Goal: Task Accomplishment & Management: Use online tool/utility

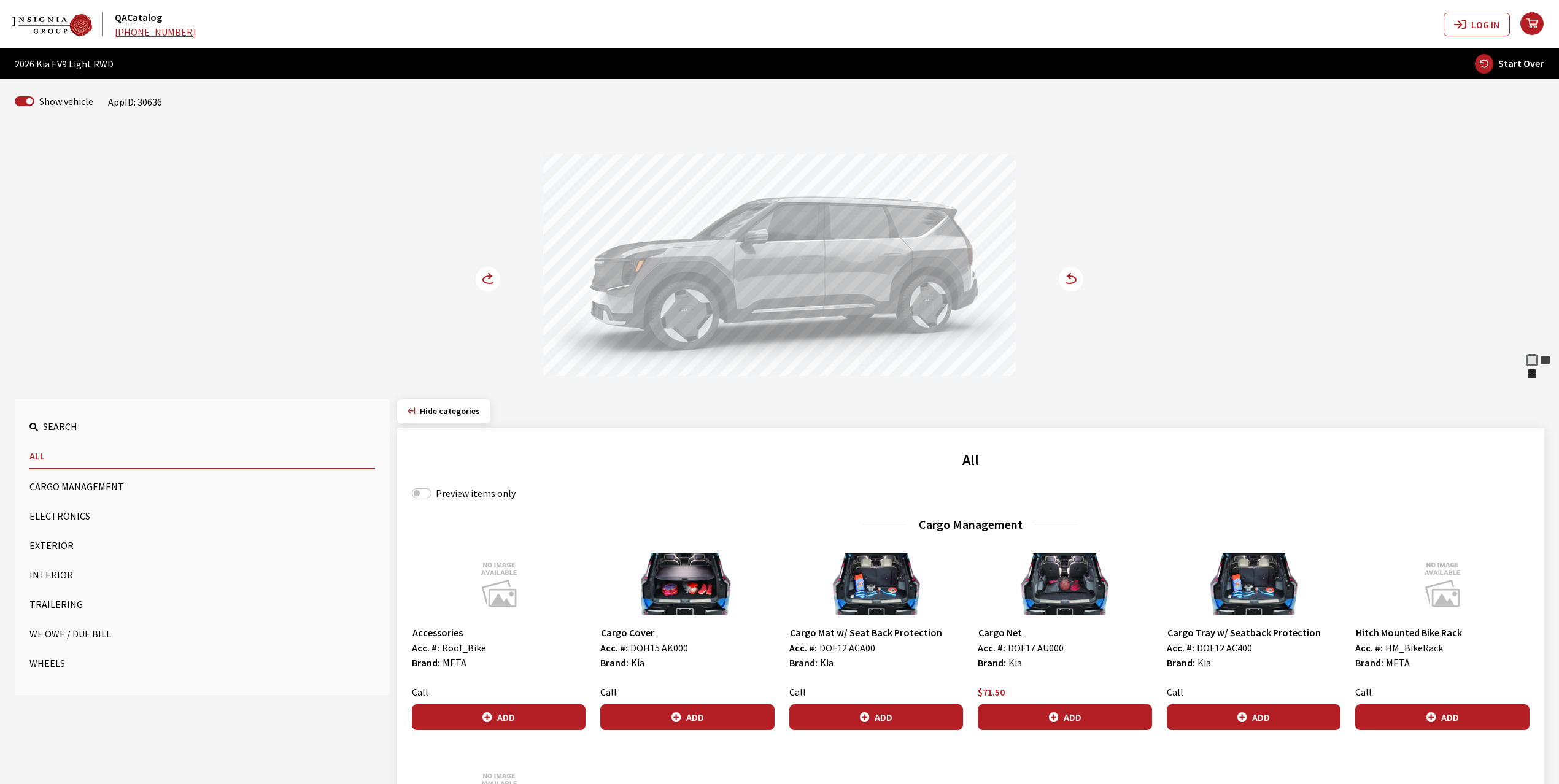
click at [443, 498] on label "Preview items only" at bounding box center [476, 493] width 80 height 14
click at [432, 498] on input "Preview items only" at bounding box center [422, 493] width 20 height 10
checkbox input "true"
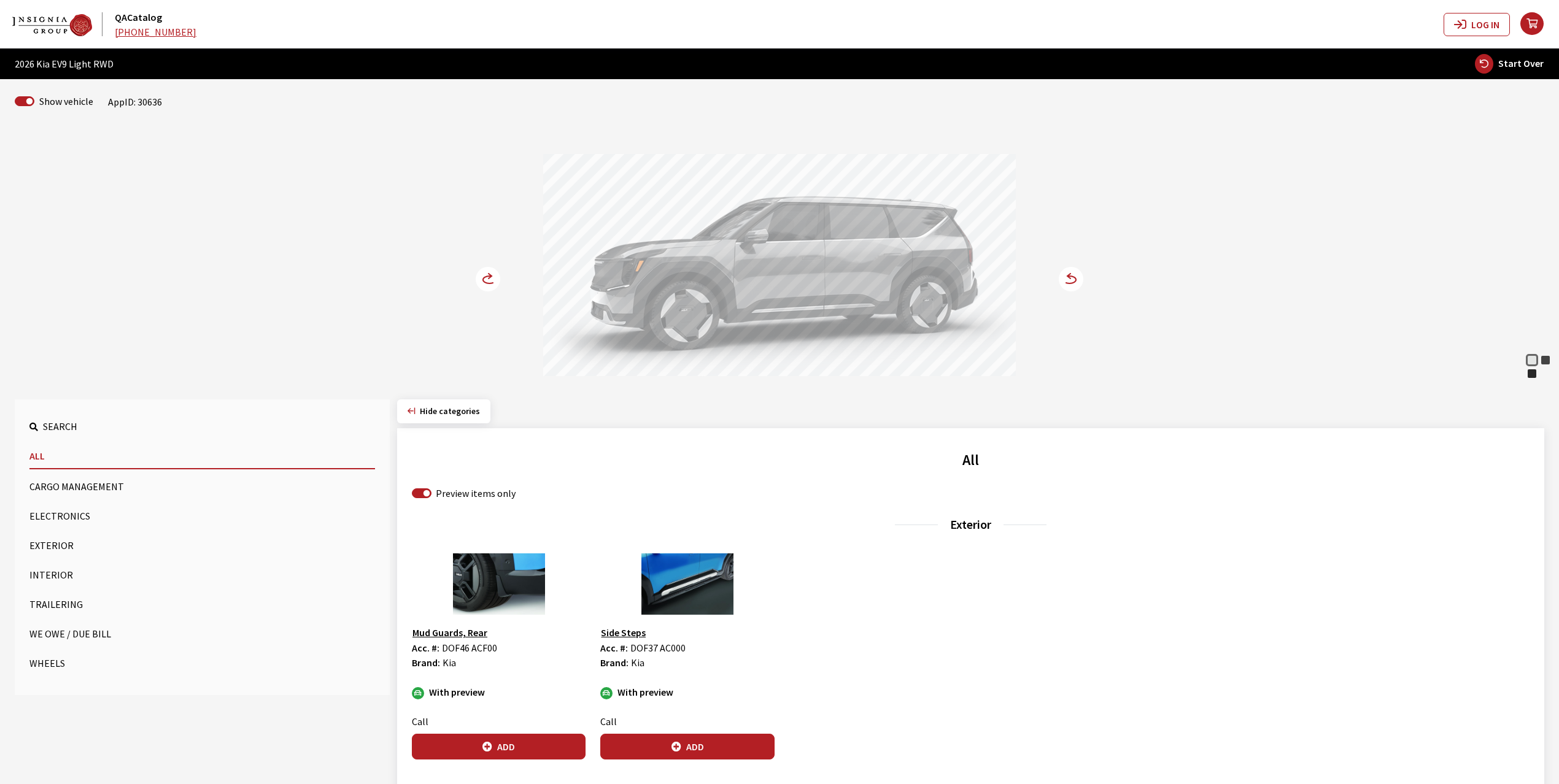
click at [487, 281] on circle at bounding box center [488, 279] width 24 height 24
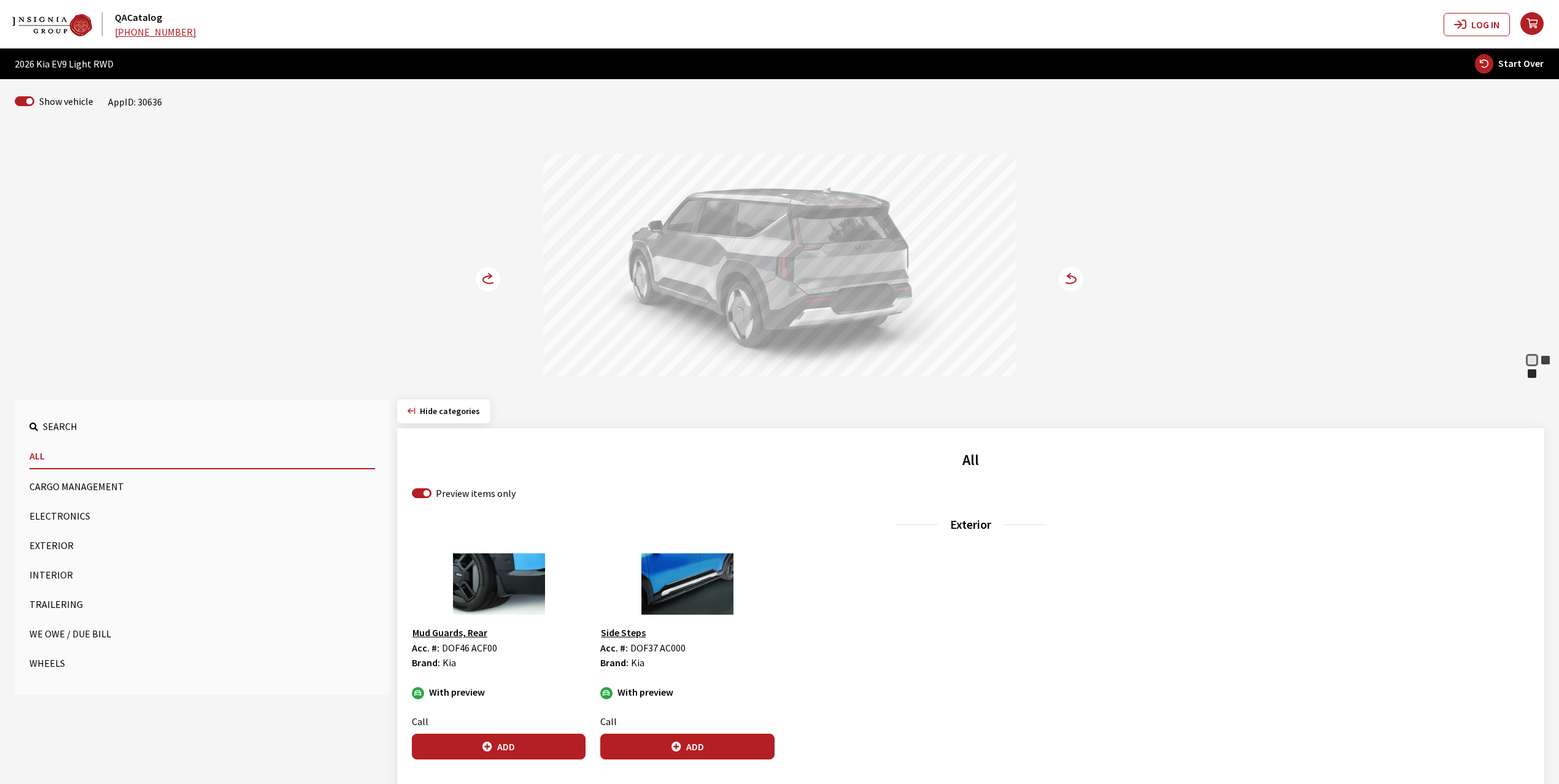
click at [487, 281] on circle at bounding box center [488, 279] width 24 height 24
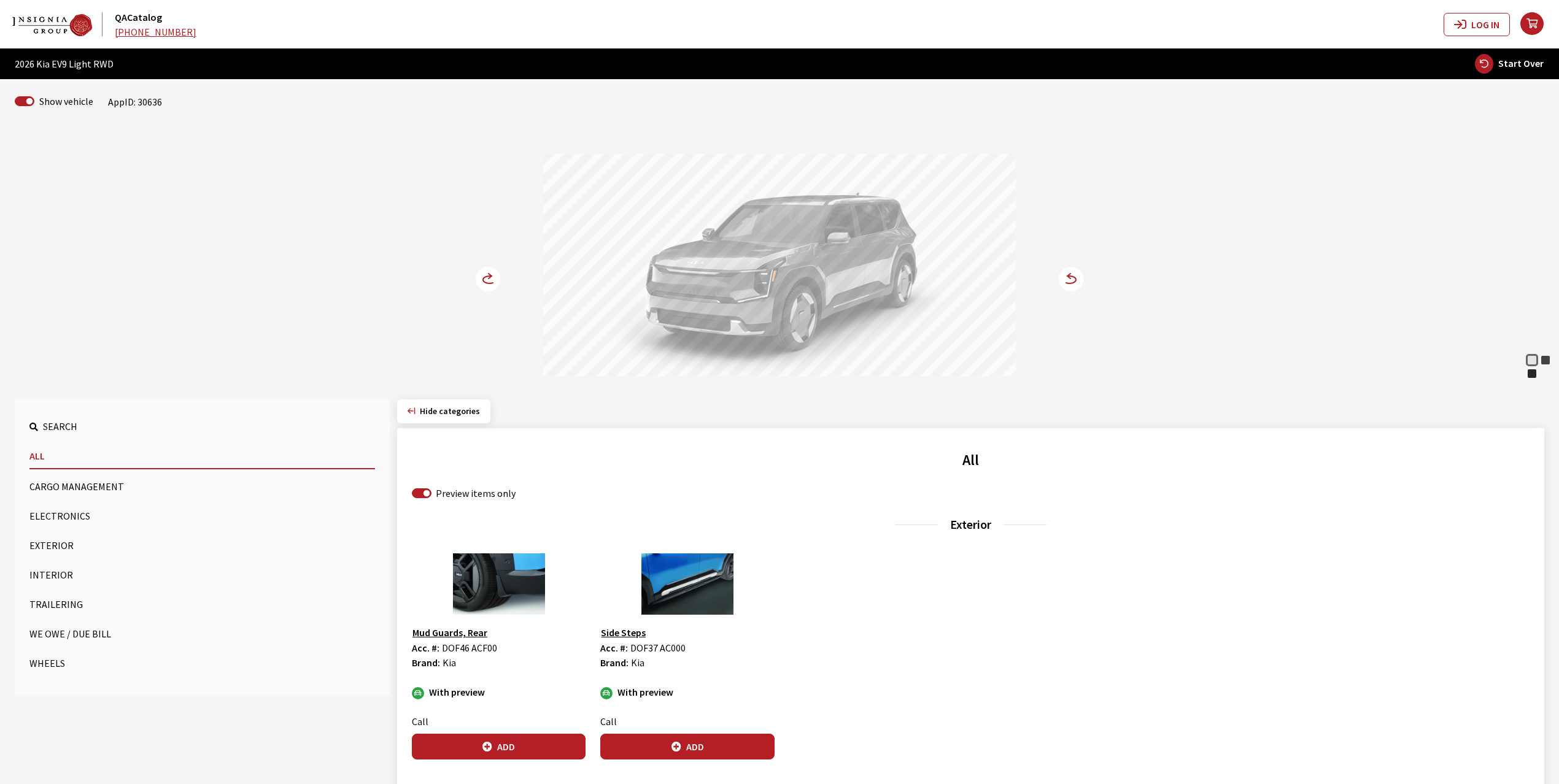
click at [490, 275] on icon at bounding box center [489, 275] width 3 height 4
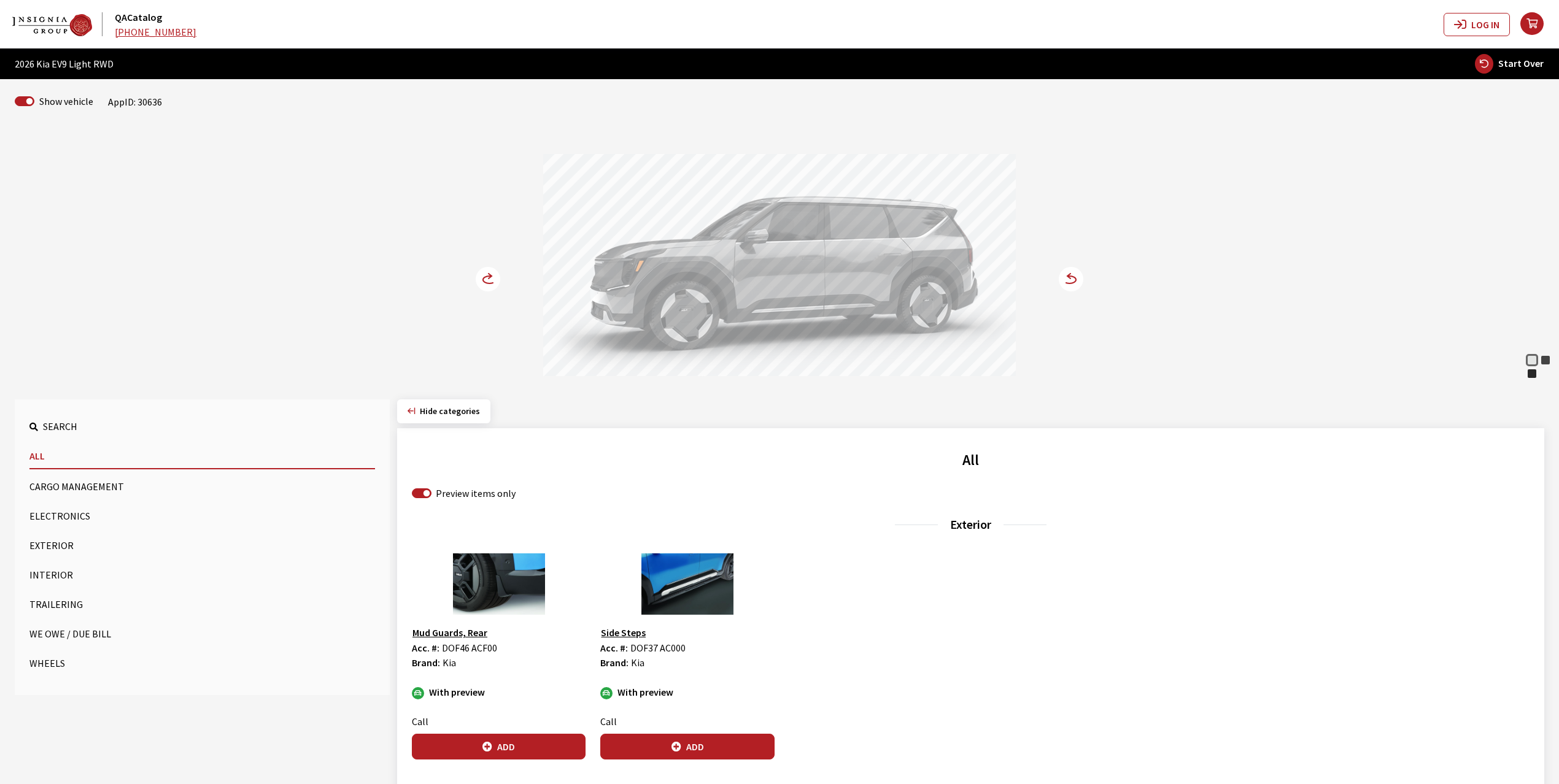
click at [490, 275] on icon at bounding box center [489, 275] width 3 height 4
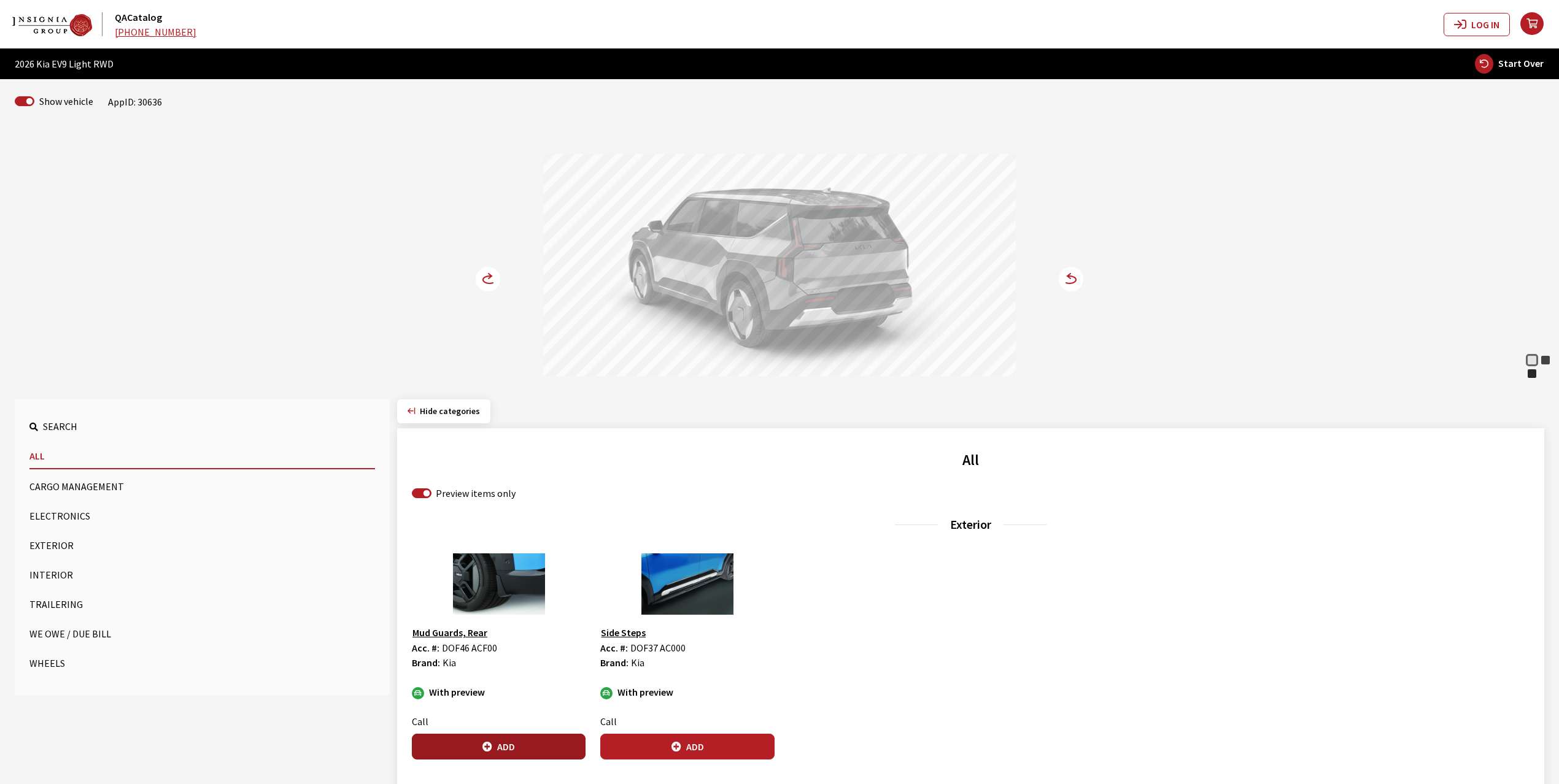
click at [499, 744] on button "Add" at bounding box center [498, 746] width 174 height 26
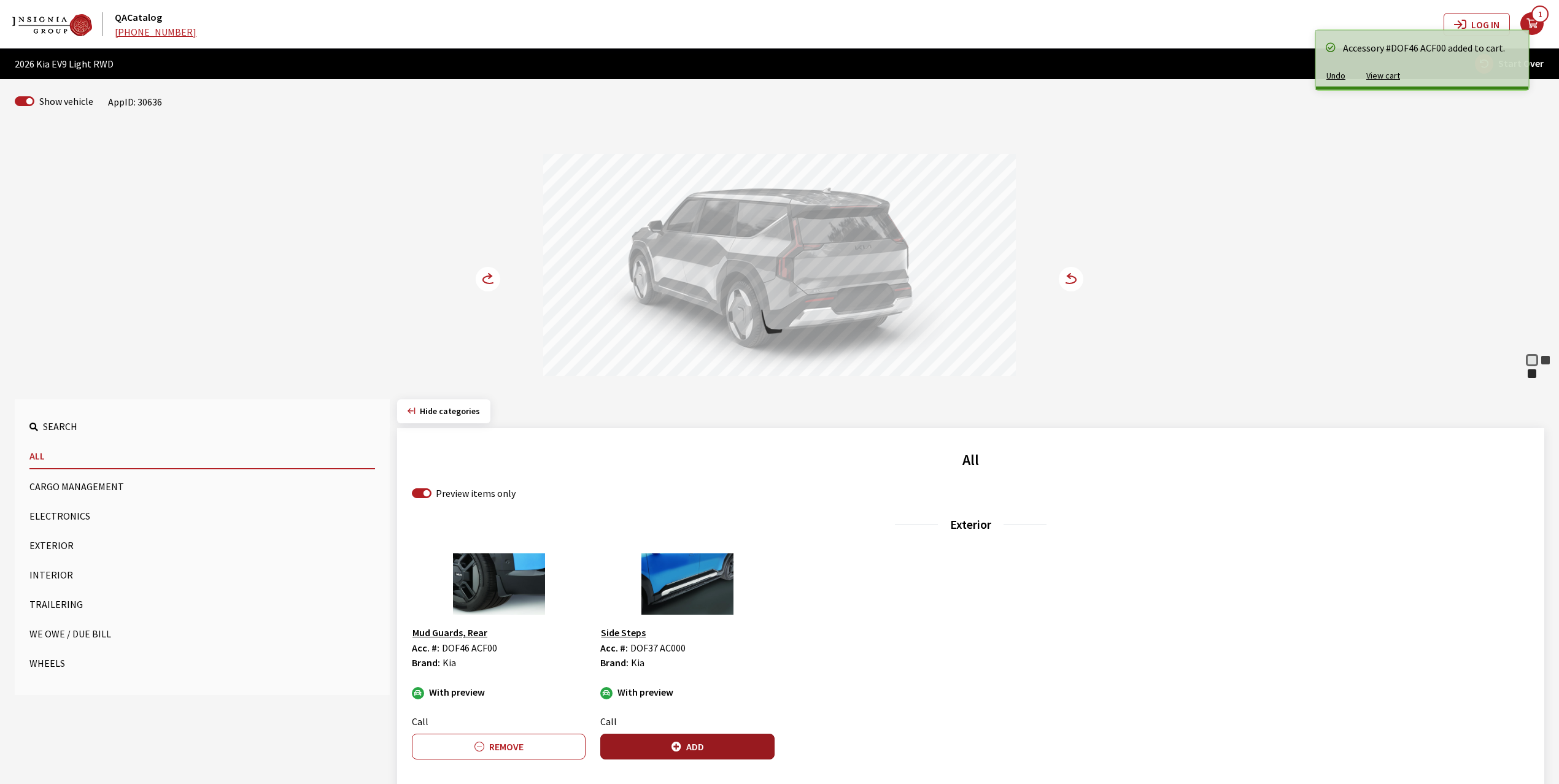
click at [693, 747] on button "Add" at bounding box center [686, 746] width 174 height 26
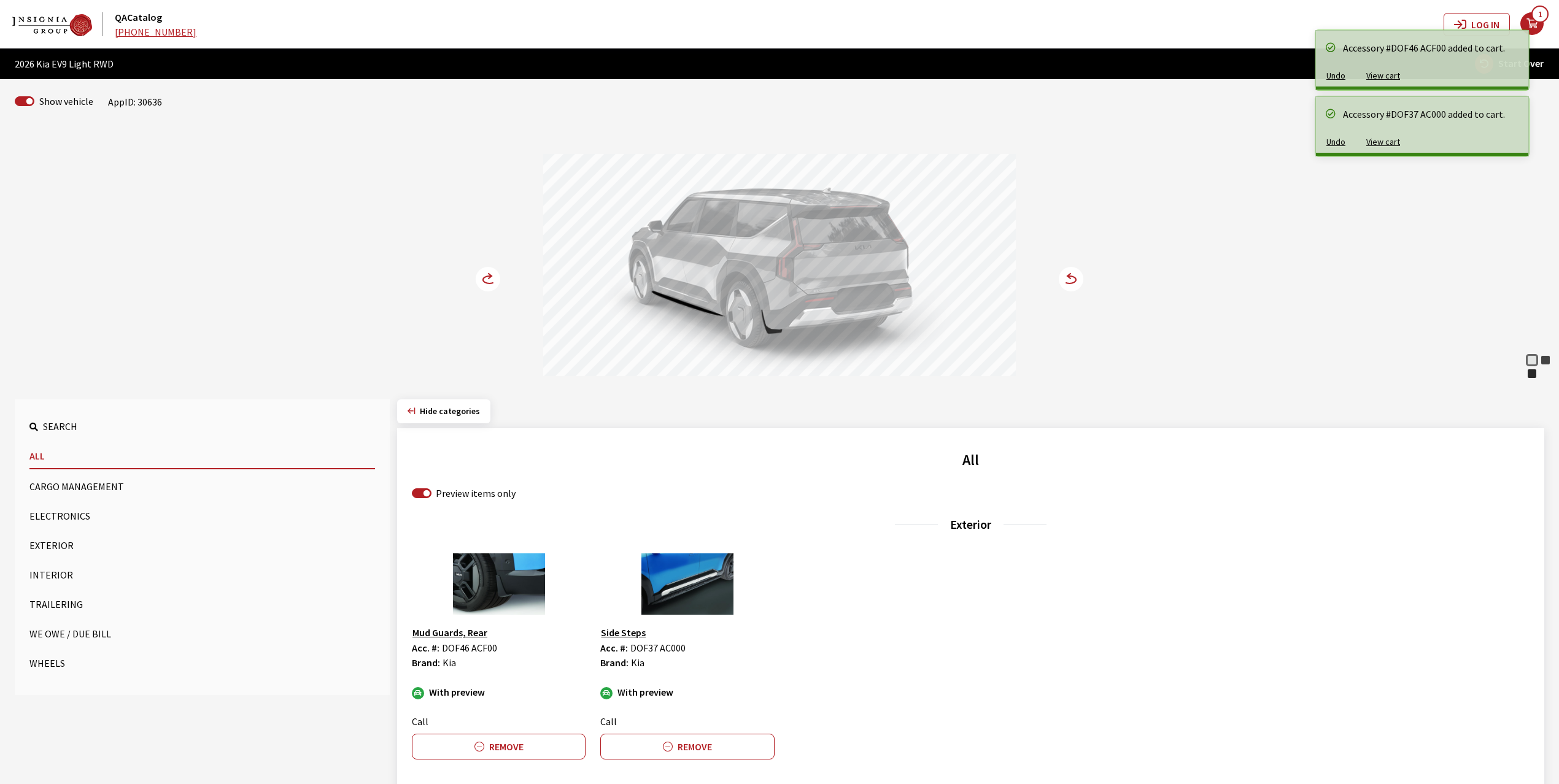
click at [489, 276] on circle at bounding box center [488, 279] width 24 height 24
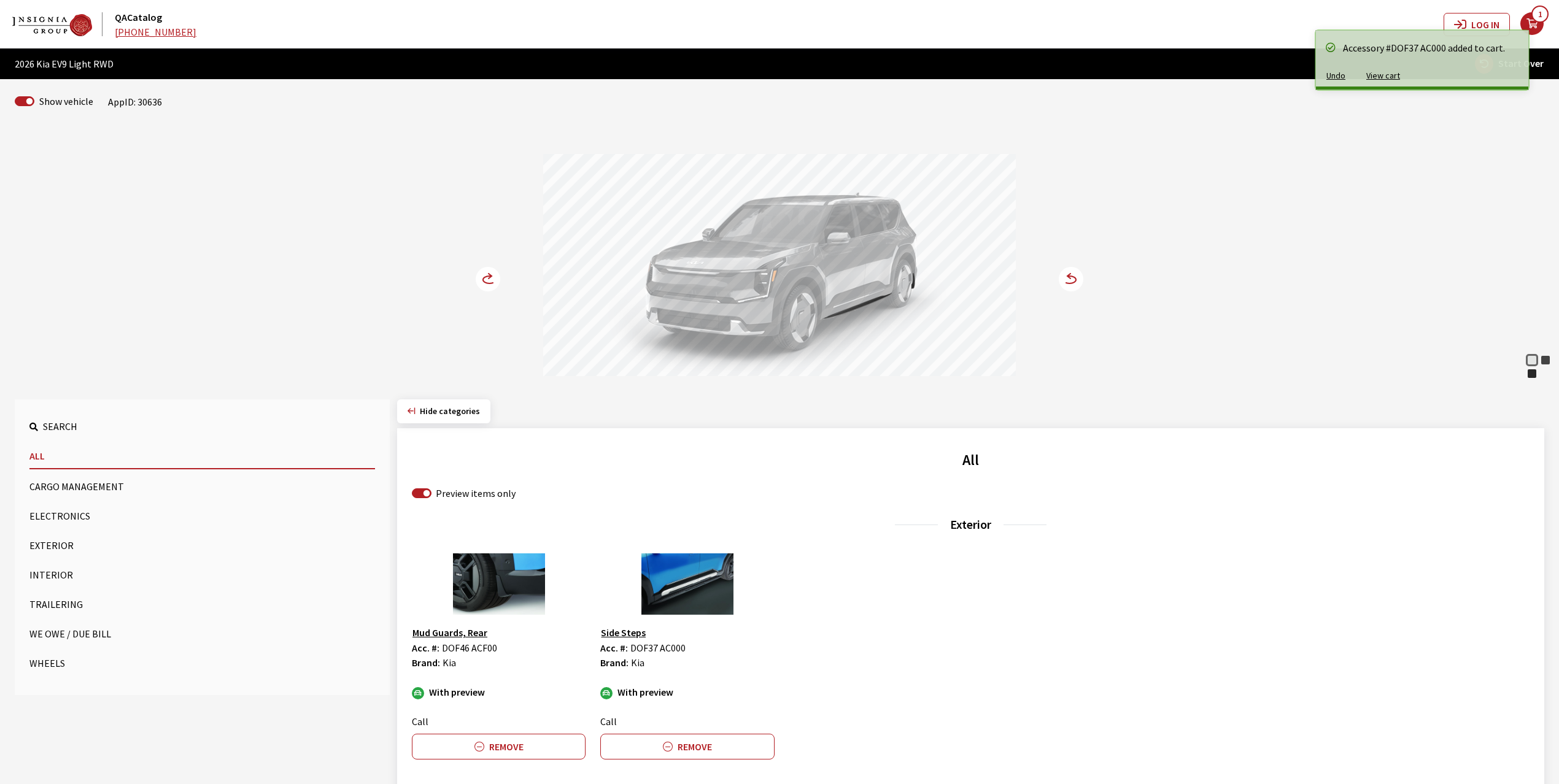
click at [488, 273] on circle at bounding box center [488, 279] width 24 height 24
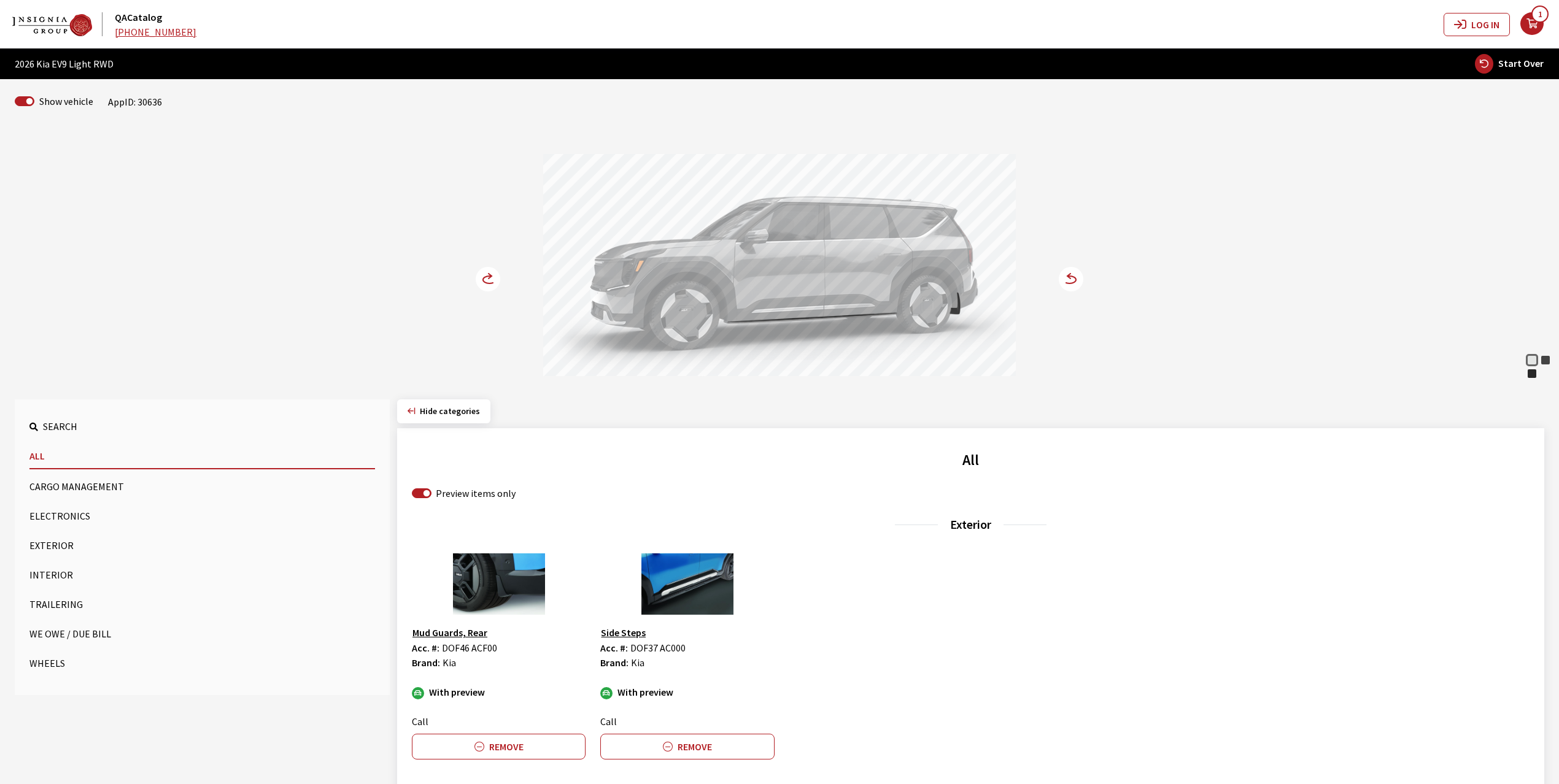
click at [488, 273] on circle at bounding box center [488, 279] width 24 height 24
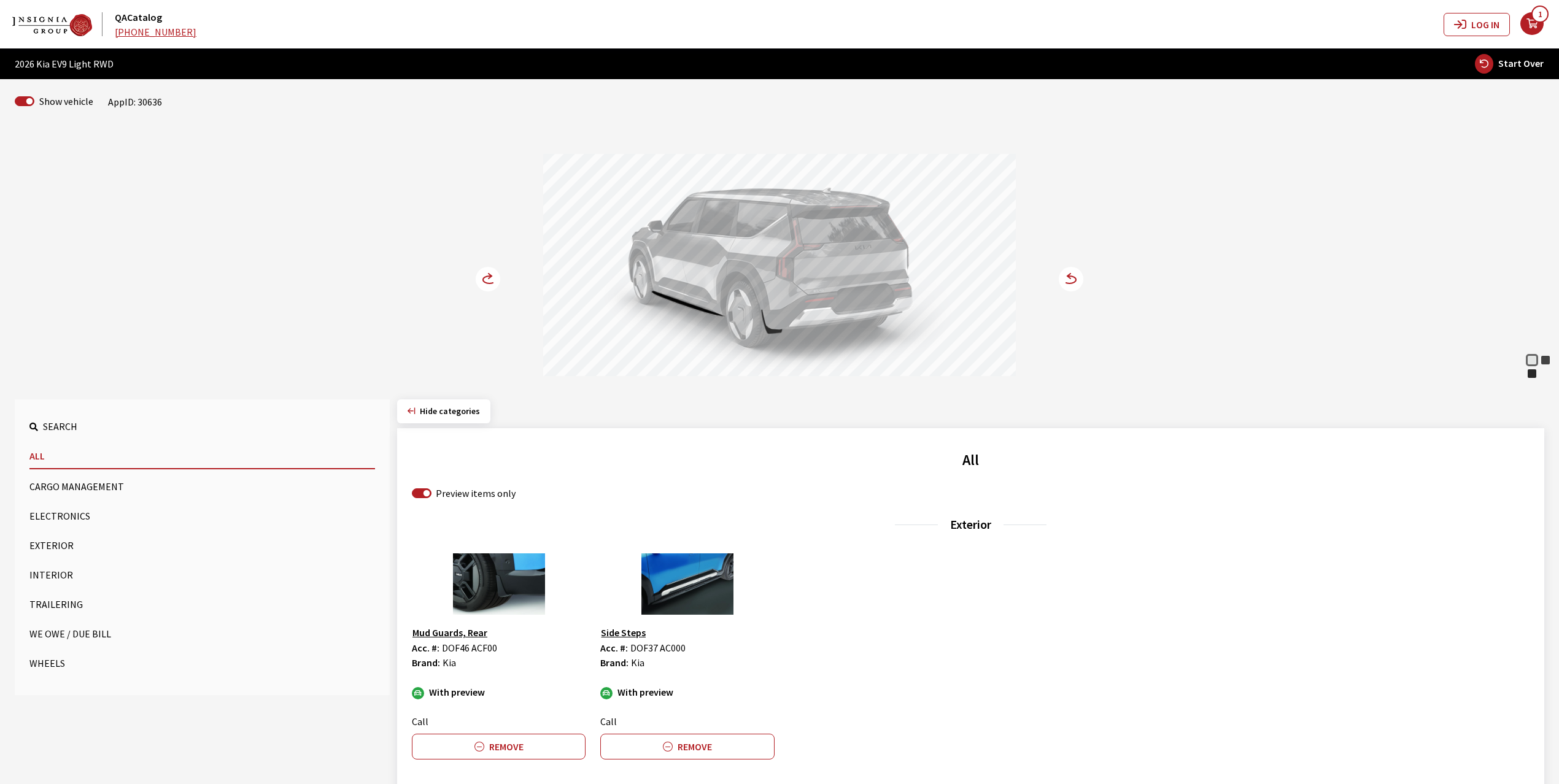
click at [488, 273] on circle at bounding box center [488, 279] width 24 height 24
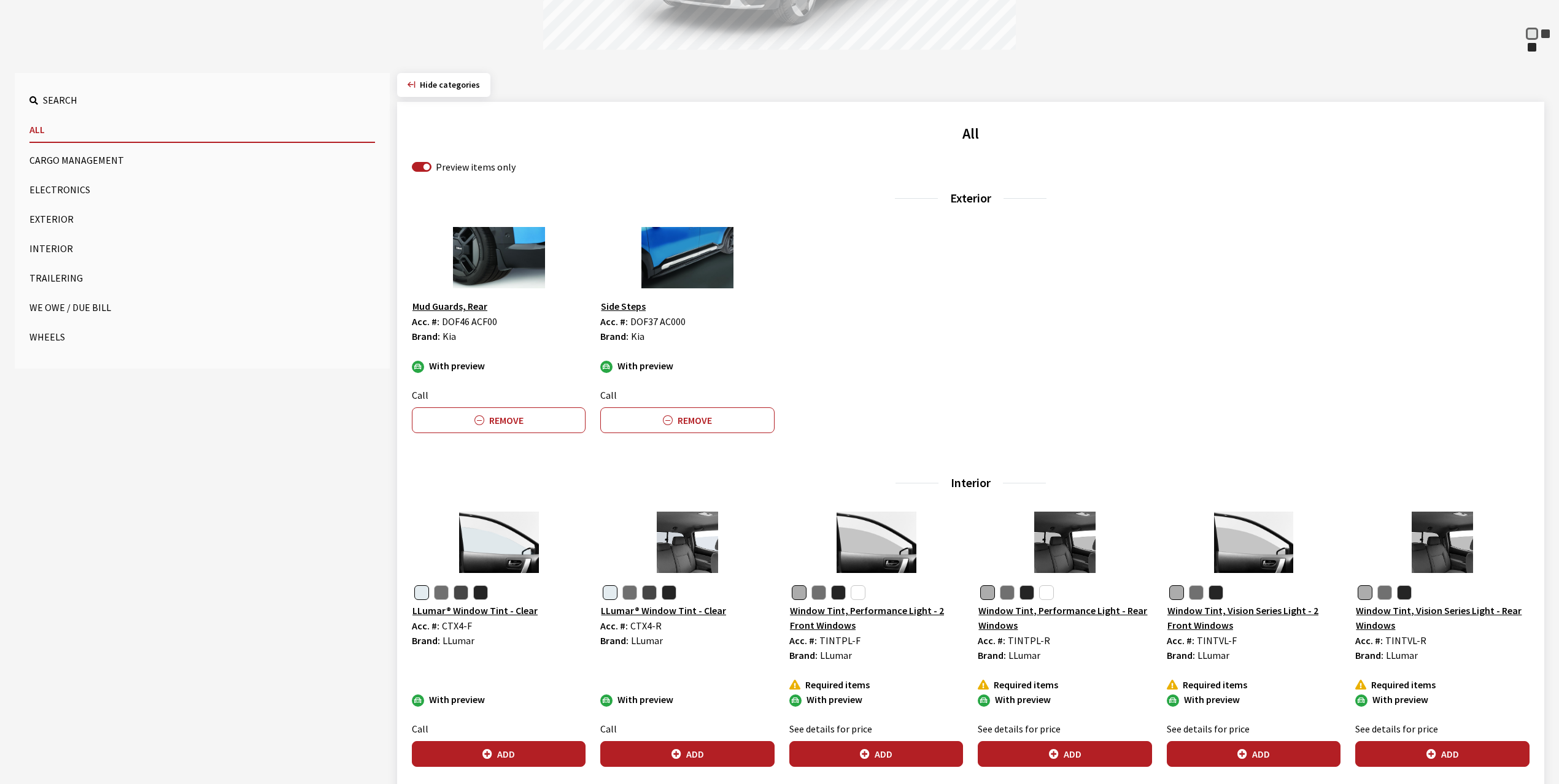
scroll to position [327, 0]
click at [504, 751] on button "Add" at bounding box center [498, 753] width 174 height 26
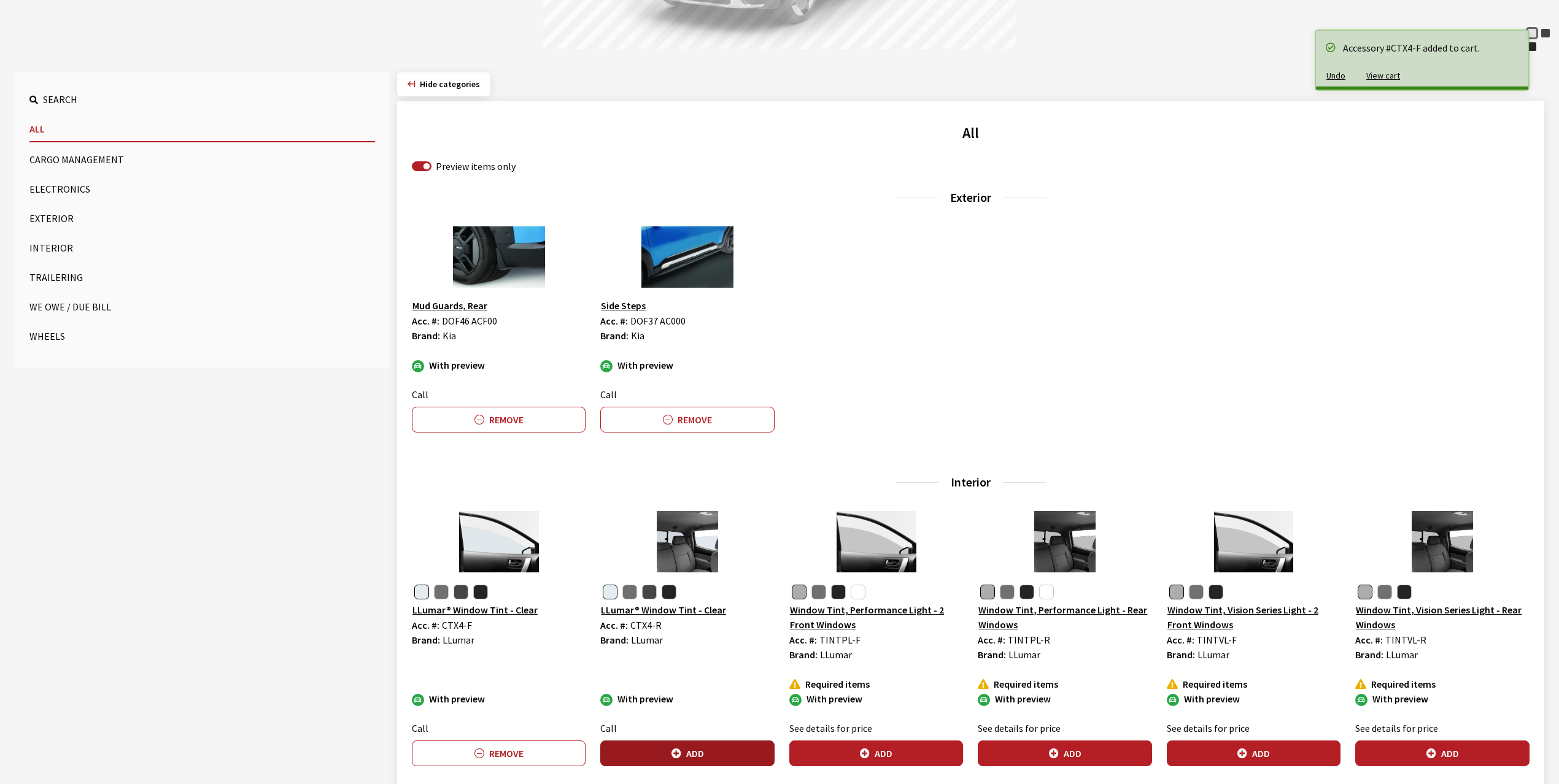
click at [681, 752] on icon "button" at bounding box center [676, 753] width 10 height 10
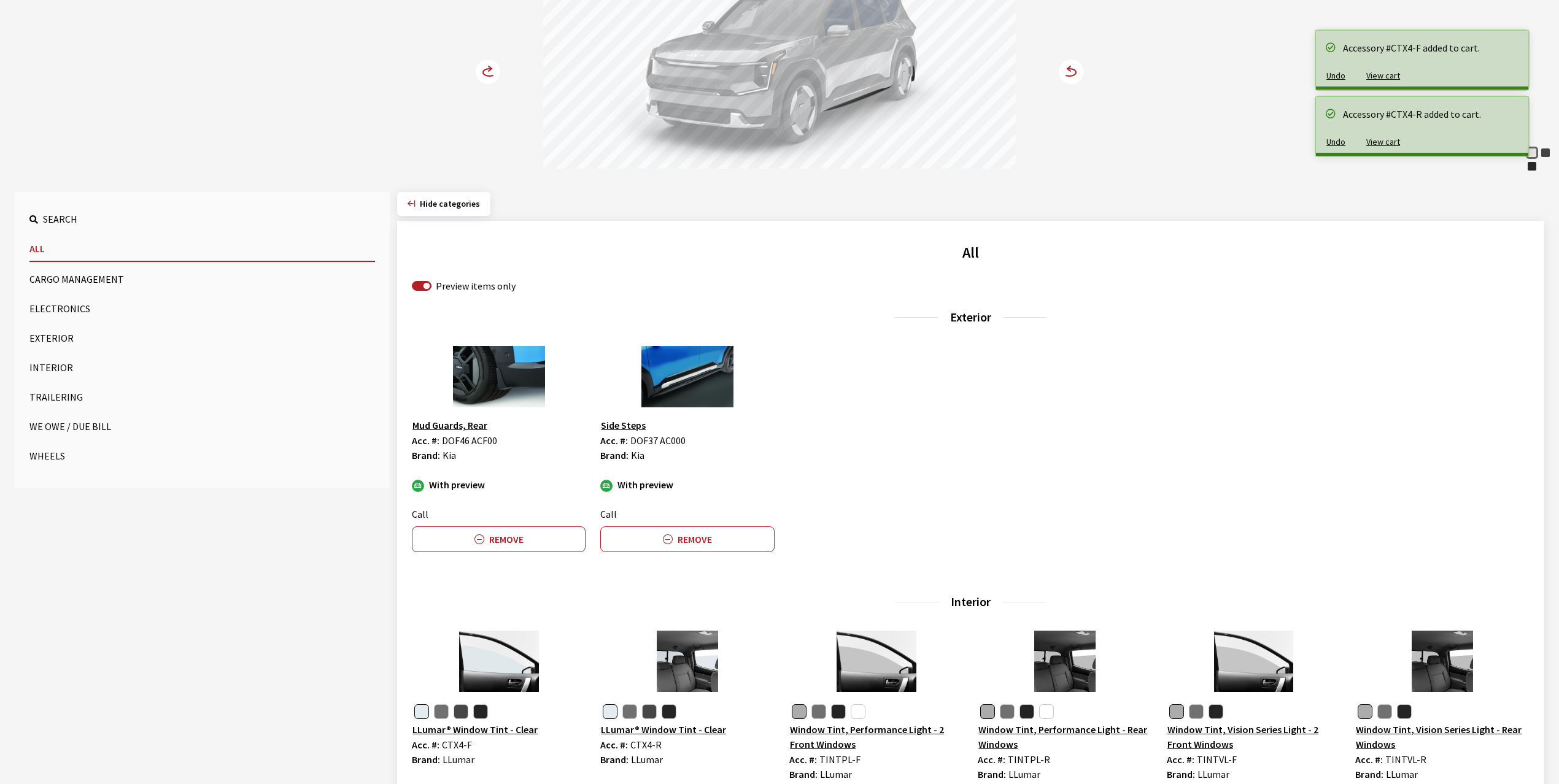
scroll to position [0, 0]
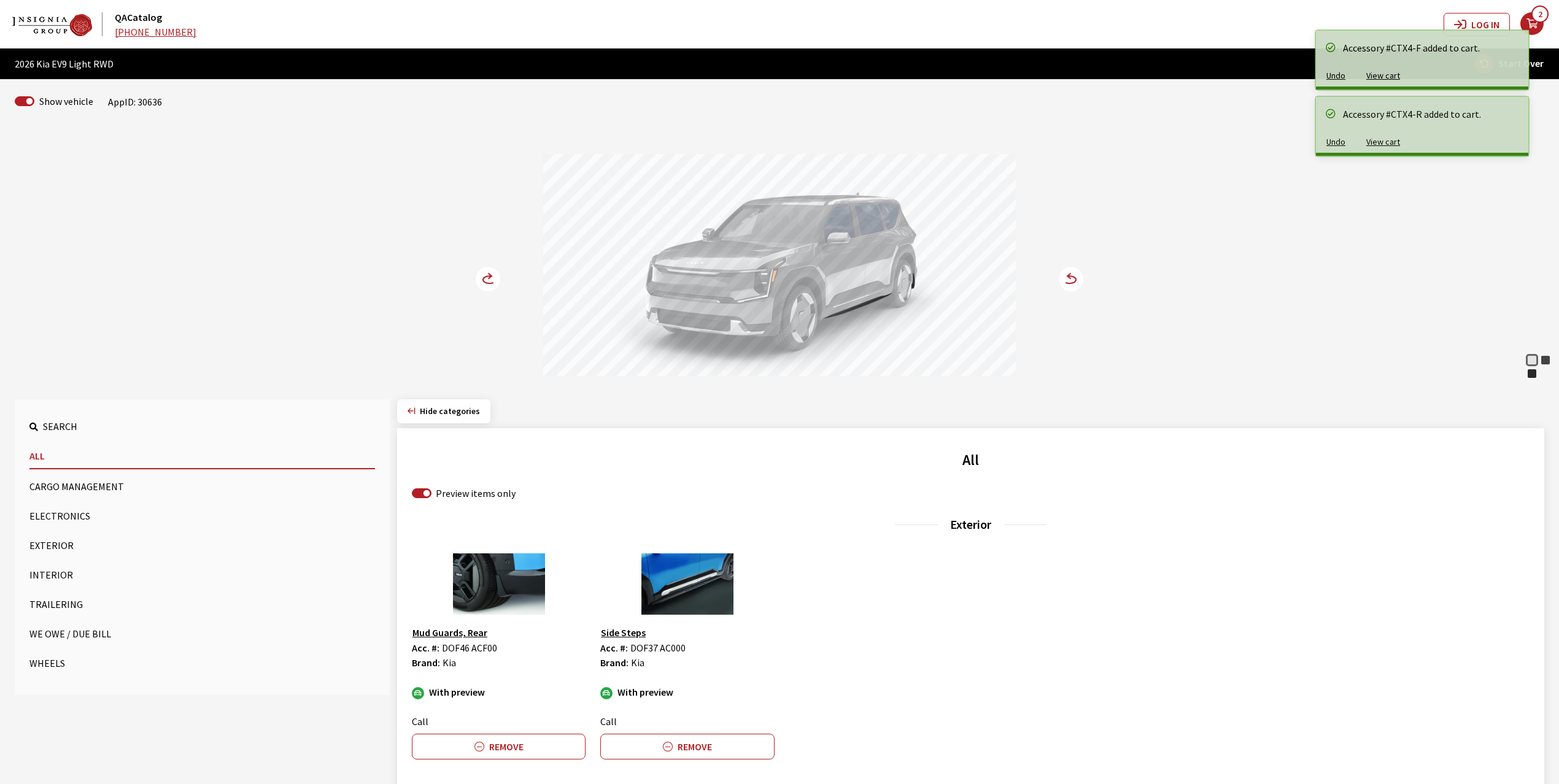
click at [486, 280] on circle at bounding box center [488, 279] width 24 height 24
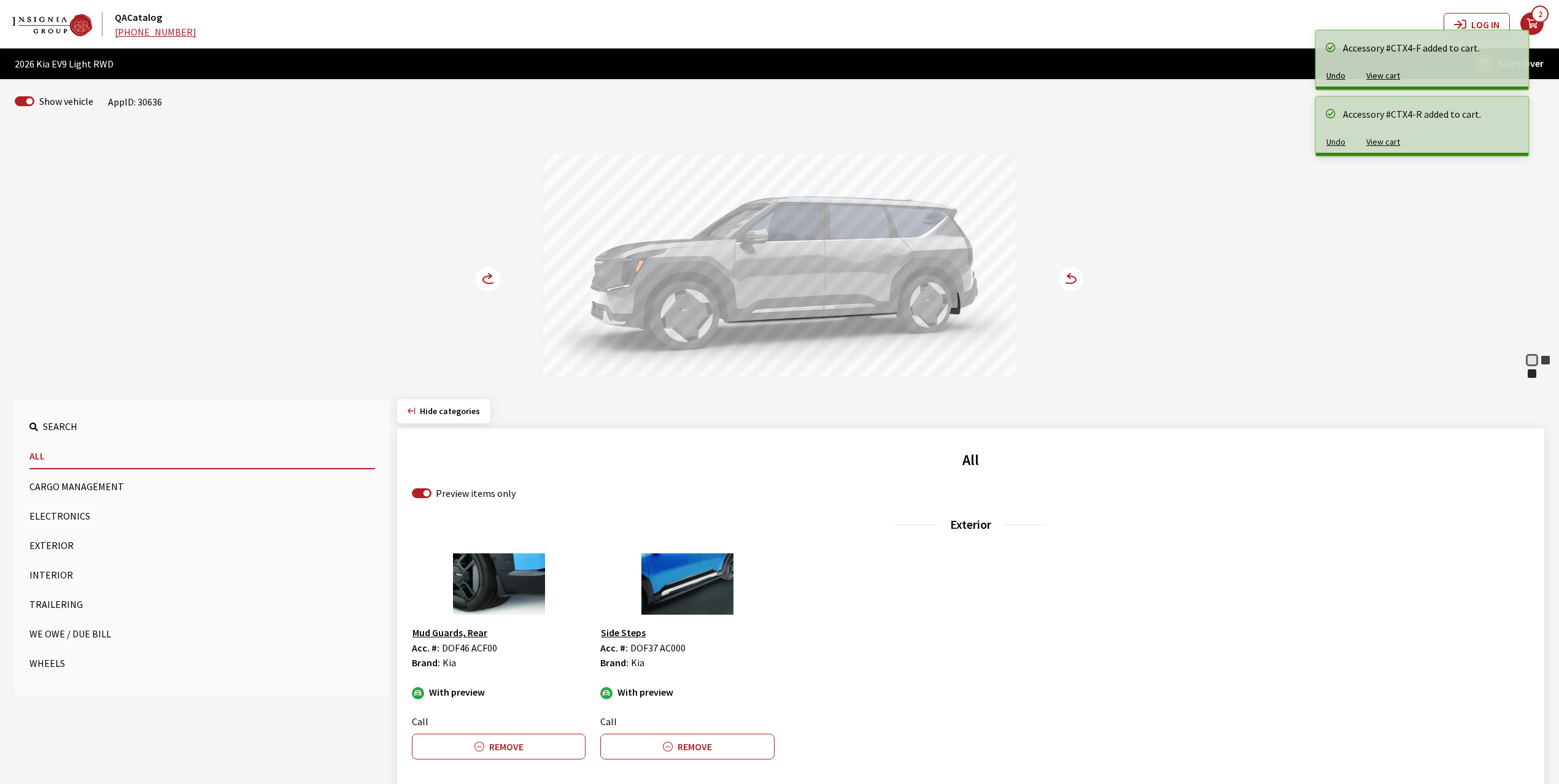
click at [486, 280] on circle at bounding box center [488, 279] width 24 height 24
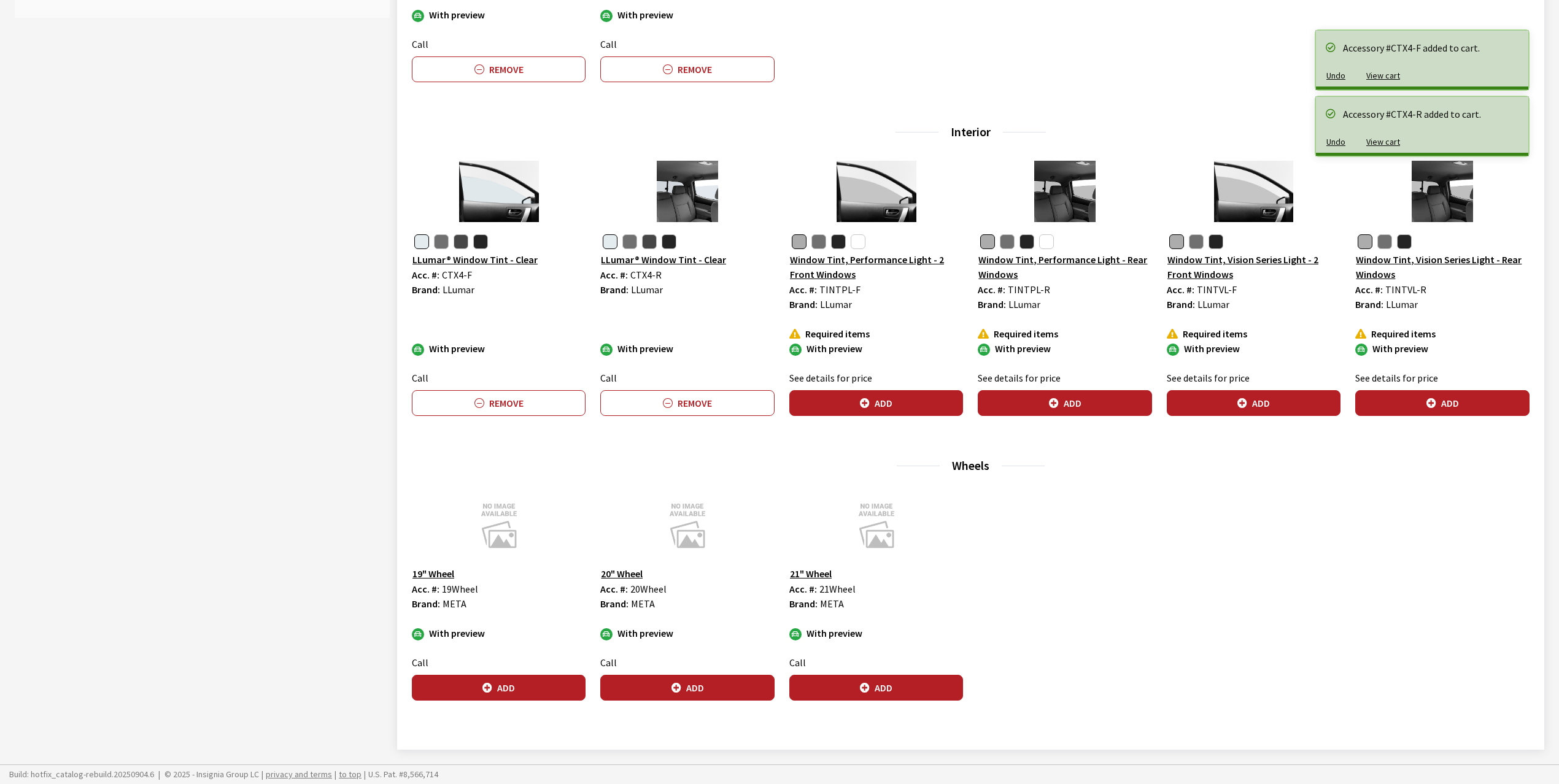
scroll to position [682, 0]
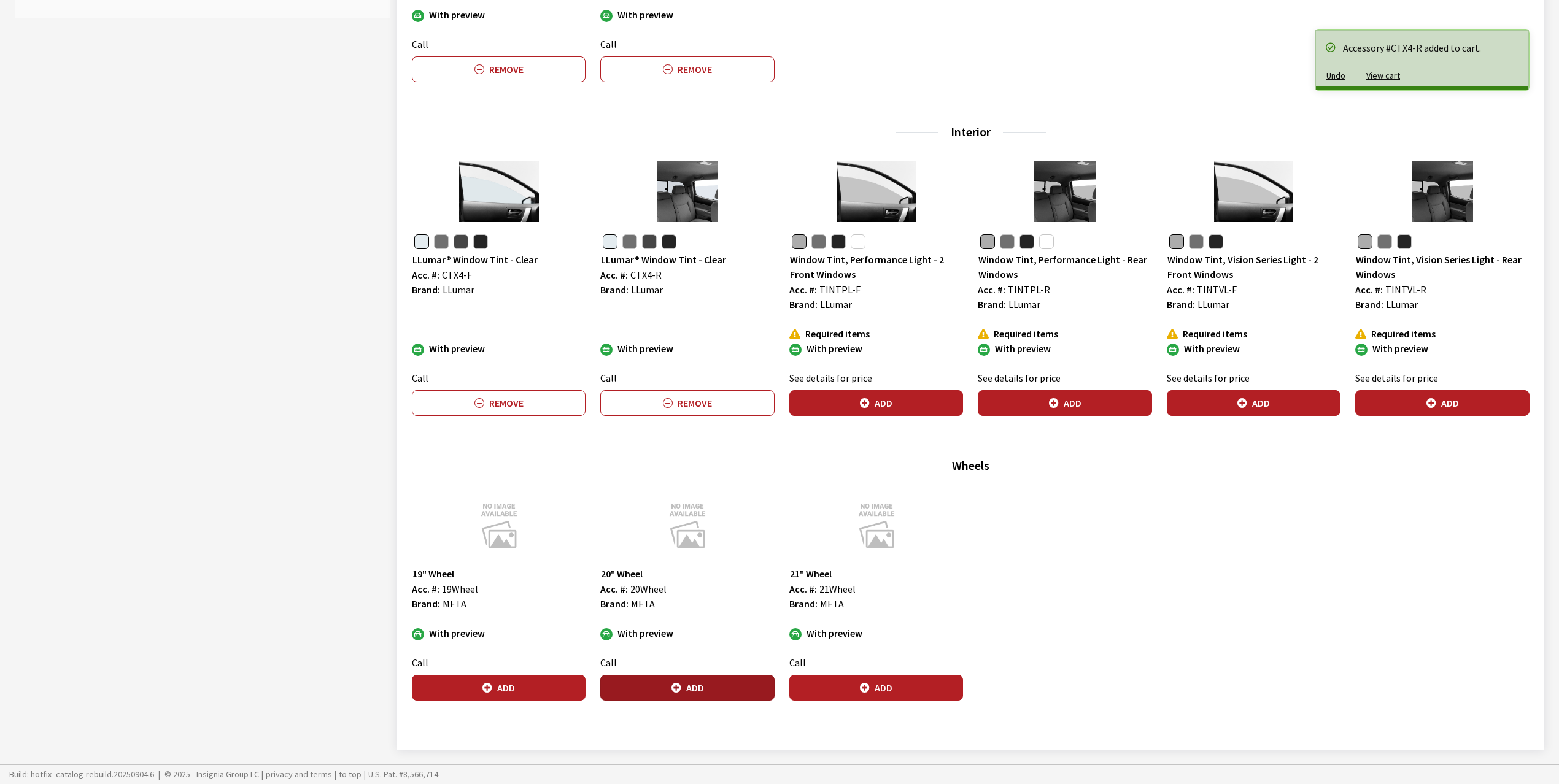
click at [670, 685] on button "Add" at bounding box center [686, 688] width 174 height 26
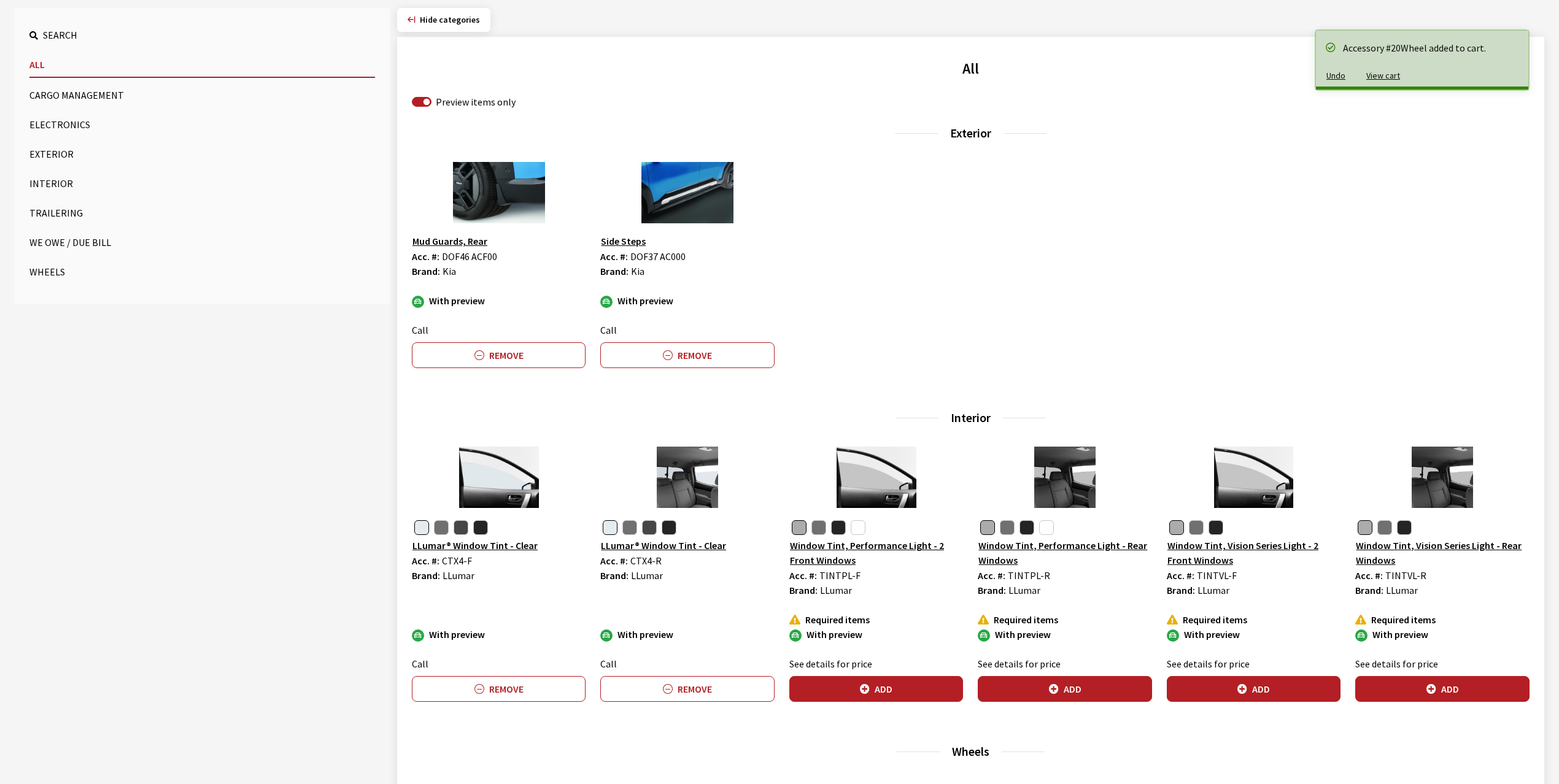
scroll to position [191, 0]
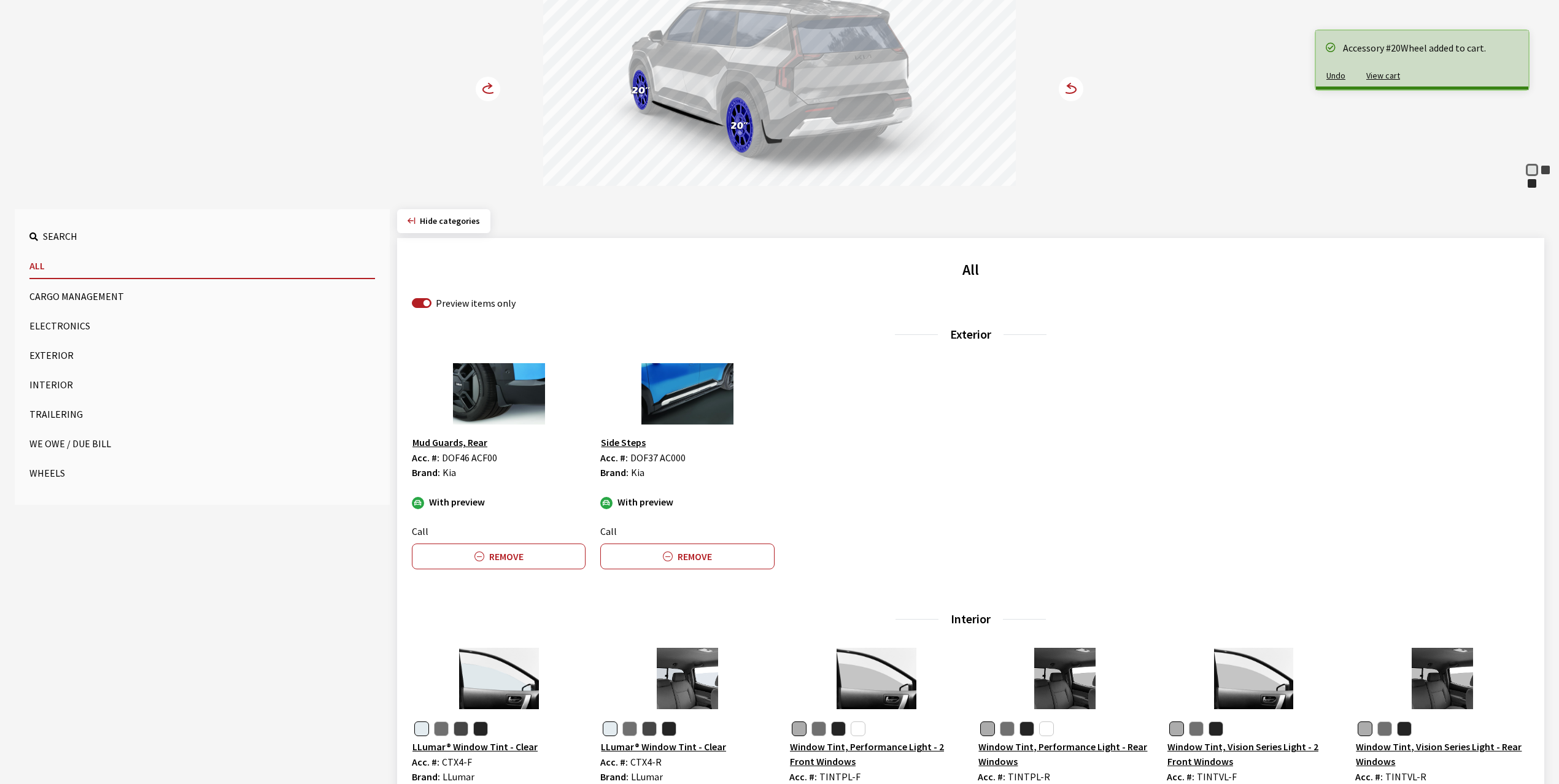
click at [487, 88] on circle at bounding box center [488, 88] width 24 height 24
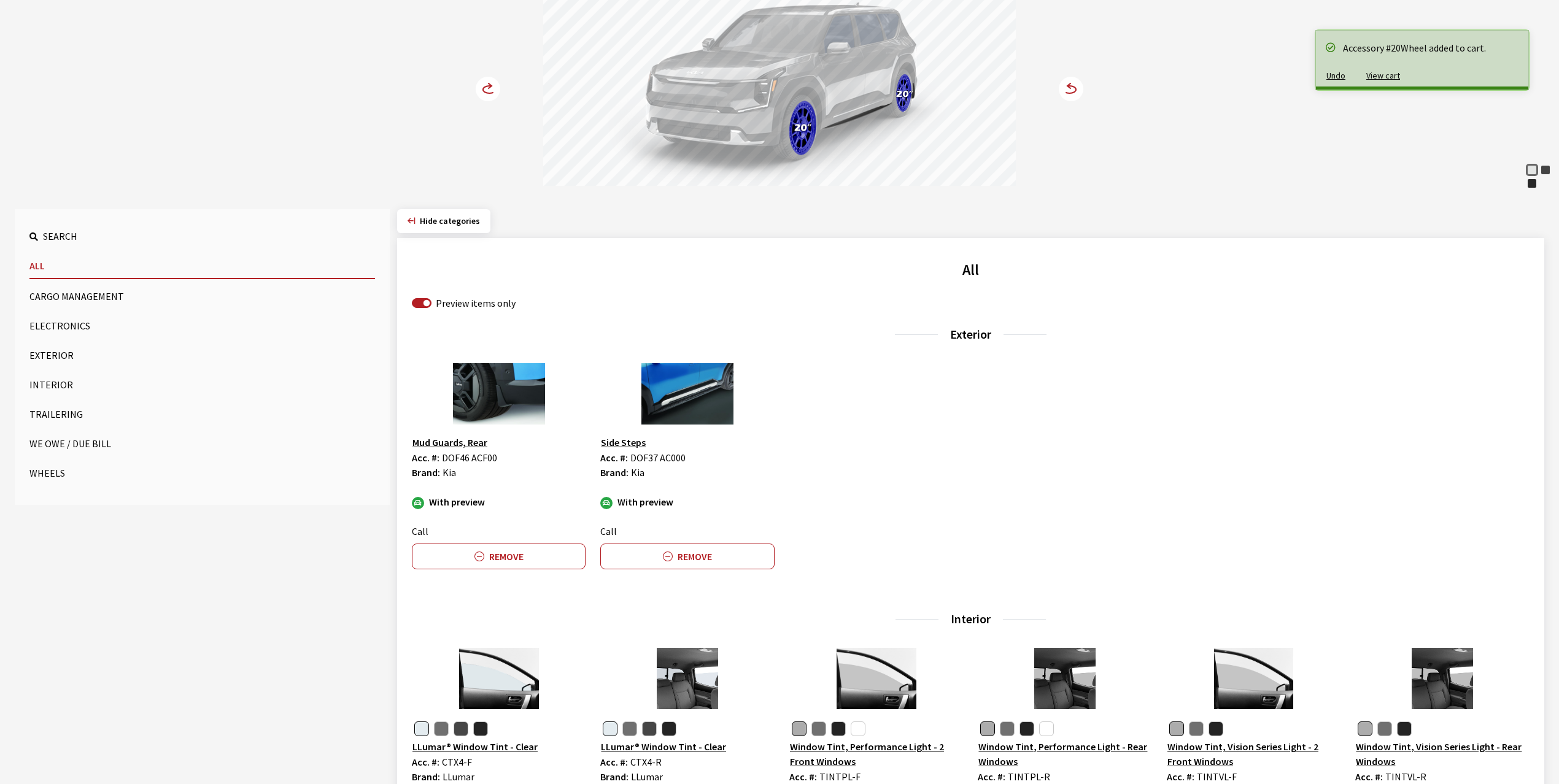
click at [487, 88] on circle at bounding box center [488, 88] width 24 height 24
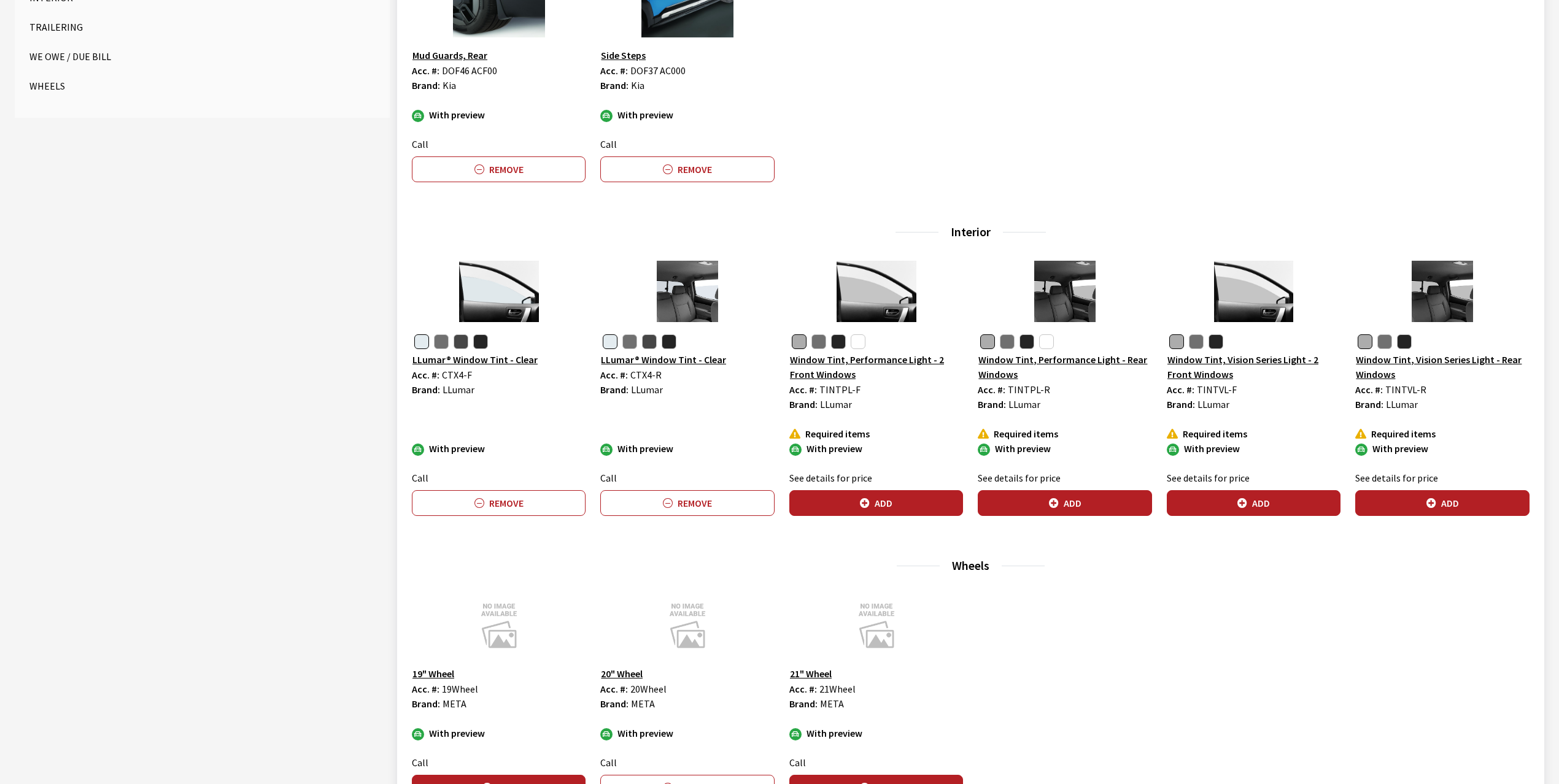
scroll to position [682, 0]
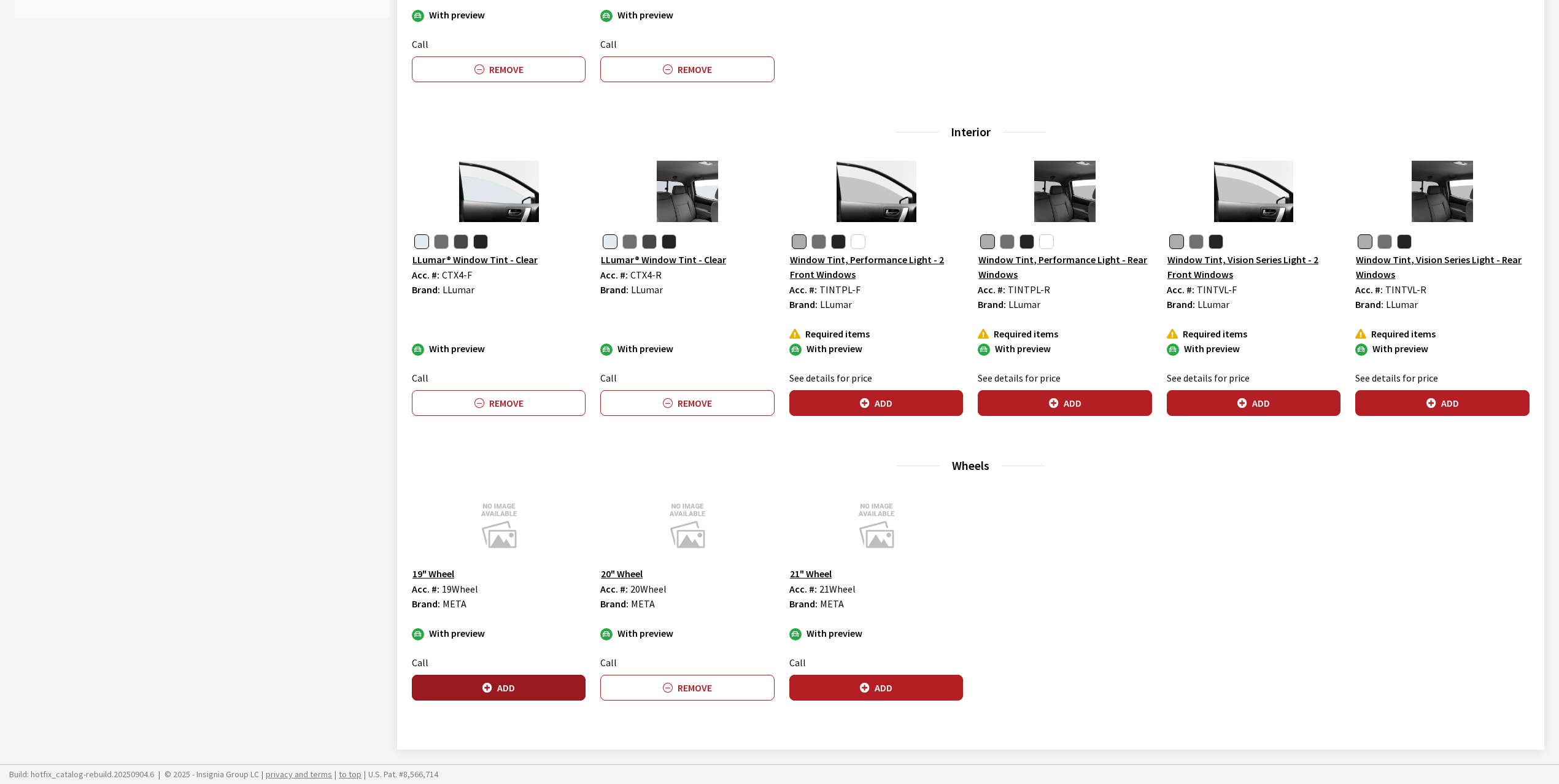
click at [489, 688] on icon "button" at bounding box center [487, 688] width 10 height 10
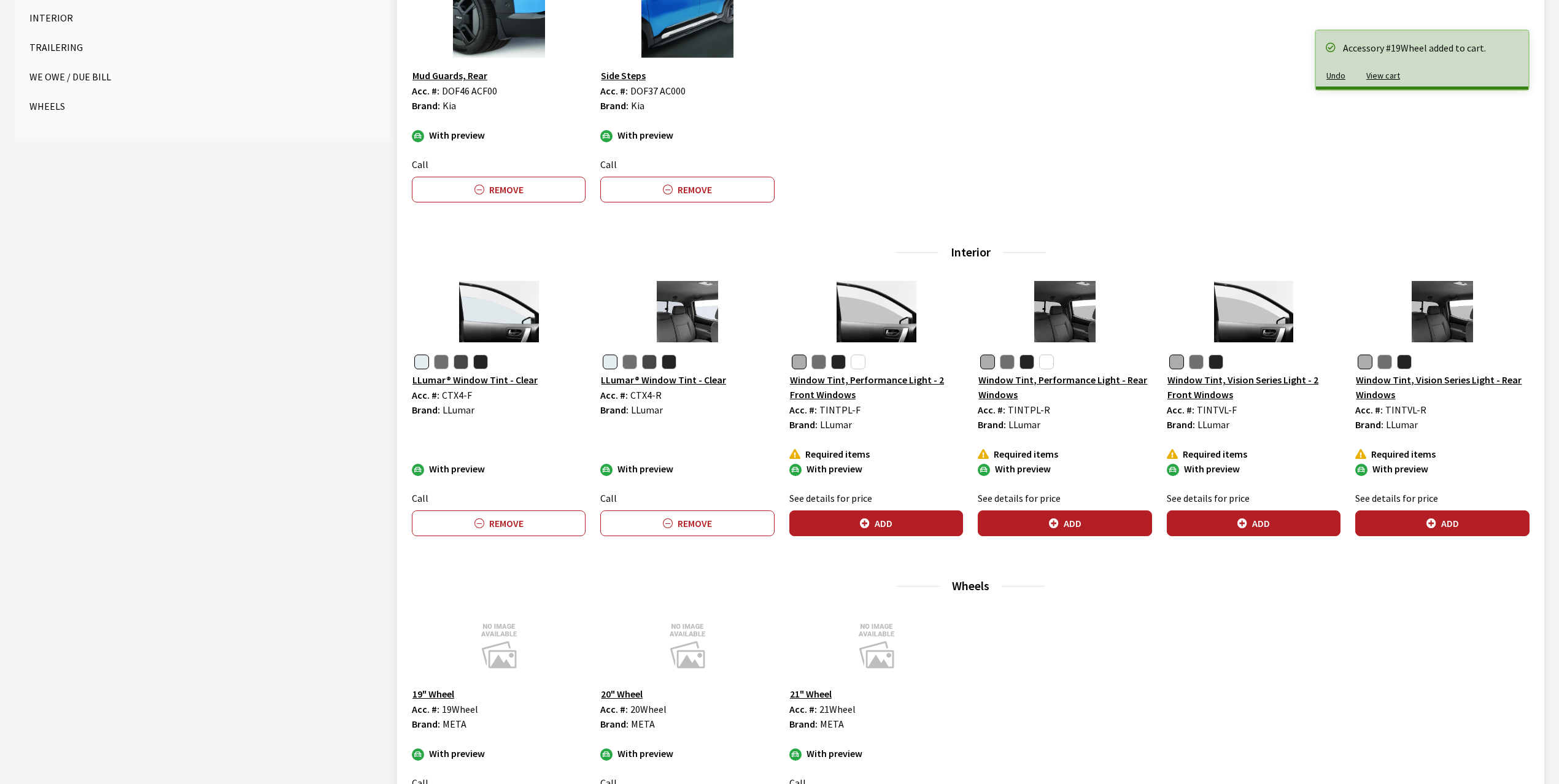
scroll to position [191, 0]
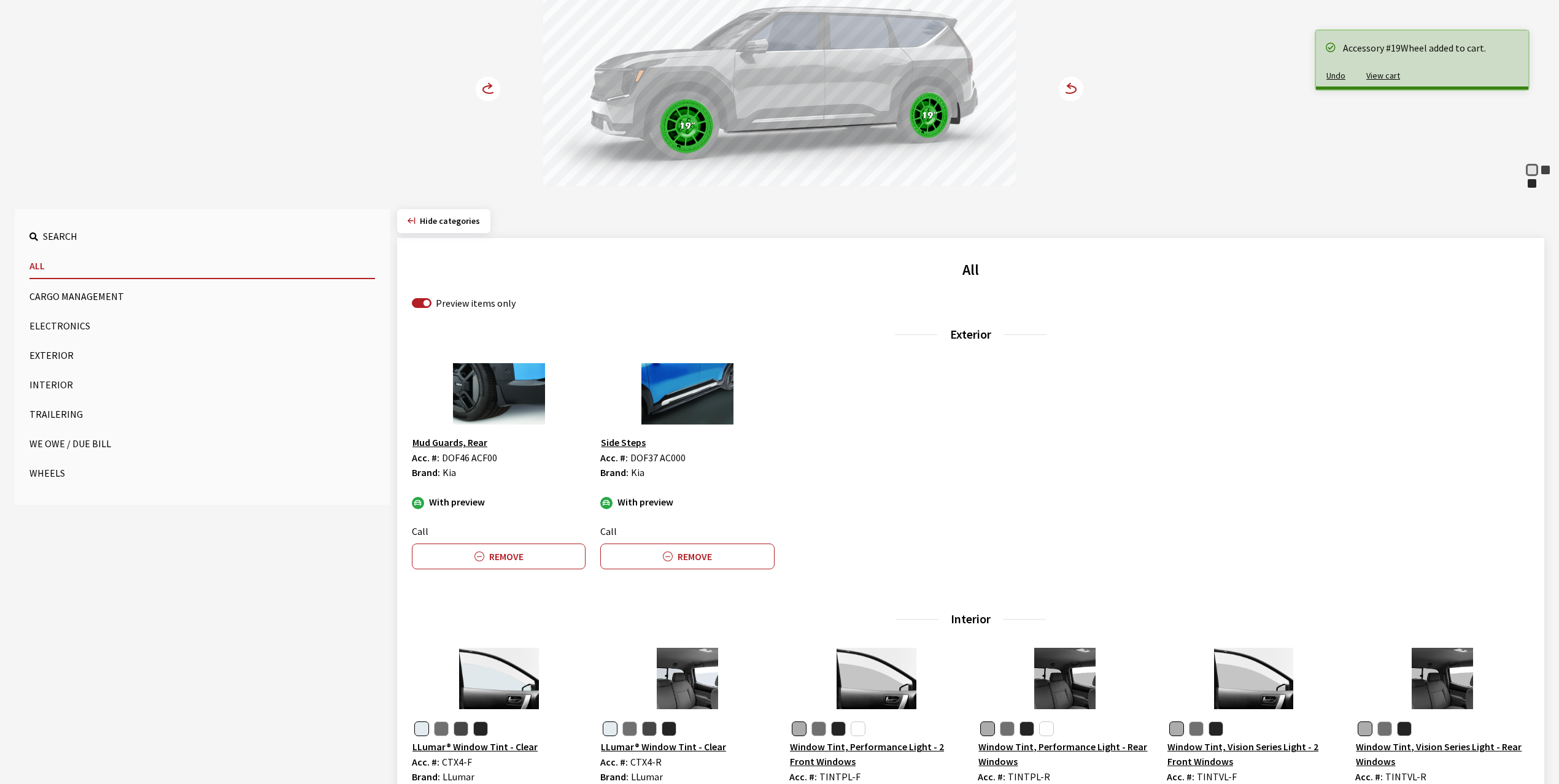
click at [488, 88] on circle at bounding box center [488, 88] width 24 height 24
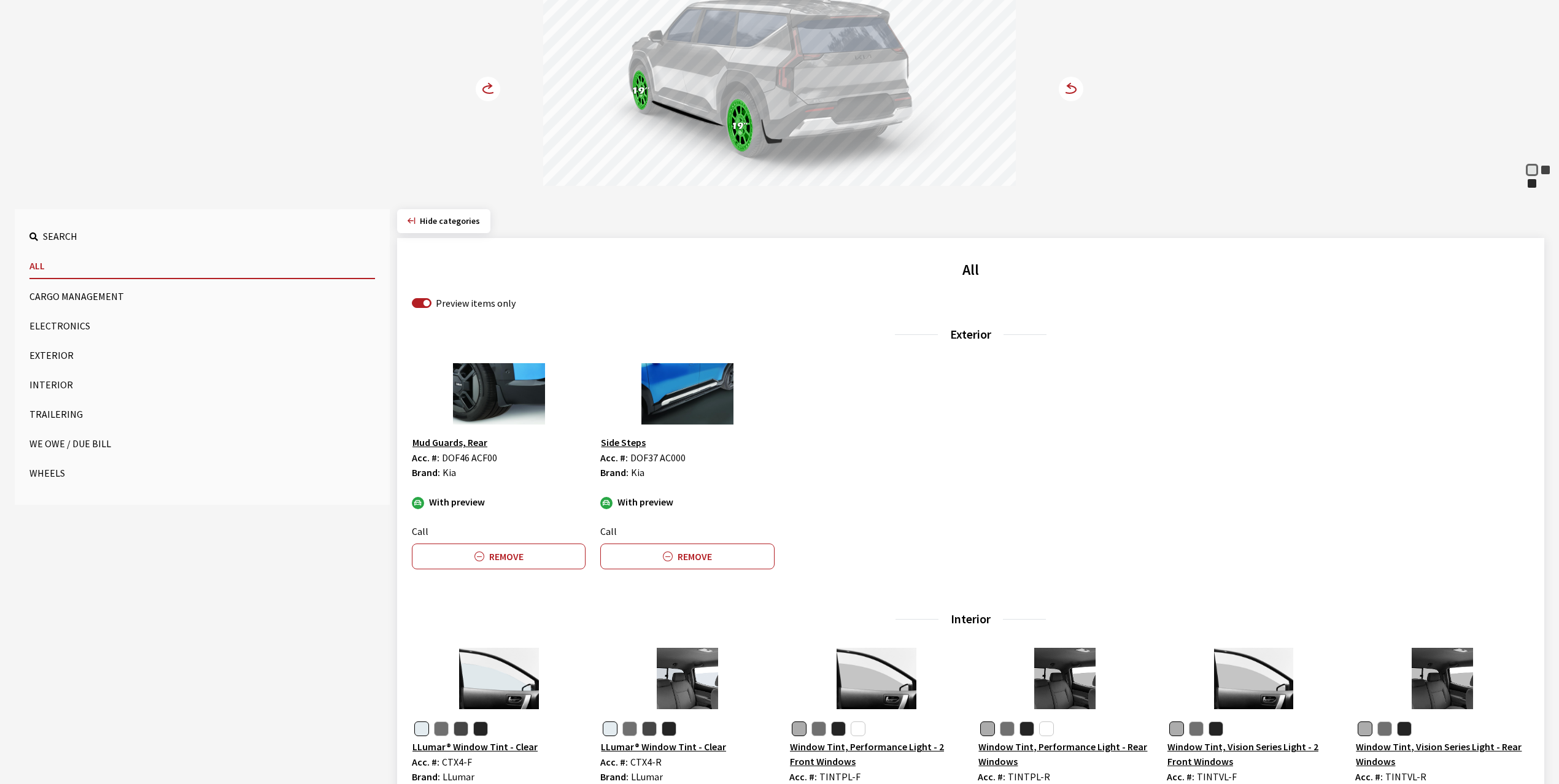
click at [488, 88] on circle at bounding box center [488, 88] width 24 height 24
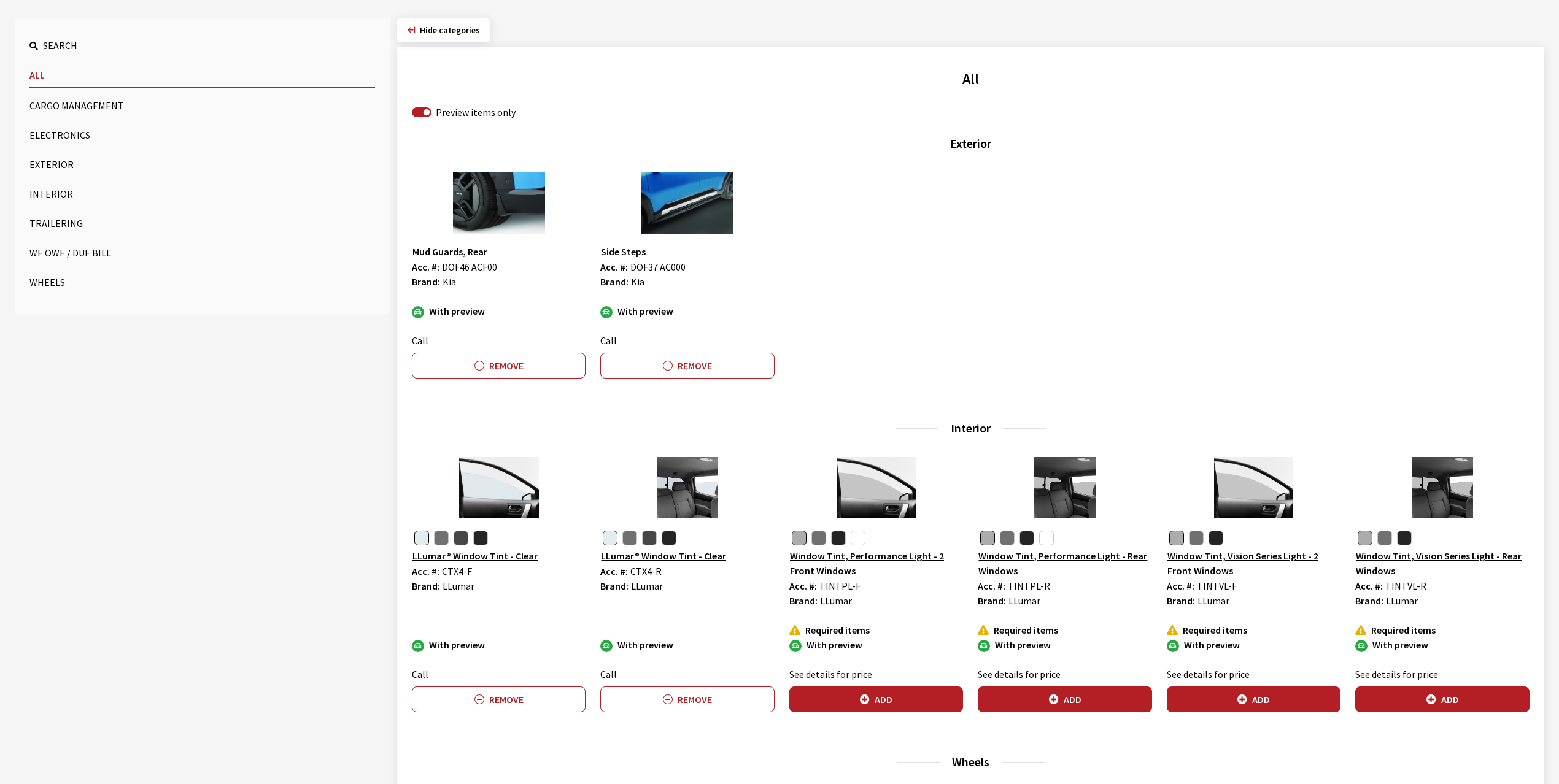
scroll to position [354, 0]
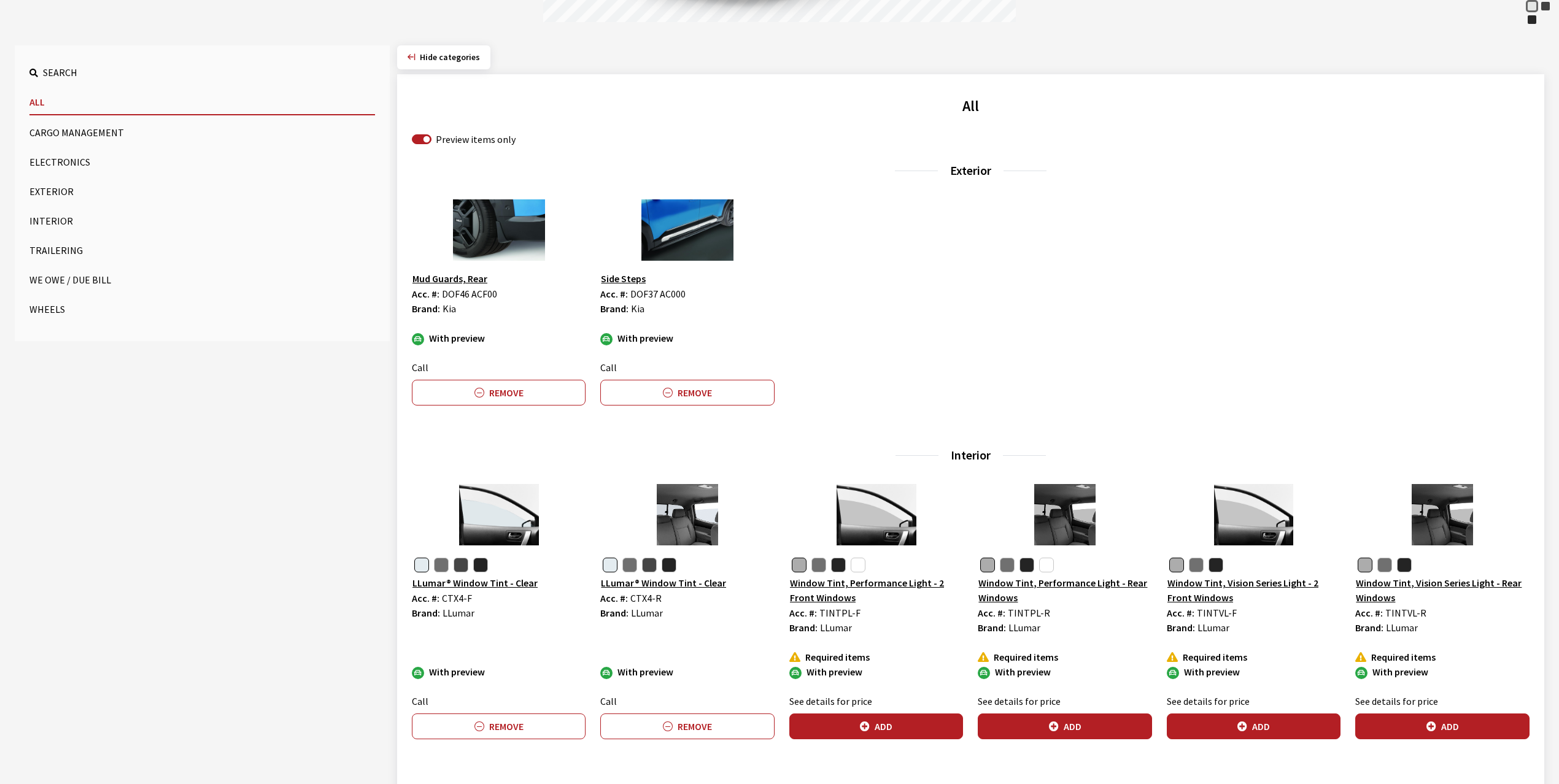
click at [38, 313] on button "Wheels" at bounding box center [202, 308] width 345 height 24
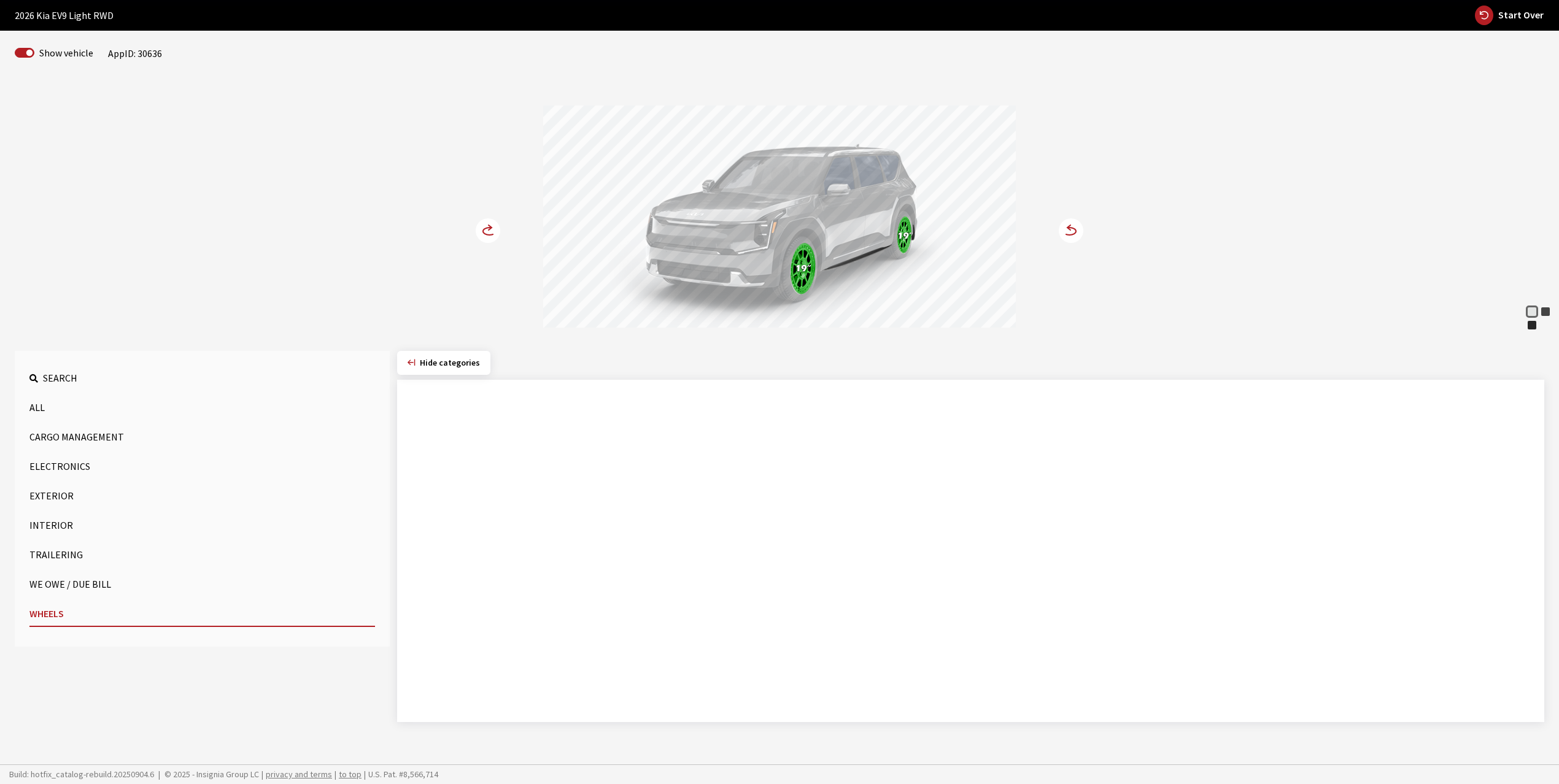
scroll to position [49, 0]
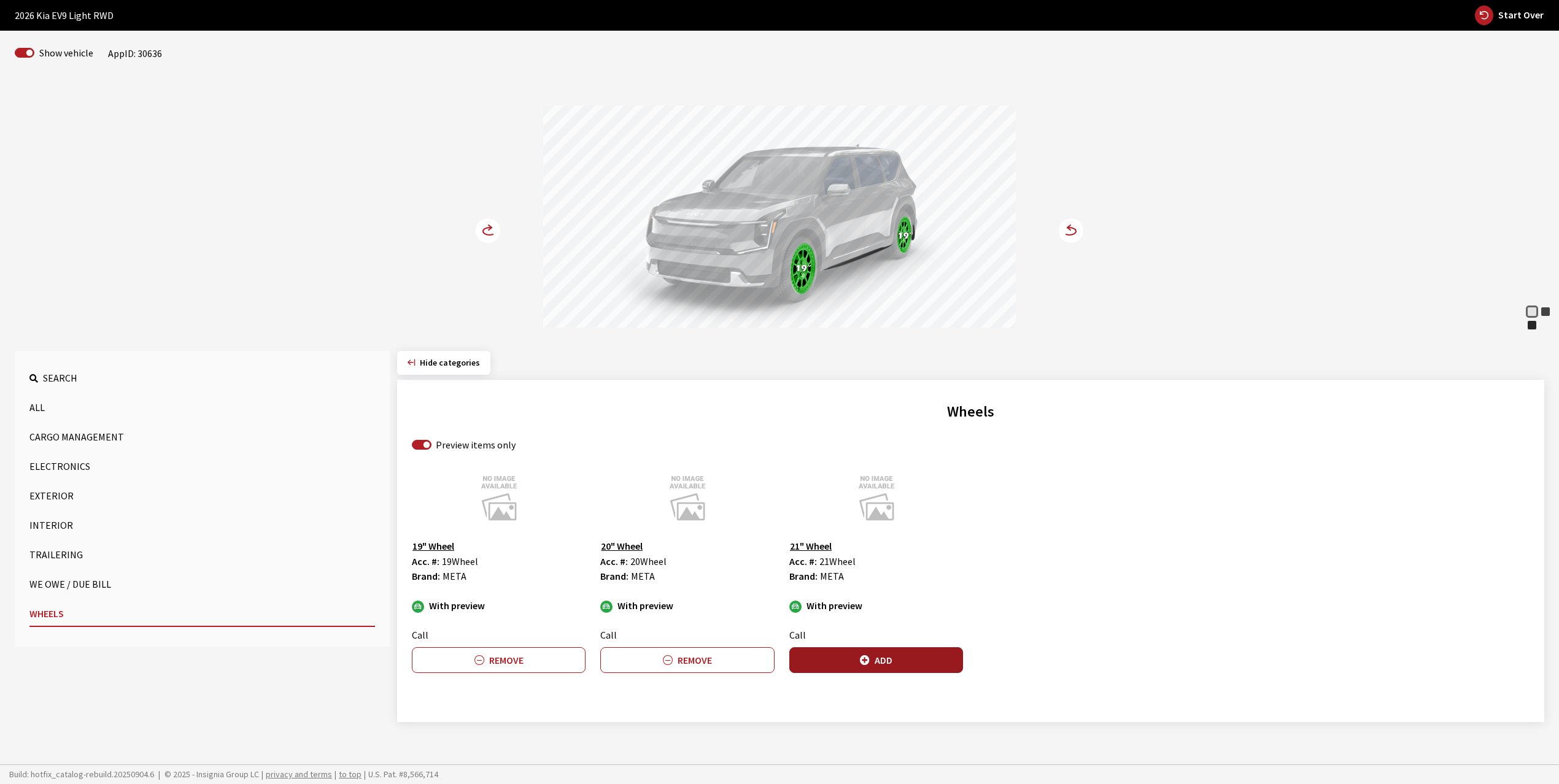
click at [883, 656] on button "Add" at bounding box center [876, 660] width 174 height 26
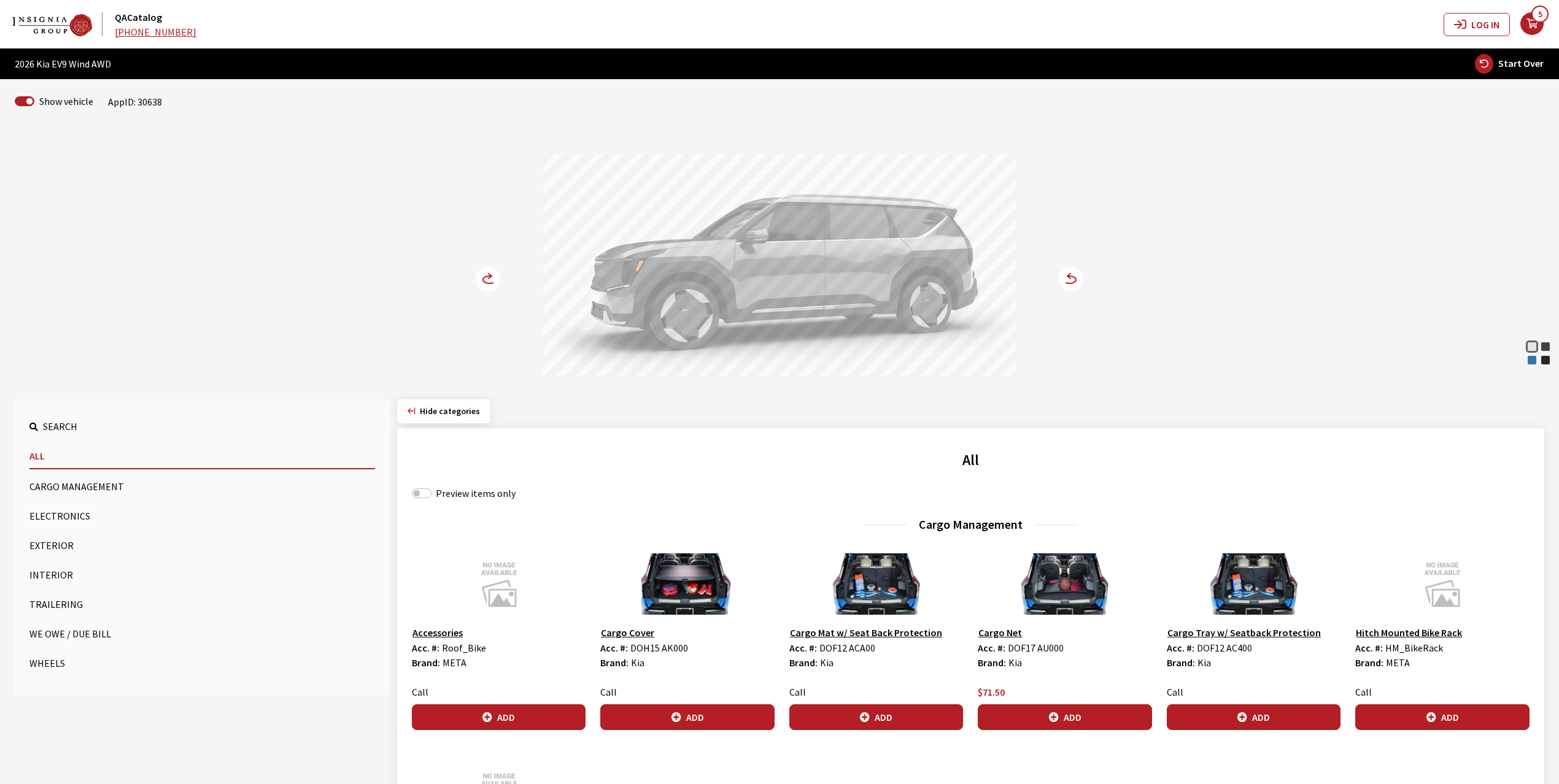
click at [1534, 359] on div "Ocean Blue Gloss" at bounding box center [1533, 361] width 13 height 13
click at [481, 285] on circle at bounding box center [488, 279] width 24 height 24
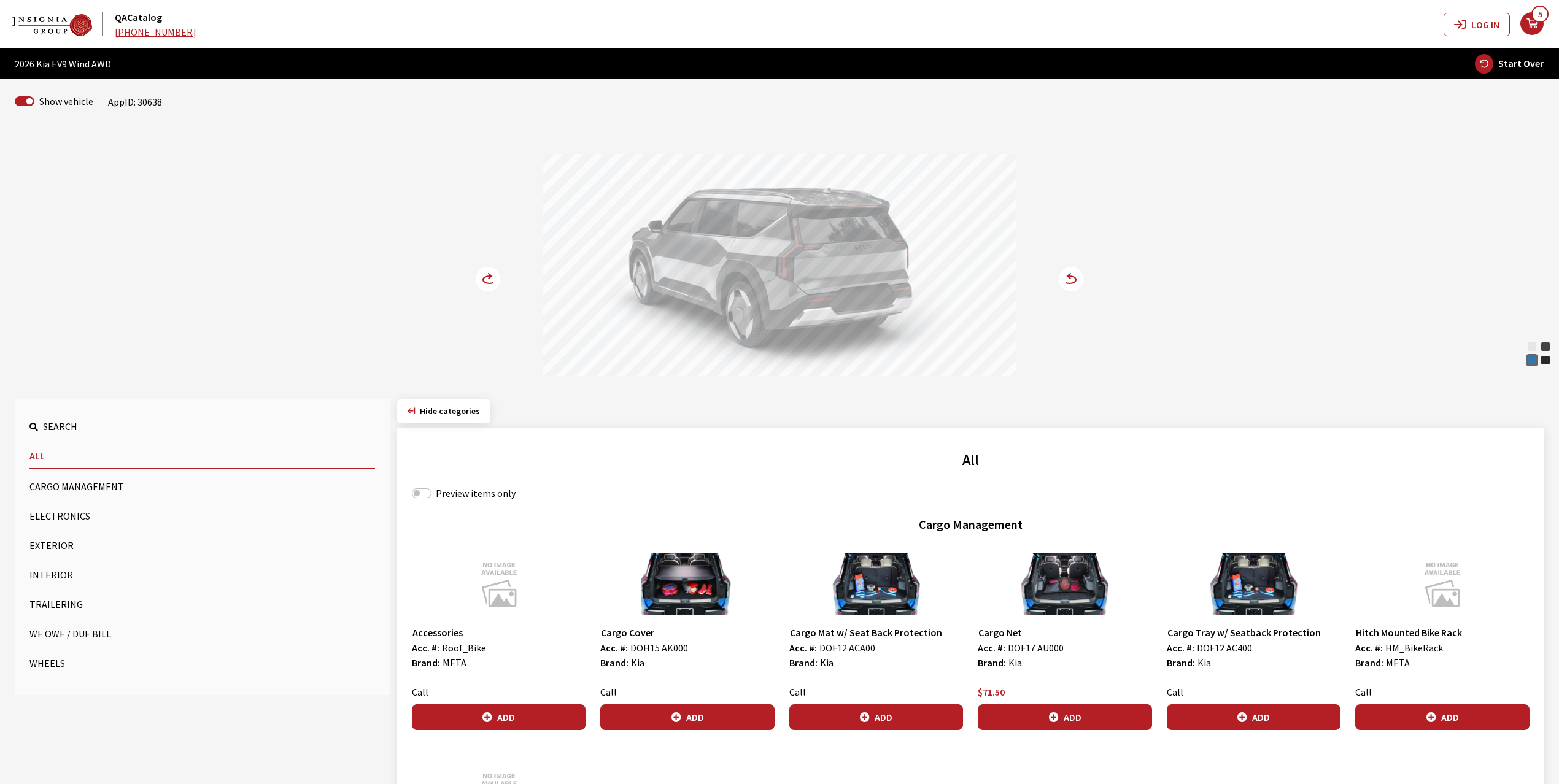
click at [481, 285] on circle at bounding box center [488, 279] width 24 height 24
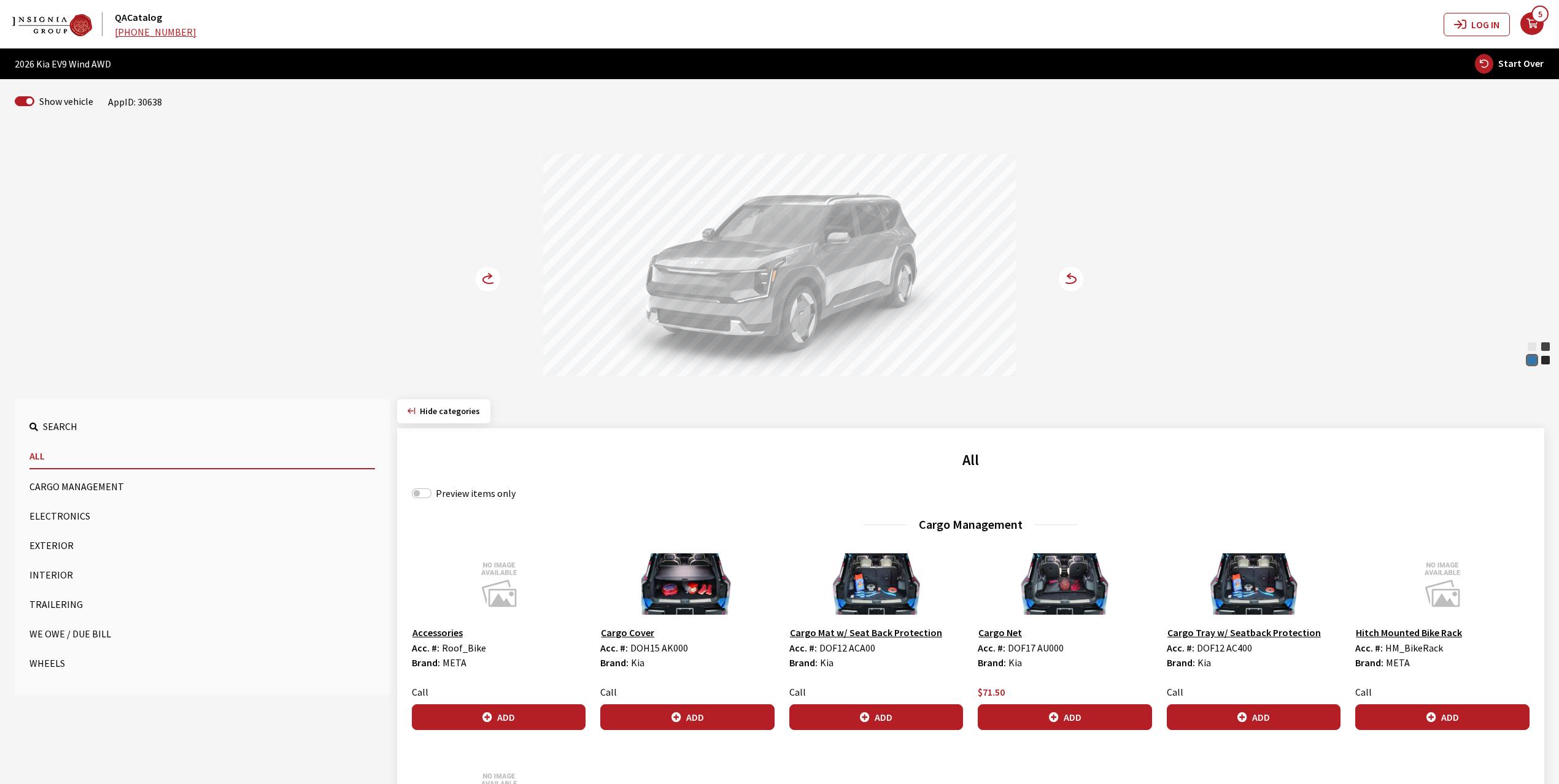
click at [481, 285] on circle at bounding box center [488, 279] width 24 height 24
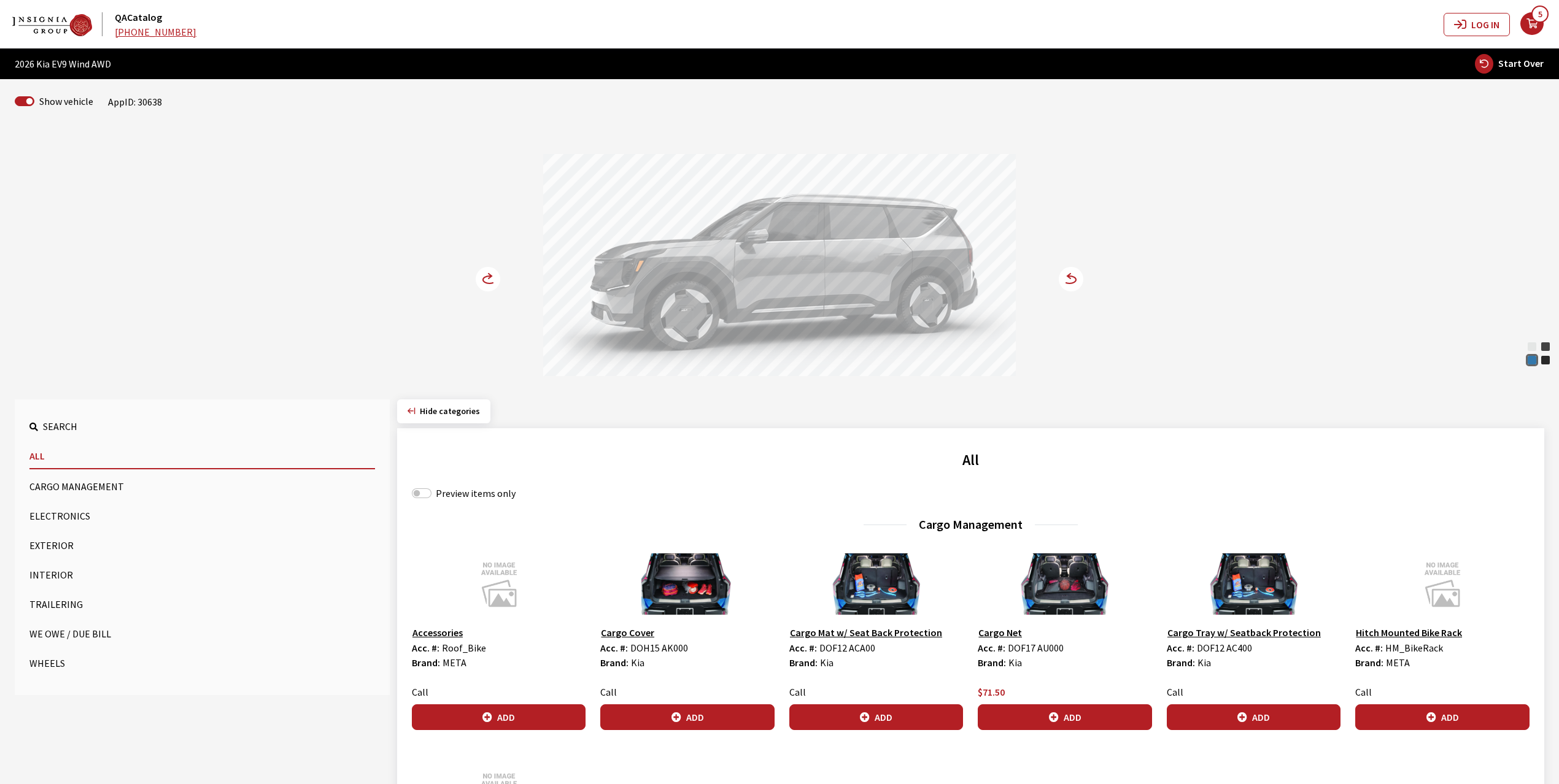
click at [481, 285] on circle at bounding box center [488, 279] width 24 height 24
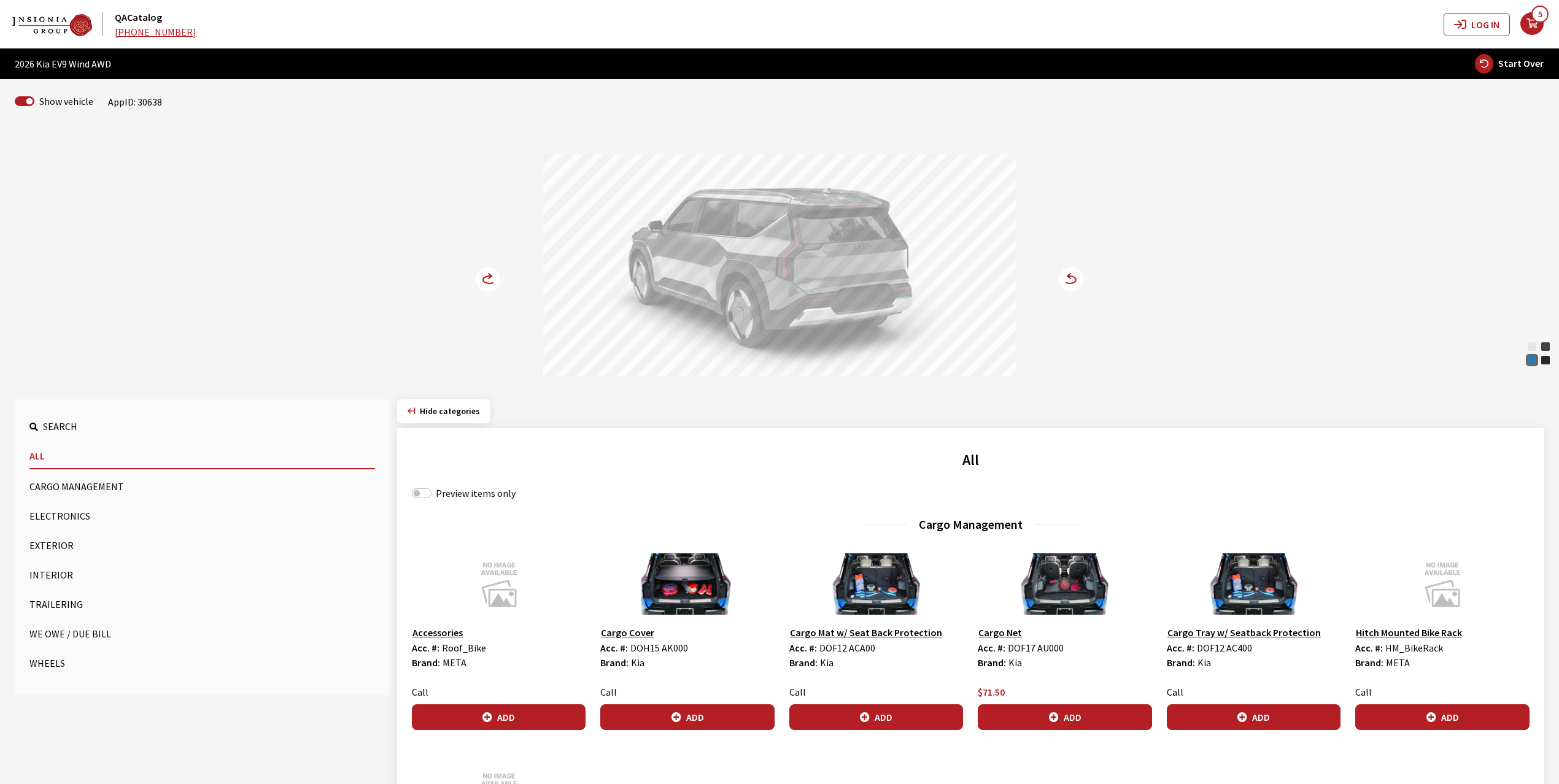
click at [46, 659] on button "Wheels" at bounding box center [202, 663] width 345 height 24
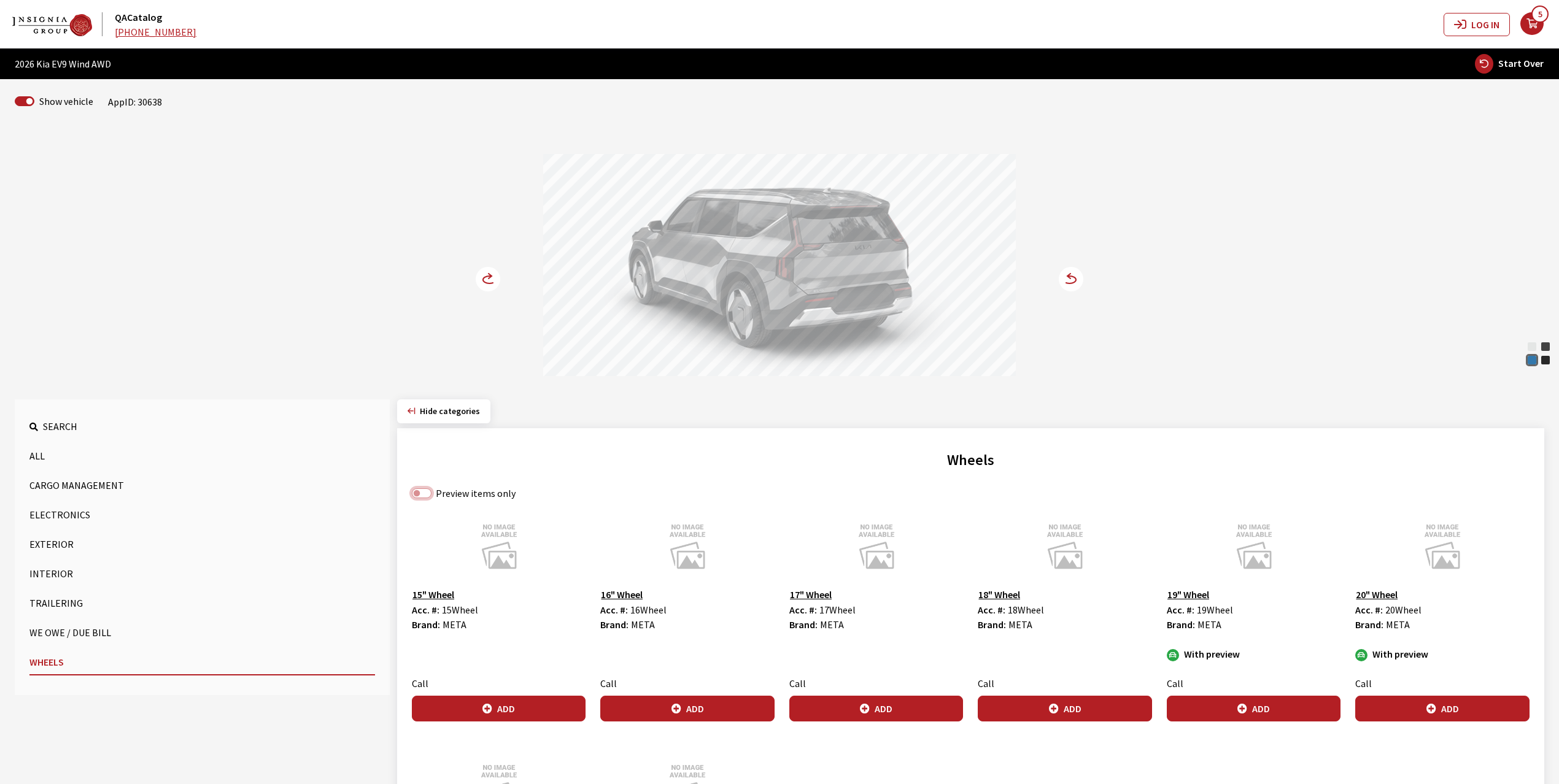
click at [425, 497] on input "Preview items only" at bounding box center [422, 493] width 20 height 10
checkbox input "true"
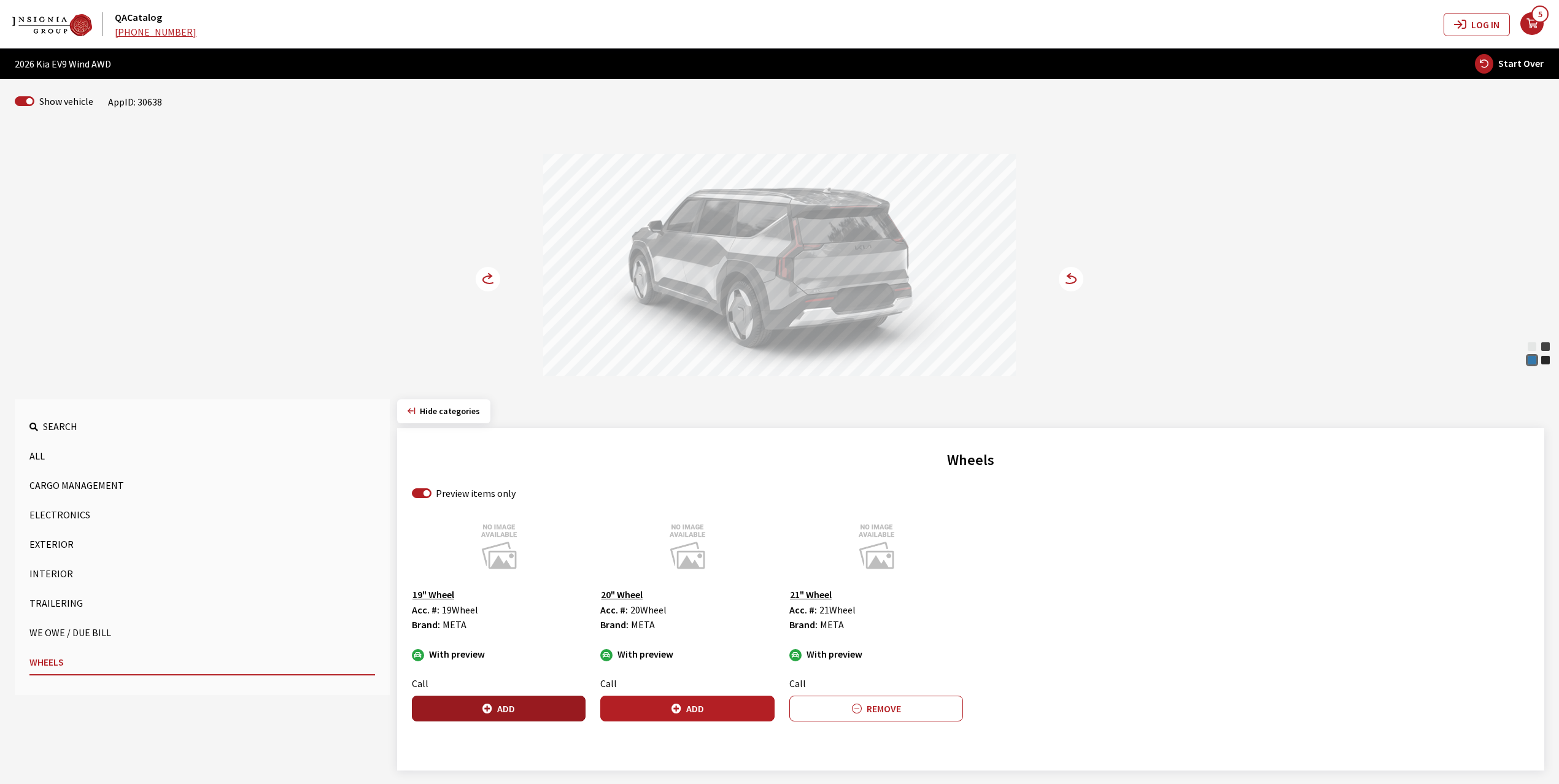
click at [509, 702] on button "Add" at bounding box center [498, 708] width 174 height 26
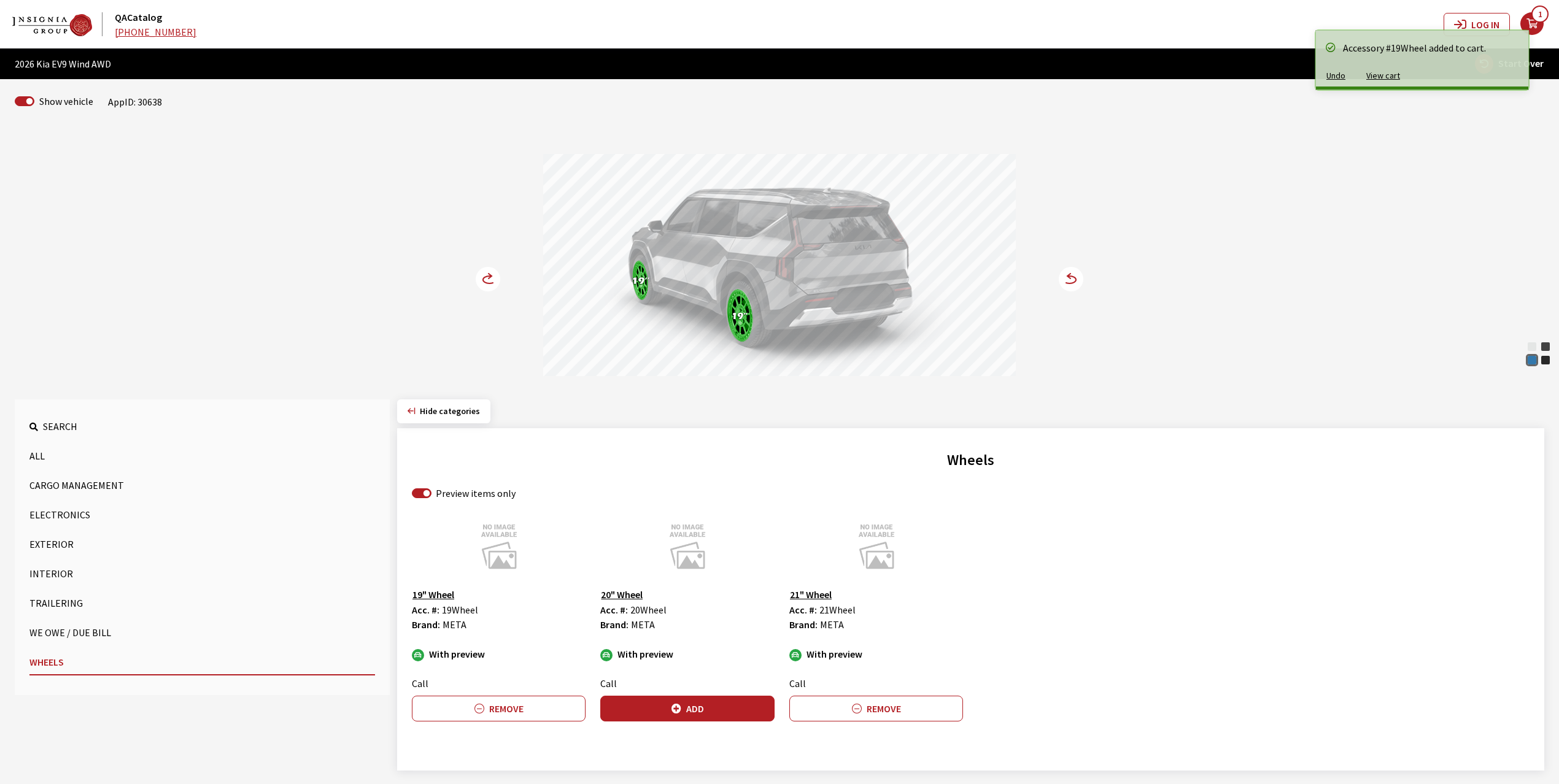
click at [486, 282] on circle at bounding box center [488, 279] width 24 height 24
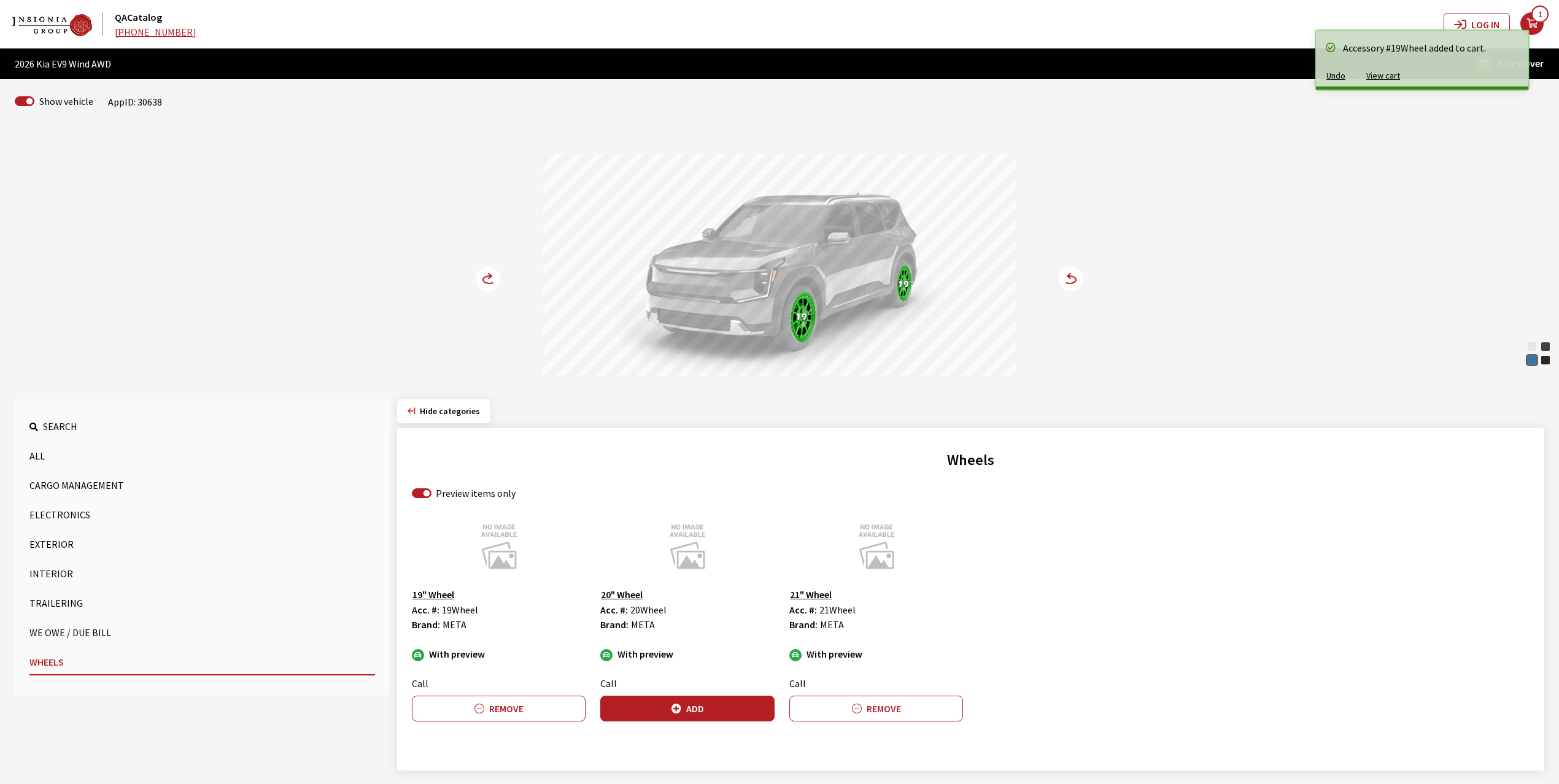
click at [488, 281] on circle at bounding box center [488, 279] width 24 height 24
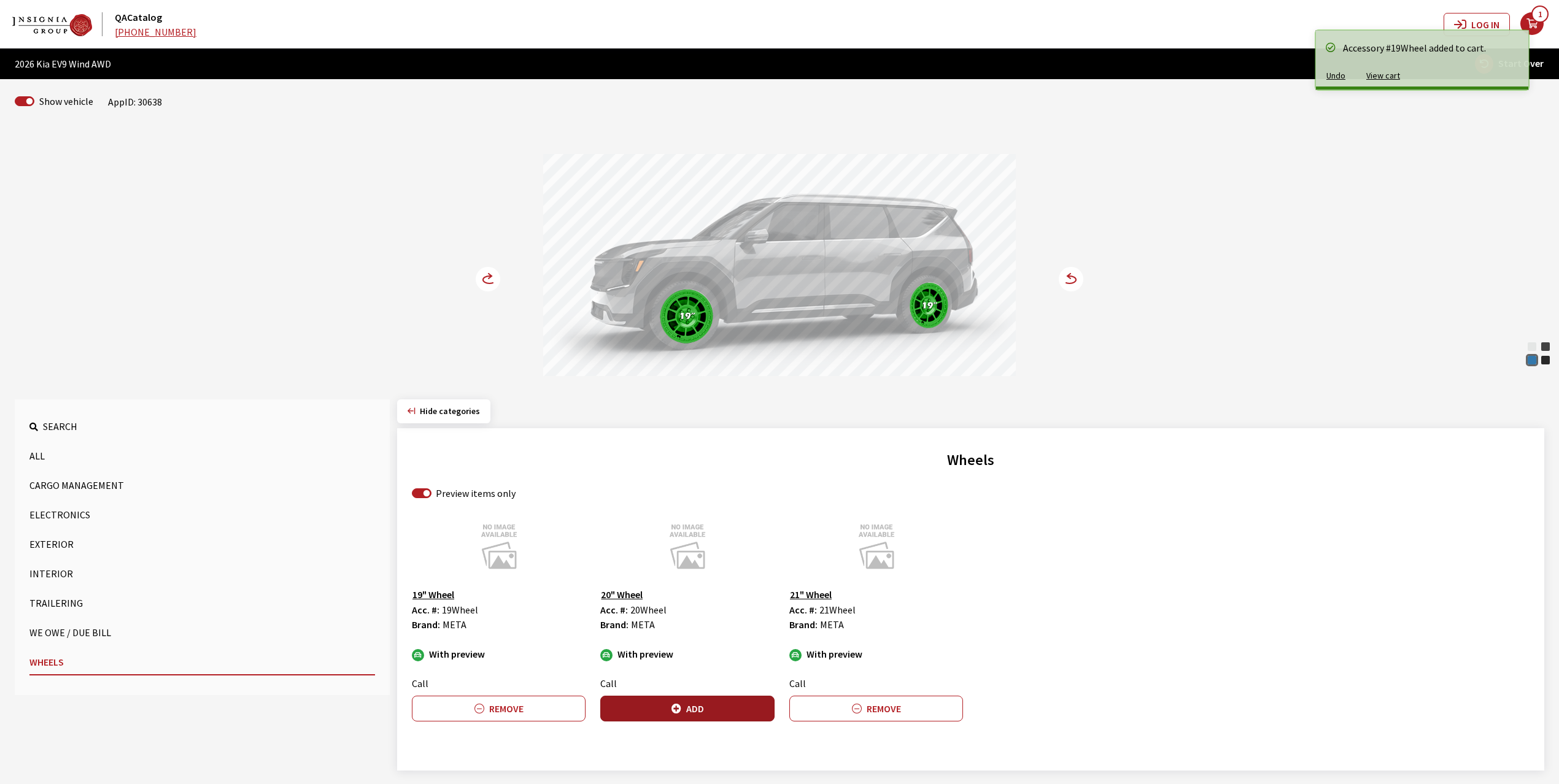
click at [712, 708] on button "Add" at bounding box center [686, 708] width 174 height 26
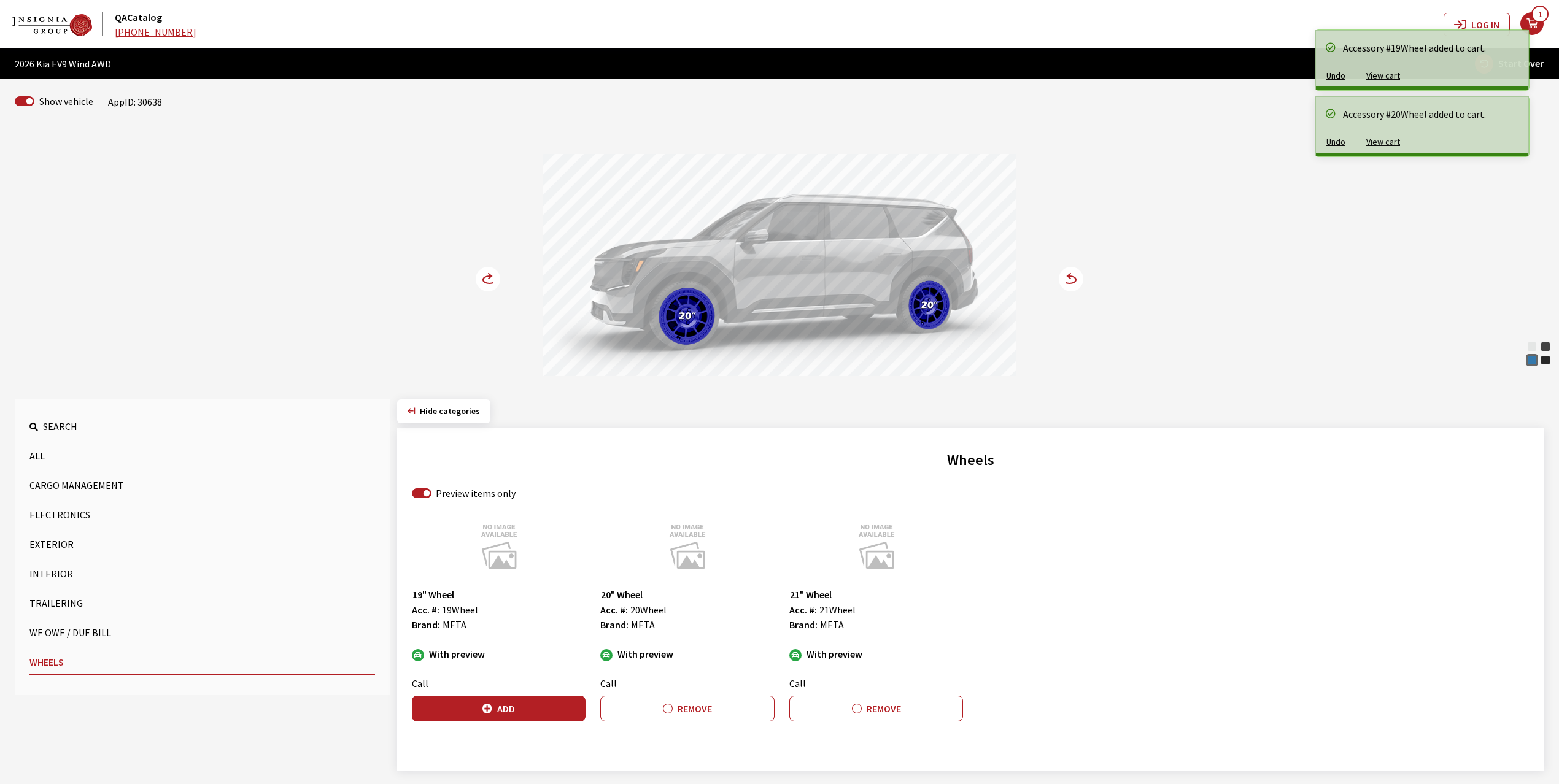
click at [480, 279] on circle at bounding box center [488, 279] width 24 height 24
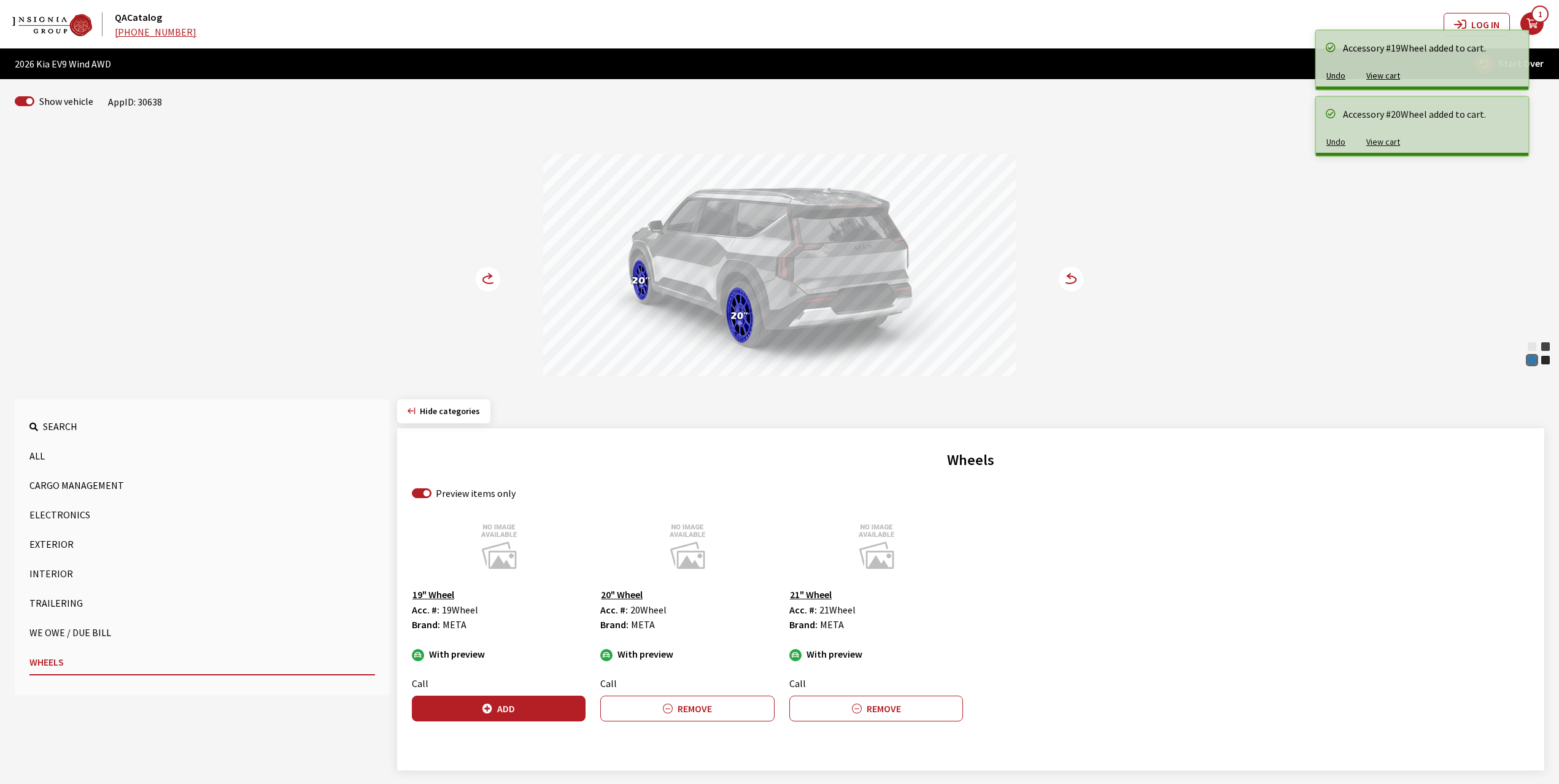
click at [480, 279] on circle at bounding box center [488, 279] width 24 height 24
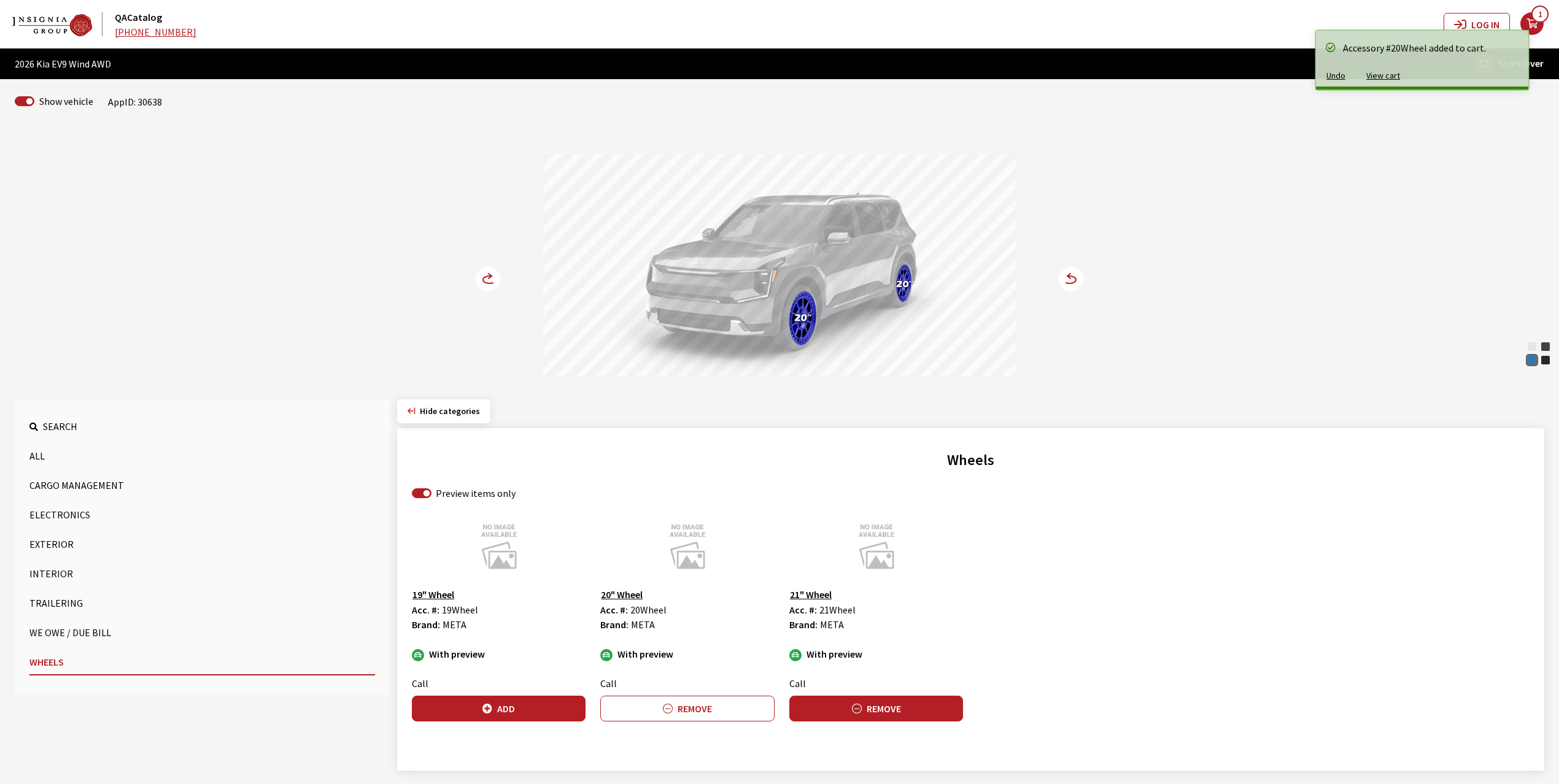
click at [881, 715] on button "Remove" at bounding box center [876, 708] width 174 height 26
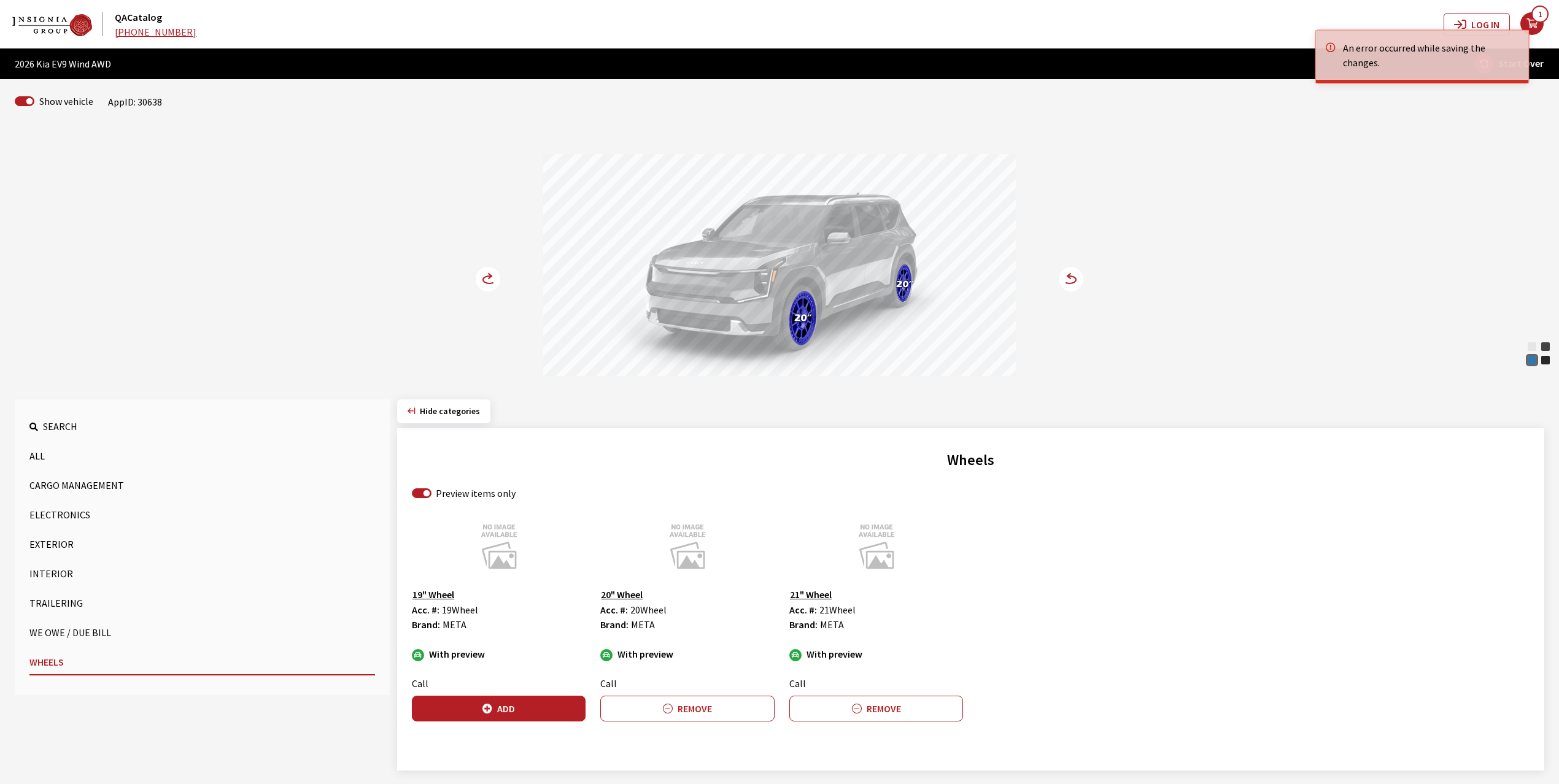
click at [488, 269] on circle at bounding box center [488, 279] width 24 height 24
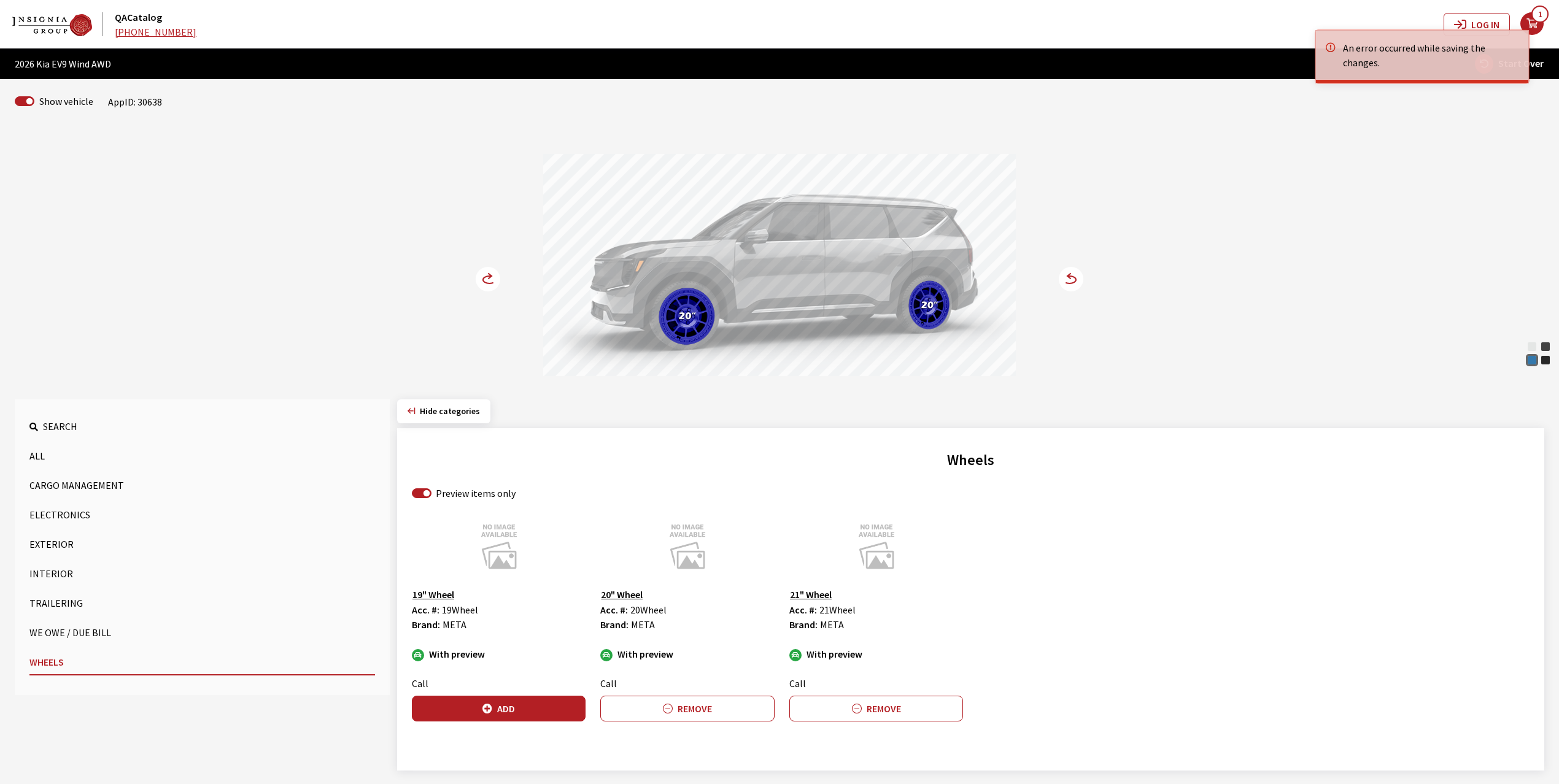
click at [488, 269] on circle at bounding box center [488, 279] width 24 height 24
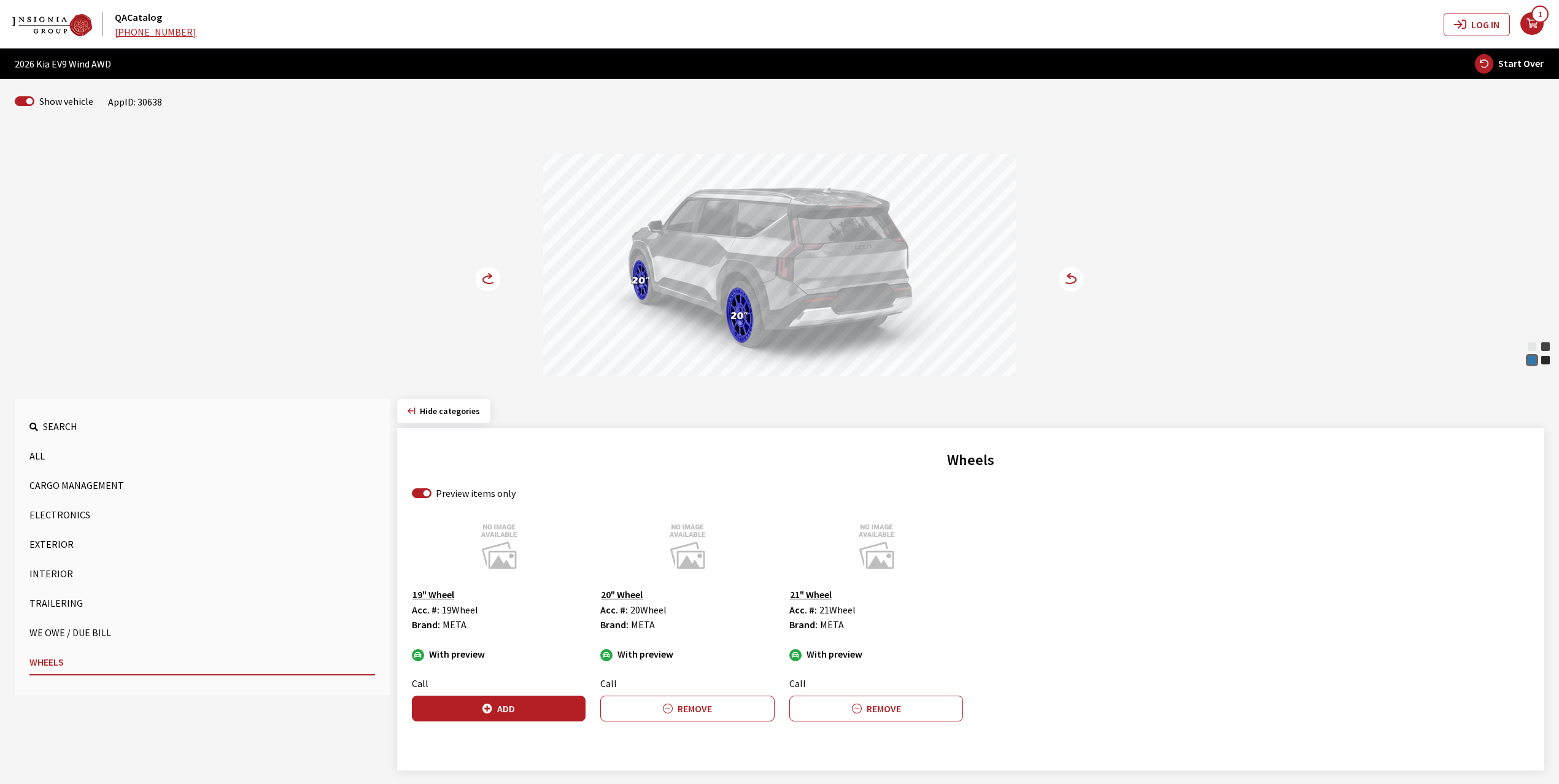
click at [1521, 62] on span "Start Over" at bounding box center [1521, 63] width 46 height 13
select select
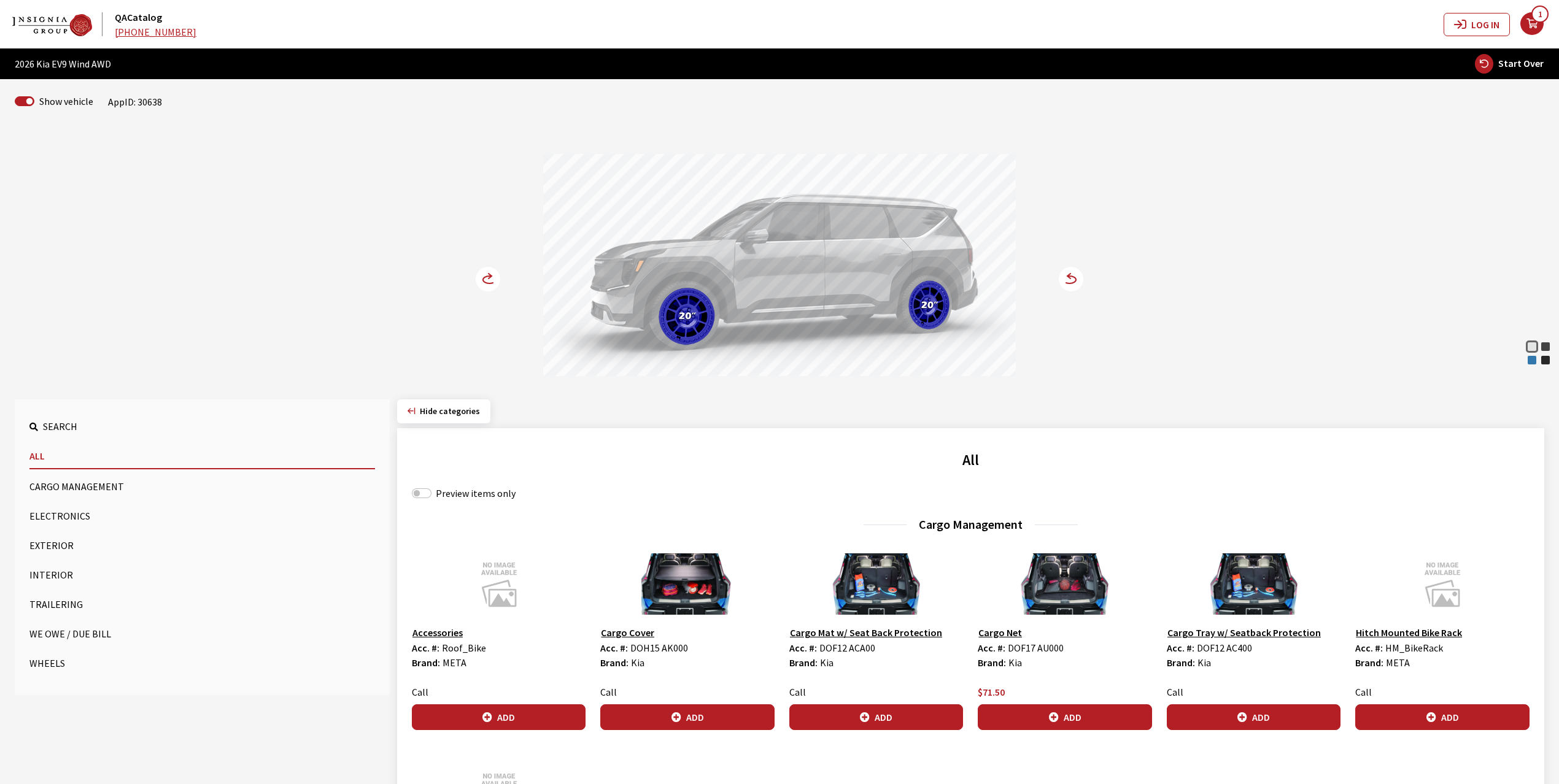
click at [34, 661] on button "Wheels" at bounding box center [202, 663] width 345 height 24
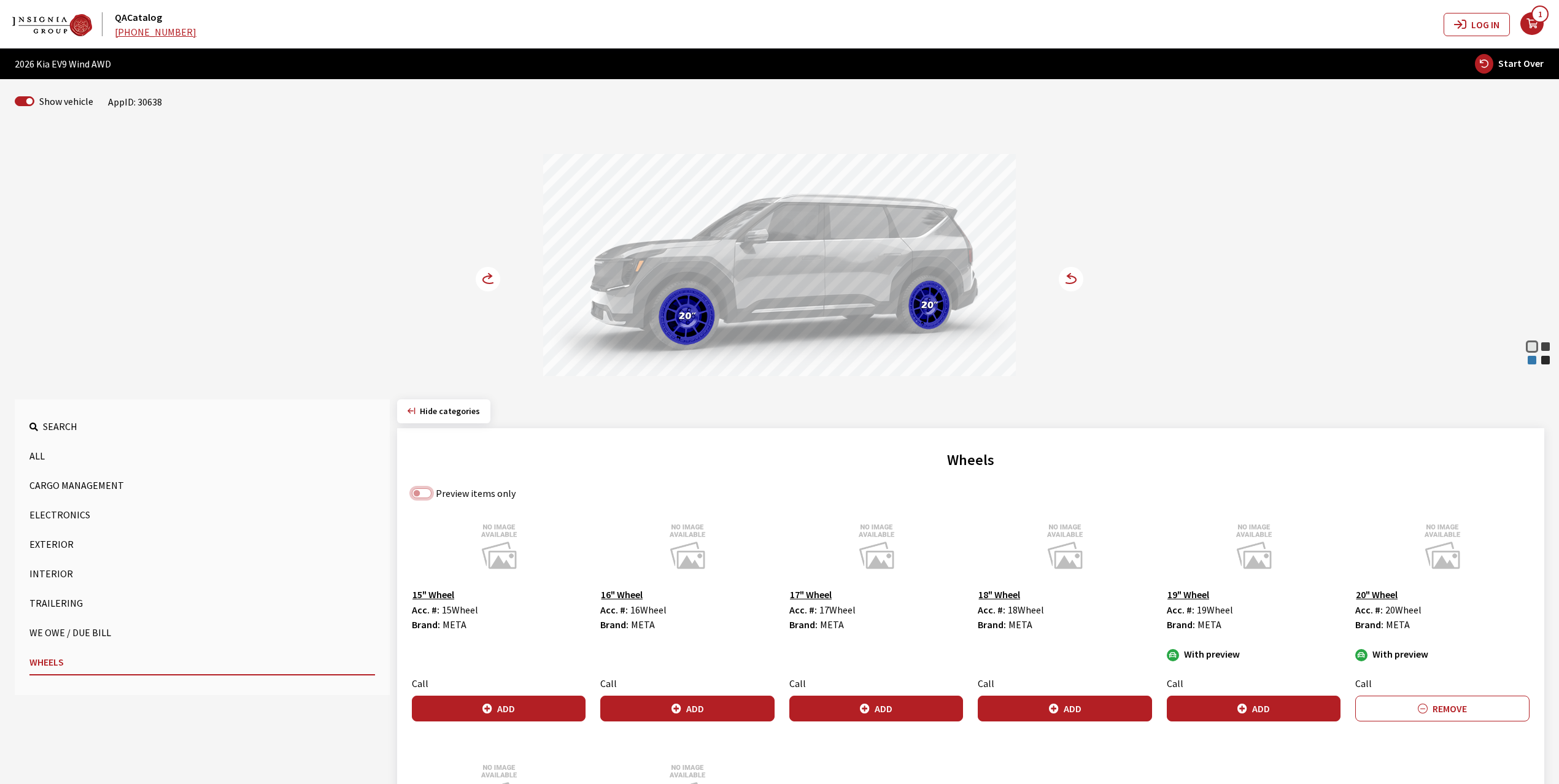
click at [418, 490] on input "Preview items only" at bounding box center [422, 493] width 20 height 10
checkbox input "true"
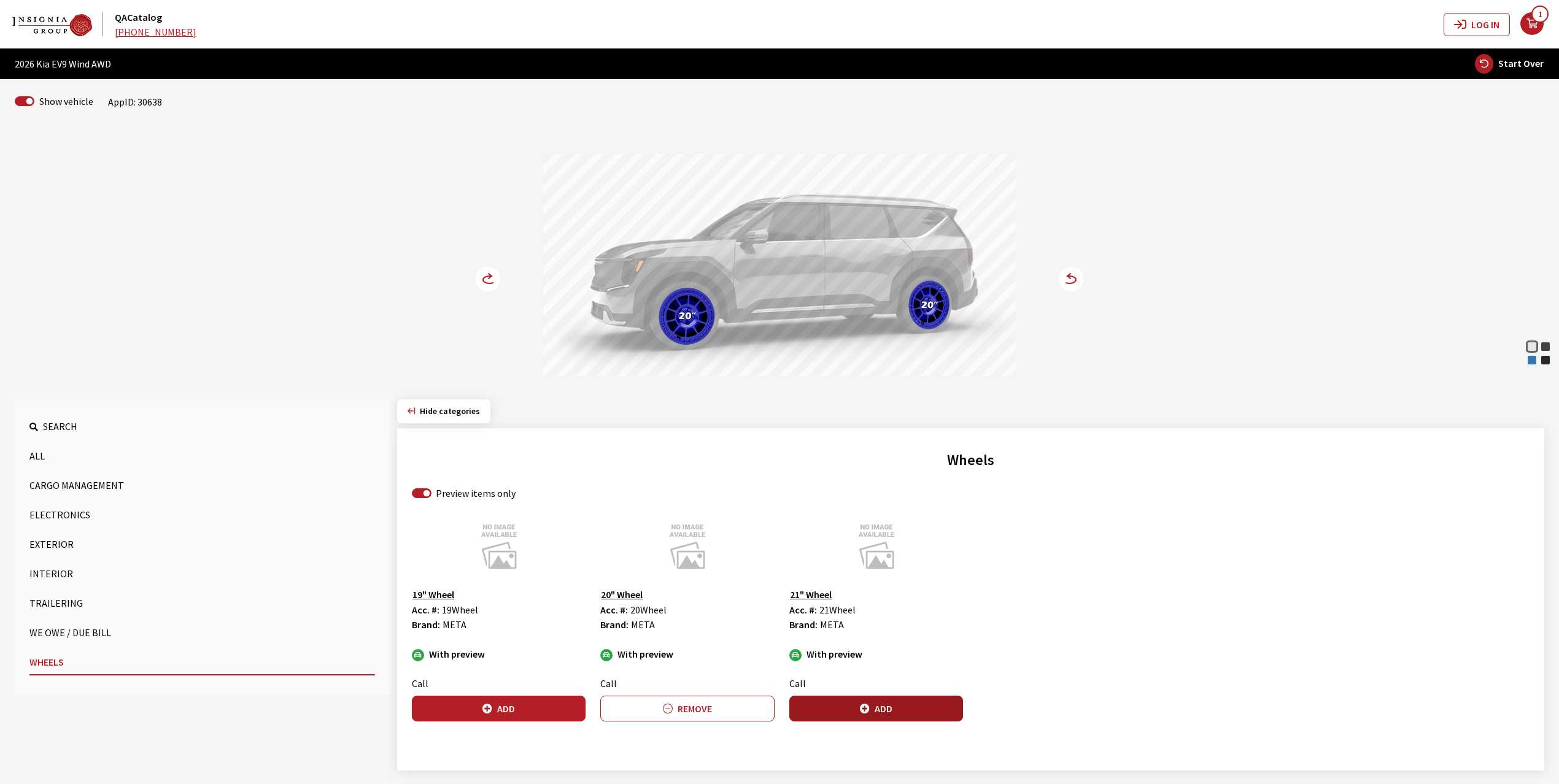
click at [877, 708] on button "Add" at bounding box center [876, 708] width 174 height 26
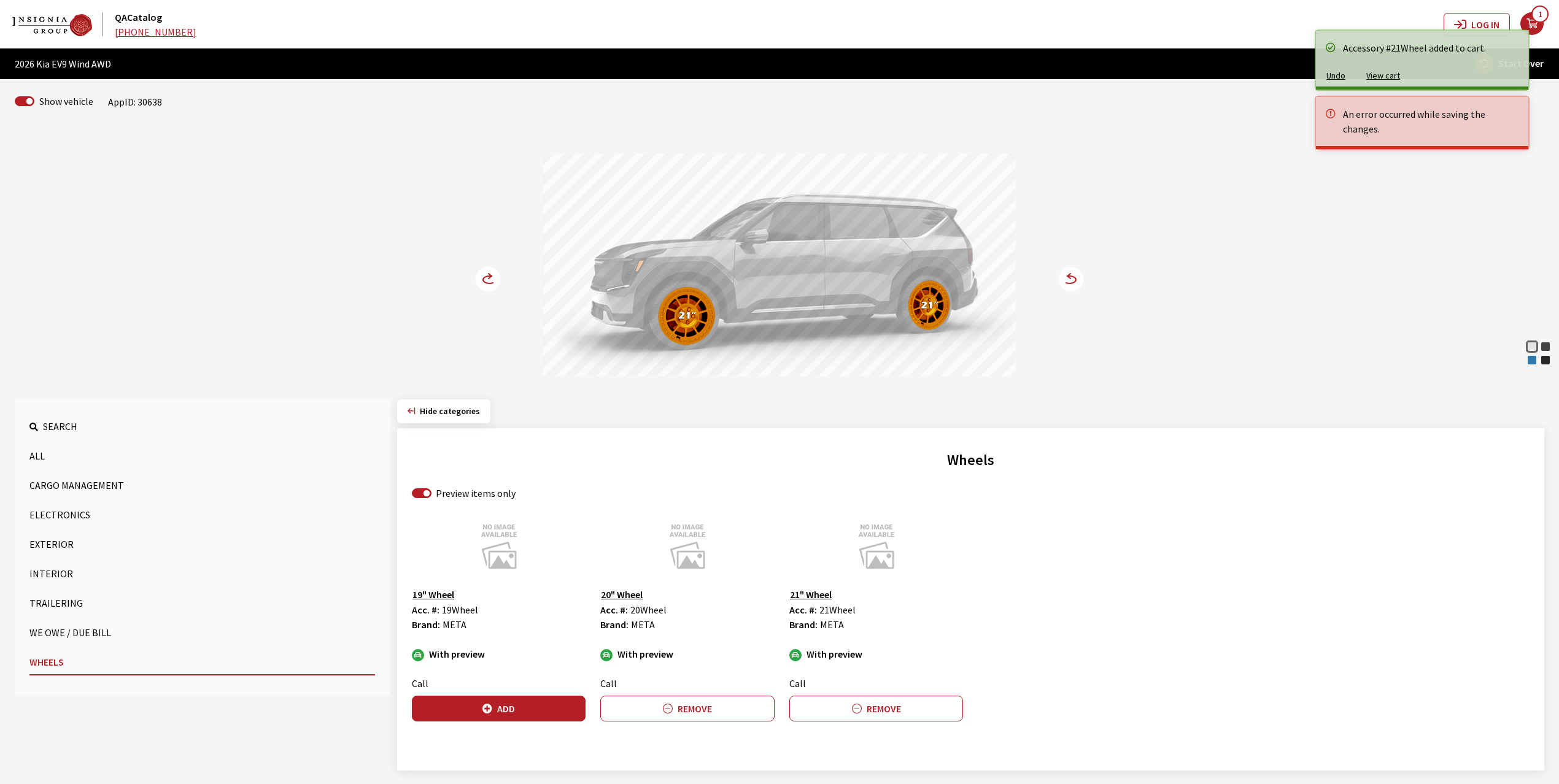
click at [494, 277] on icon at bounding box center [496, 281] width 9 height 11
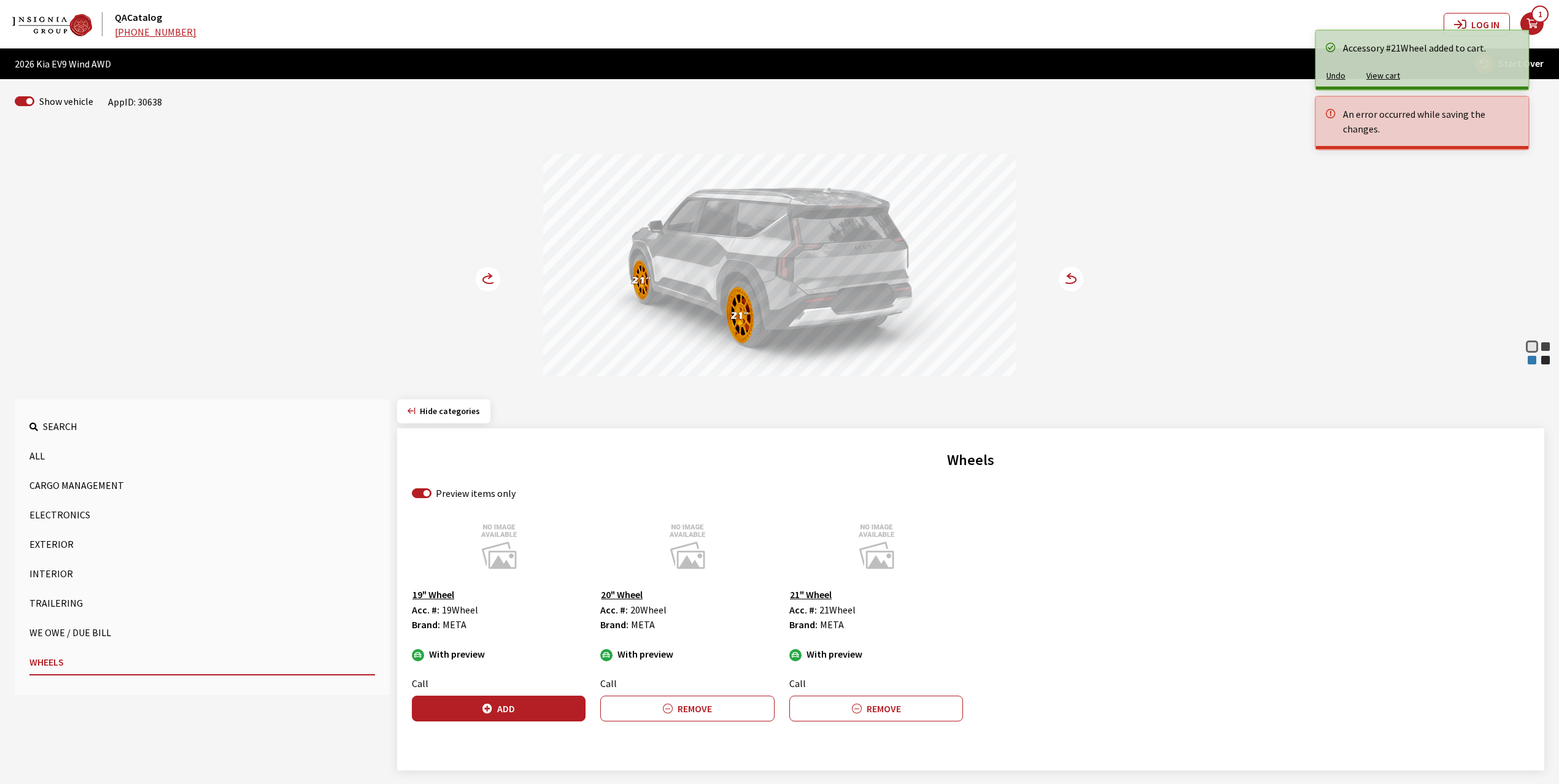
click at [492, 275] on circle at bounding box center [488, 279] width 24 height 24
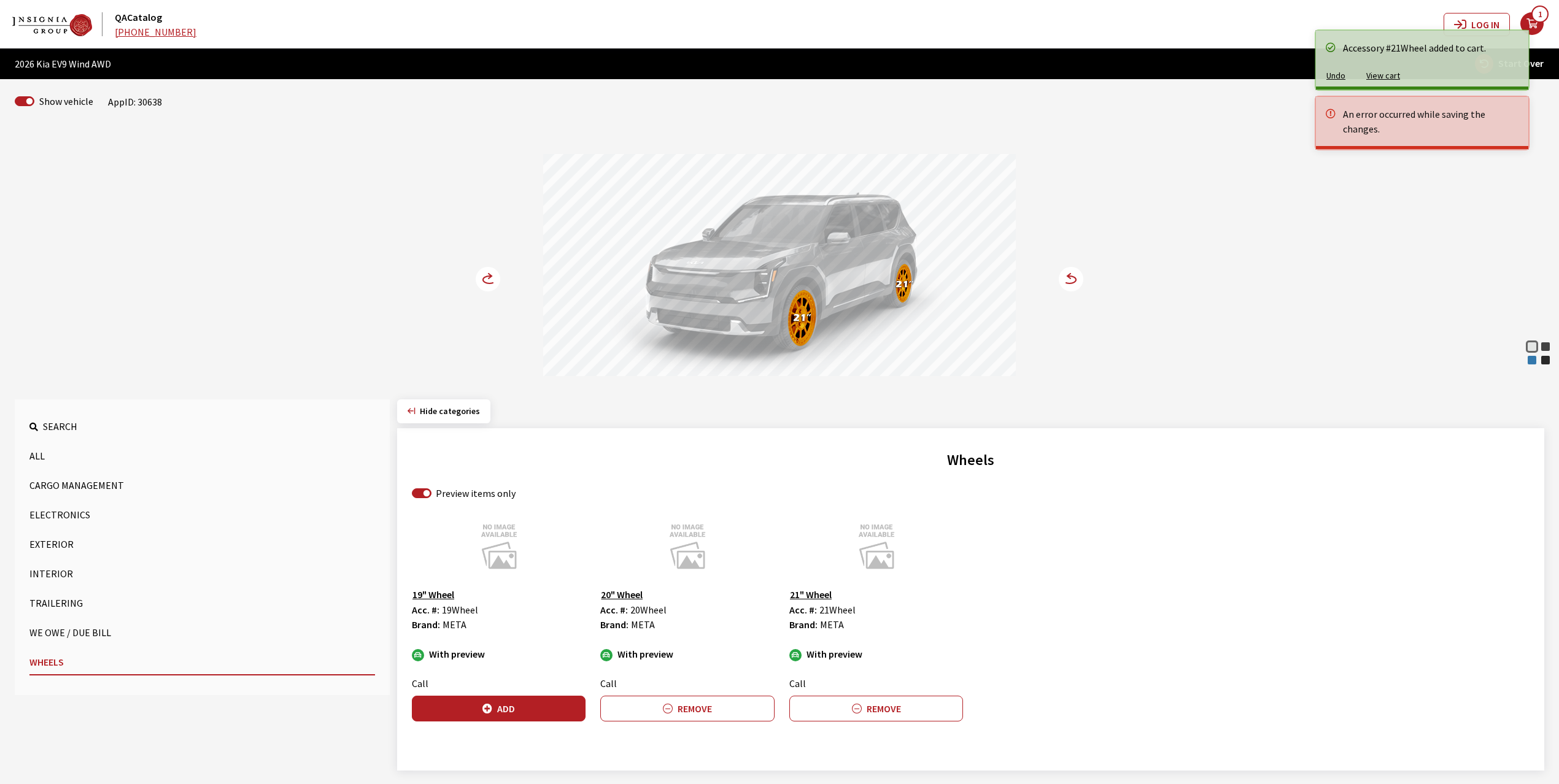
click at [492, 273] on circle at bounding box center [488, 279] width 24 height 24
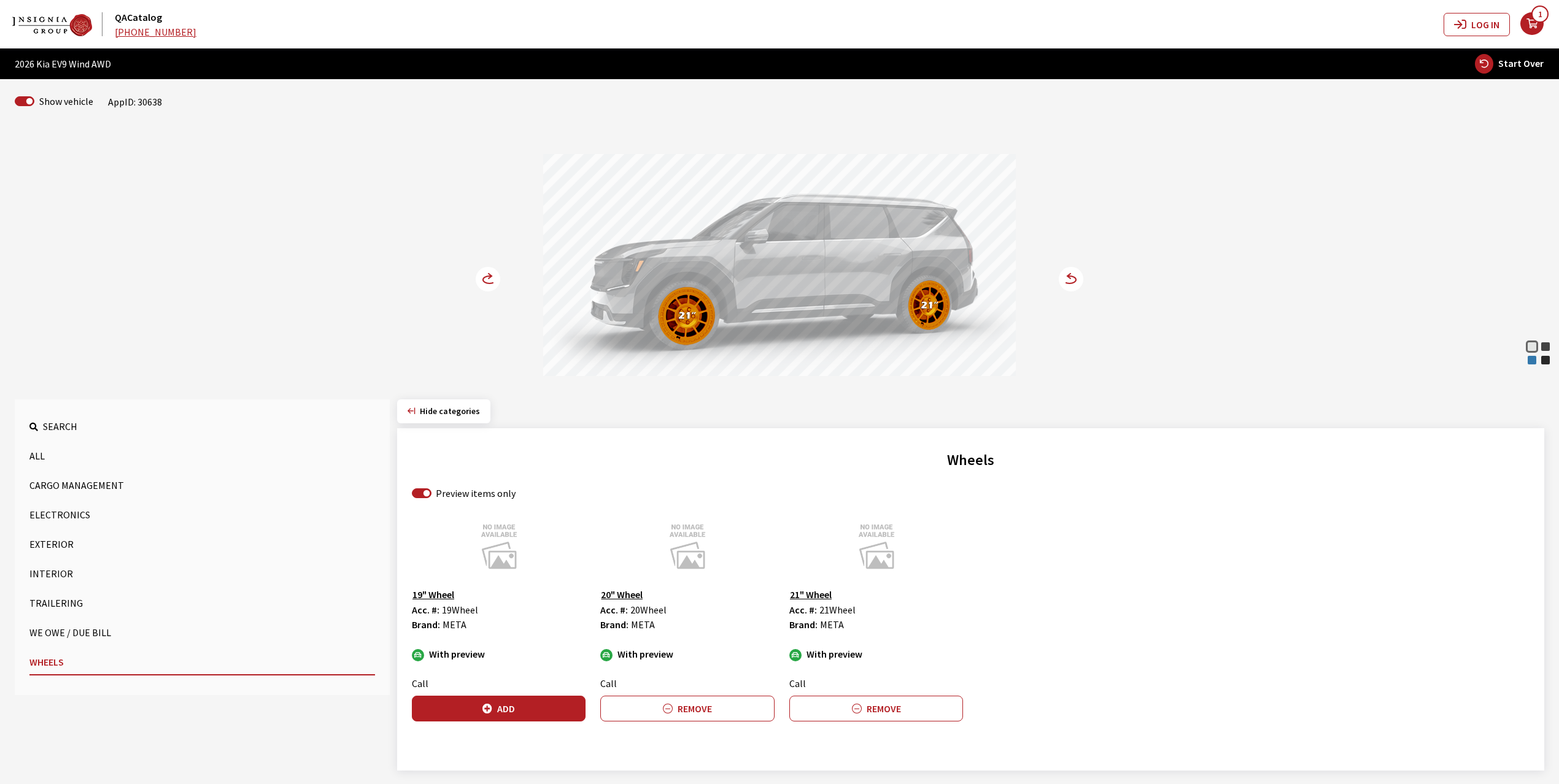
click at [49, 544] on button "Exterior" at bounding box center [202, 544] width 345 height 24
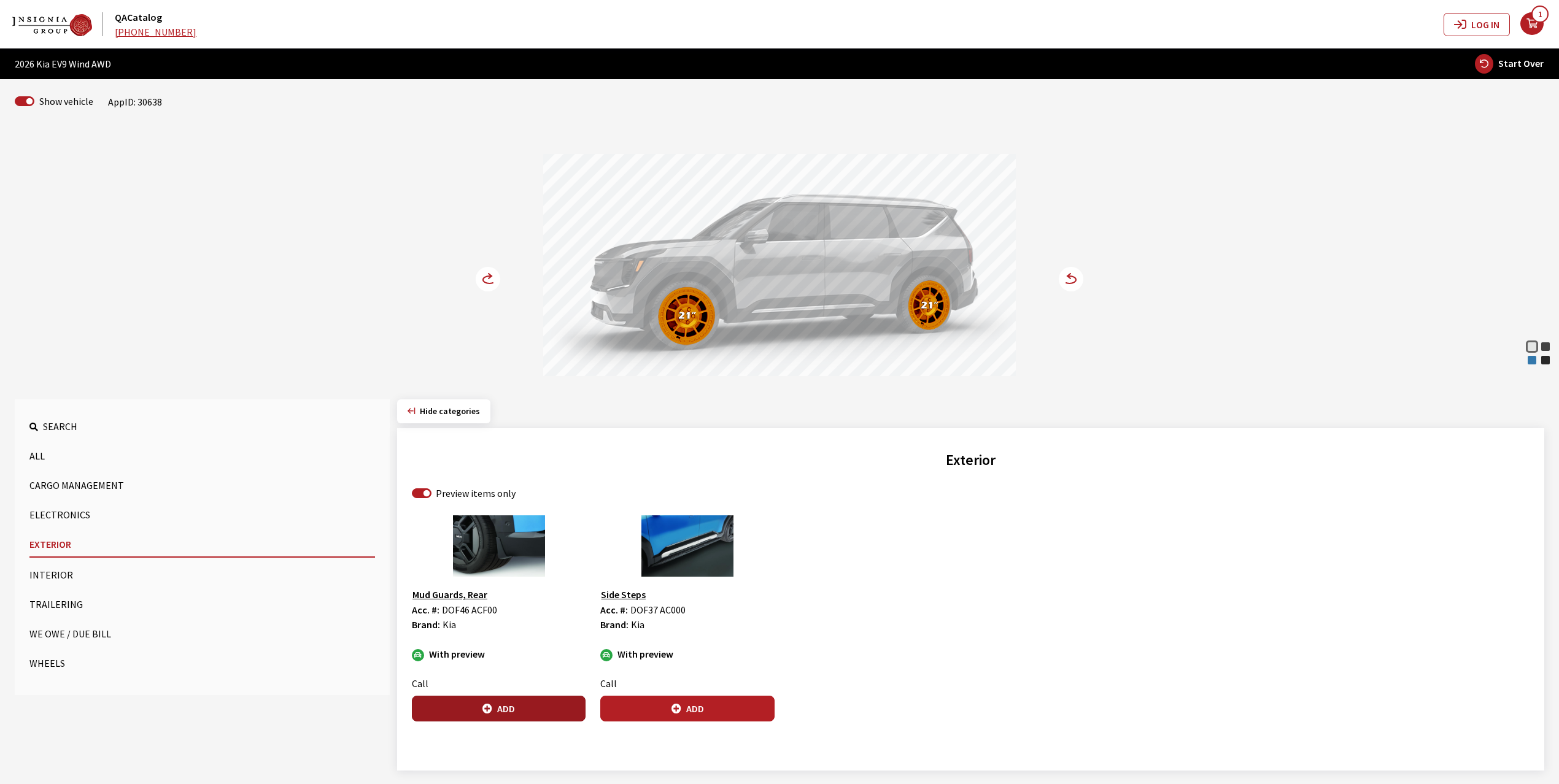
click at [517, 708] on button "Add" at bounding box center [498, 708] width 174 height 26
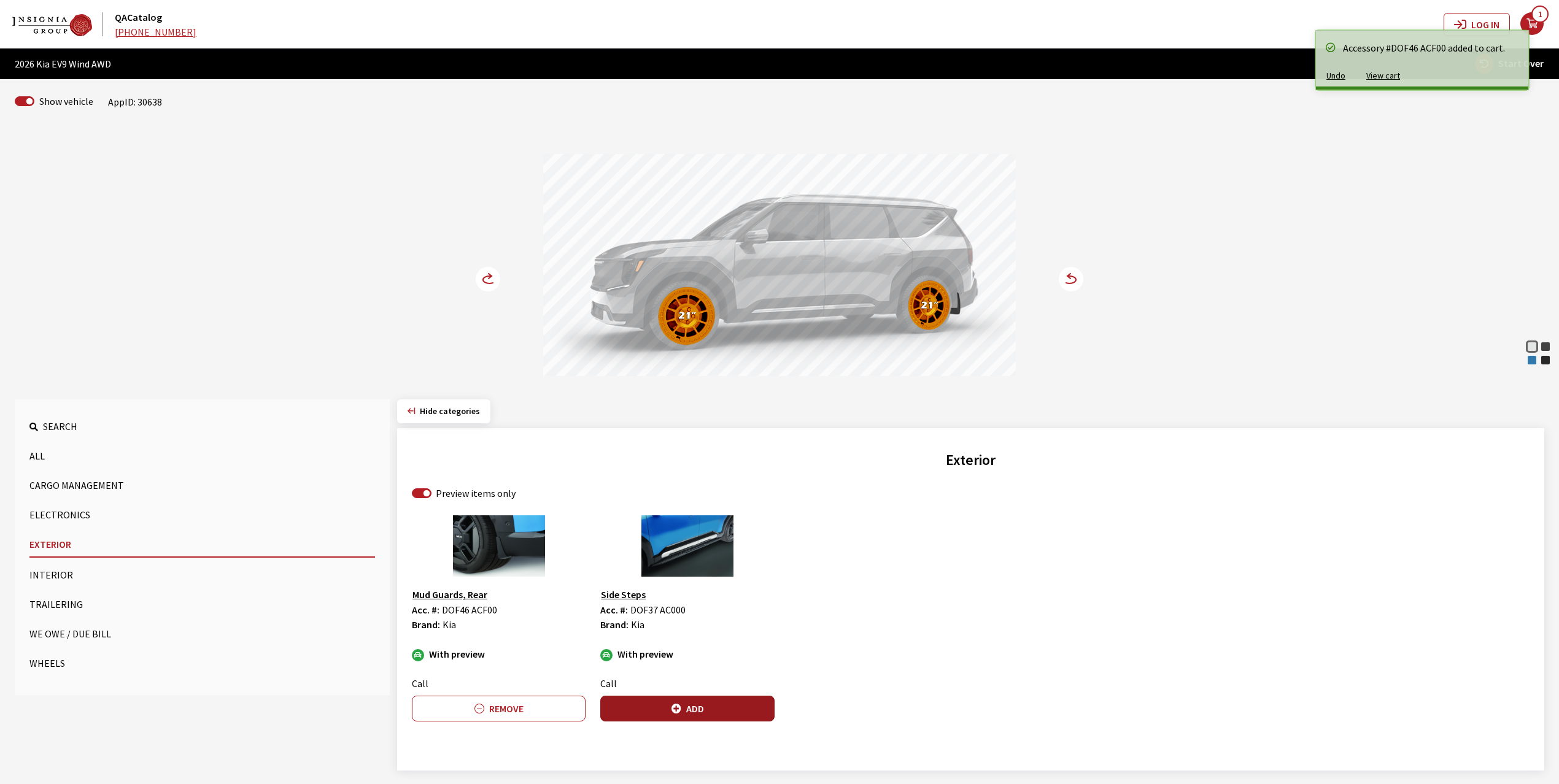
click at [682, 705] on button "Add" at bounding box center [686, 708] width 174 height 26
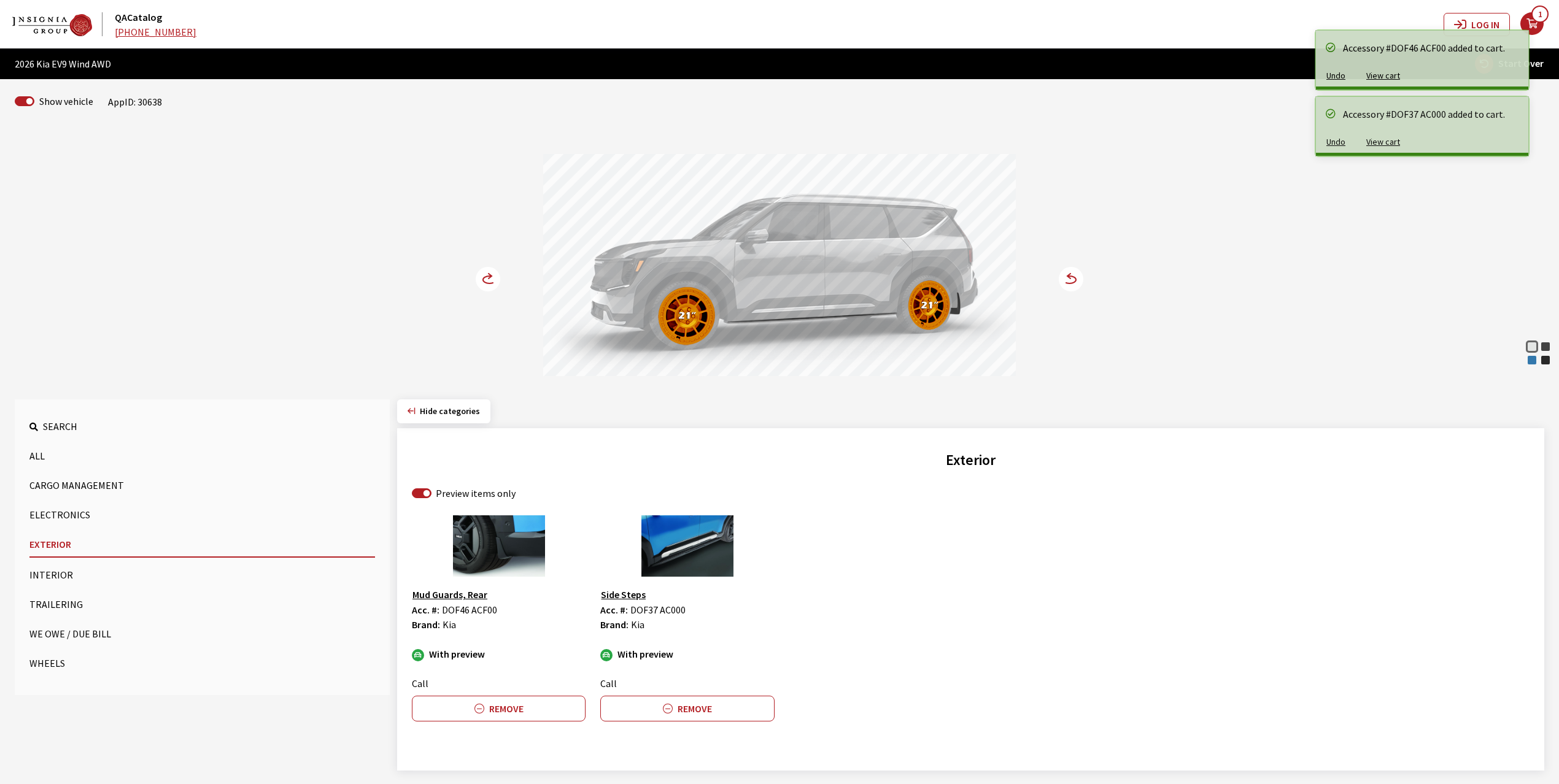
click at [483, 281] on icon at bounding box center [489, 280] width 13 height 7
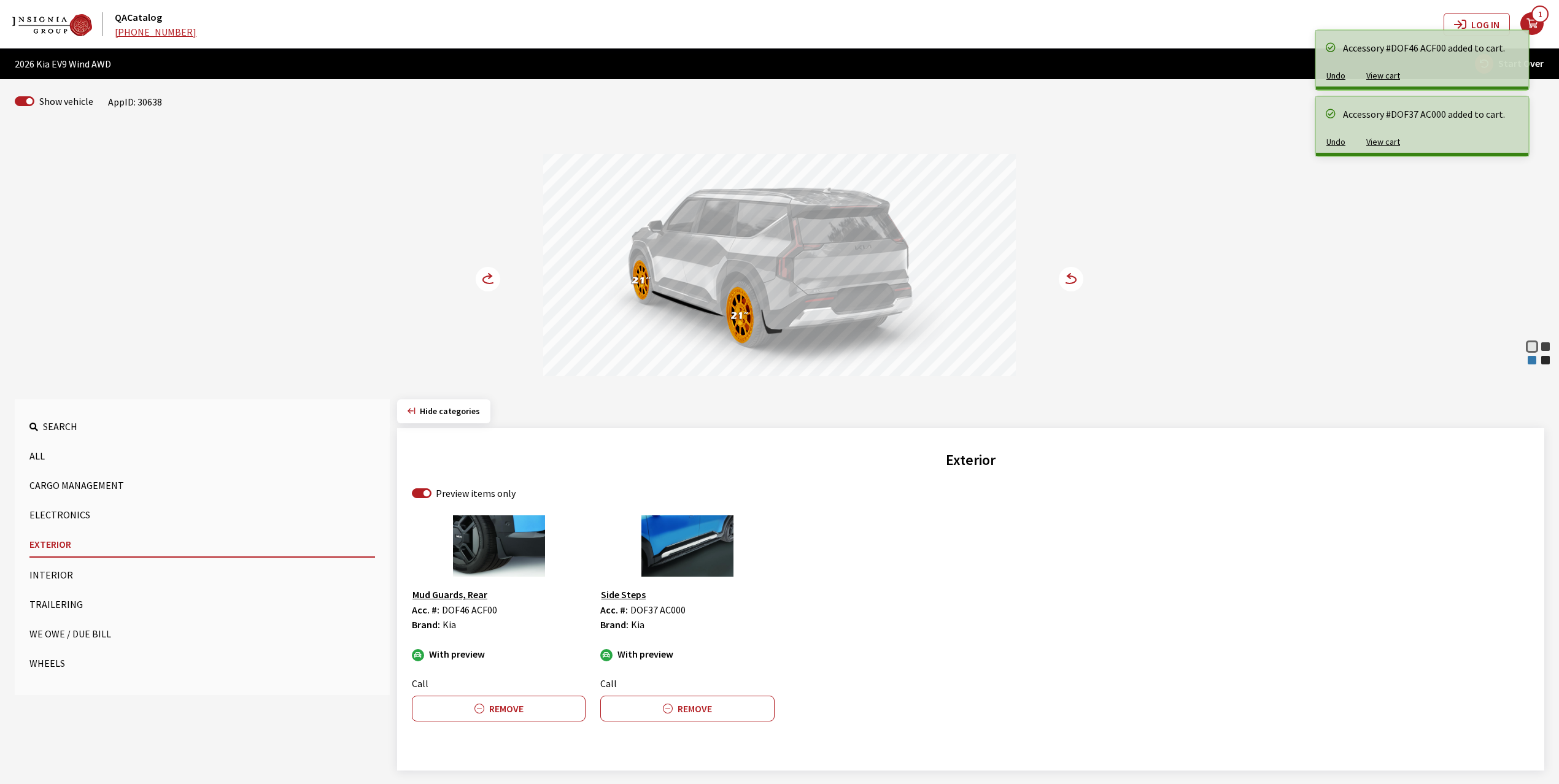
click at [482, 279] on circle at bounding box center [488, 279] width 24 height 24
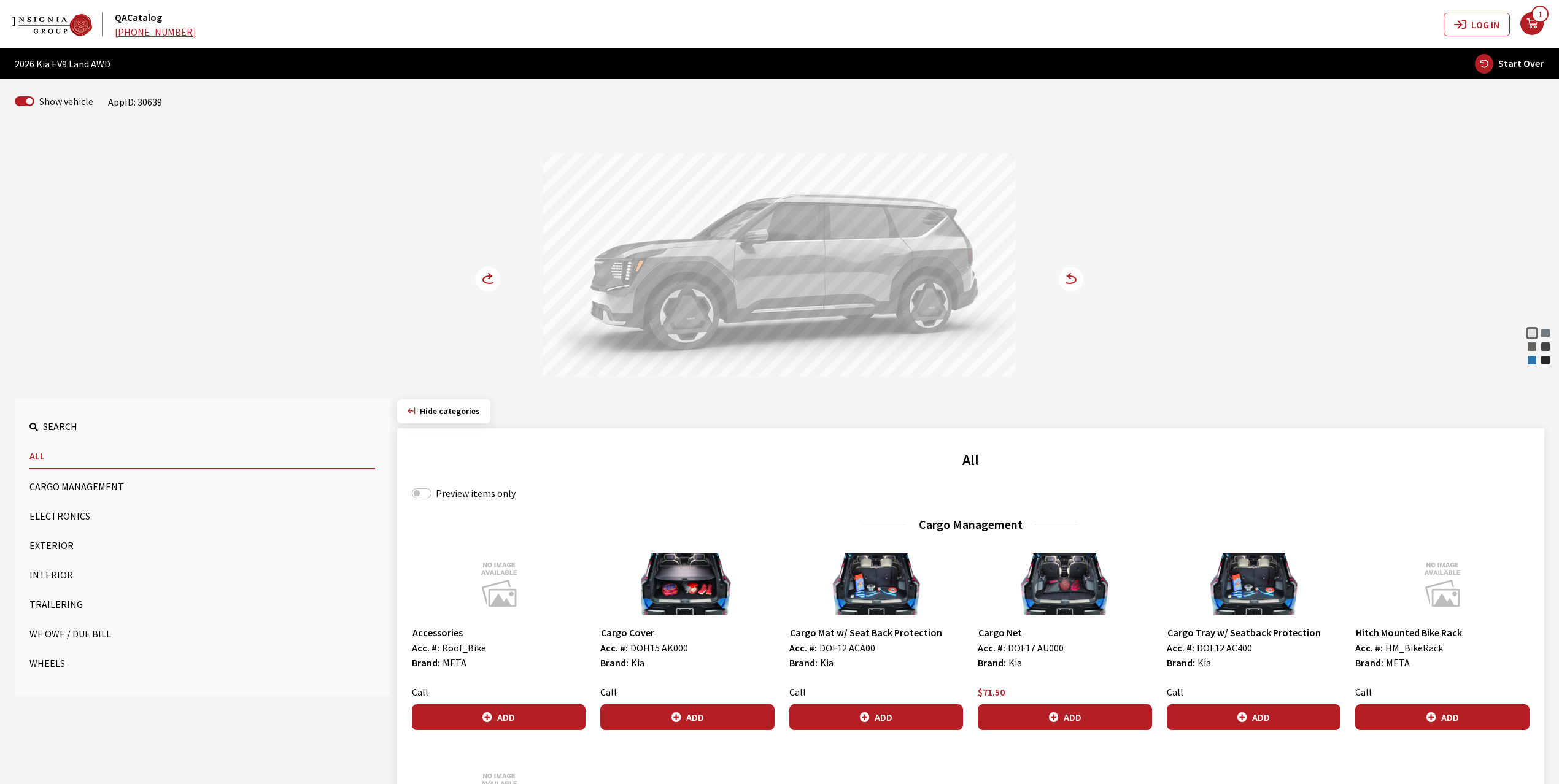
click at [1067, 281] on circle at bounding box center [1071, 279] width 24 height 24
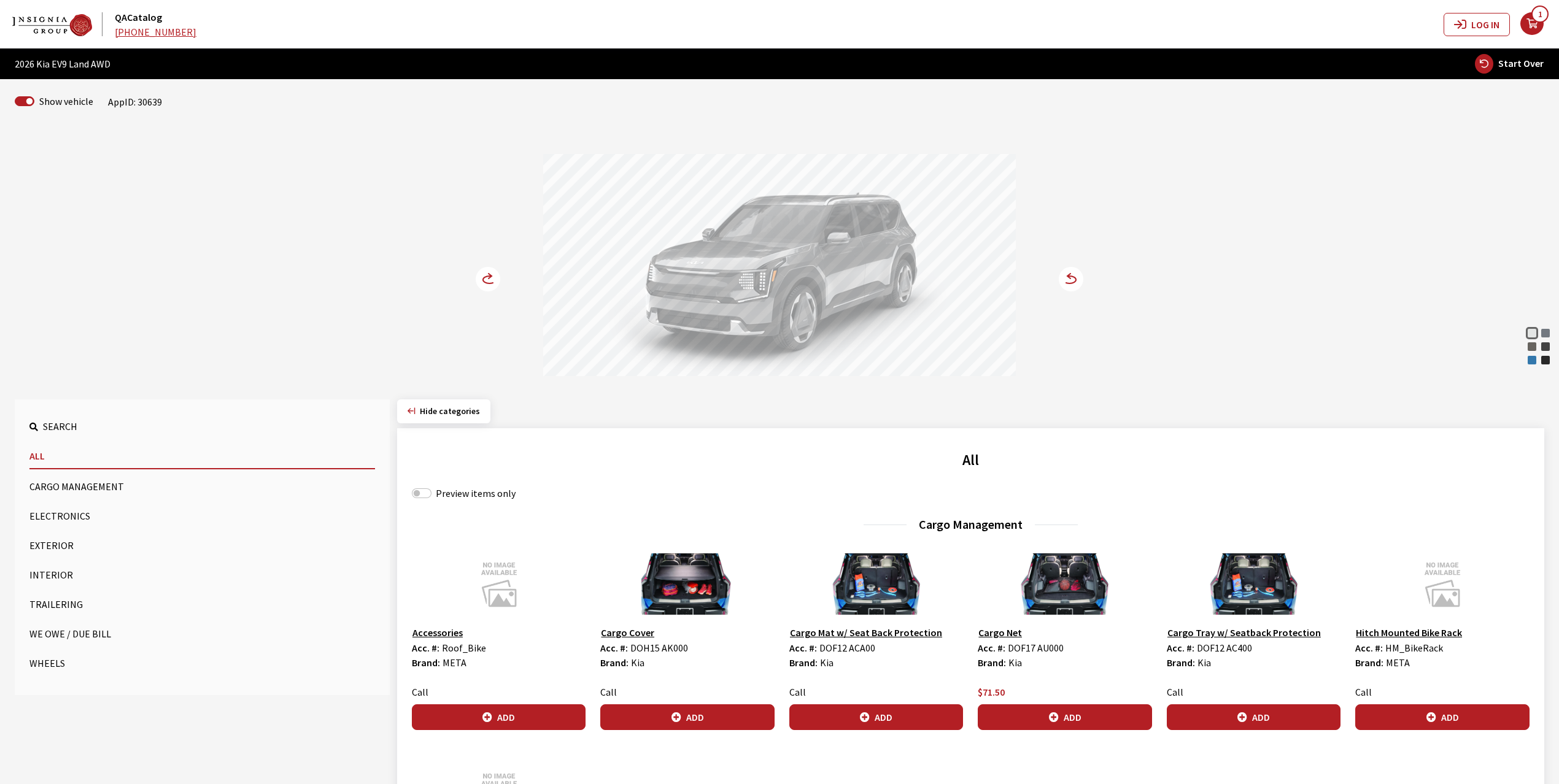
click at [1532, 364] on div "Ocean Blue Gloss" at bounding box center [1533, 361] width 13 height 13
click at [1066, 282] on circle at bounding box center [1071, 279] width 24 height 24
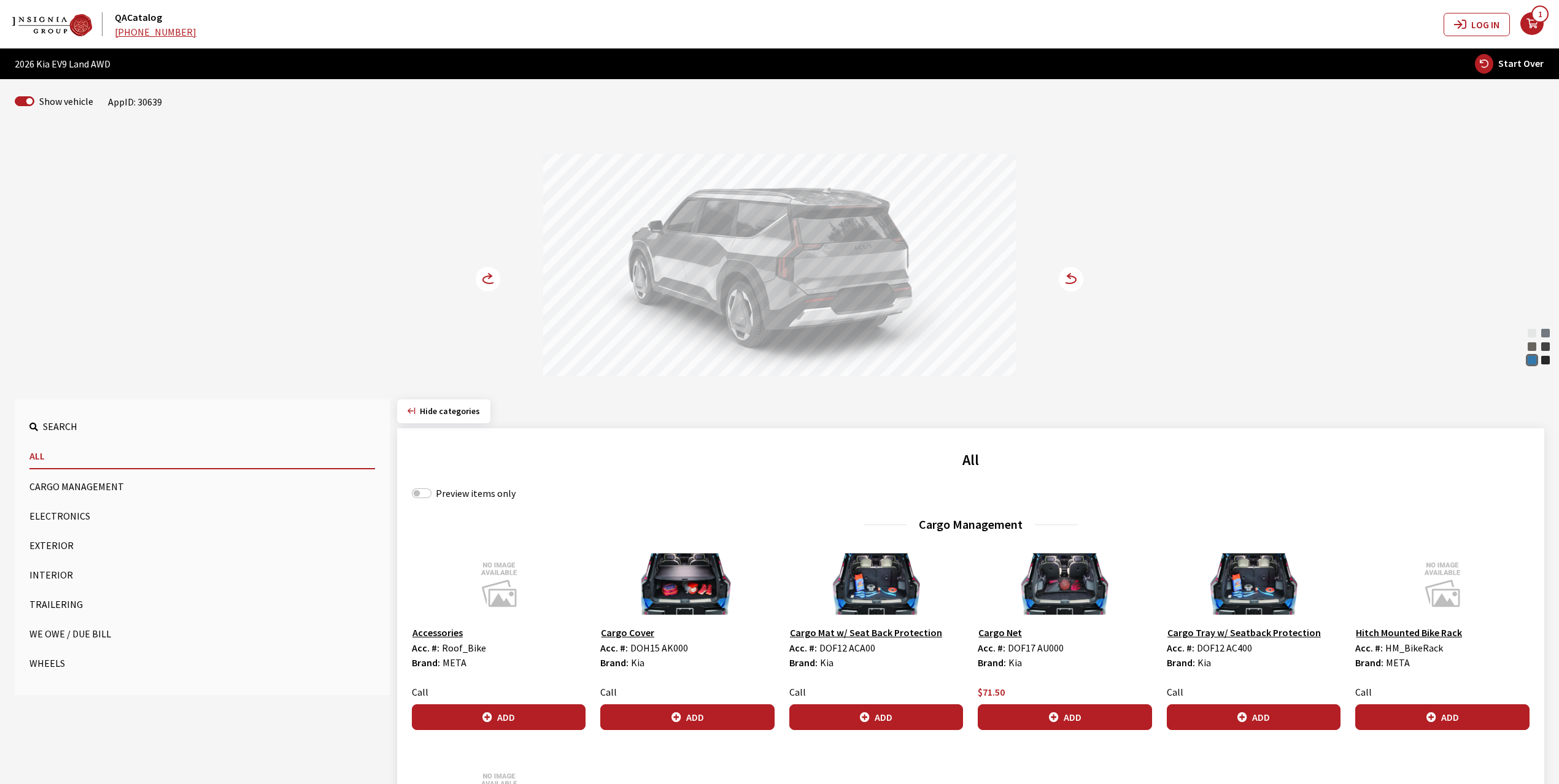
click at [45, 661] on button "Wheels" at bounding box center [202, 663] width 345 height 24
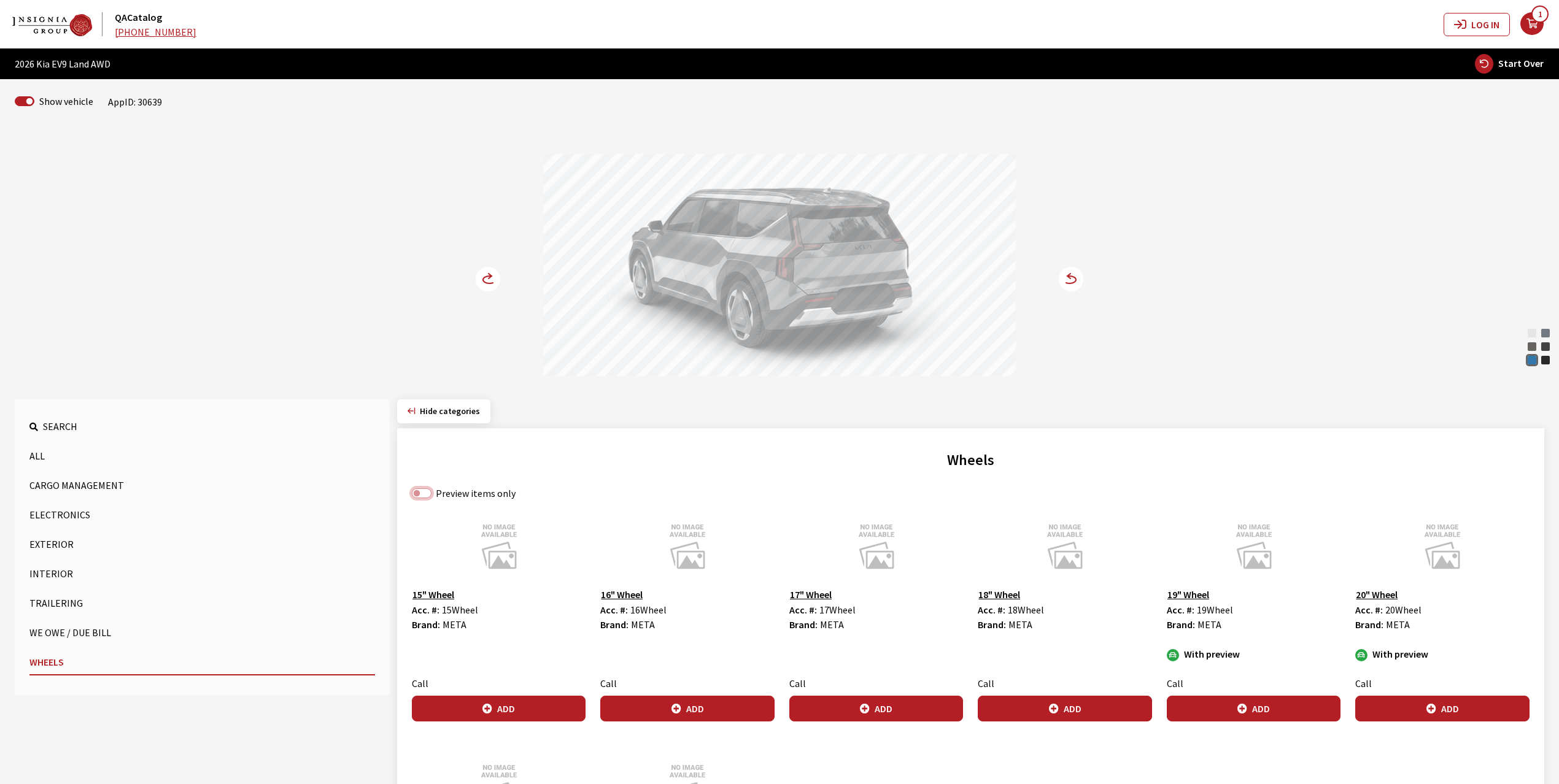
click at [425, 498] on input "Preview items only" at bounding box center [422, 493] width 20 height 10
checkbox input "true"
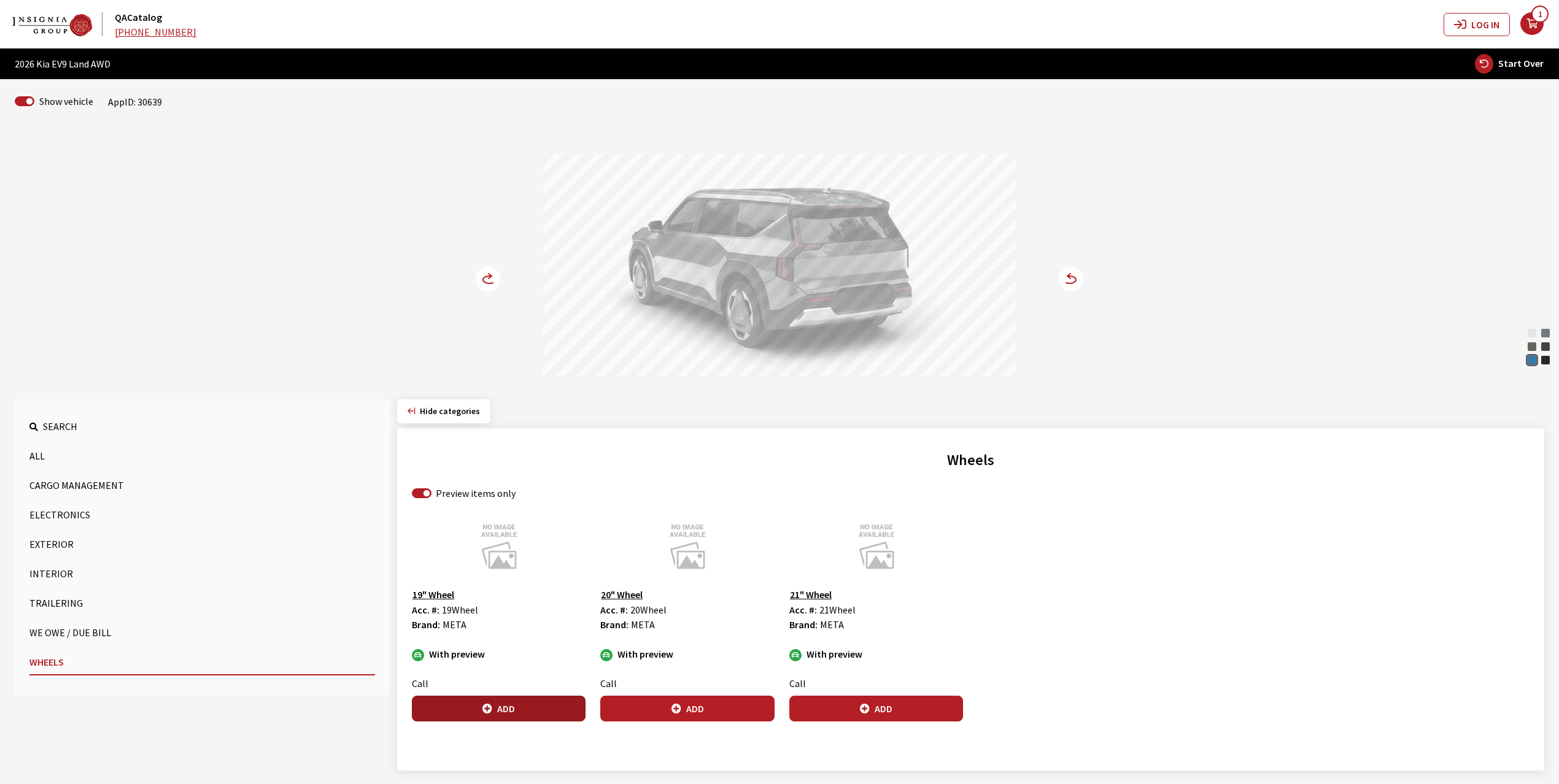
click at [497, 714] on button "Add" at bounding box center [498, 708] width 174 height 26
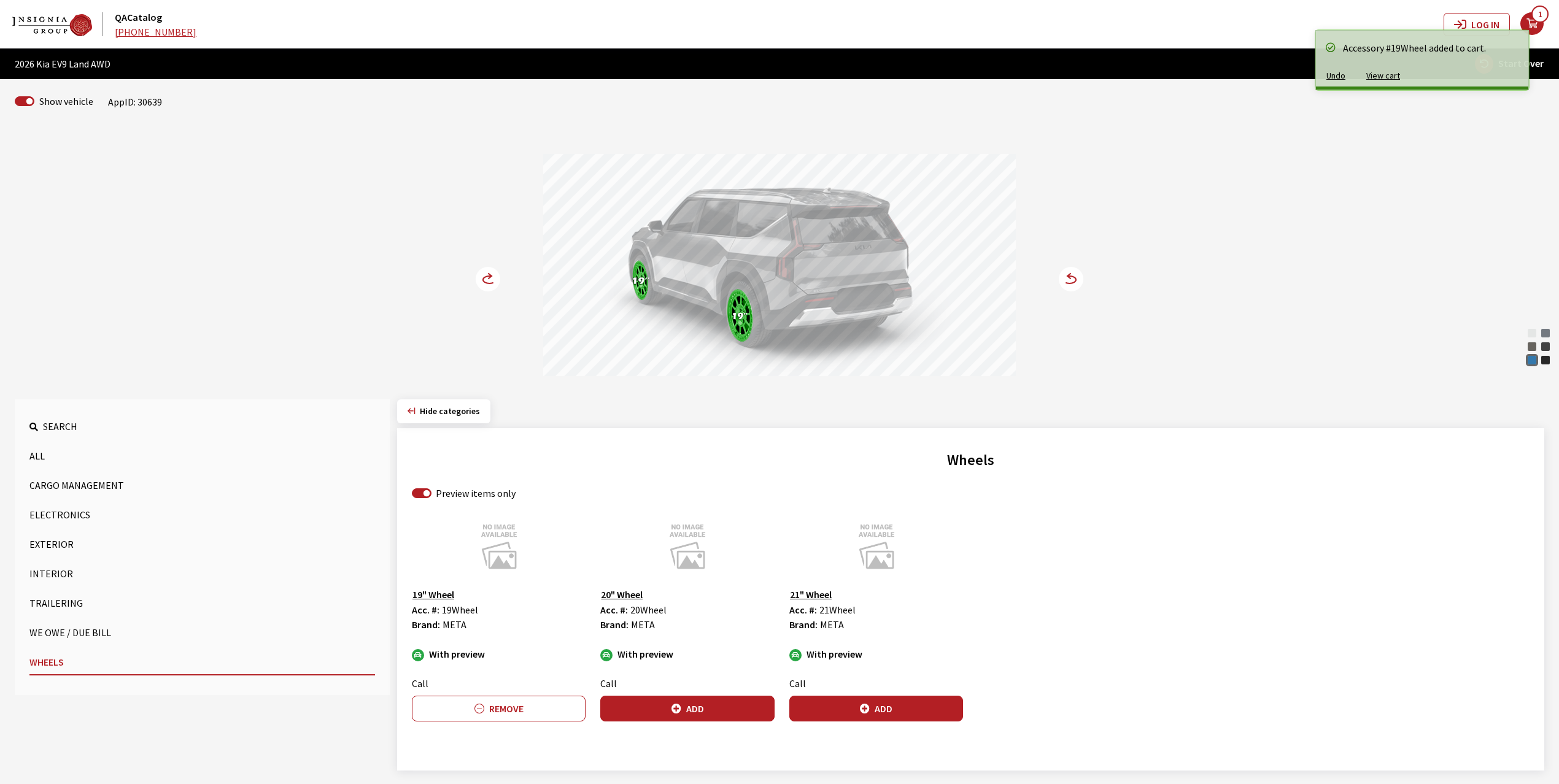
click at [480, 278] on circle at bounding box center [488, 279] width 24 height 24
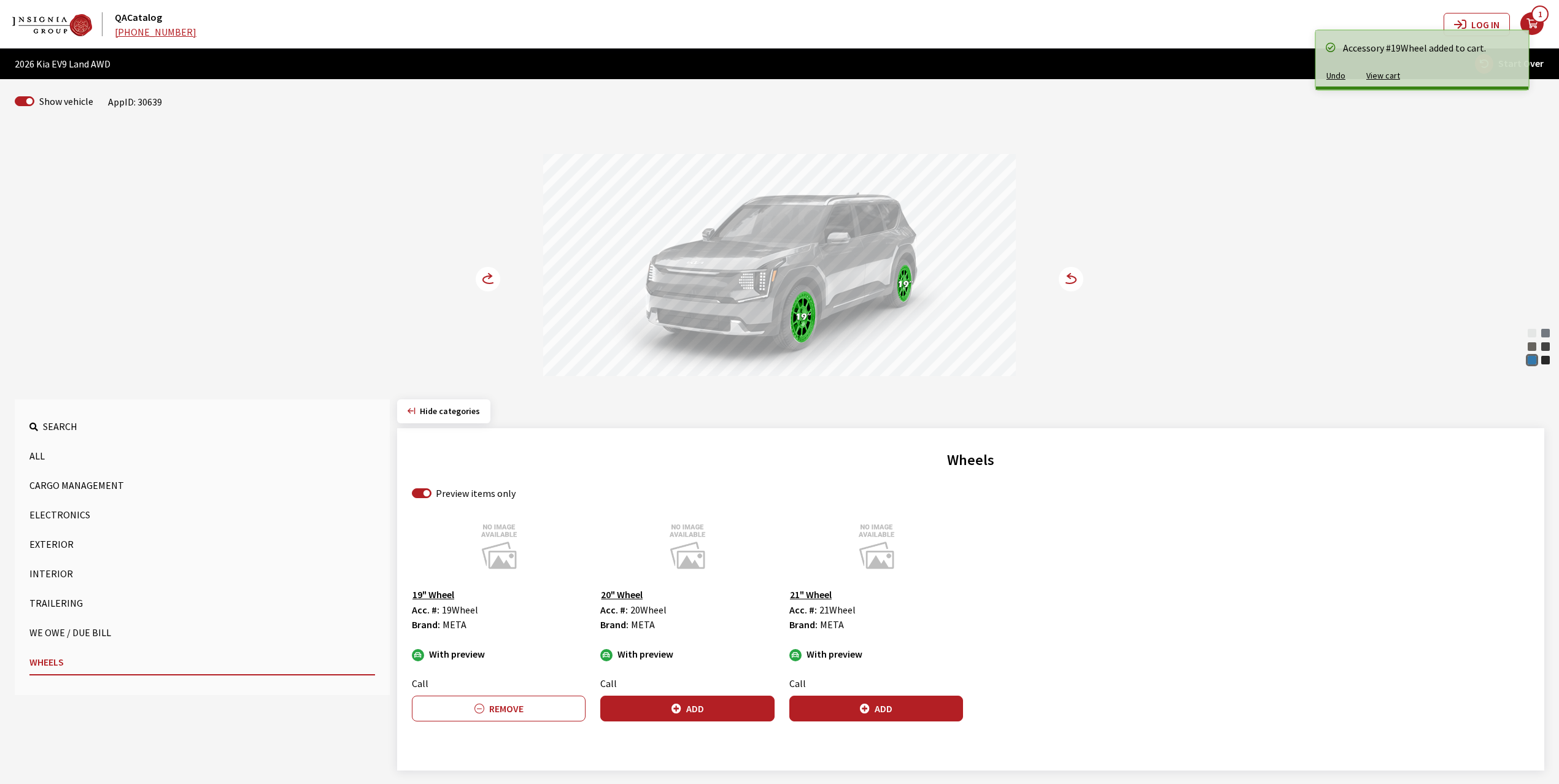
click at [480, 278] on circle at bounding box center [488, 279] width 24 height 24
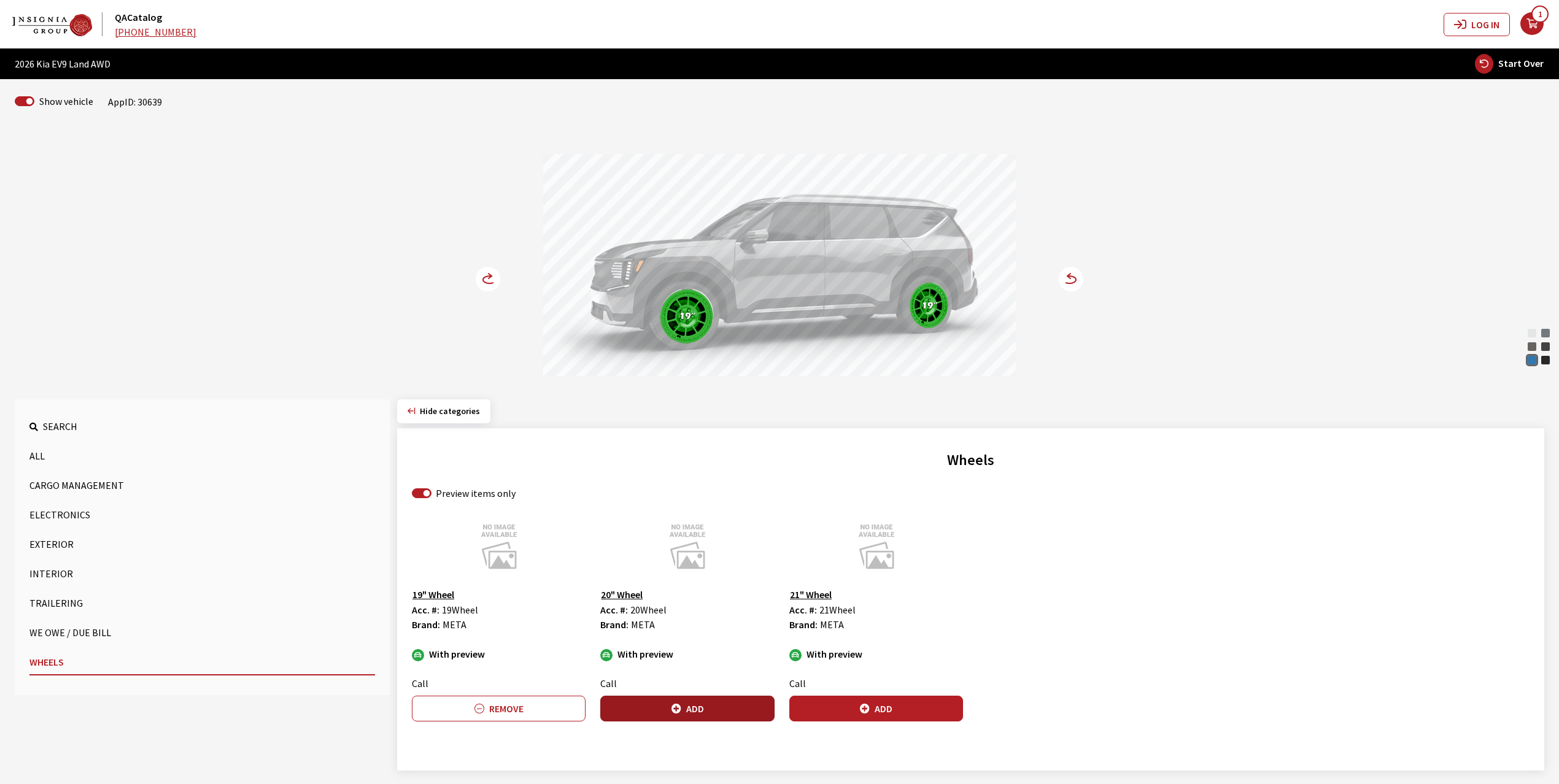
click at [720, 703] on button "Add" at bounding box center [686, 708] width 174 height 26
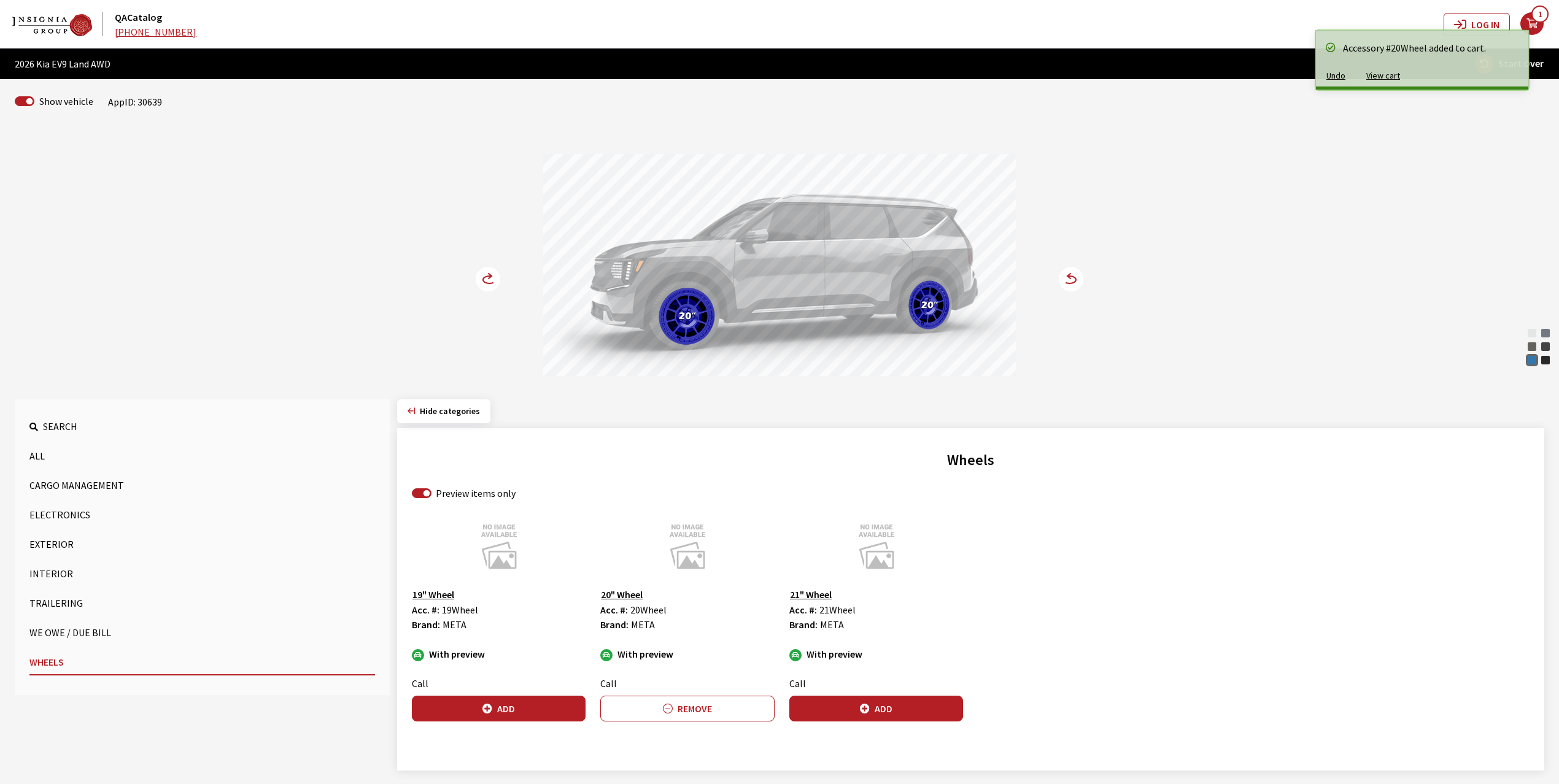
click at [479, 278] on circle at bounding box center [488, 279] width 24 height 24
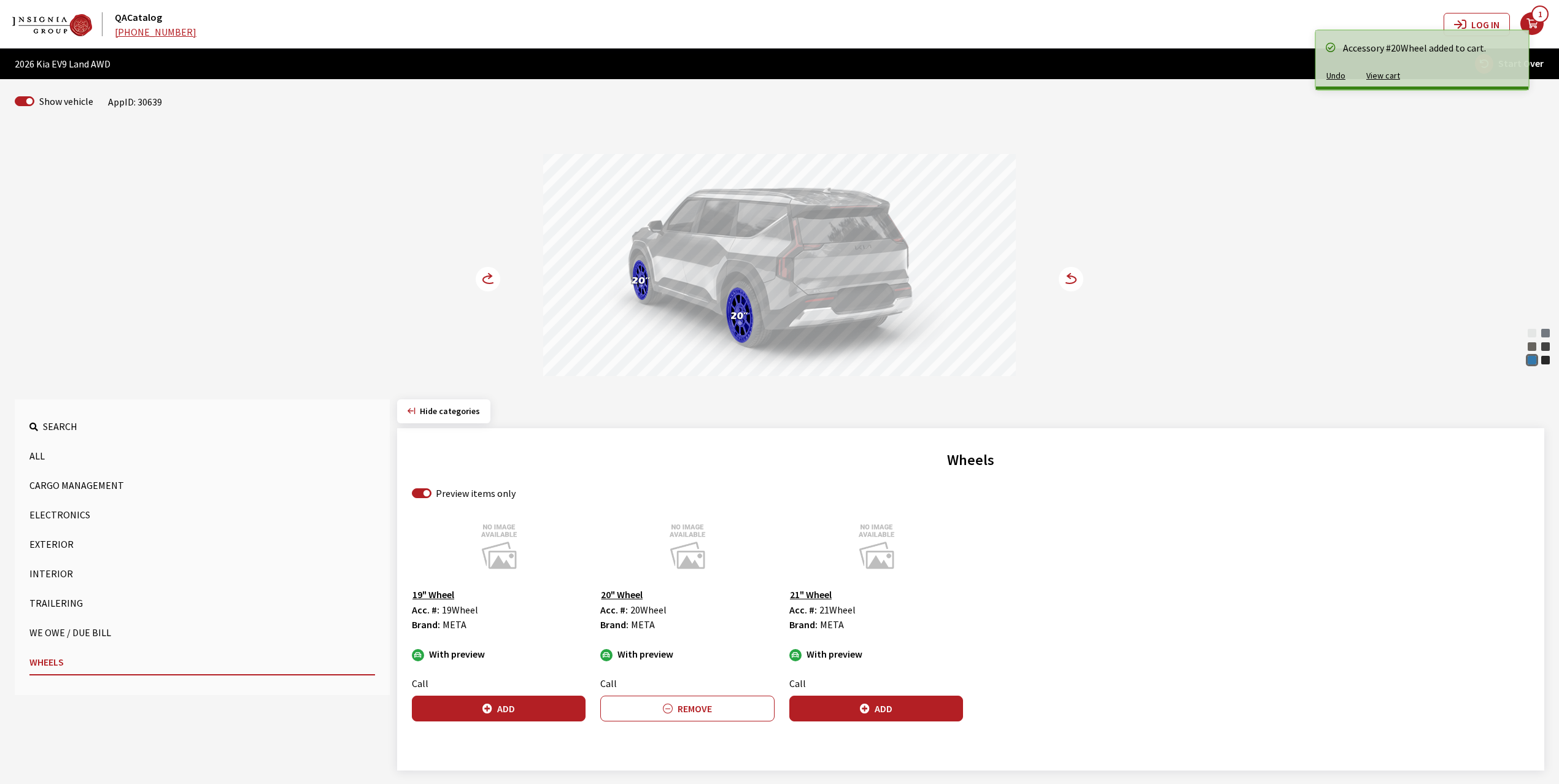
click at [479, 278] on circle at bounding box center [488, 279] width 24 height 24
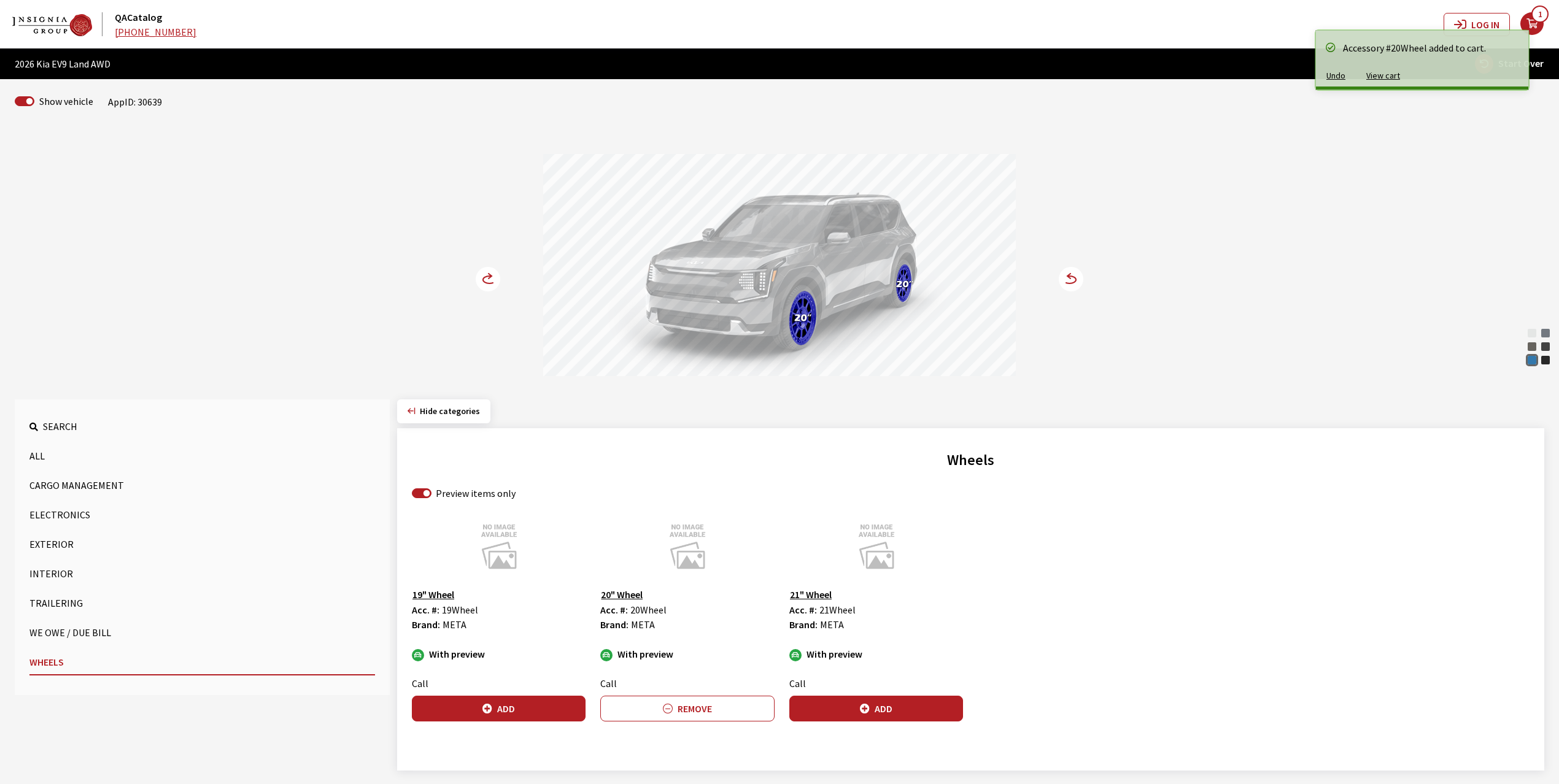
click at [479, 278] on circle at bounding box center [488, 279] width 24 height 24
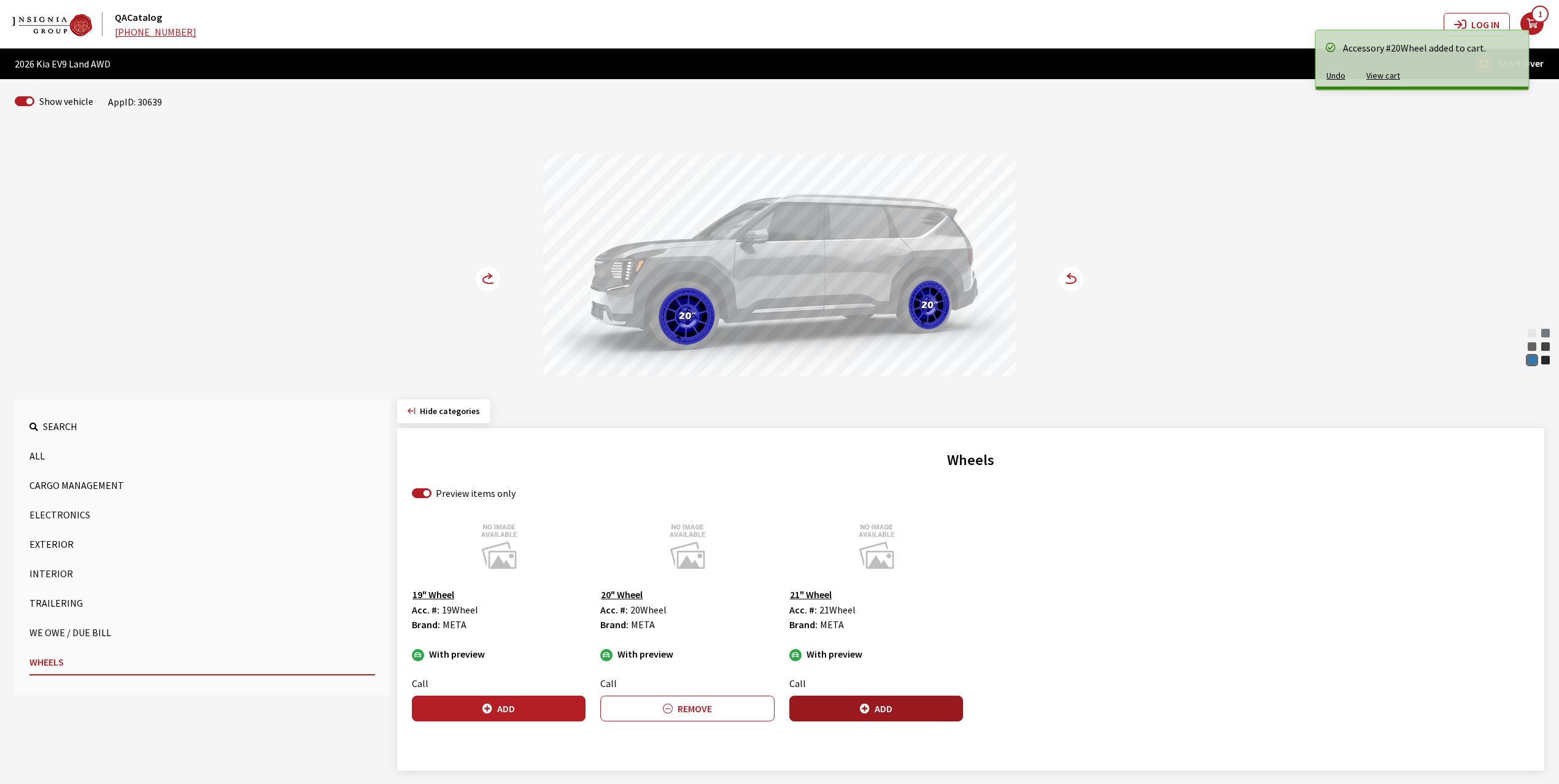
click at [894, 710] on button "Add" at bounding box center [876, 708] width 174 height 26
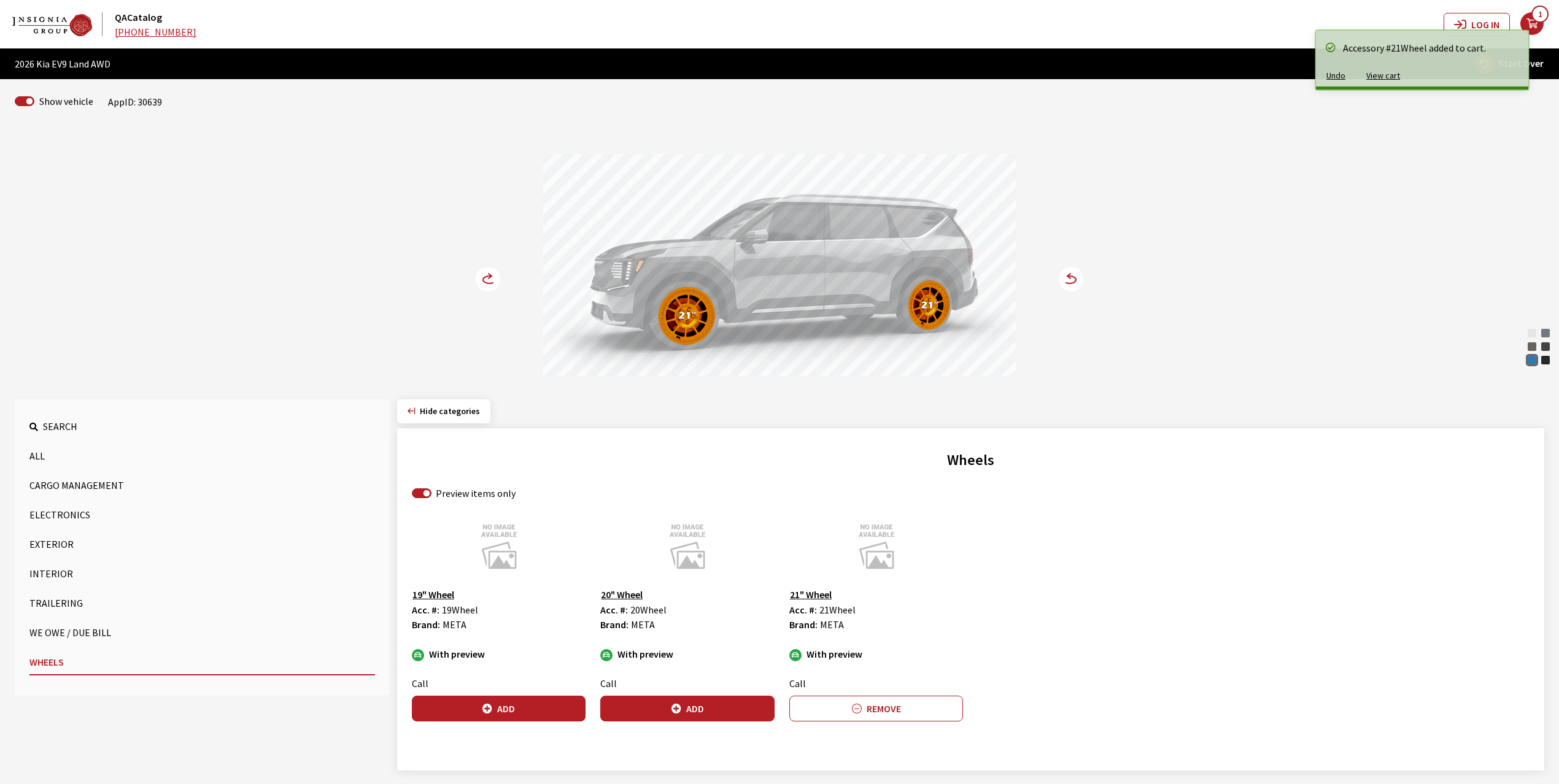
click at [488, 277] on icon at bounding box center [489, 280] width 13 height 7
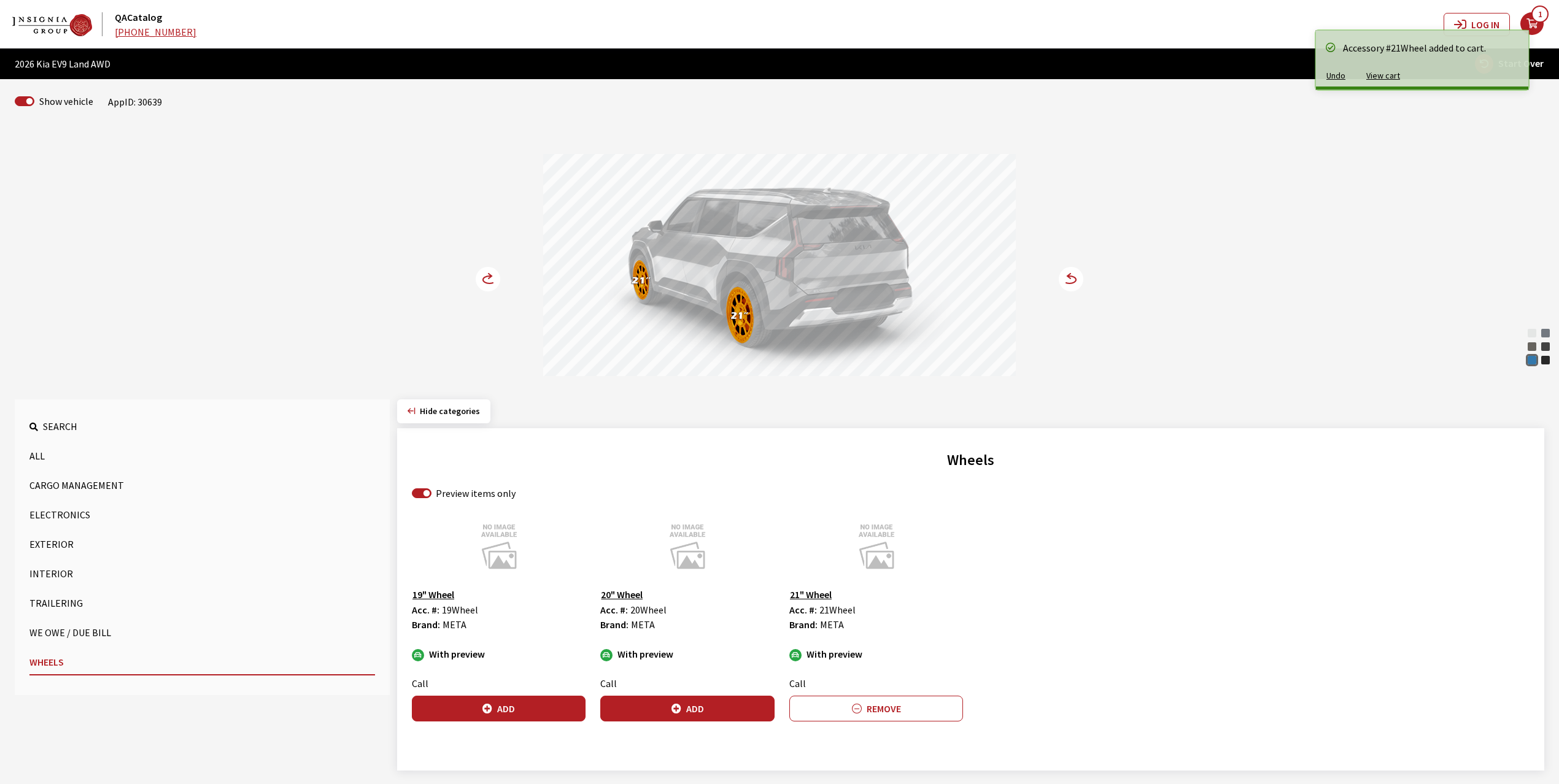
click at [488, 277] on icon at bounding box center [489, 280] width 13 height 7
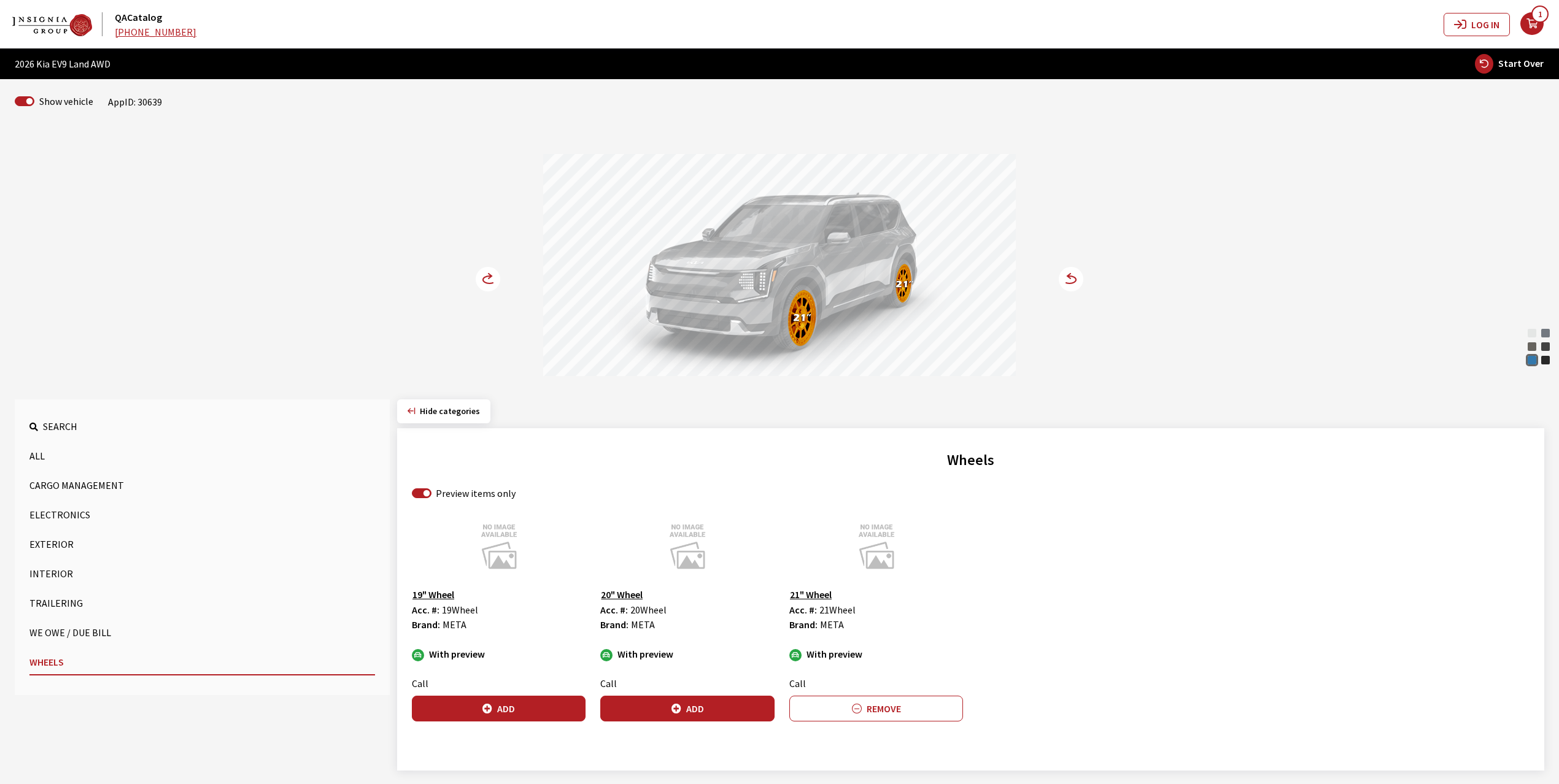
click at [57, 548] on button "Exterior" at bounding box center [202, 544] width 345 height 24
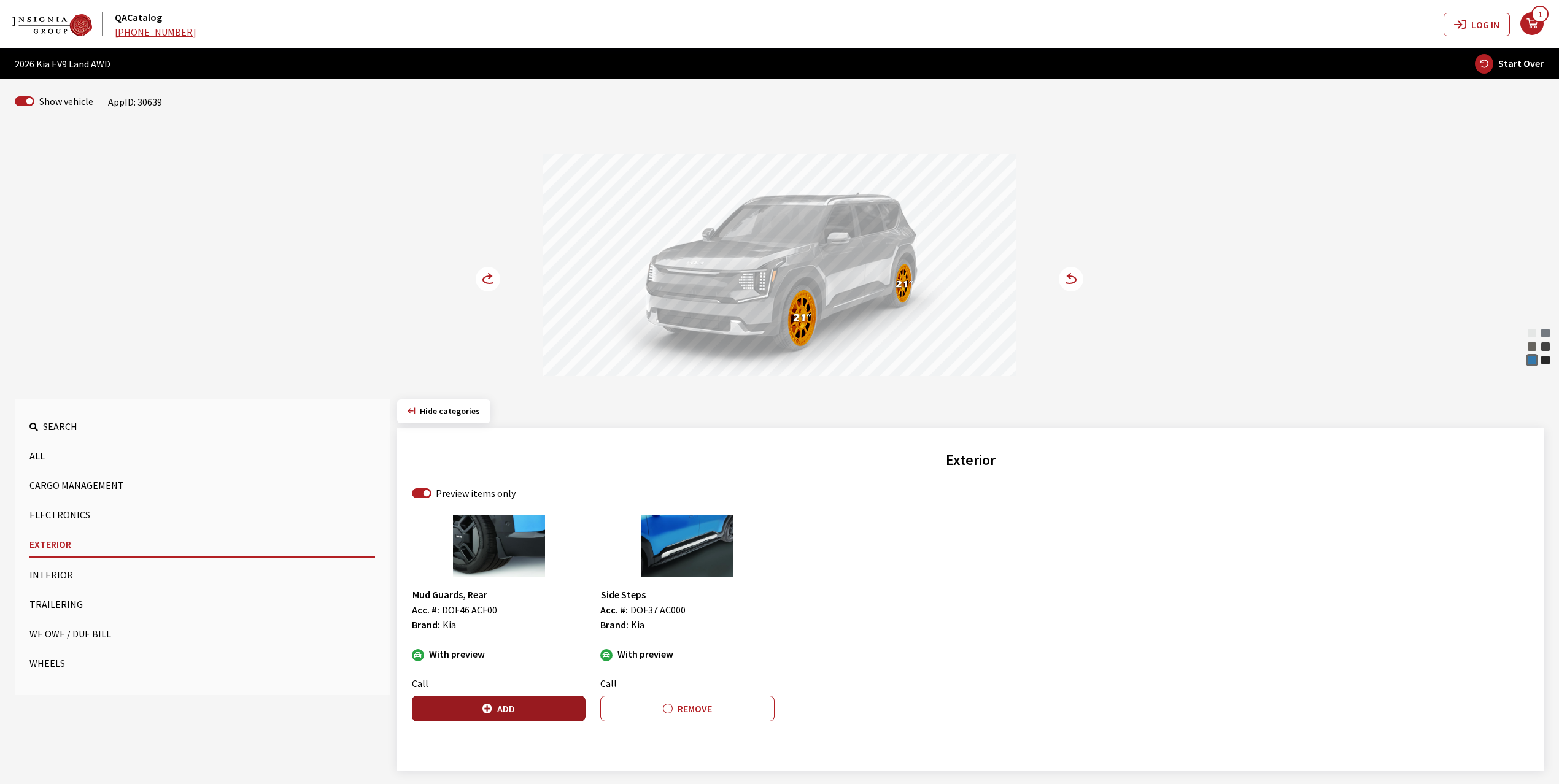
click at [521, 719] on button "Add" at bounding box center [498, 708] width 174 height 26
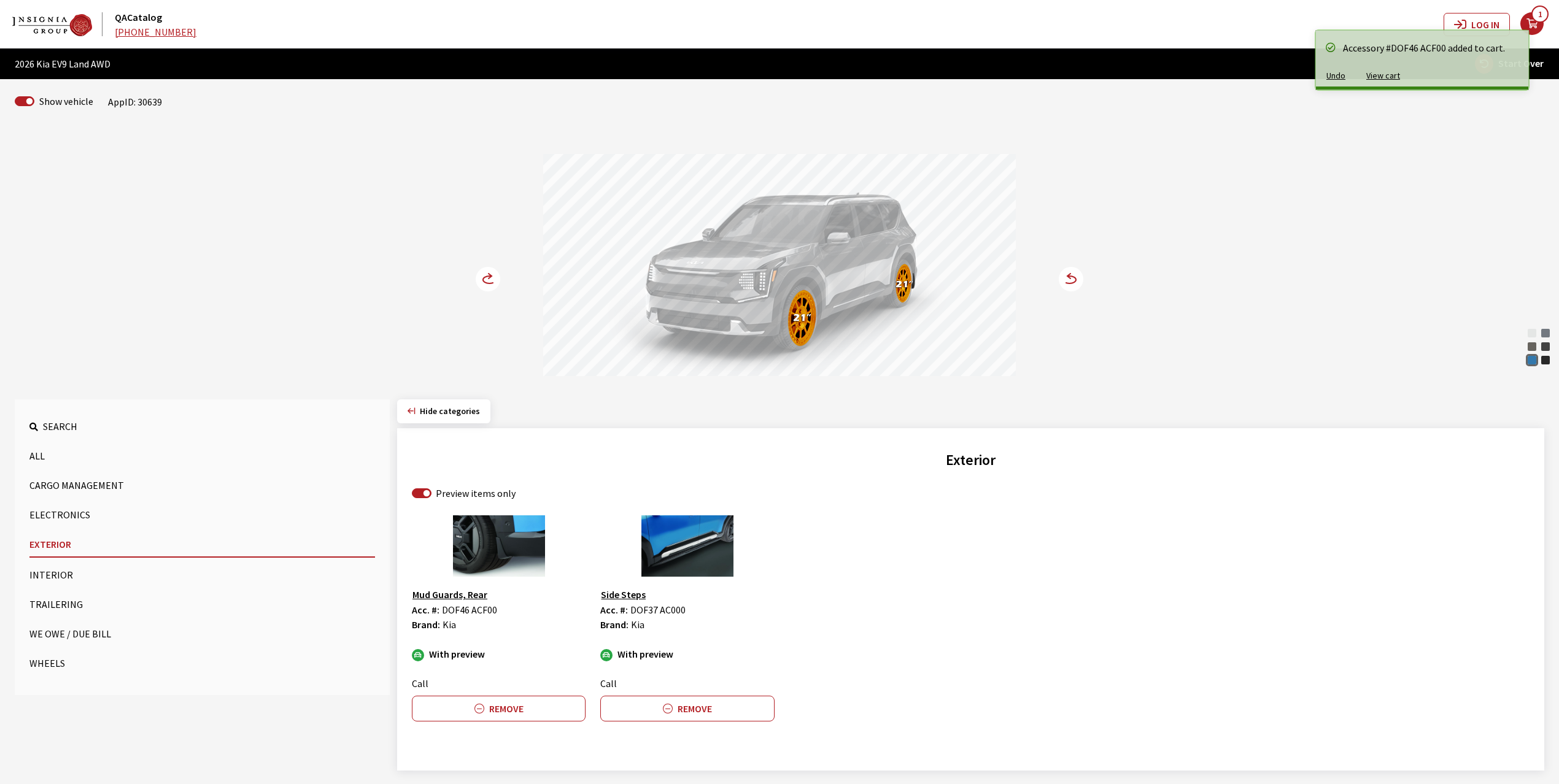
click at [482, 275] on circle at bounding box center [488, 279] width 24 height 24
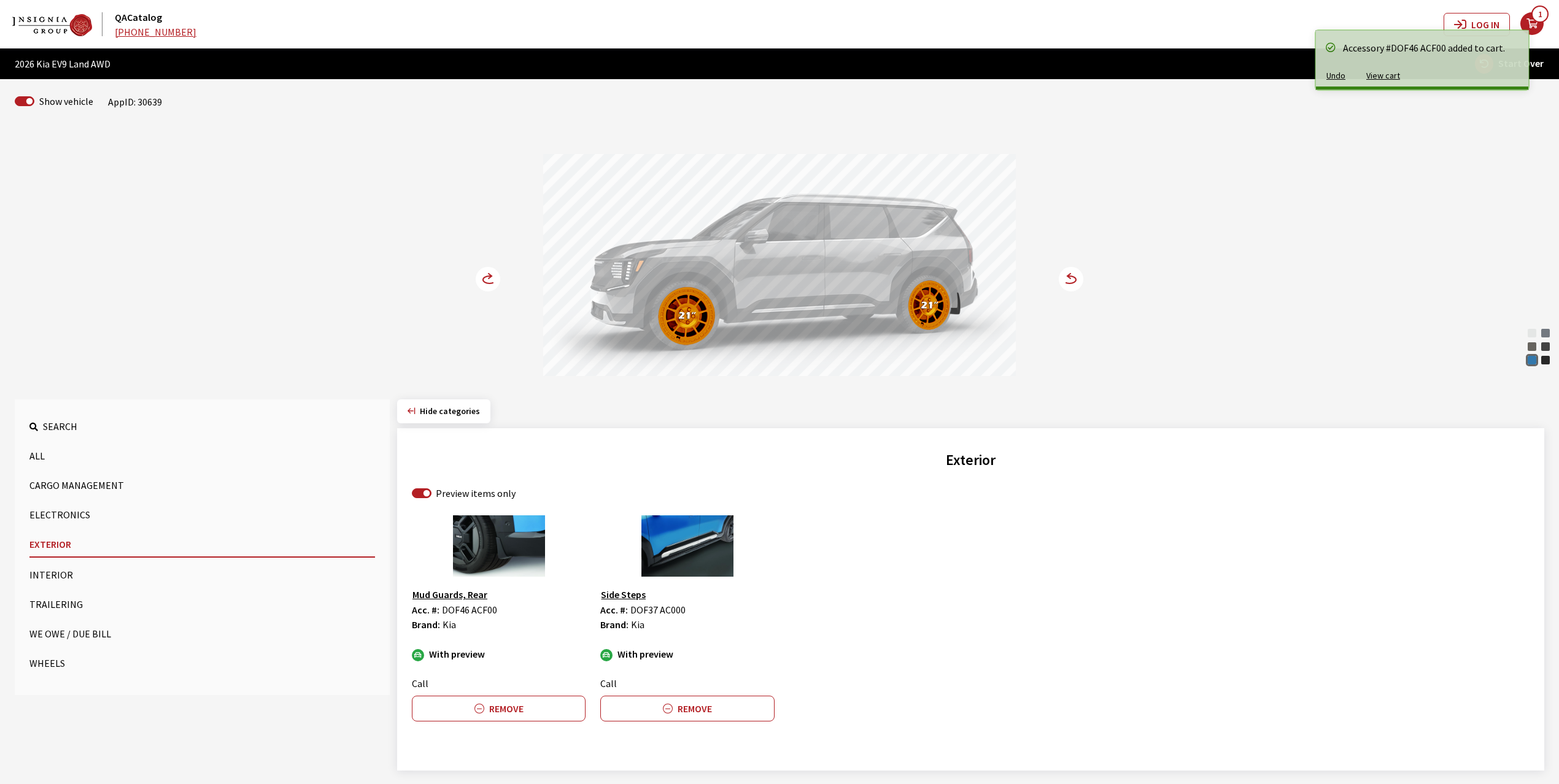
click at [482, 275] on circle at bounding box center [488, 279] width 24 height 24
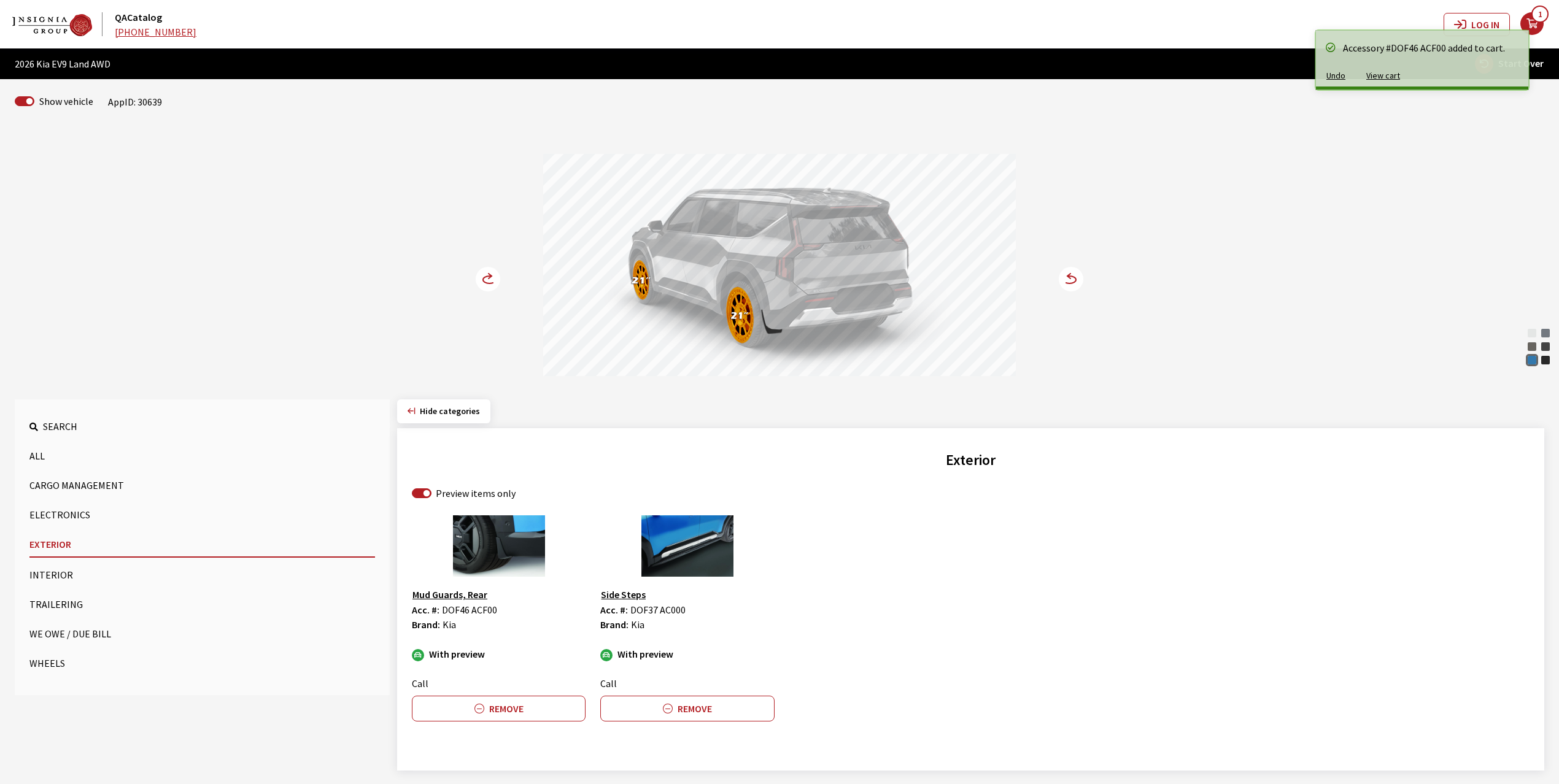
click at [482, 275] on circle at bounding box center [488, 279] width 24 height 24
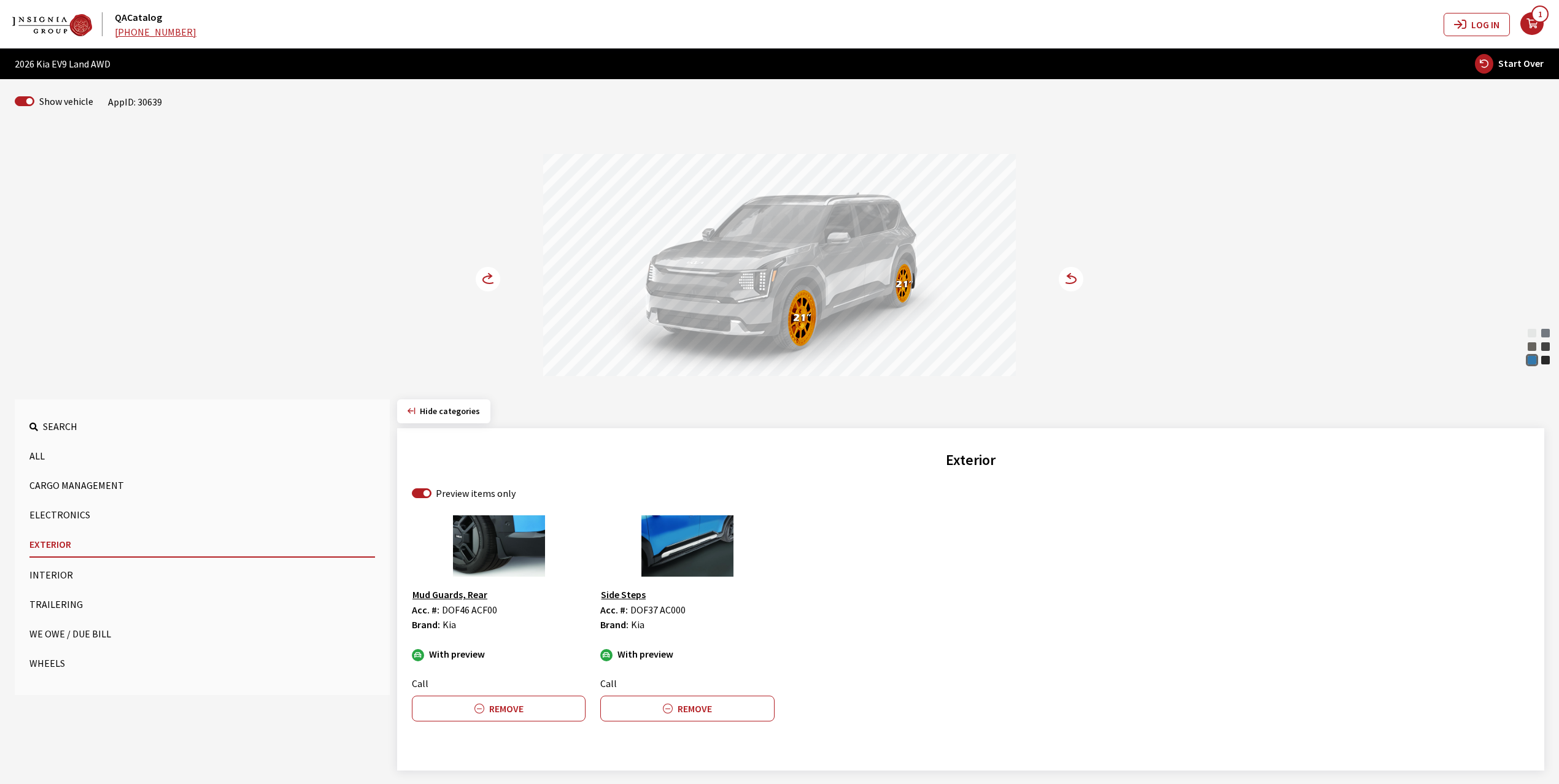
click at [1536, 18] on span "1" at bounding box center [1540, 13] width 17 height 17
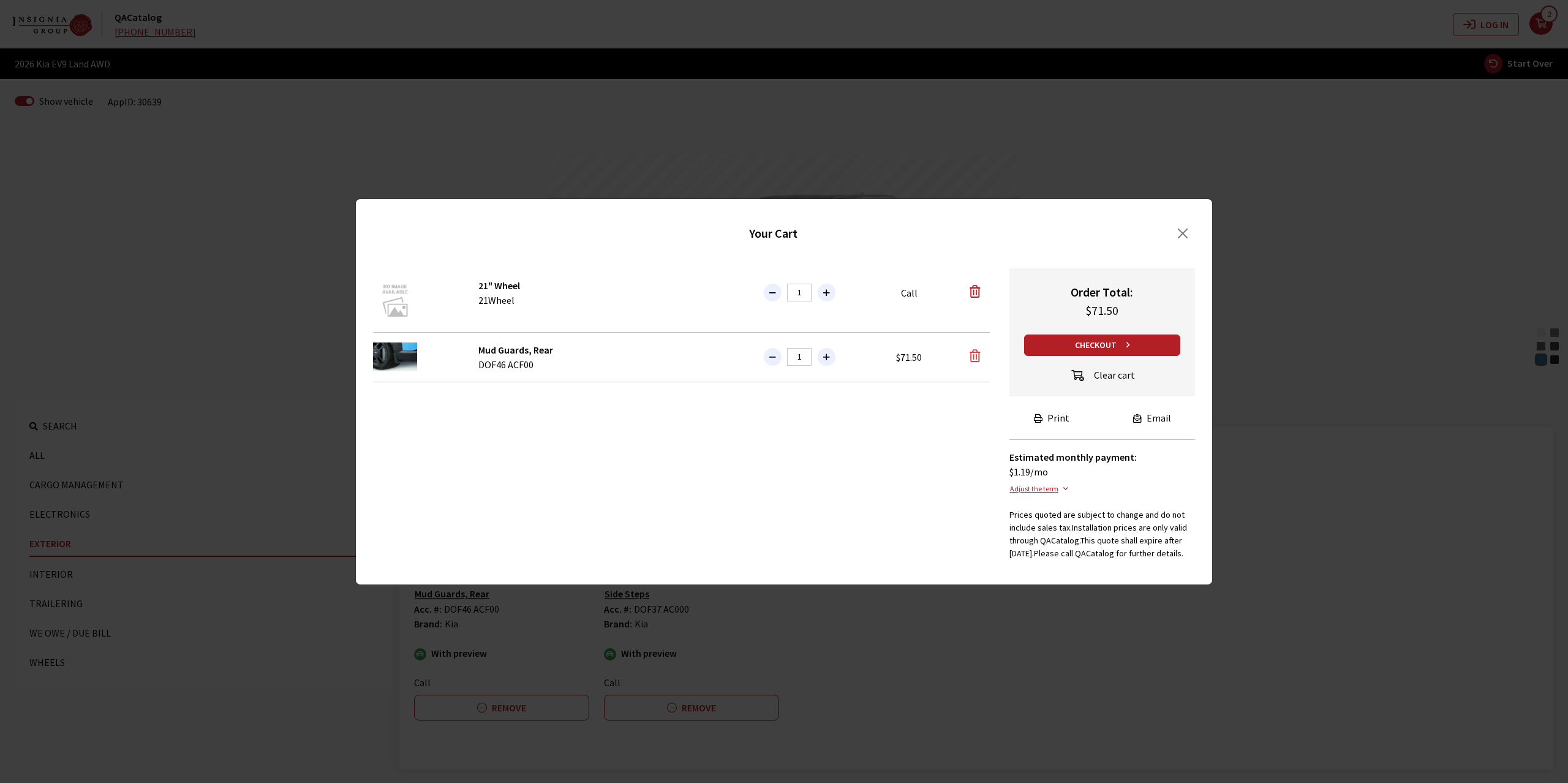
click at [971, 350] on icon "button" at bounding box center [975, 356] width 11 height 13
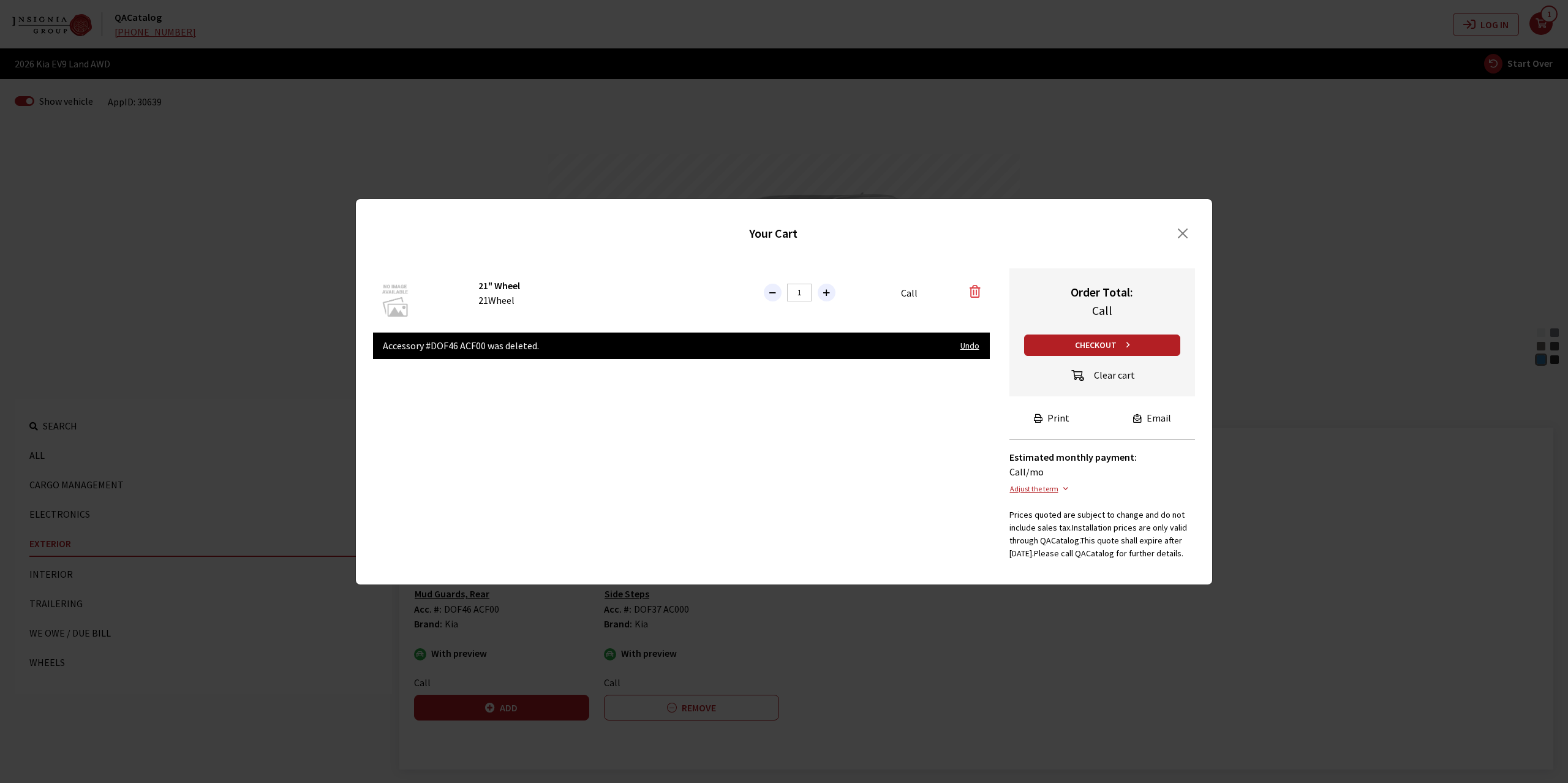
click at [977, 286] on icon "button" at bounding box center [975, 292] width 11 height 13
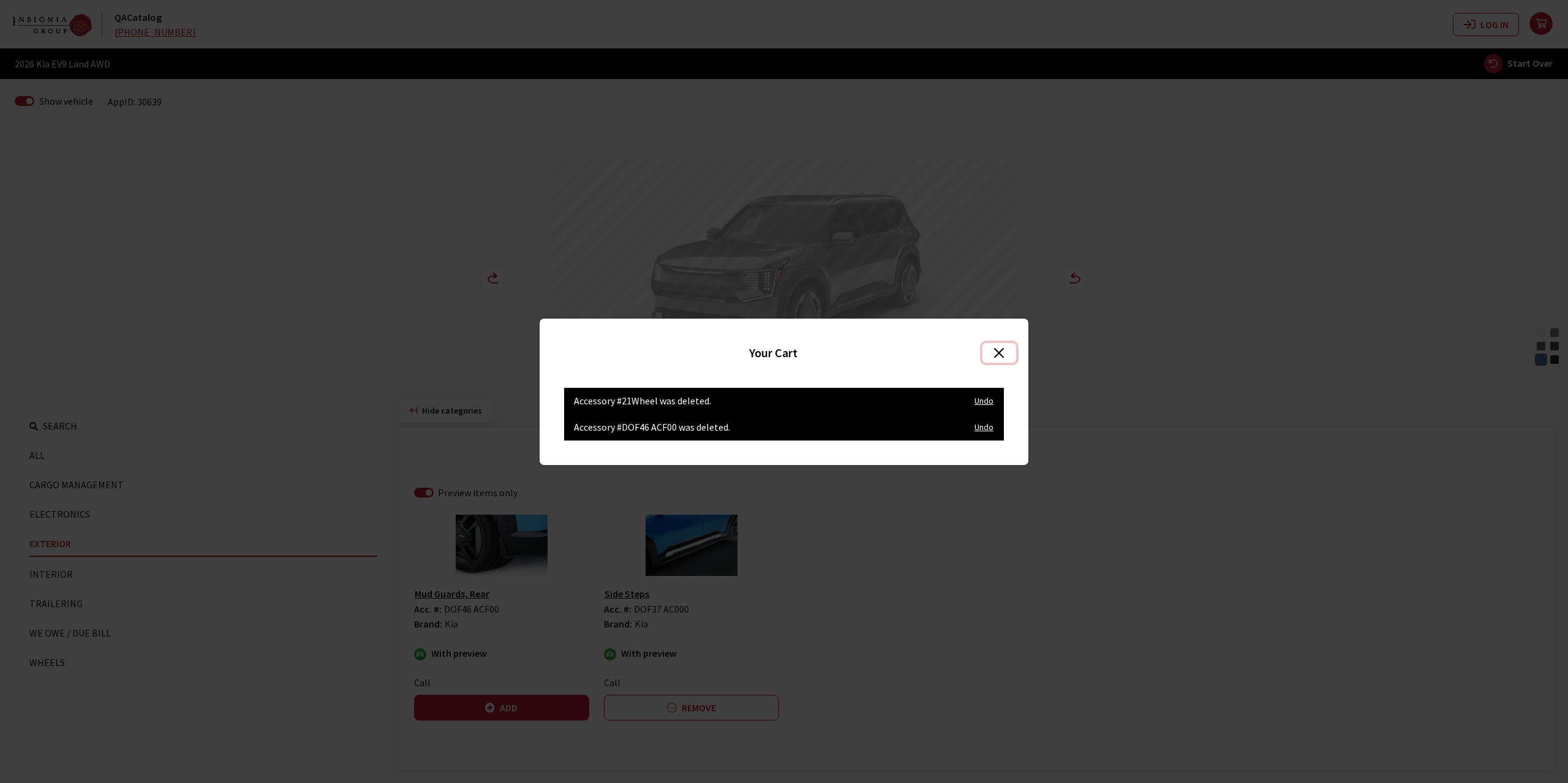
click at [1003, 350] on button "Close" at bounding box center [1000, 353] width 34 height 20
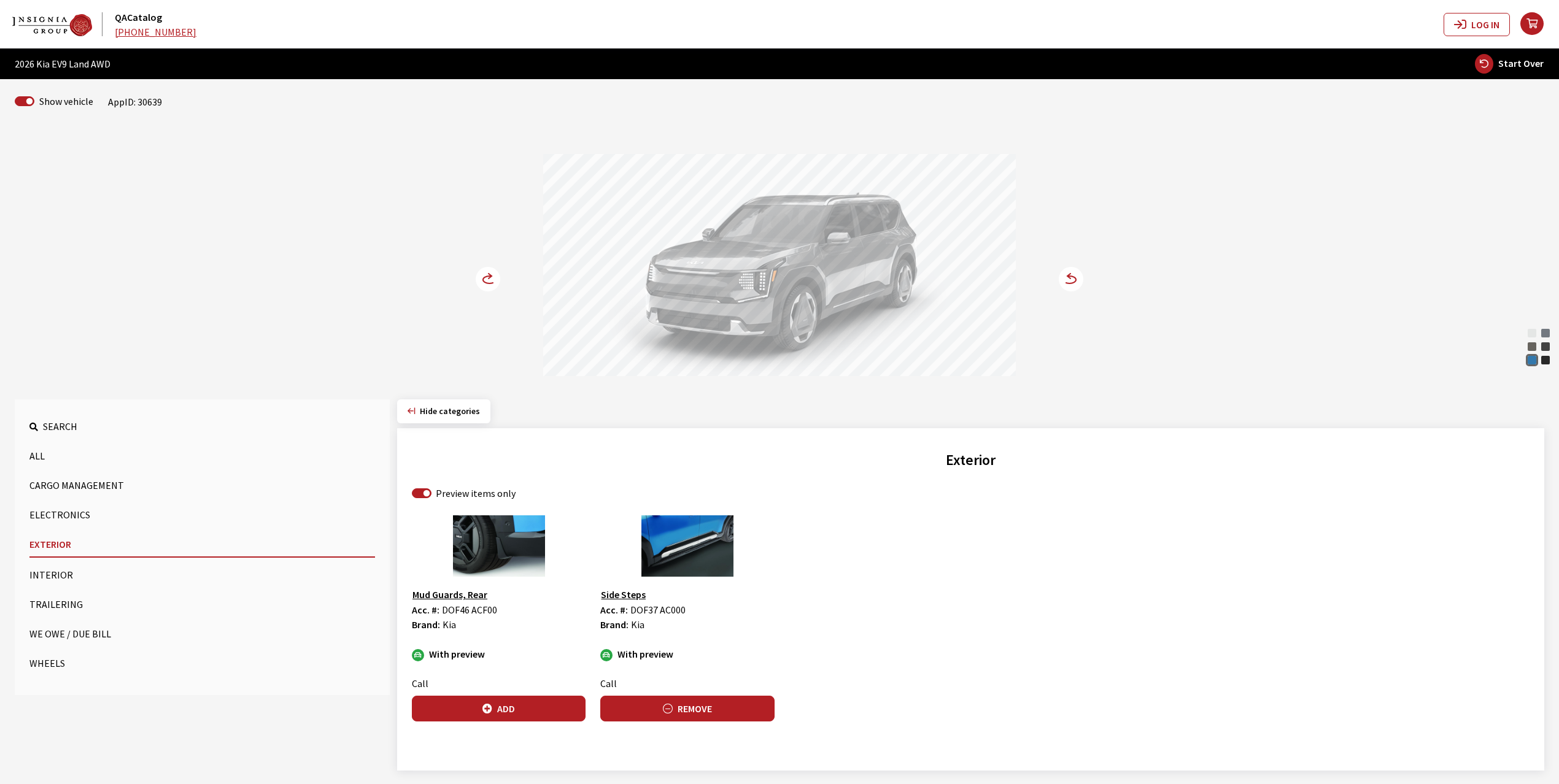
click at [680, 704] on button "Remove" at bounding box center [686, 708] width 174 height 26
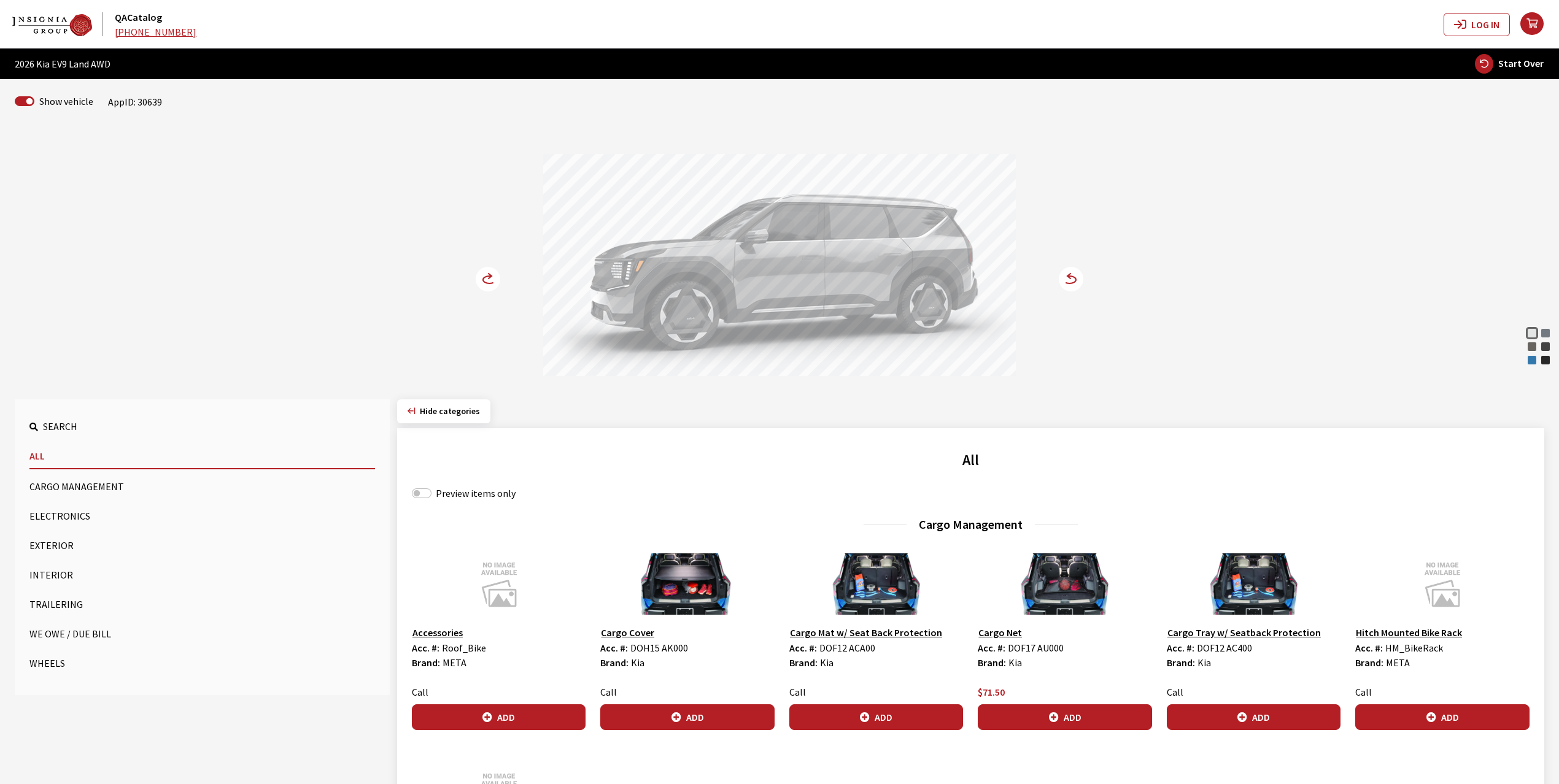
click at [40, 542] on button "Exterior" at bounding box center [202, 545] width 345 height 24
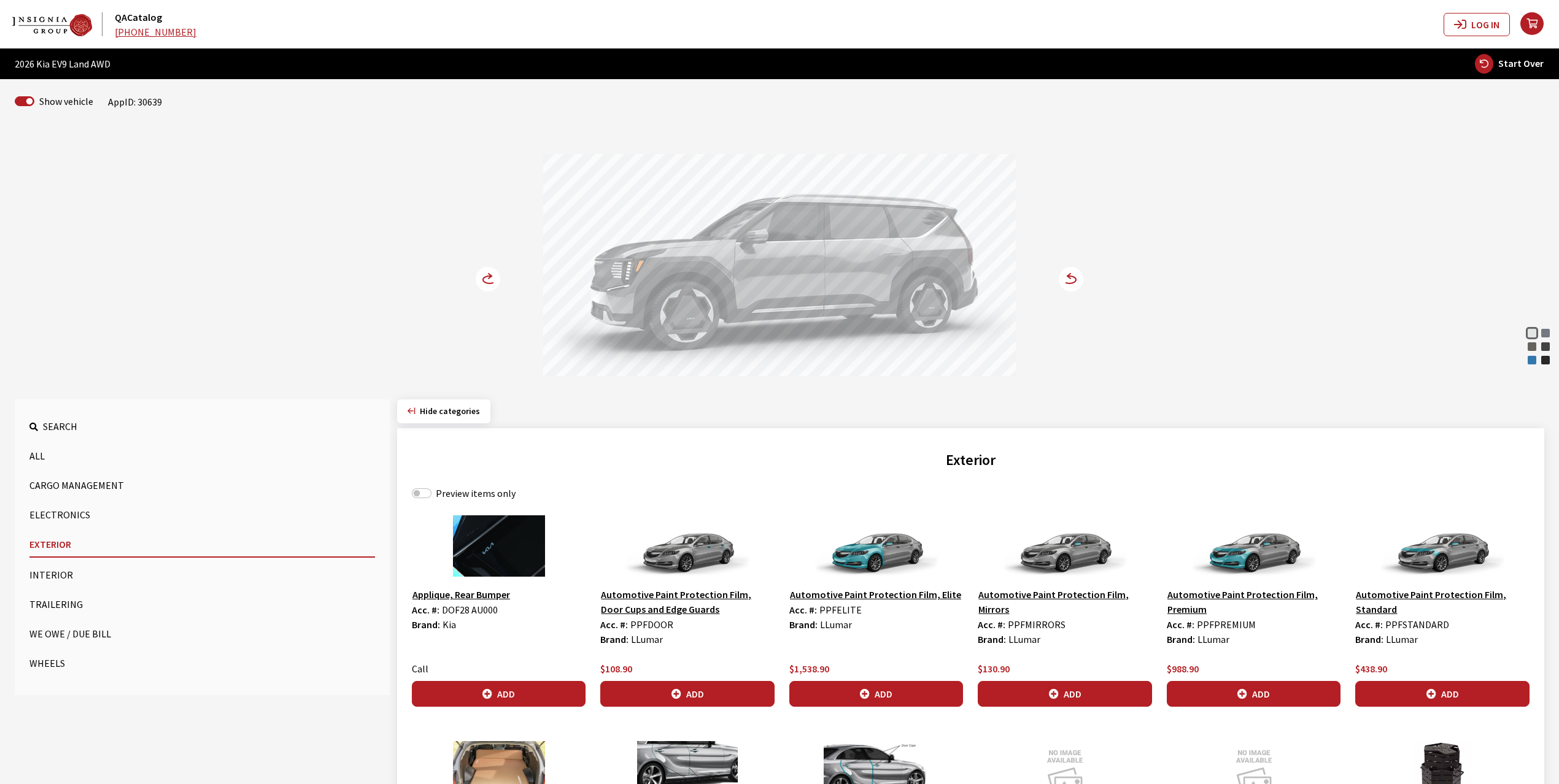
click at [450, 494] on label "Preview items only" at bounding box center [476, 493] width 80 height 14
click at [432, 494] on input "Preview items only" at bounding box center [422, 493] width 20 height 10
checkbox input "true"
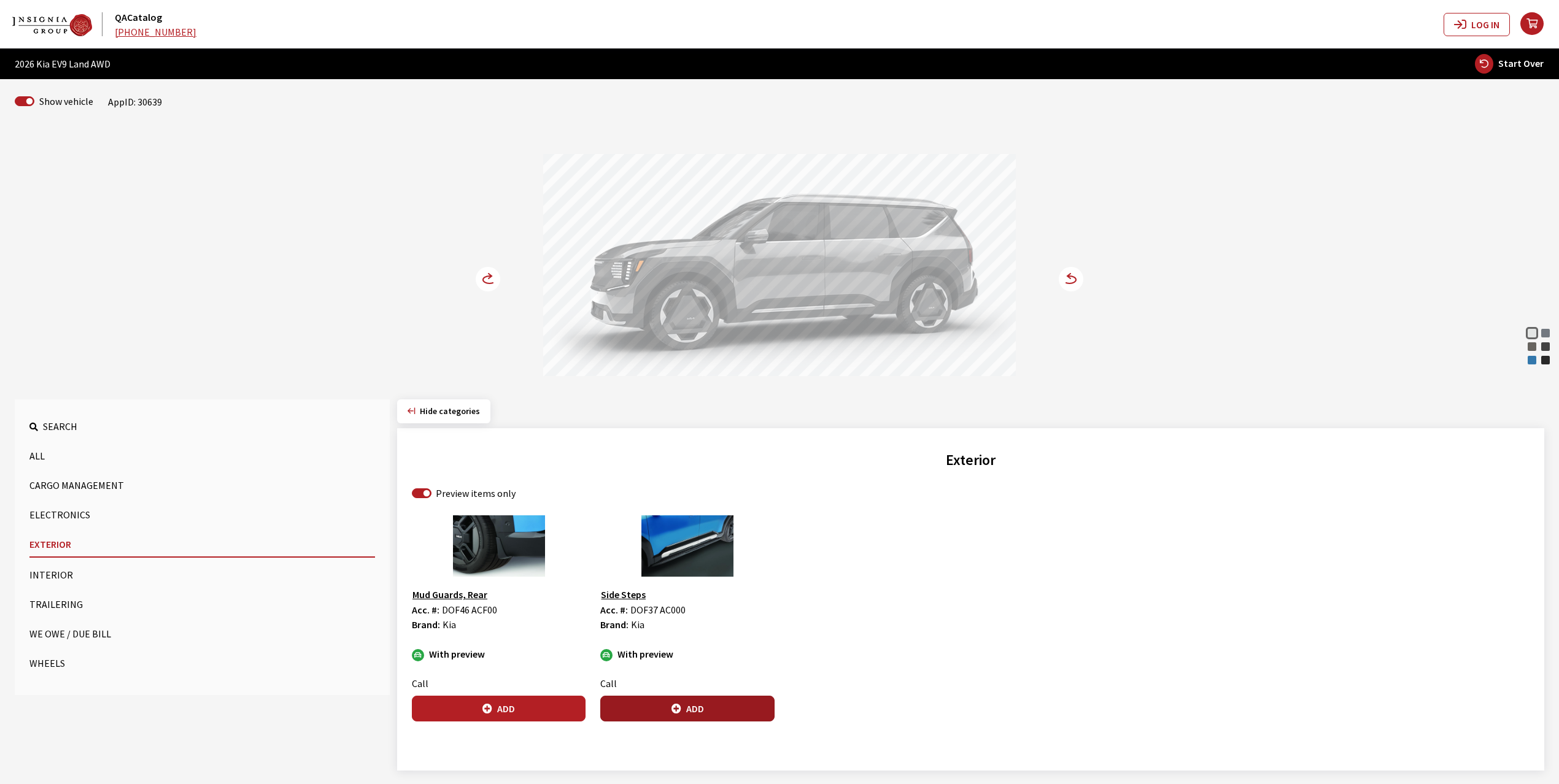
click at [685, 713] on button "Add" at bounding box center [686, 708] width 174 height 26
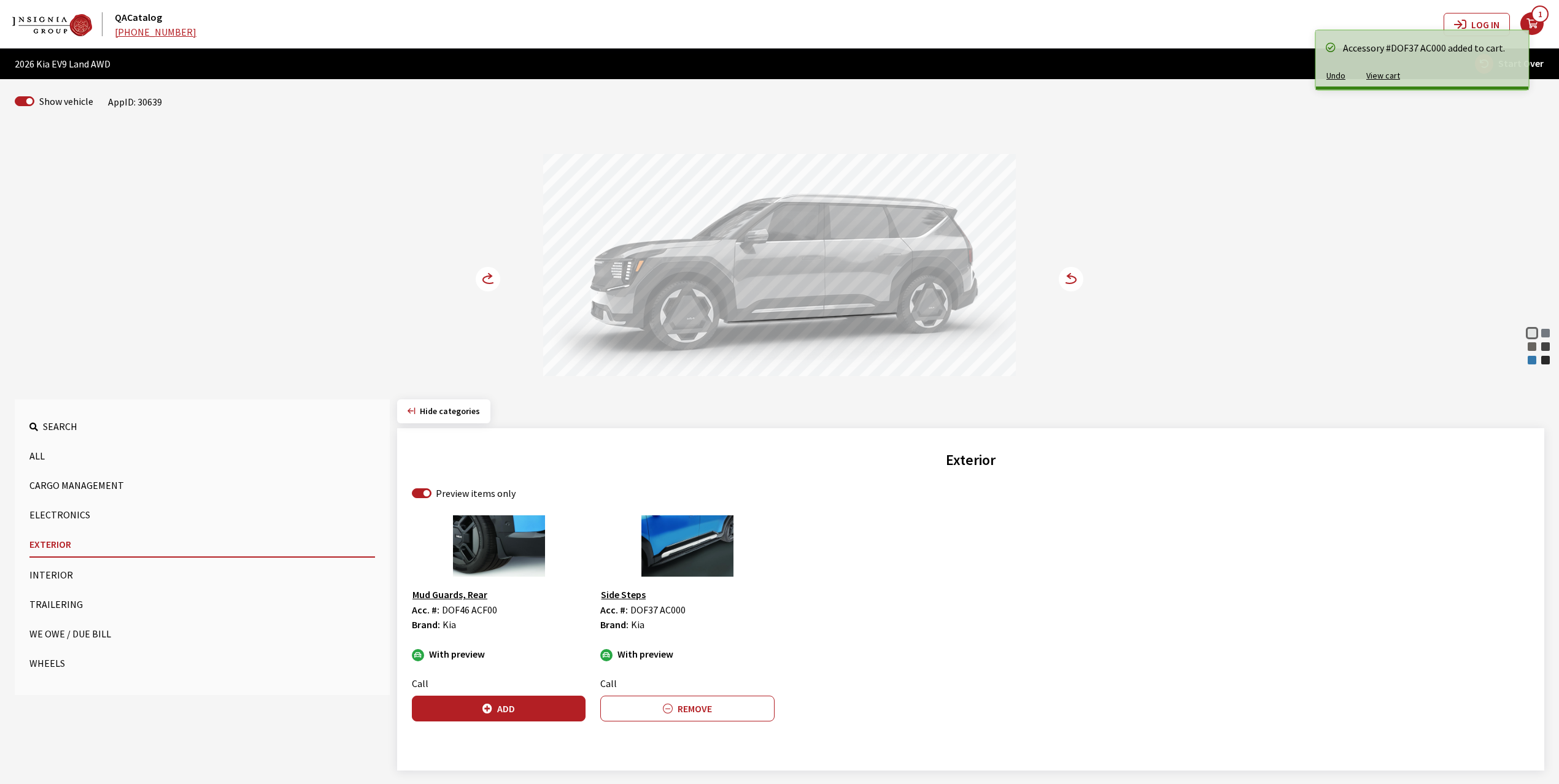
click at [477, 276] on circle at bounding box center [488, 279] width 24 height 24
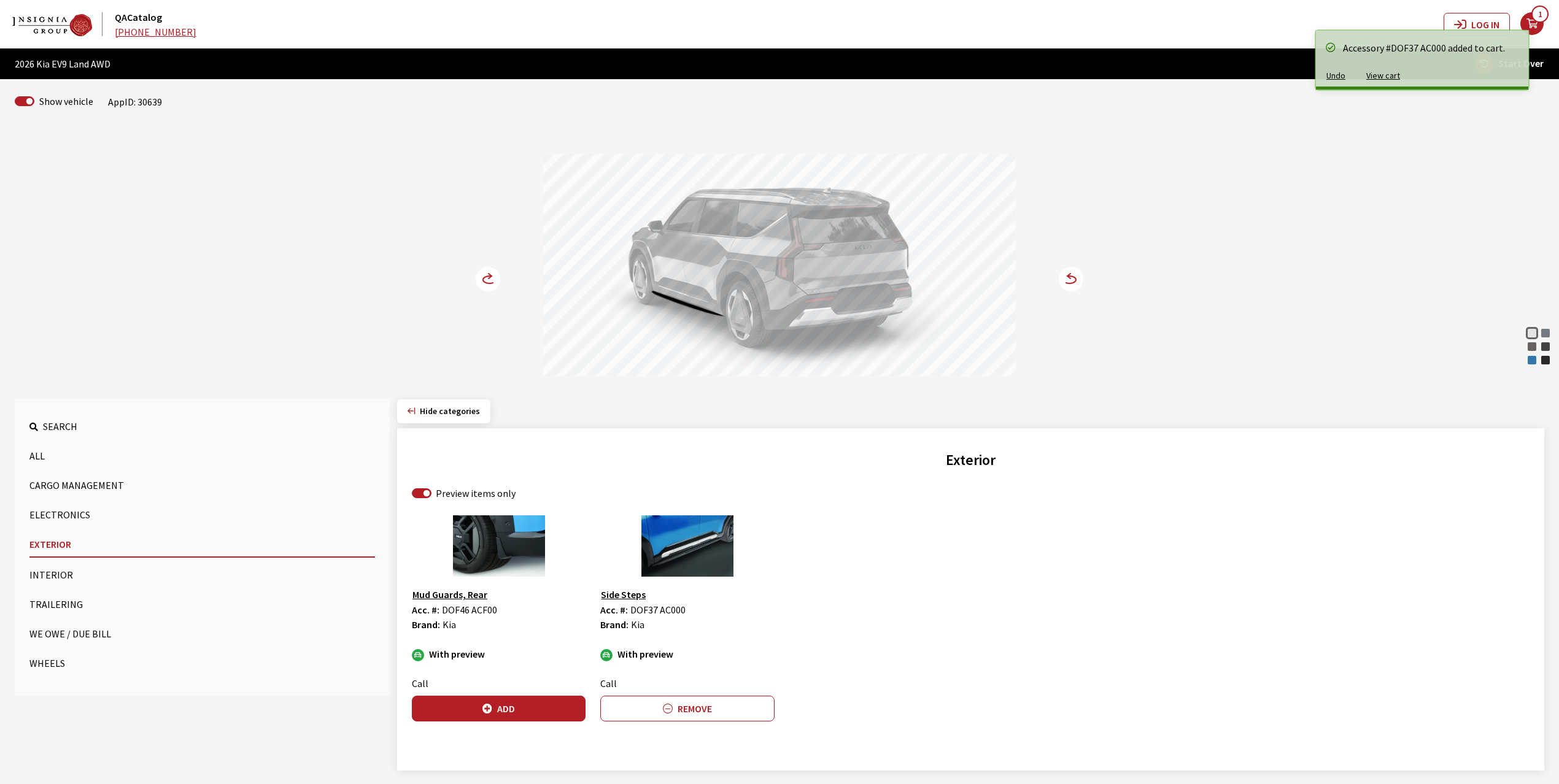
click at [477, 276] on circle at bounding box center [488, 279] width 24 height 24
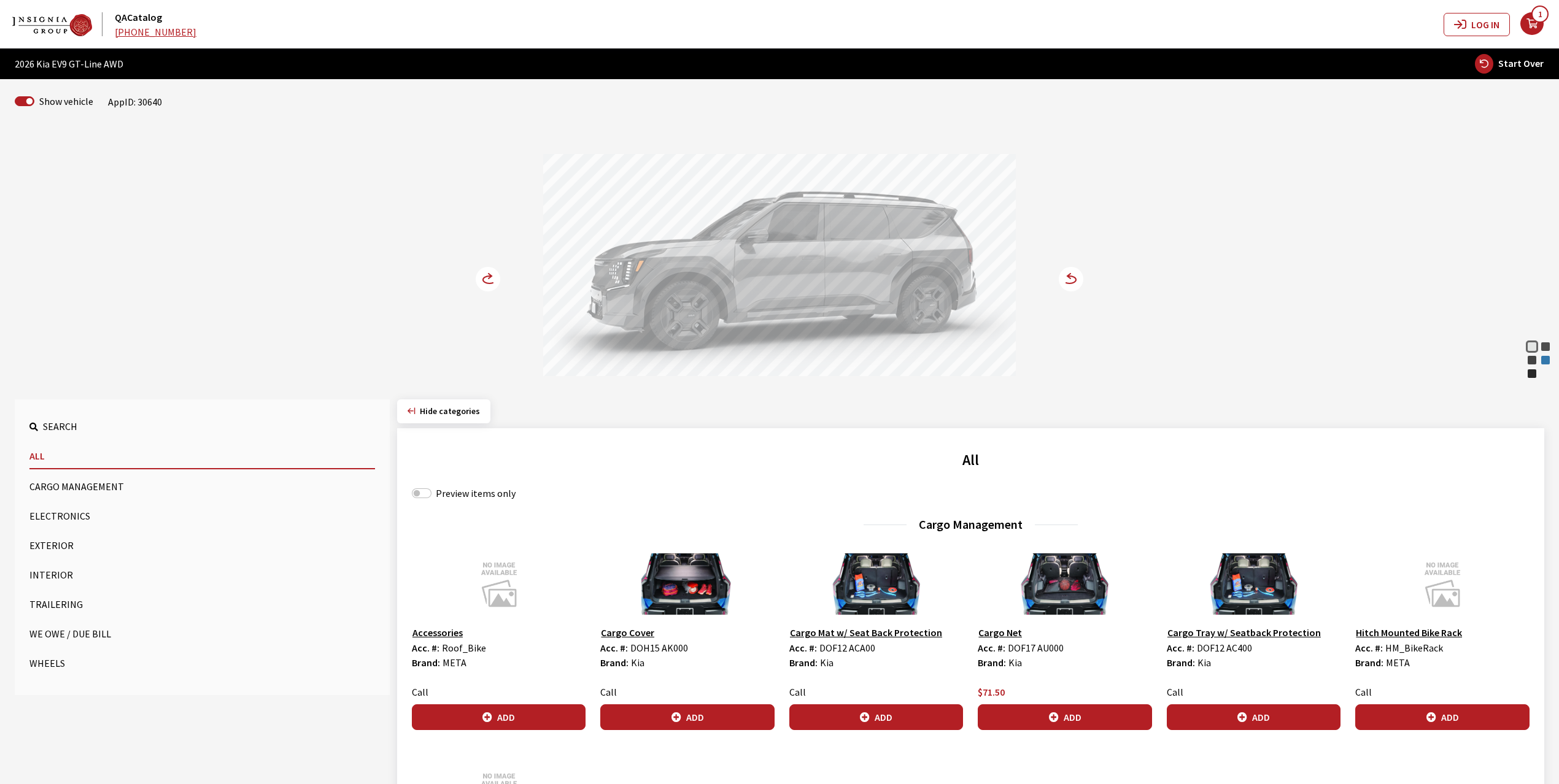
click at [1546, 360] on div "Ocean Blue Gloss" at bounding box center [1546, 361] width 13 height 13
click at [488, 279] on icon at bounding box center [489, 275] width 3 height 4
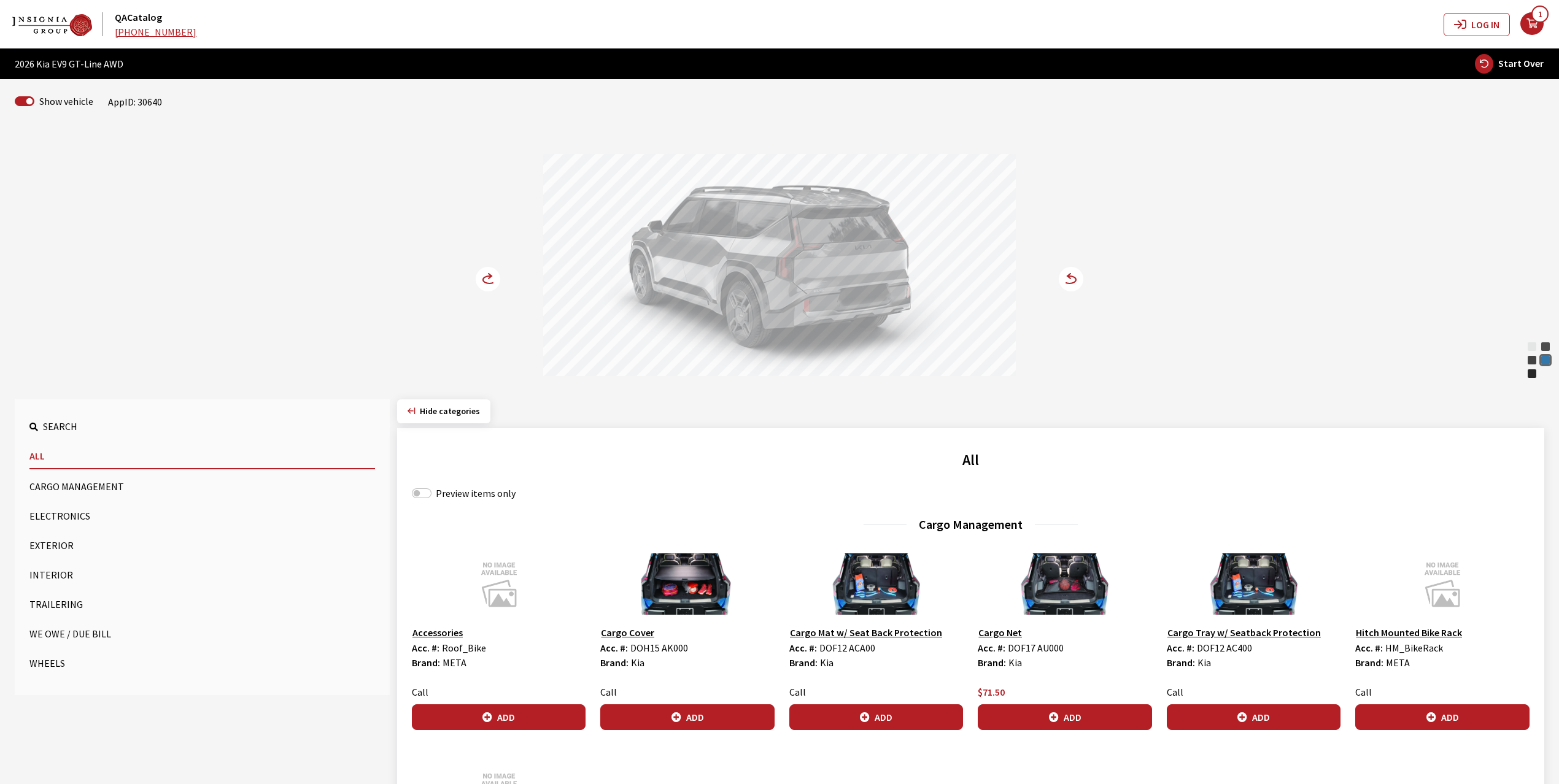
click at [44, 663] on button "Wheels" at bounding box center [202, 663] width 345 height 24
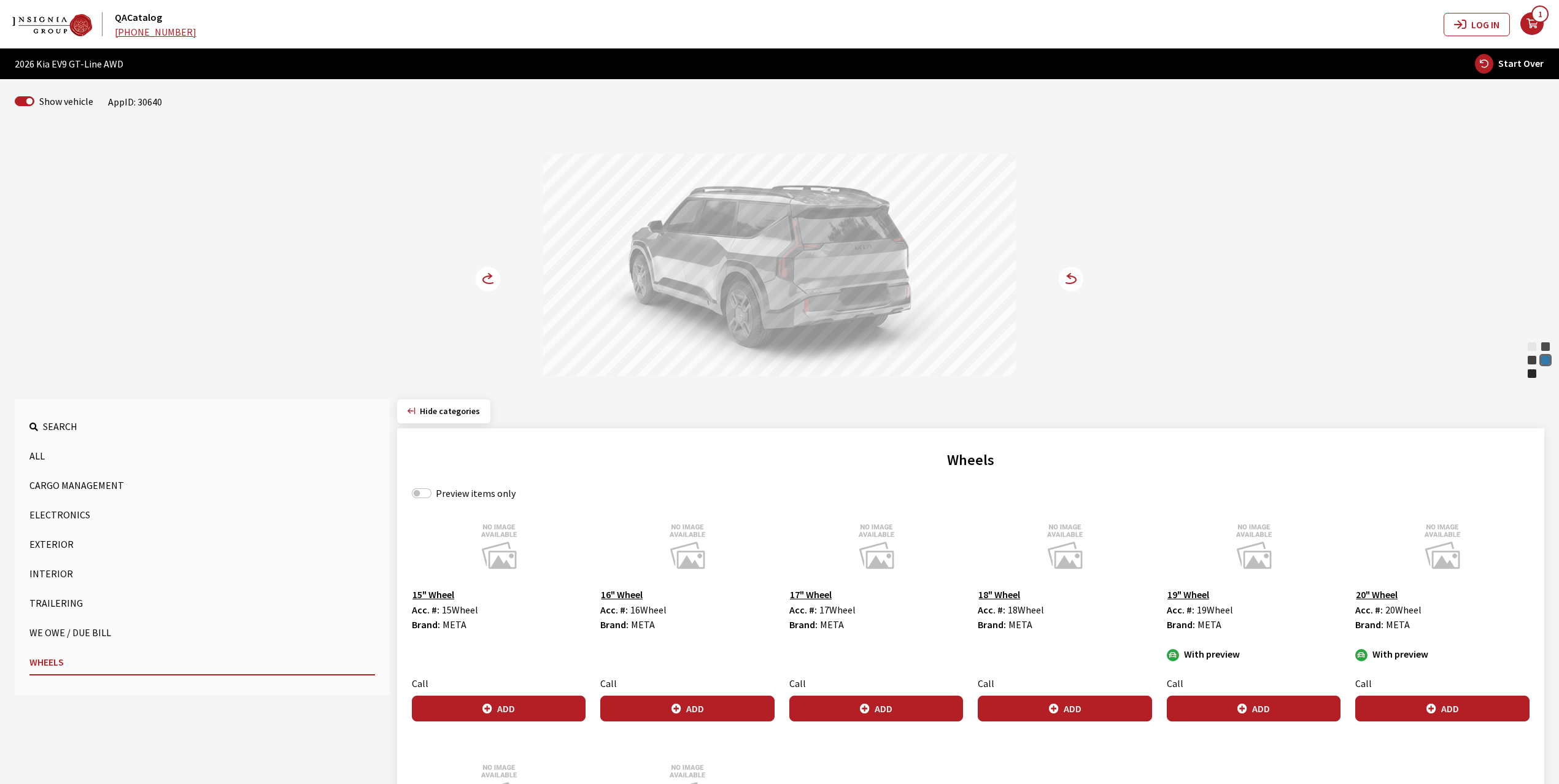
click at [438, 492] on label "Preview items only" at bounding box center [476, 493] width 80 height 14
click at [432, 492] on input "Preview items only" at bounding box center [422, 493] width 20 height 10
checkbox input "true"
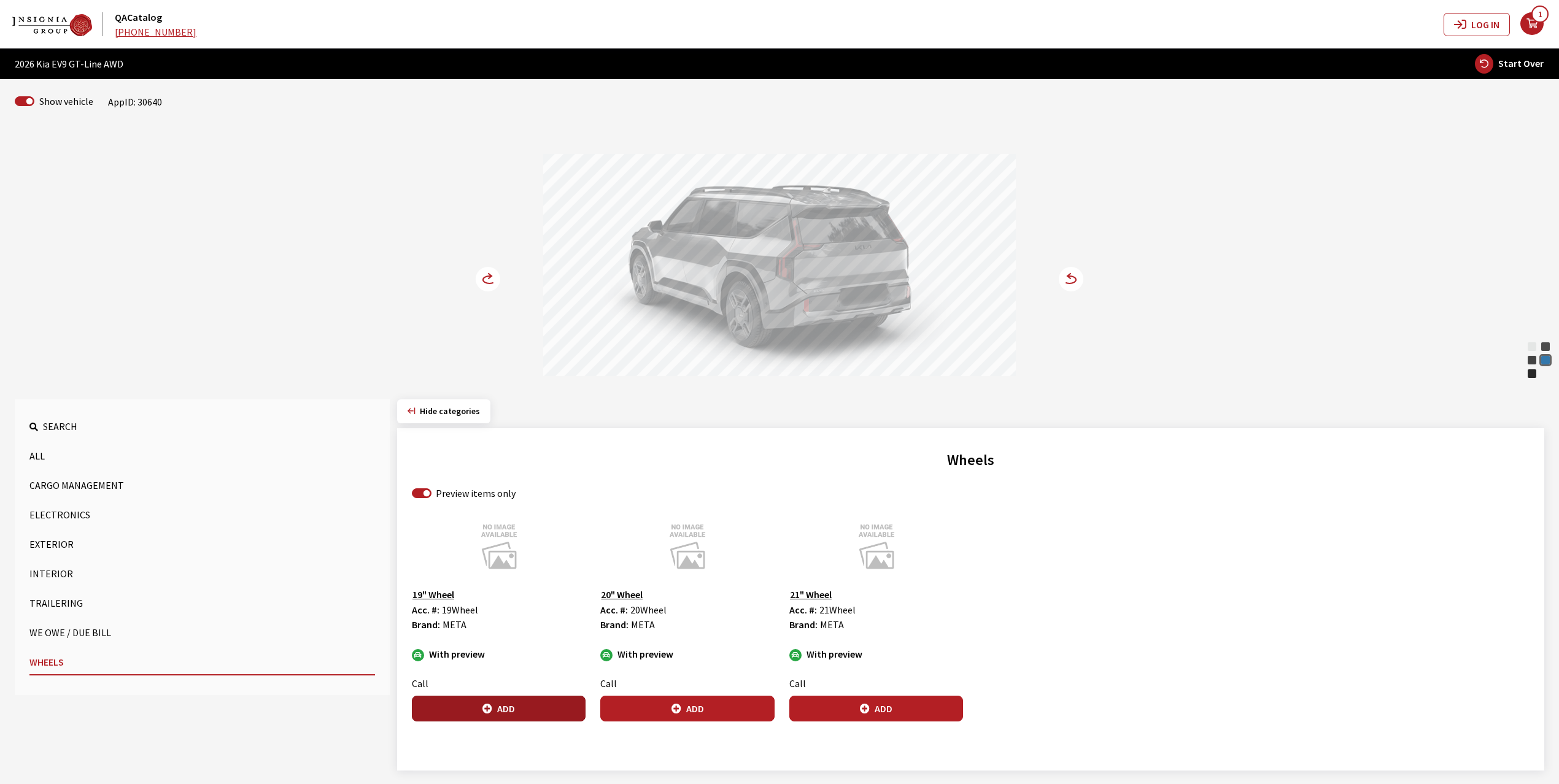
click at [516, 703] on button "Add" at bounding box center [498, 708] width 174 height 26
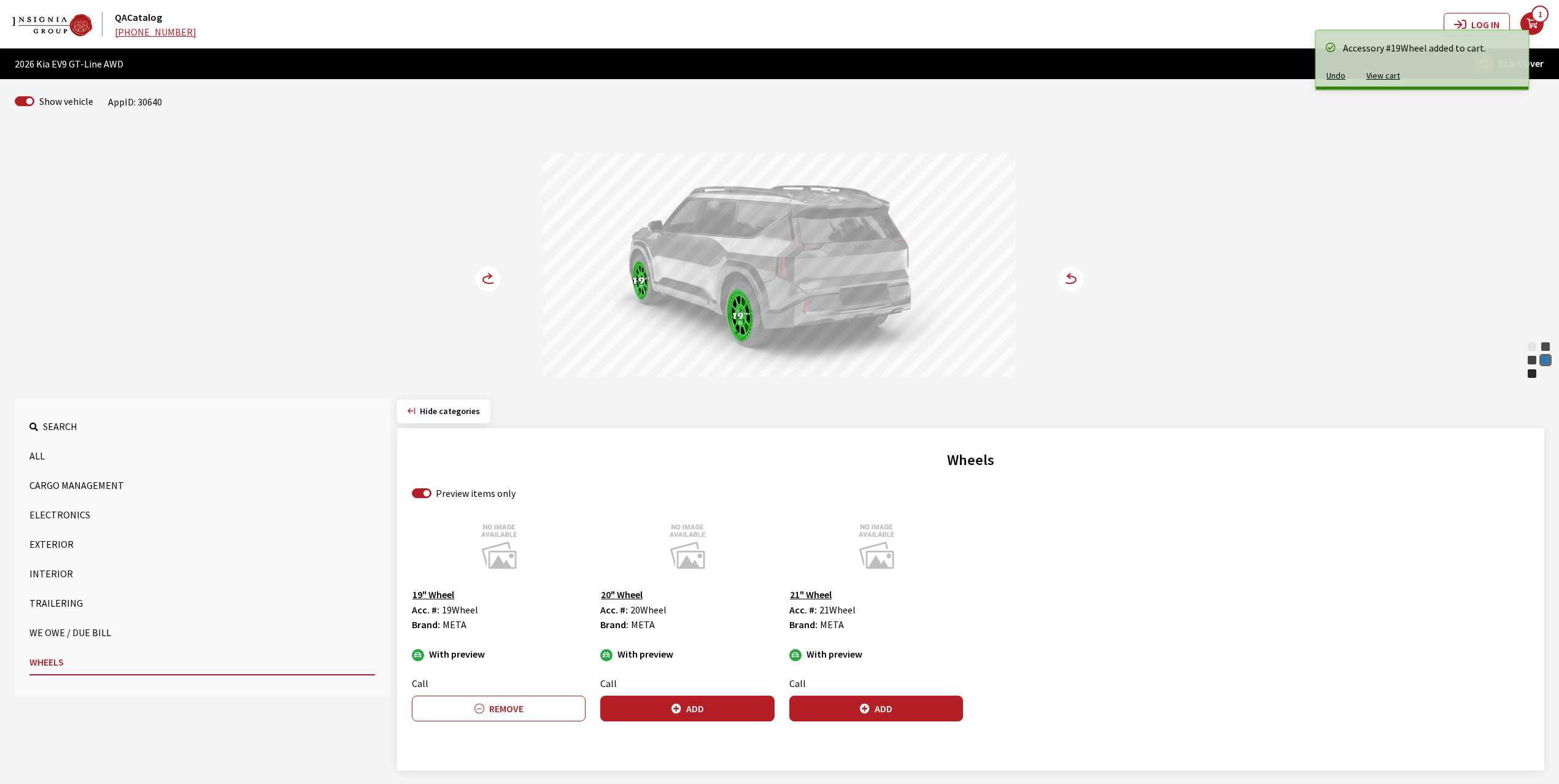
click at [488, 275] on circle at bounding box center [488, 279] width 24 height 24
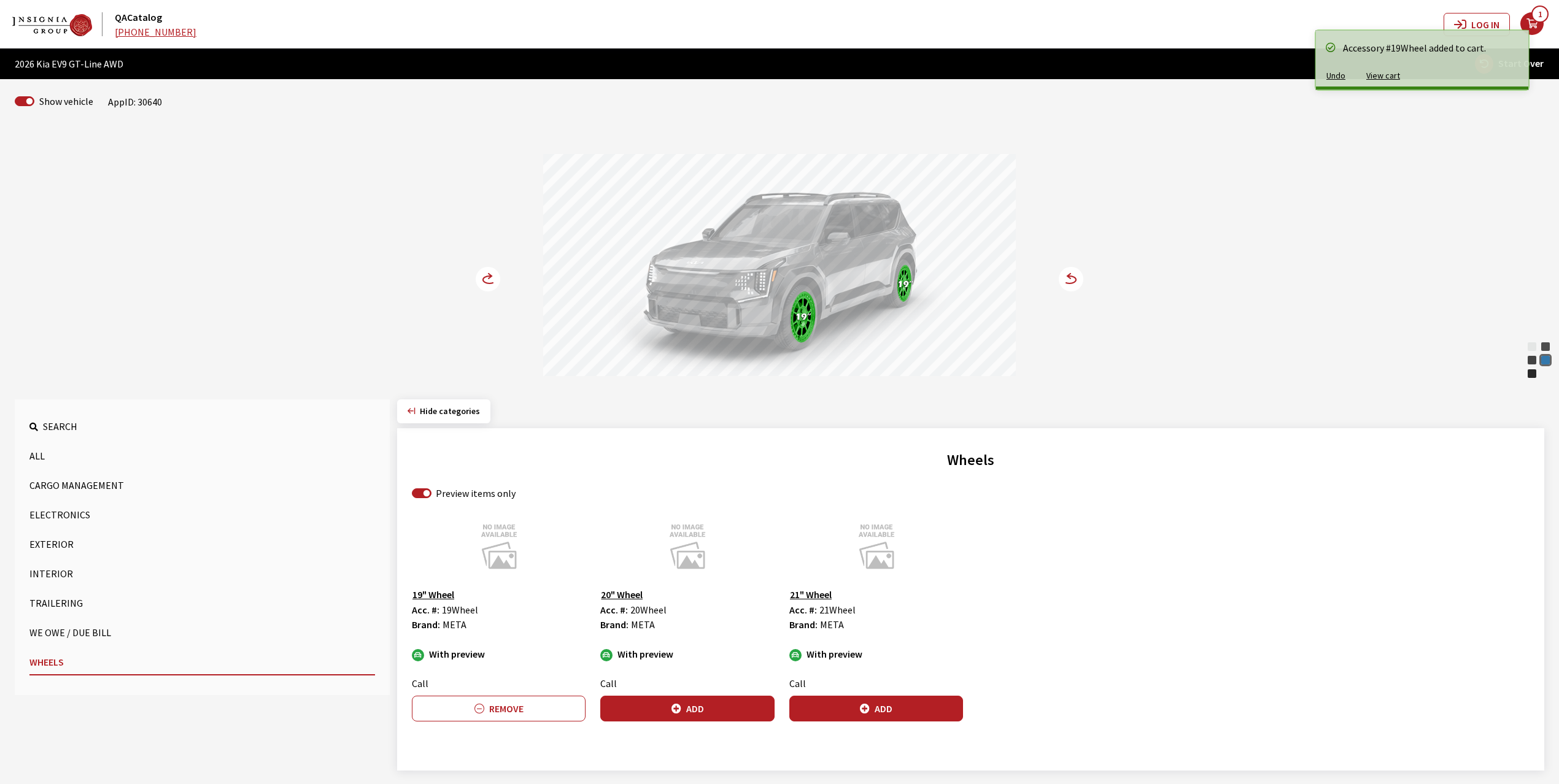
click at [488, 275] on circle at bounding box center [488, 279] width 24 height 24
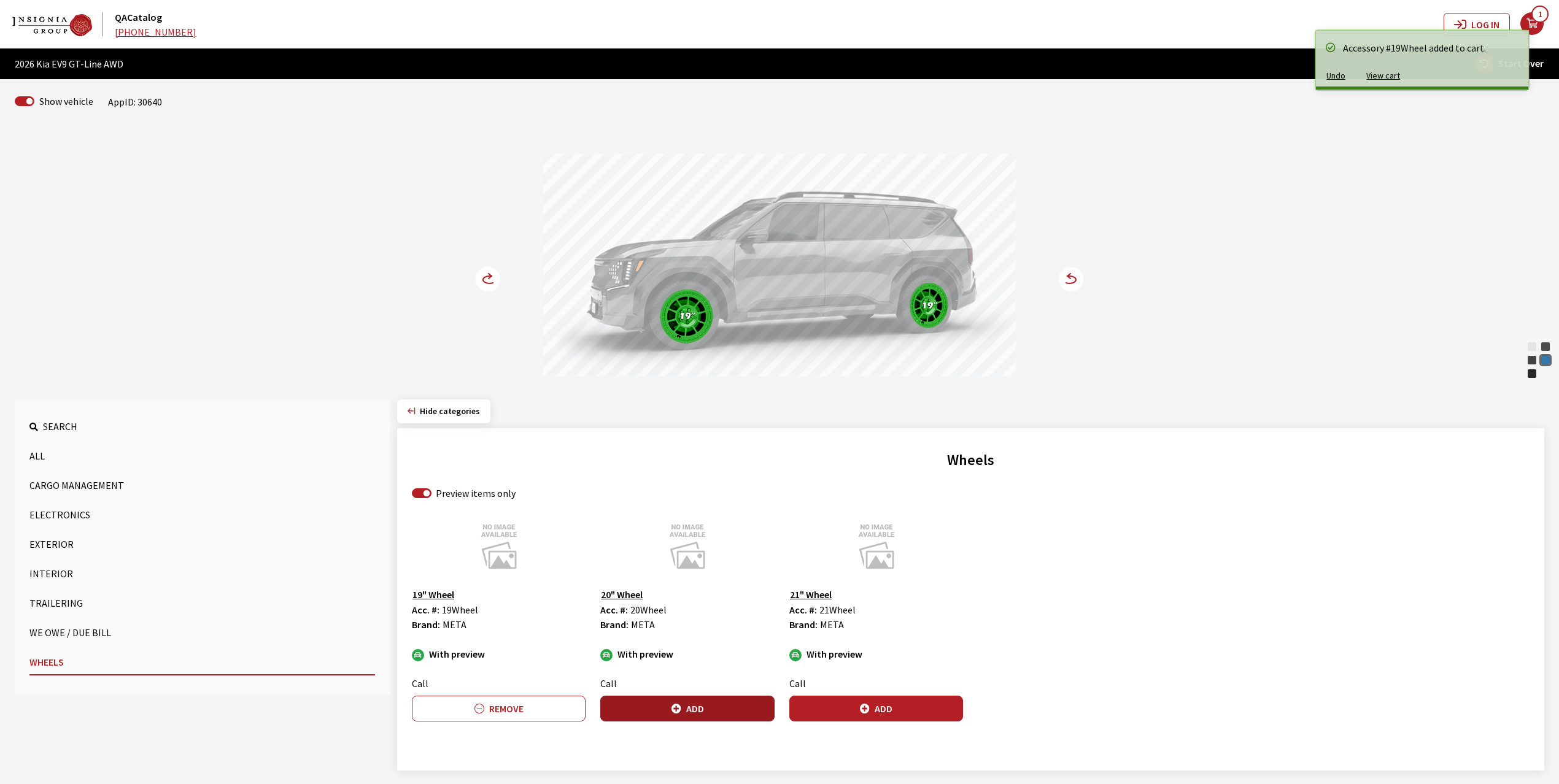
click at [728, 715] on button "Add" at bounding box center [686, 708] width 174 height 26
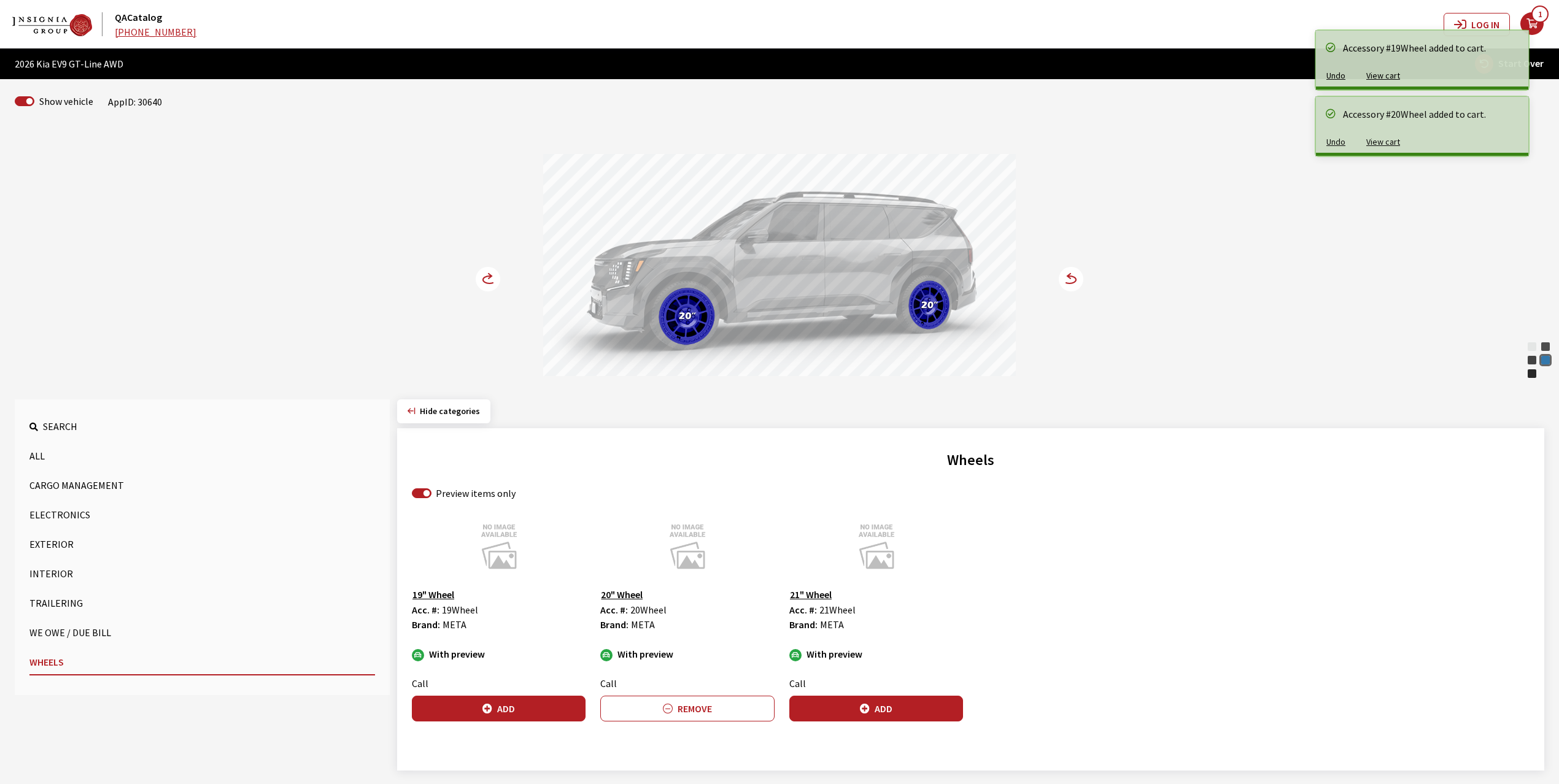
click at [485, 275] on circle at bounding box center [488, 279] width 24 height 24
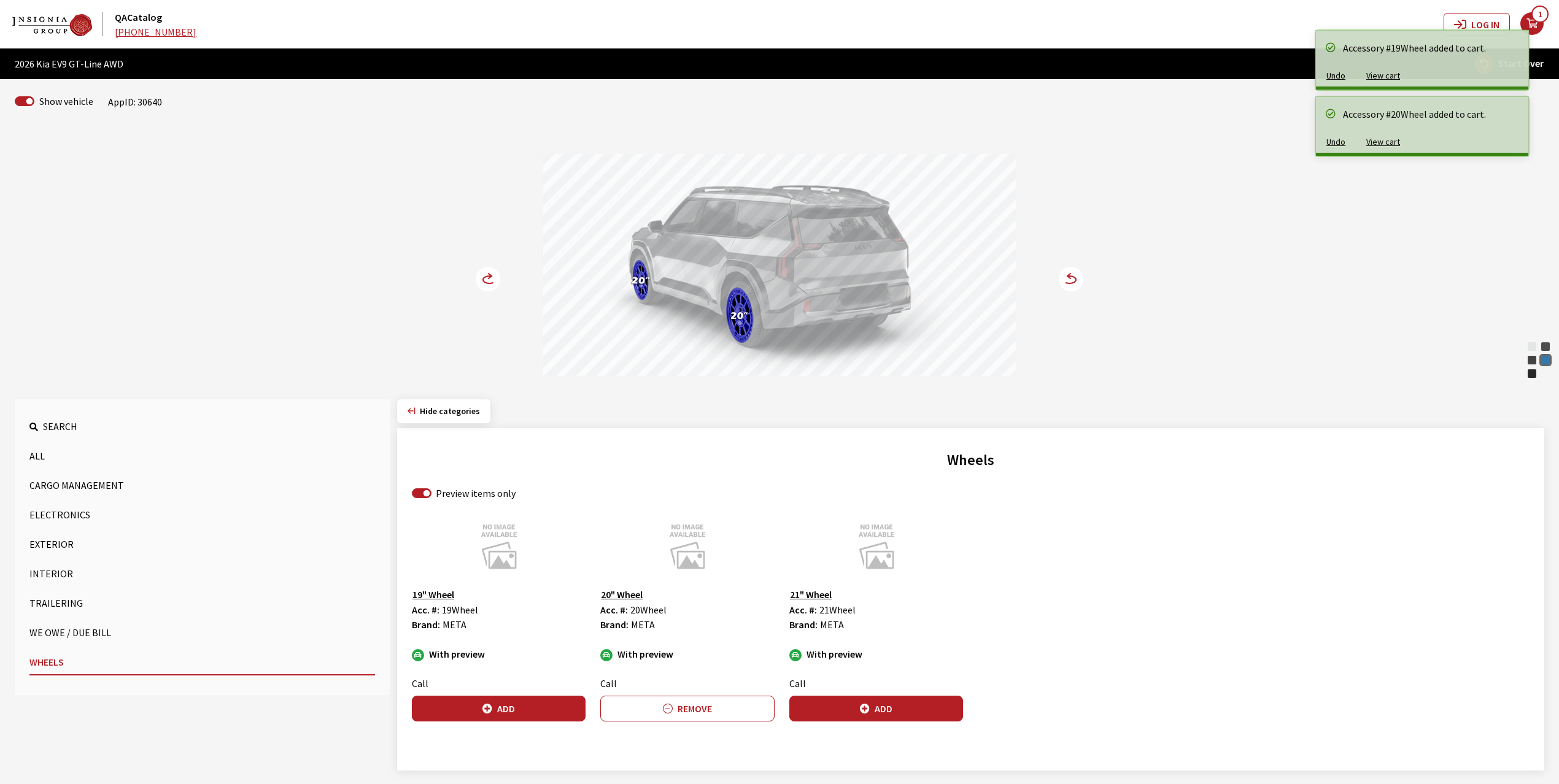
click at [485, 275] on circle at bounding box center [488, 279] width 24 height 24
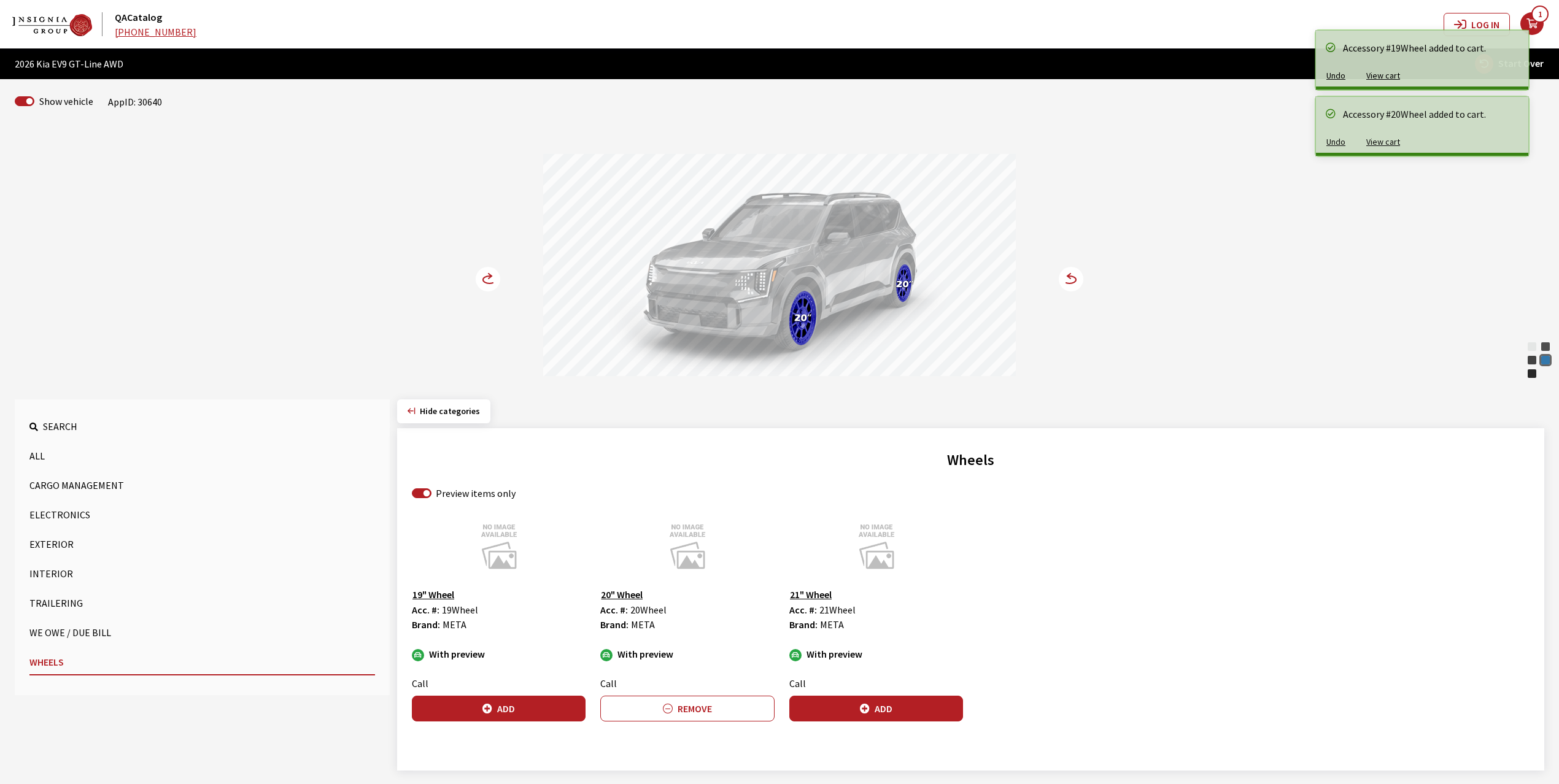
click at [485, 275] on circle at bounding box center [488, 279] width 24 height 24
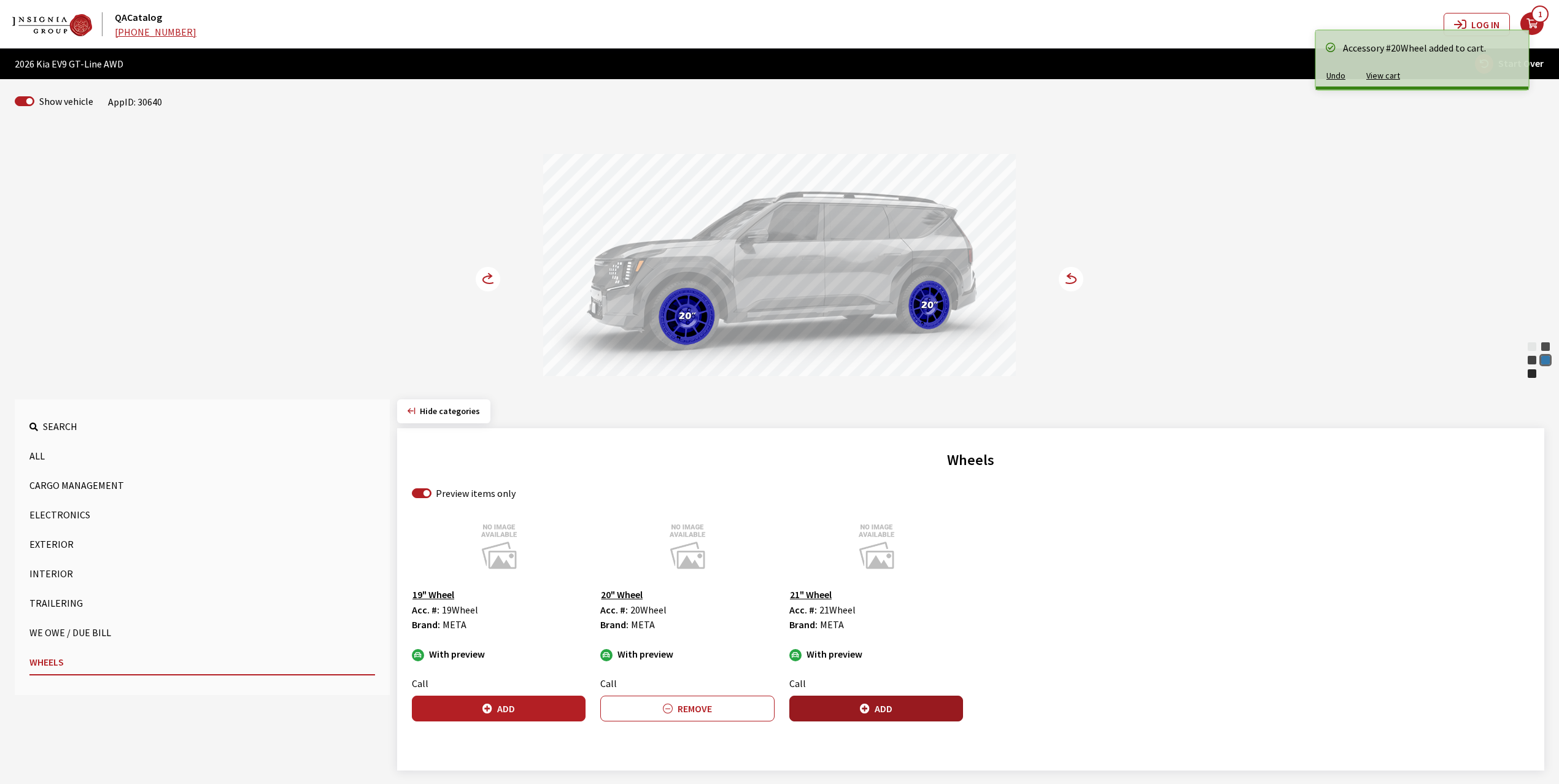
click at [890, 698] on button "Add" at bounding box center [876, 708] width 174 height 26
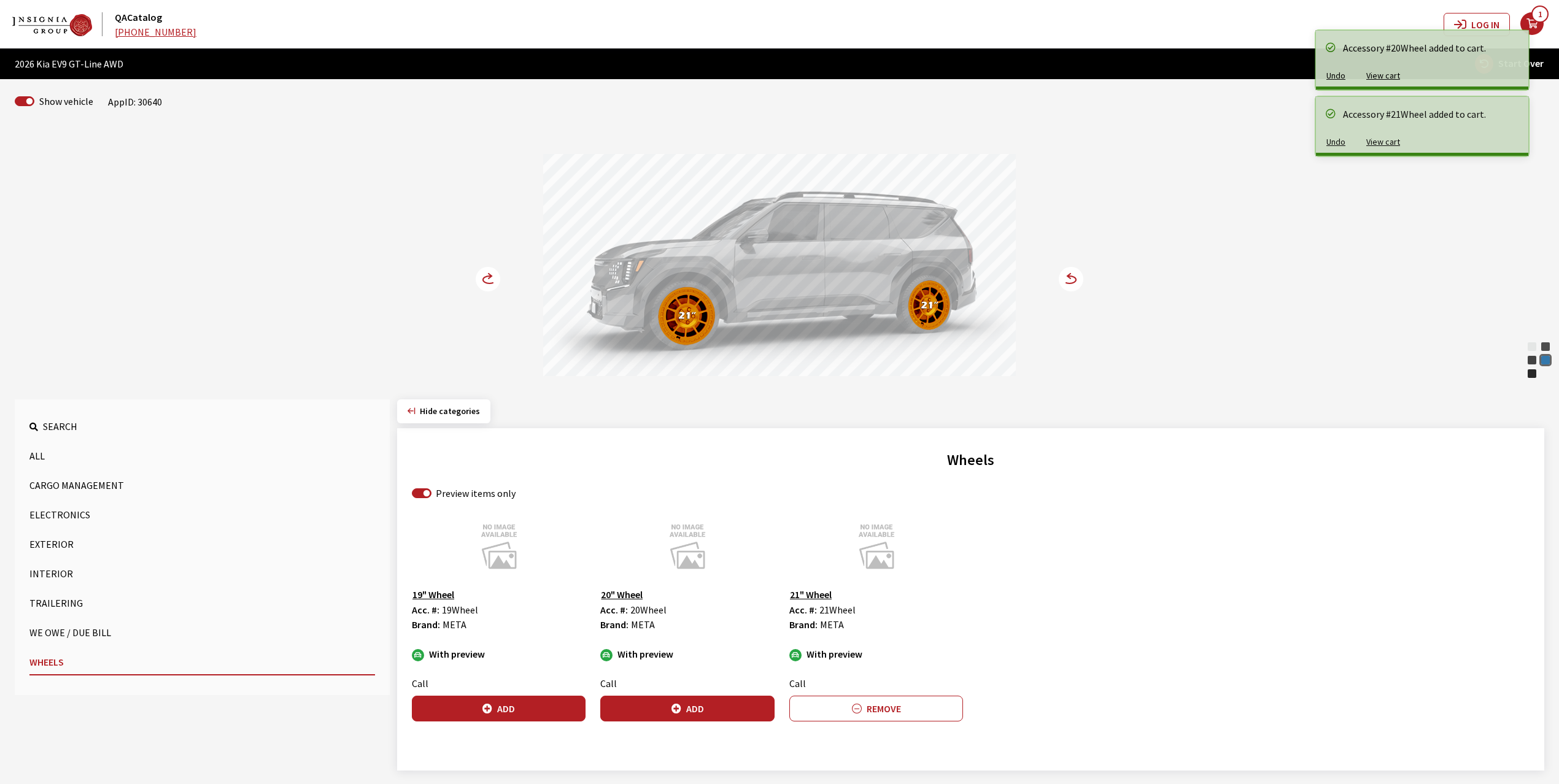
click at [494, 277] on icon at bounding box center [496, 281] width 9 height 11
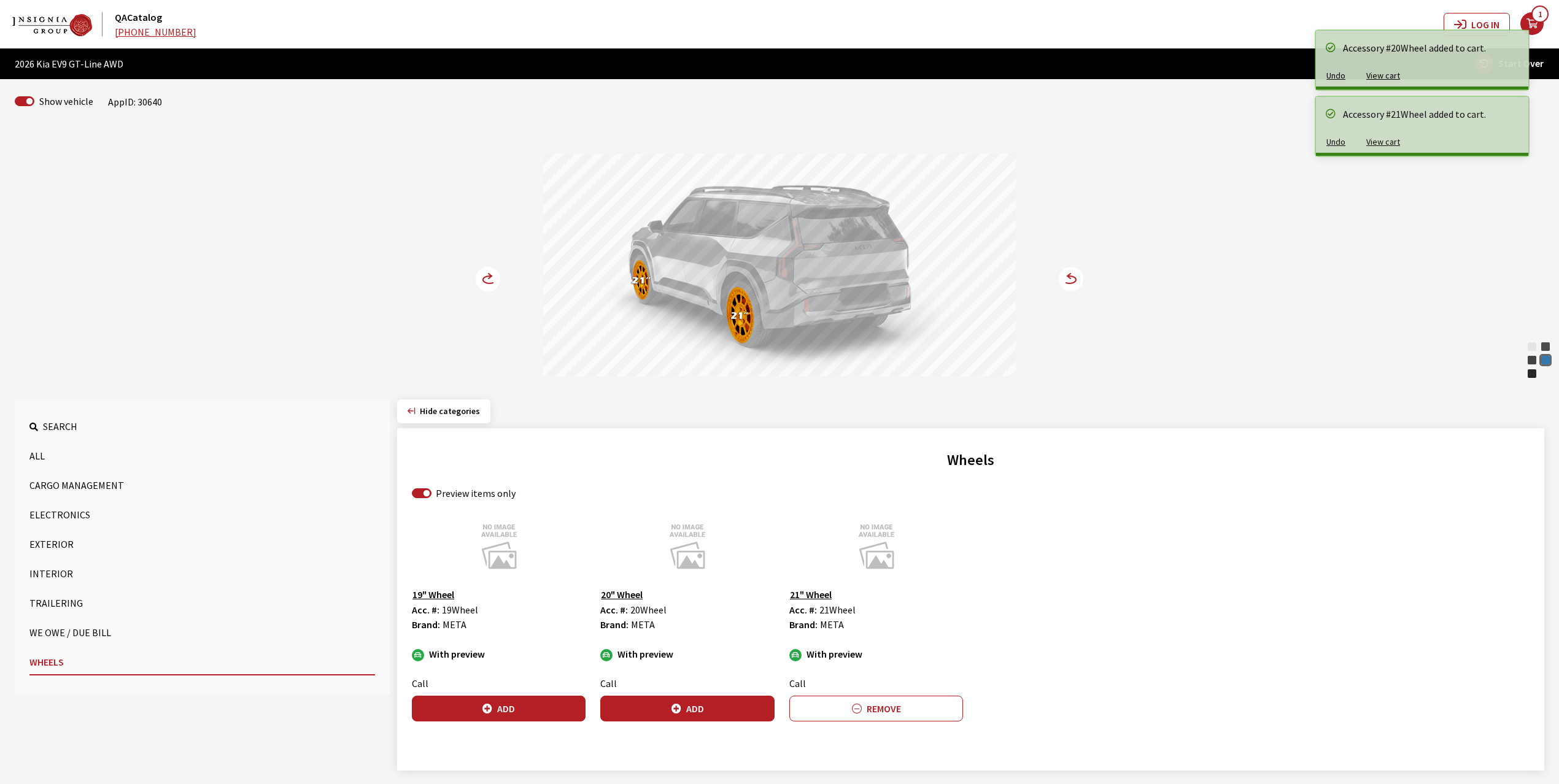
click at [494, 277] on icon at bounding box center [496, 281] width 9 height 11
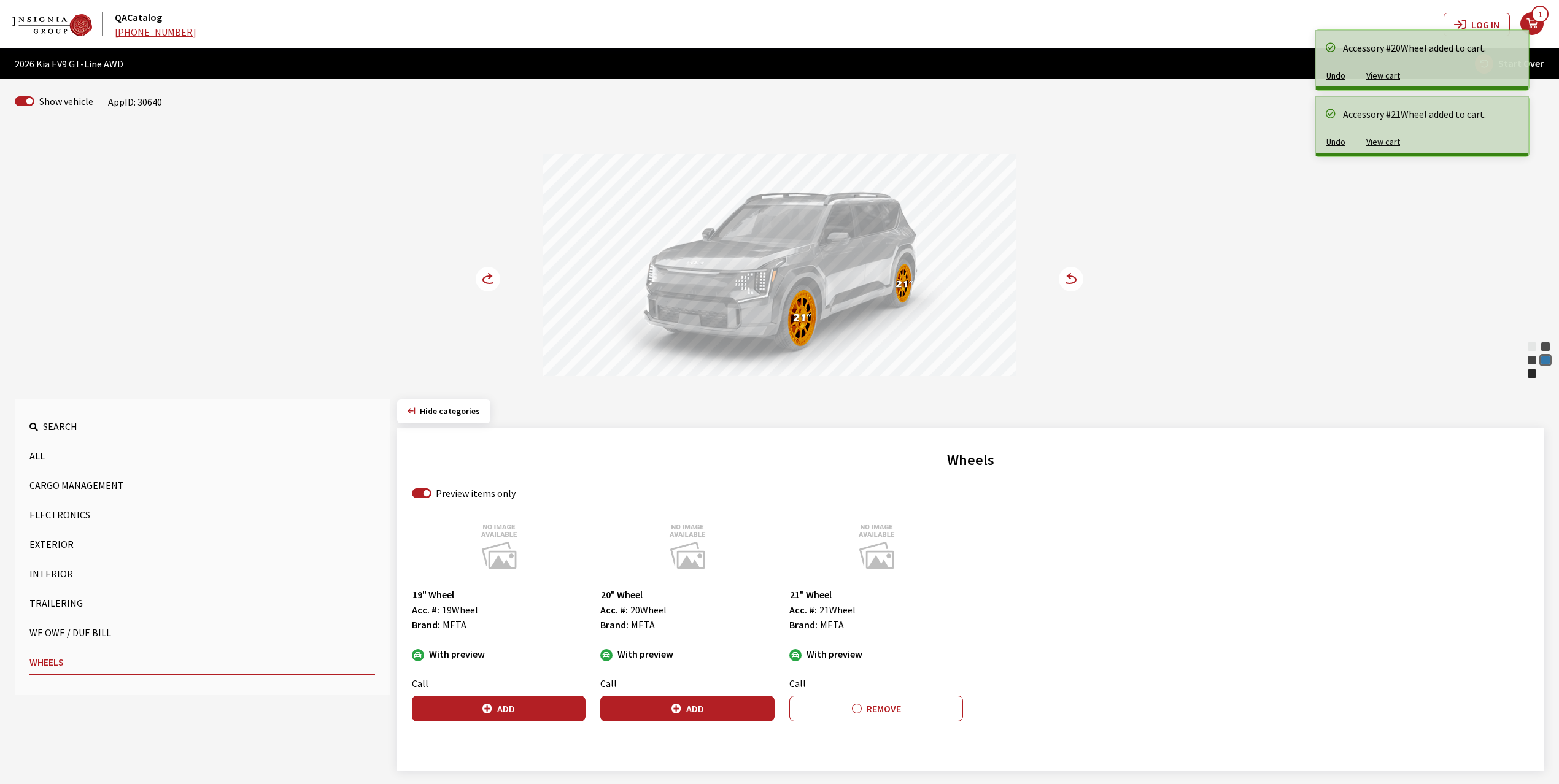
click at [494, 277] on icon at bounding box center [496, 281] width 9 height 11
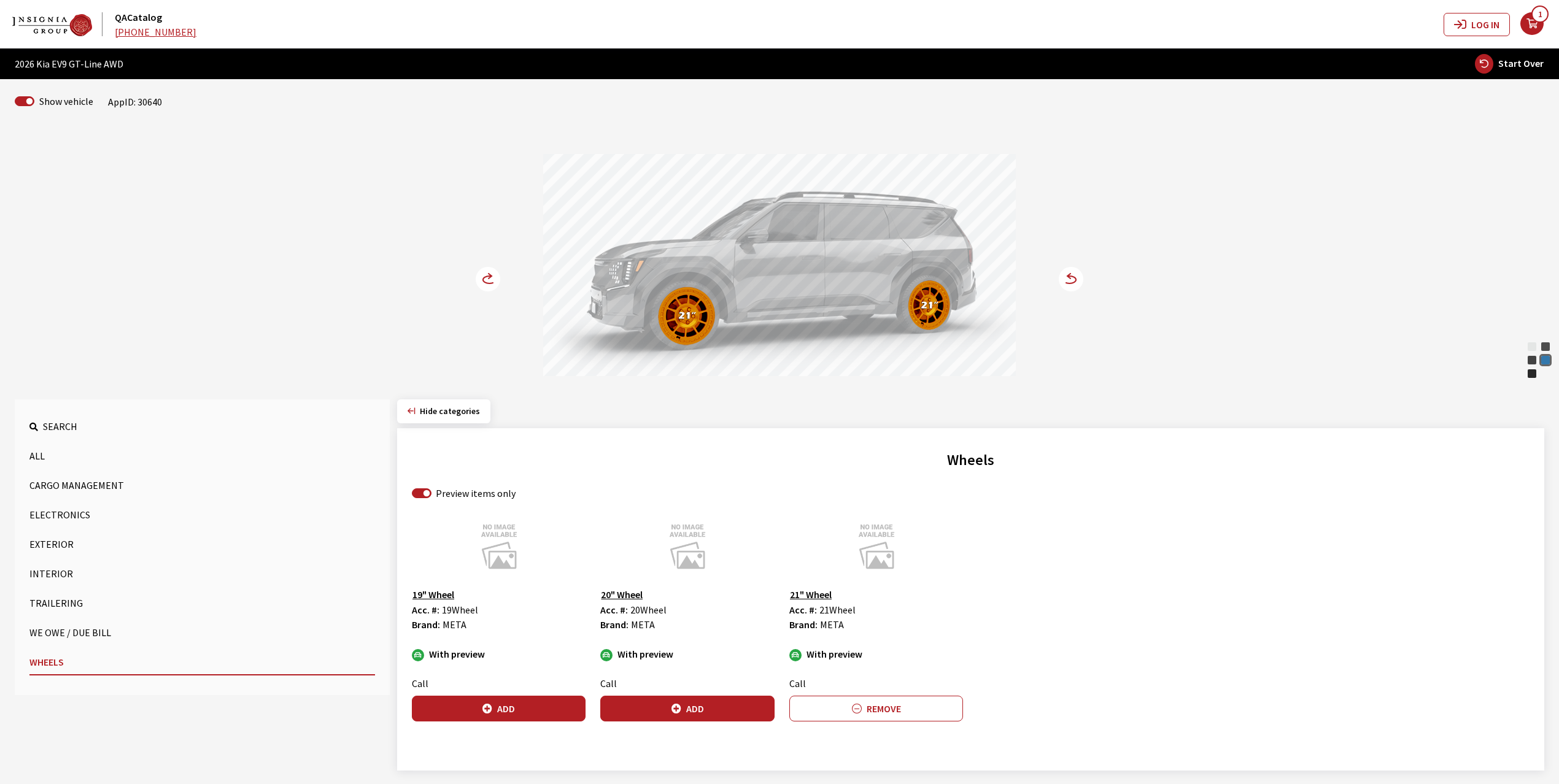
click at [48, 543] on button "Exterior" at bounding box center [202, 544] width 345 height 24
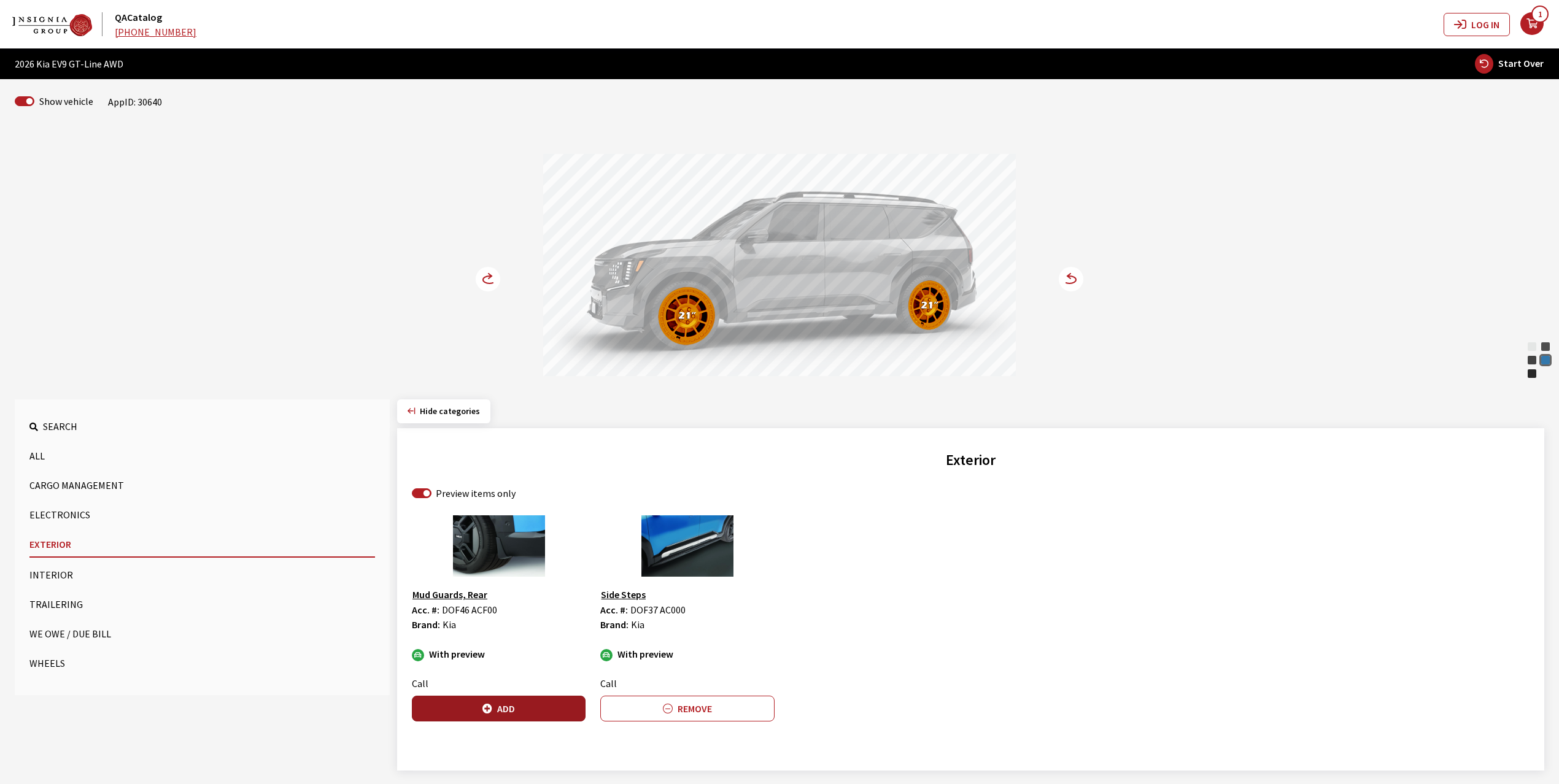
click at [506, 710] on button "Add" at bounding box center [498, 708] width 174 height 26
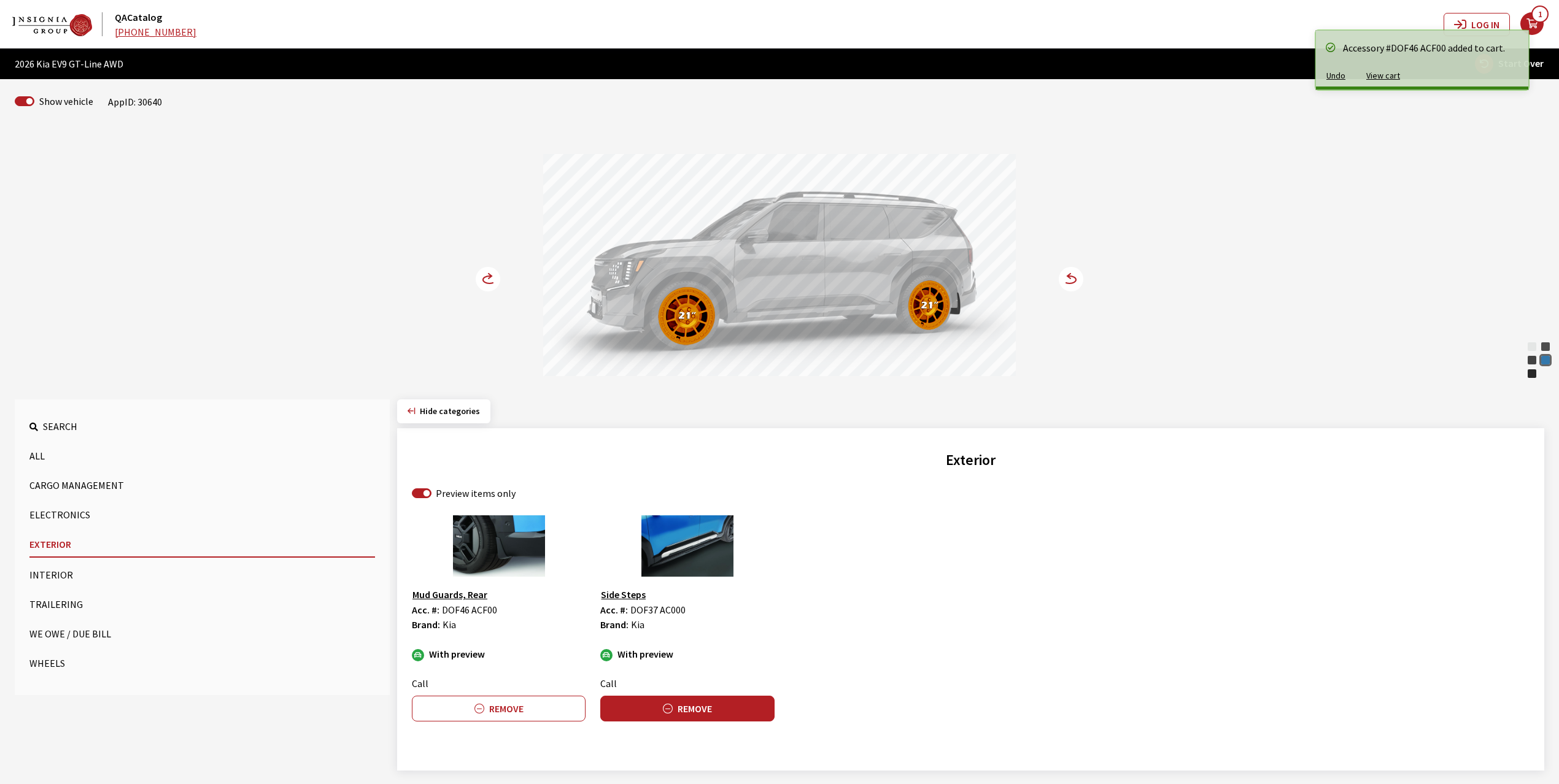
click at [681, 708] on button "Remove" at bounding box center [686, 708] width 174 height 26
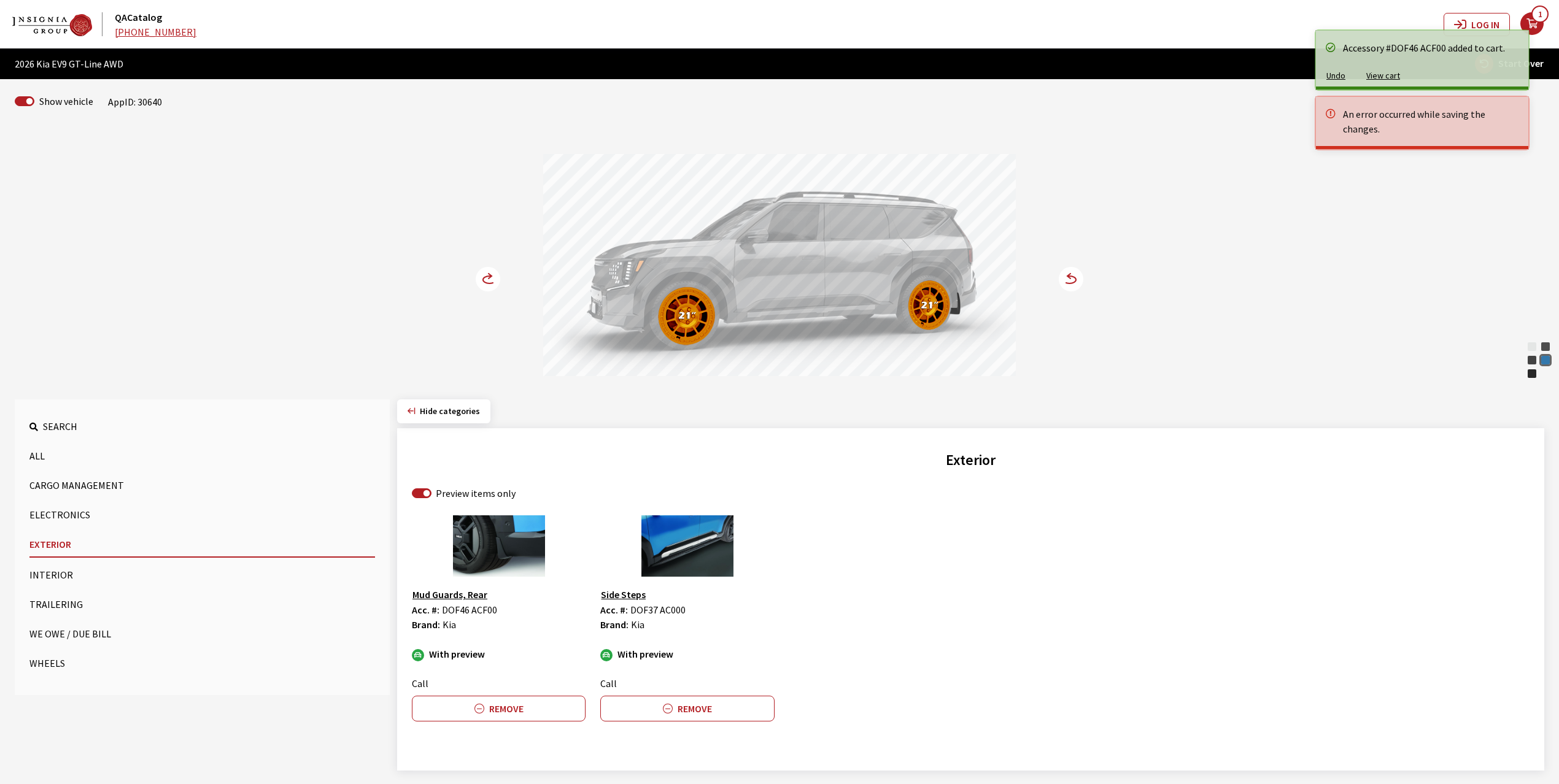
click at [481, 277] on circle at bounding box center [488, 279] width 24 height 24
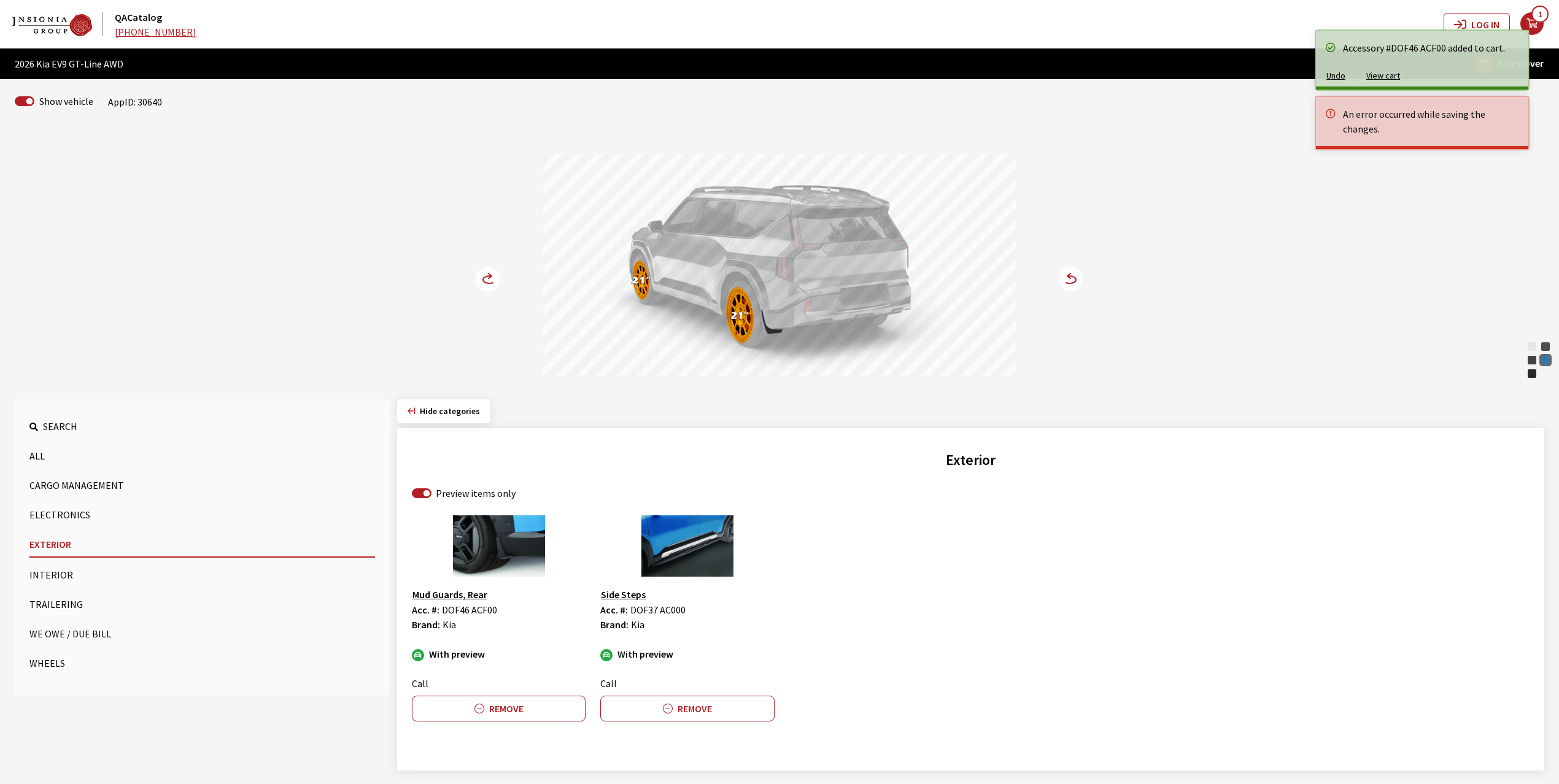
click at [481, 277] on circle at bounding box center [488, 279] width 24 height 24
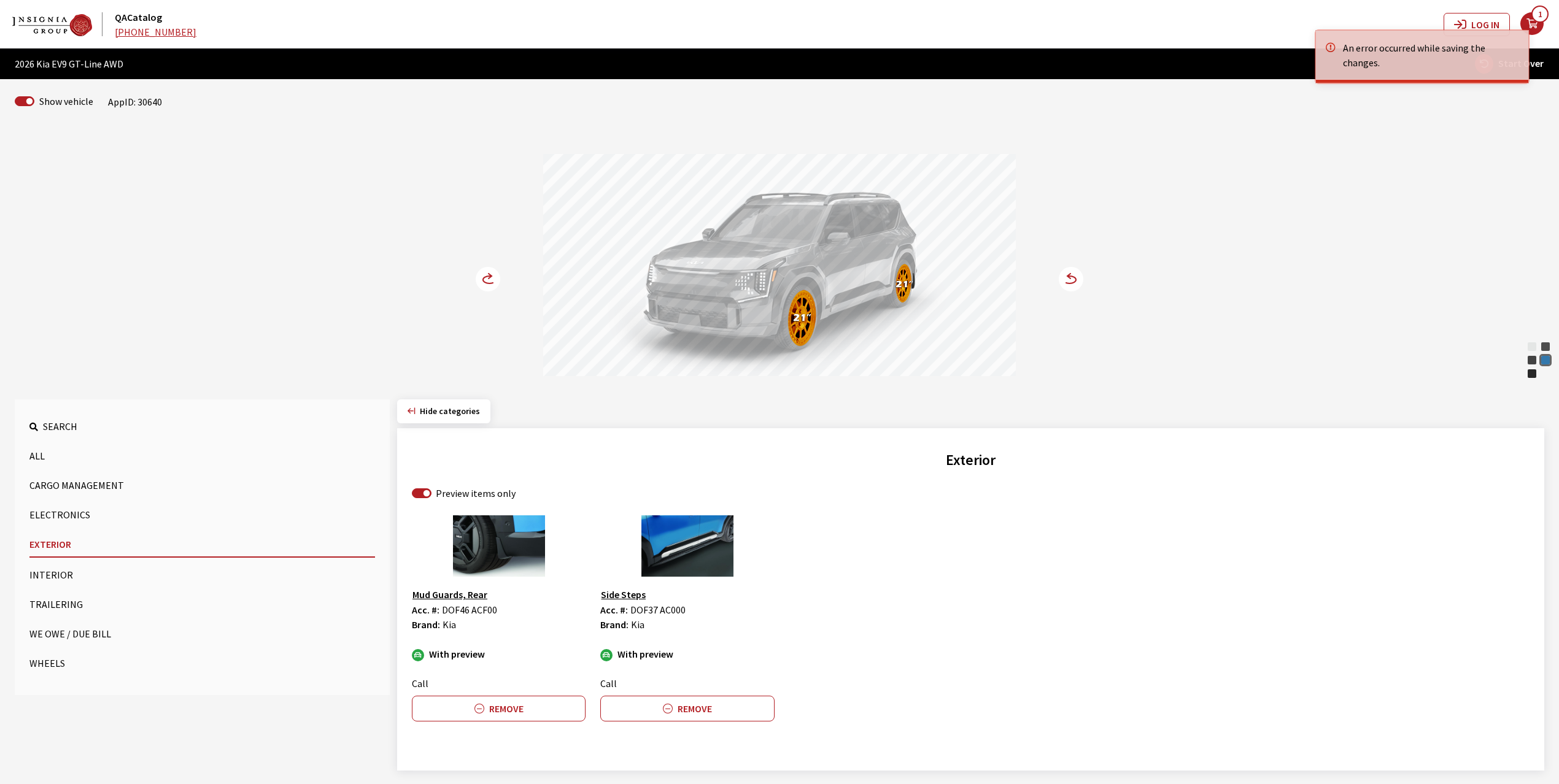
click at [481, 277] on circle at bounding box center [488, 279] width 24 height 24
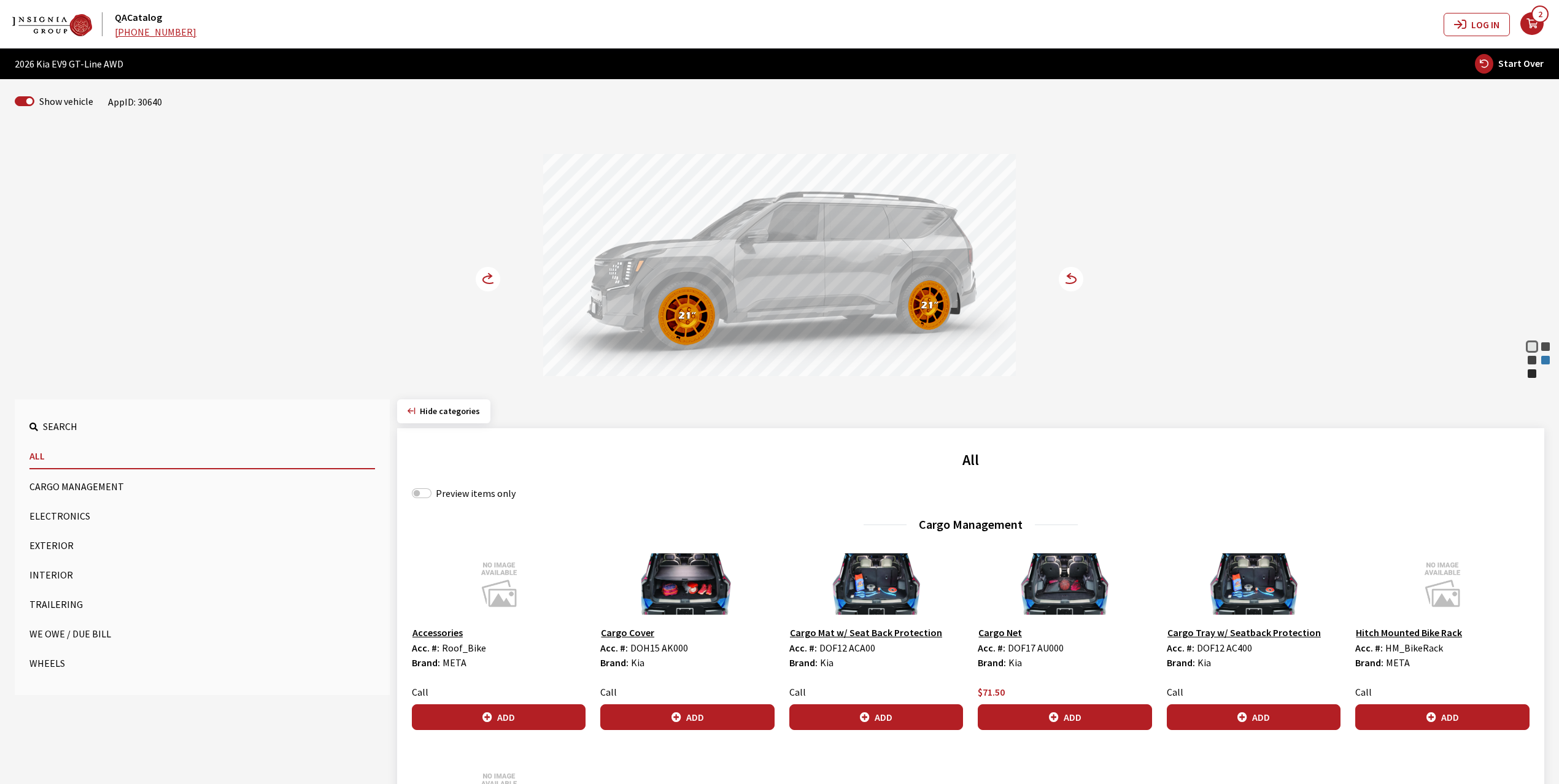
click at [40, 540] on button "Exterior" at bounding box center [202, 545] width 345 height 24
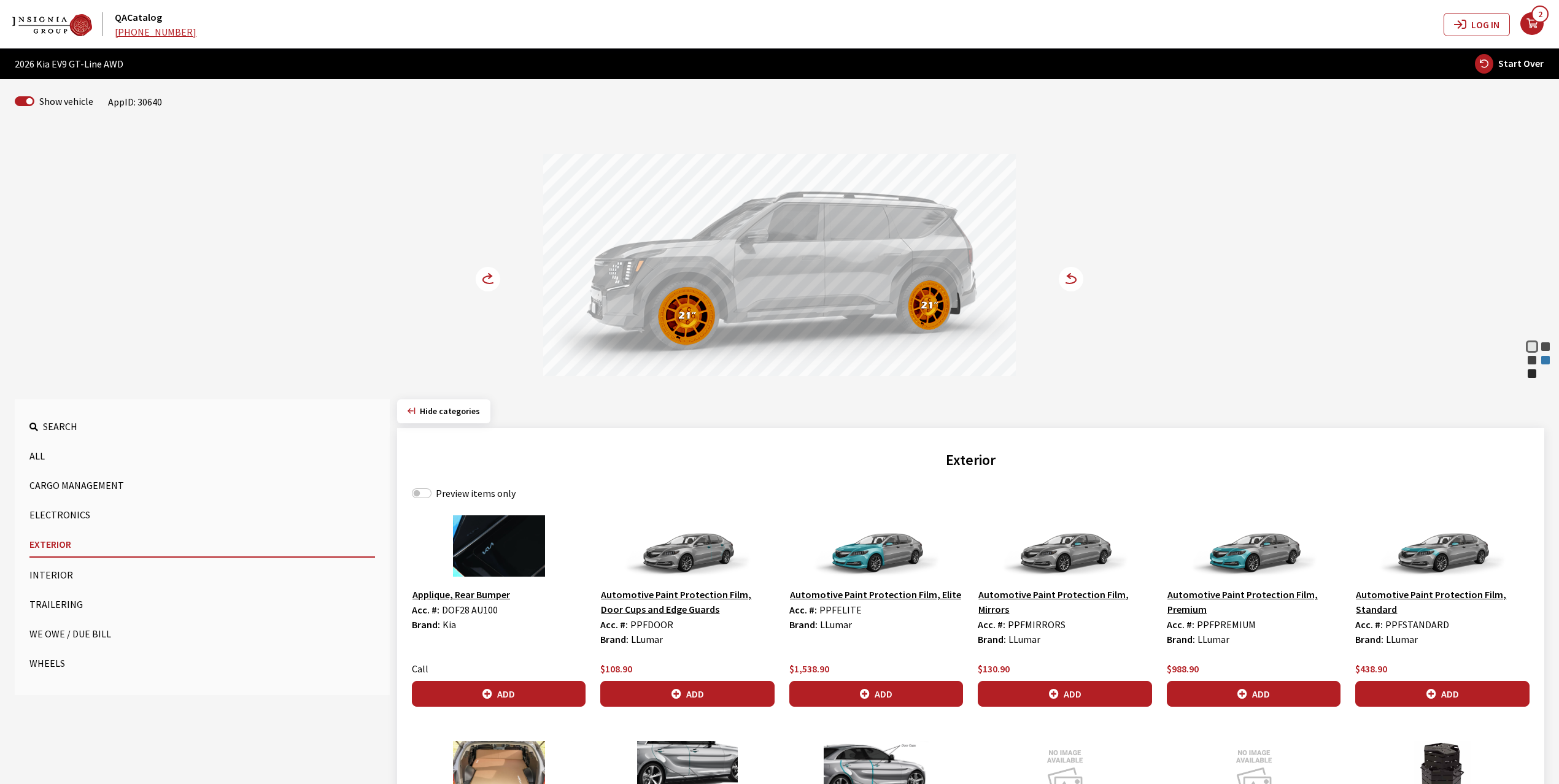
click at [445, 494] on label "Preview items only" at bounding box center [476, 493] width 80 height 14
click at [432, 494] on input "Preview items only" at bounding box center [422, 493] width 20 height 10
checkbox input "true"
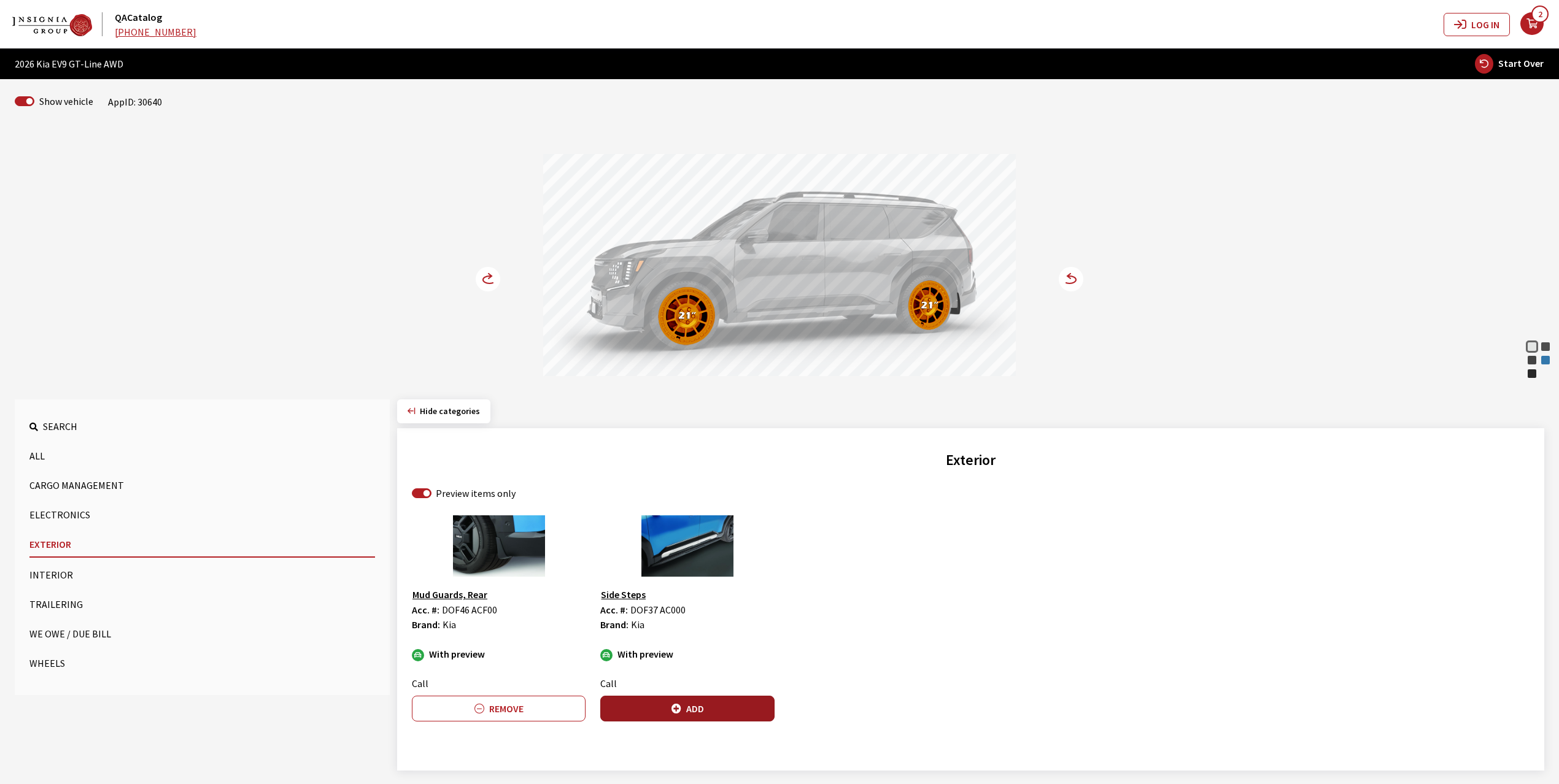
click at [693, 708] on button "Add" at bounding box center [686, 708] width 174 height 26
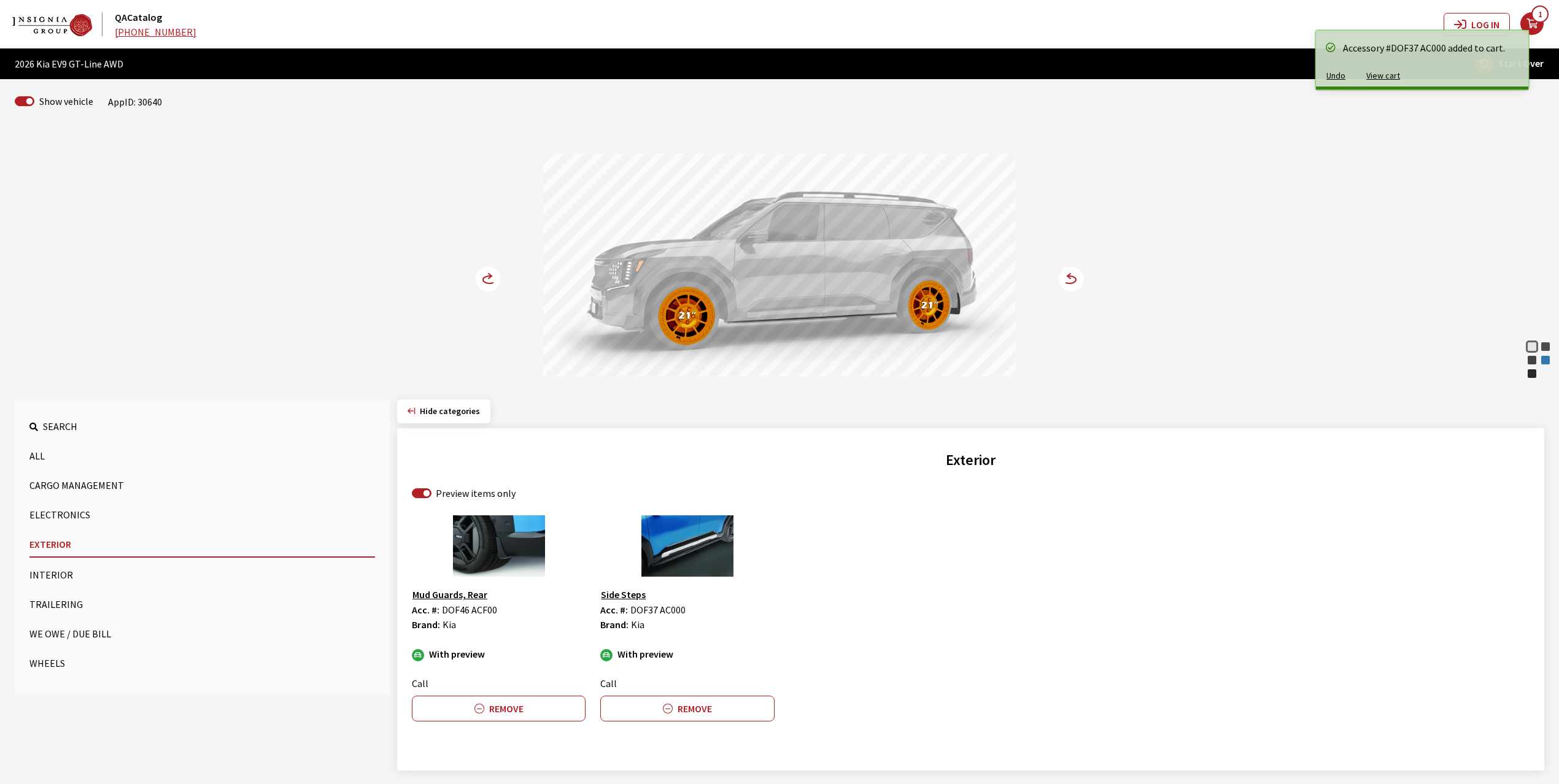
click at [487, 275] on circle at bounding box center [488, 279] width 24 height 24
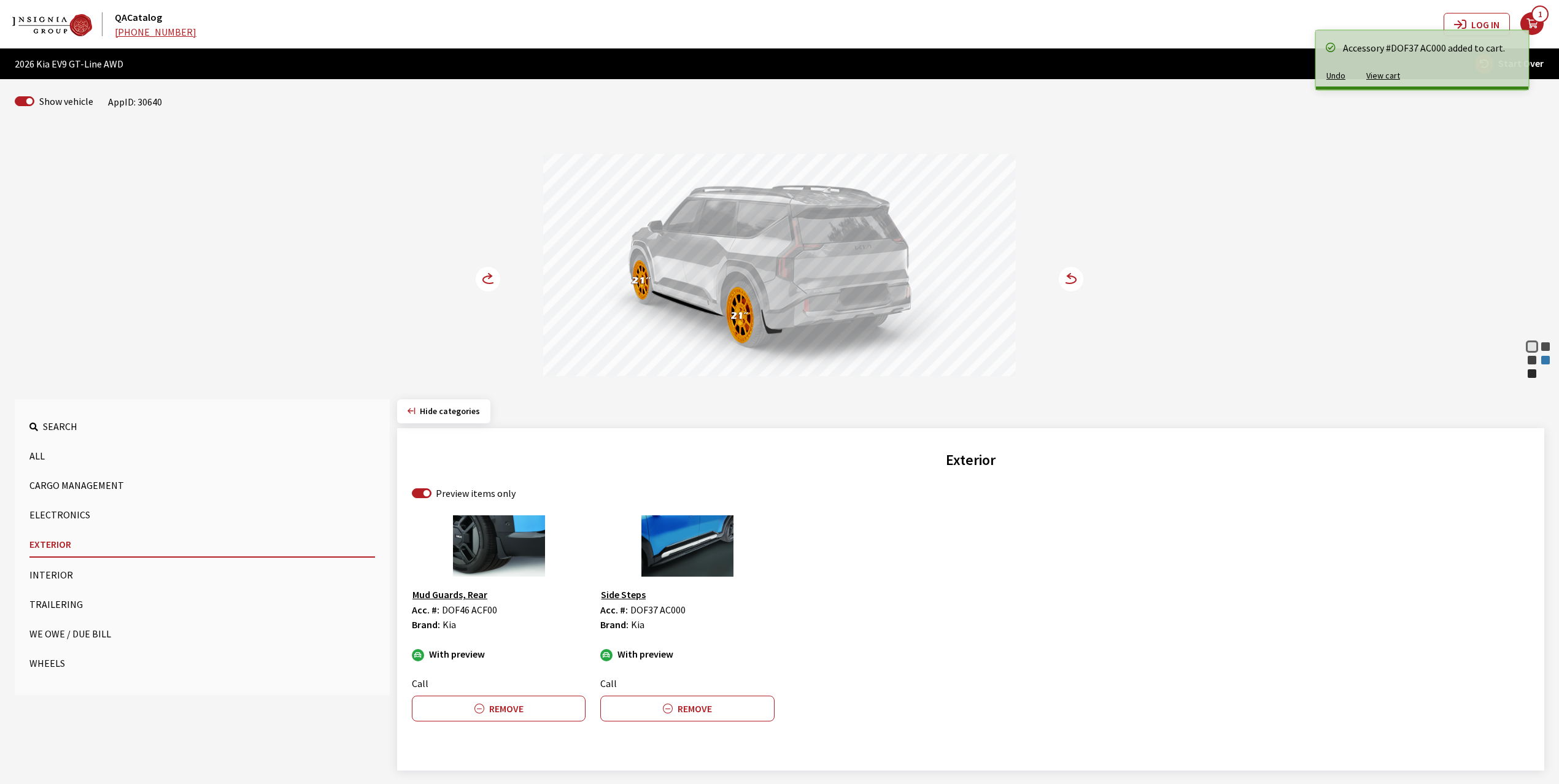
click at [487, 275] on circle at bounding box center [488, 279] width 24 height 24
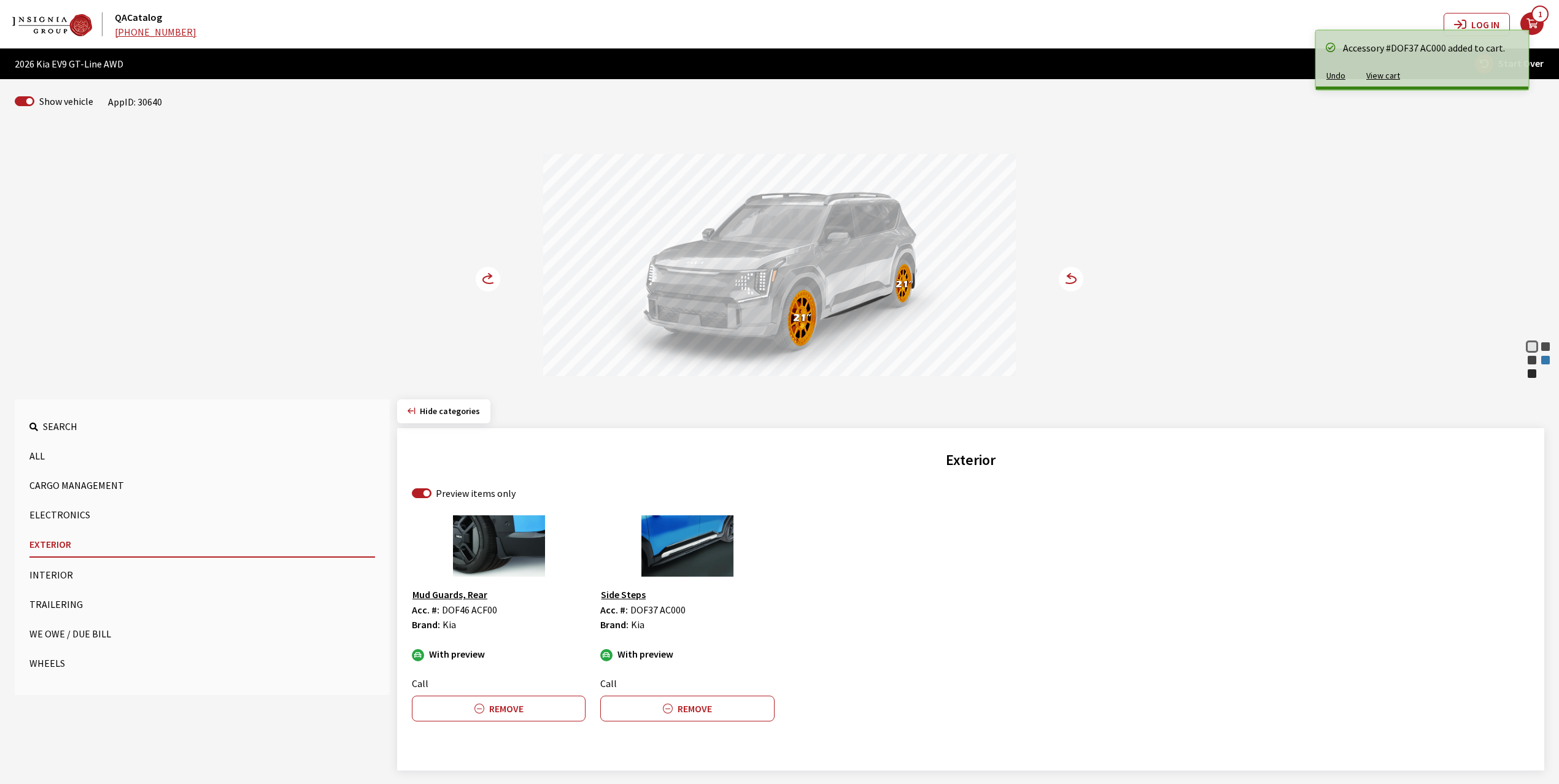
click at [487, 275] on circle at bounding box center [488, 279] width 24 height 24
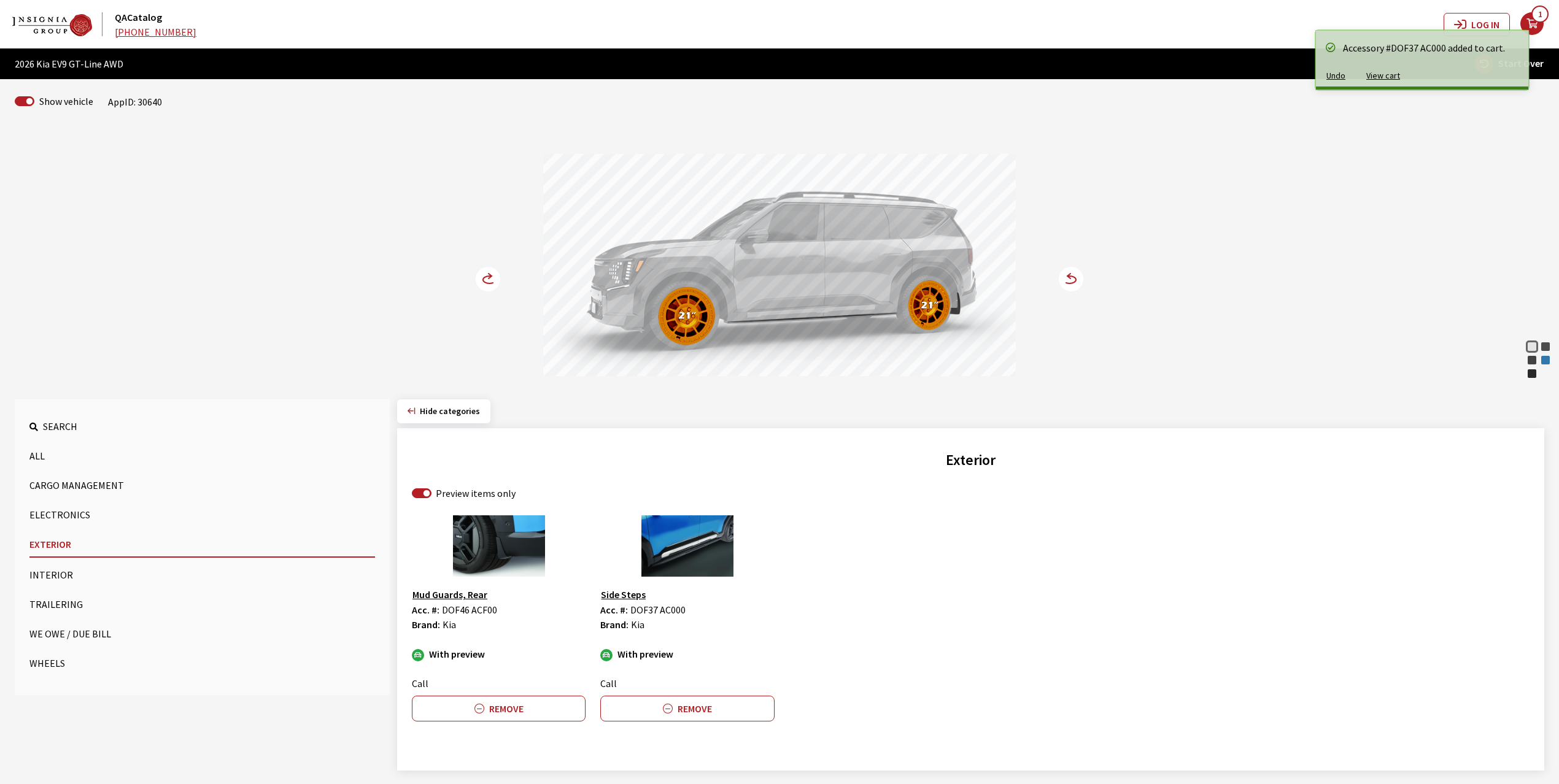
click at [54, 484] on button "Cargo Management" at bounding box center [202, 485] width 345 height 24
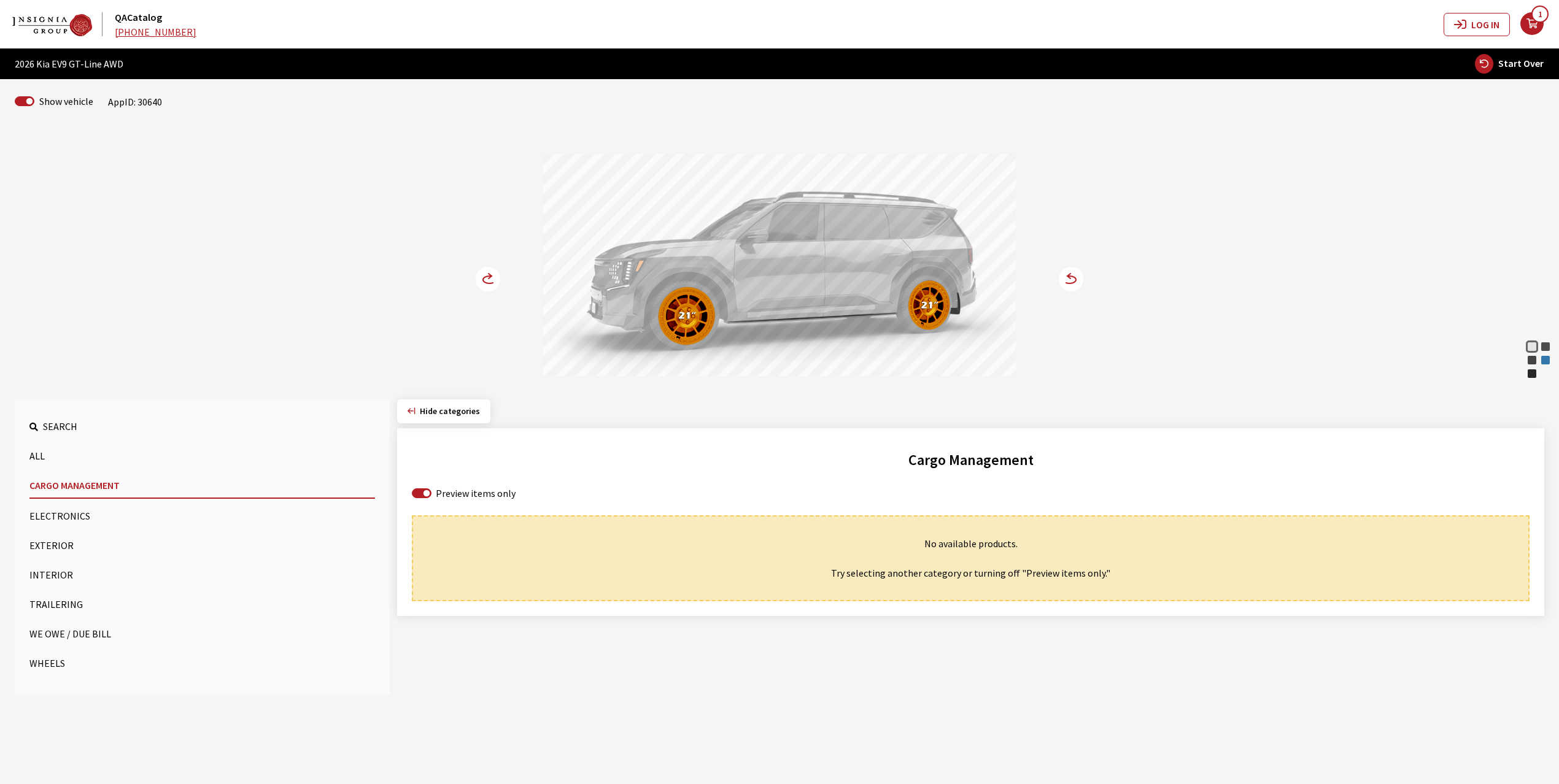
click at [50, 601] on button "Trailering" at bounding box center [202, 604] width 345 height 24
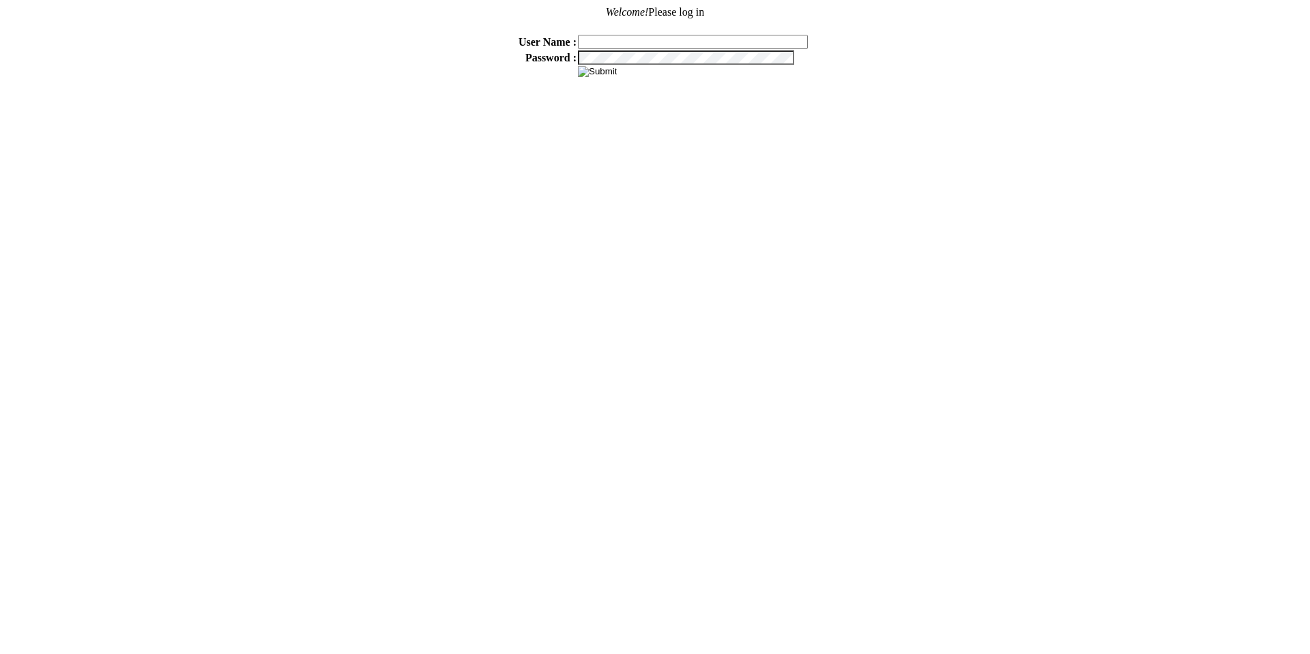
click at [688, 39] on input "text" at bounding box center [693, 42] width 230 height 14
type input "sdakes"
click at [578, 66] on input "image" at bounding box center [597, 71] width 39 height 11
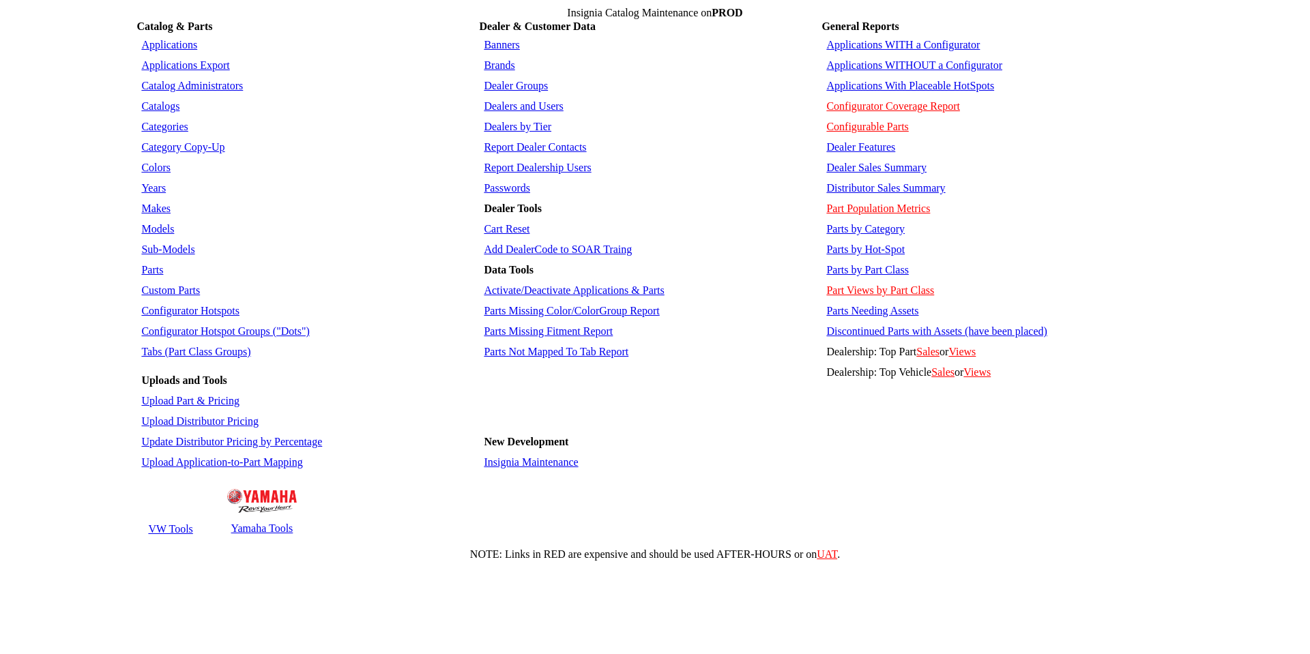
click at [911, 56] on td "Applications WITHOUT a Configurator" at bounding box center [997, 65] width 349 height 19
click at [911, 59] on link "Applications WITHOUT a Configurator" at bounding box center [914, 65] width 176 height 12
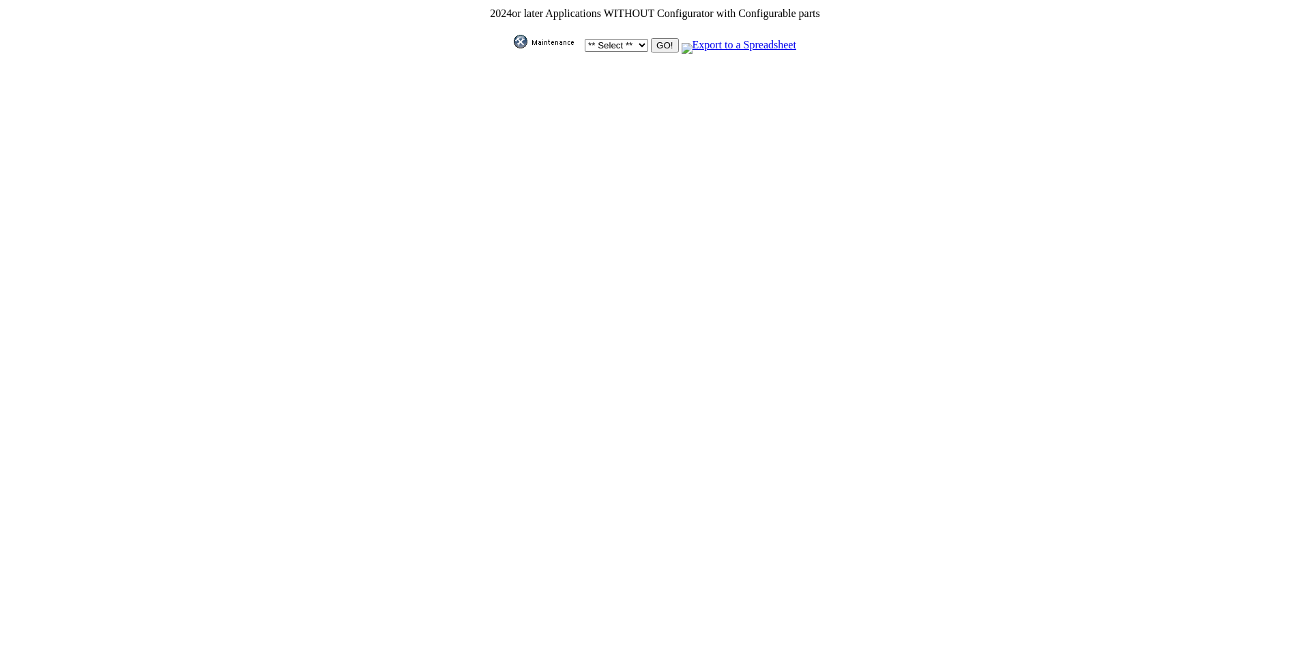
click at [633, 39] on select "** Select ** Acura Alfa Romeo Audi Bentley BMW DoubleTake [PERSON_NAME] Honda H…" at bounding box center [616, 45] width 63 height 13
select select "550"
click at [585, 39] on select "** Select ** Acura Alfa Romeo Audi Bentley BMW DoubleTake [PERSON_NAME] Honda H…" at bounding box center [616, 45] width 63 height 13
click at [658, 40] on input "GO!" at bounding box center [664, 45] width 27 height 14
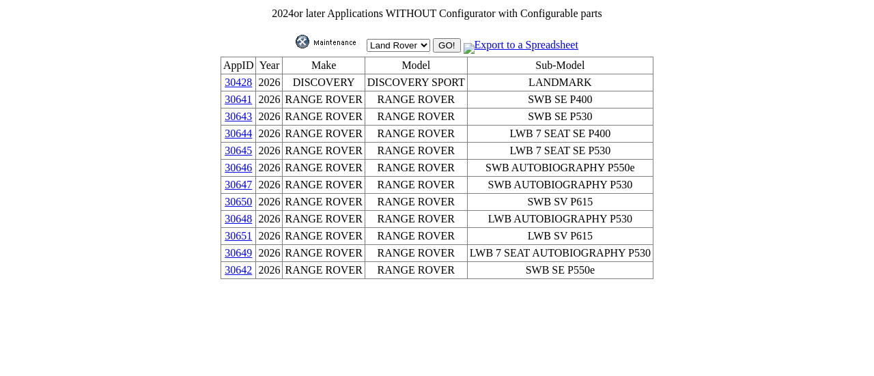
click at [252, 83] on link "30428" at bounding box center [238, 82] width 27 height 12
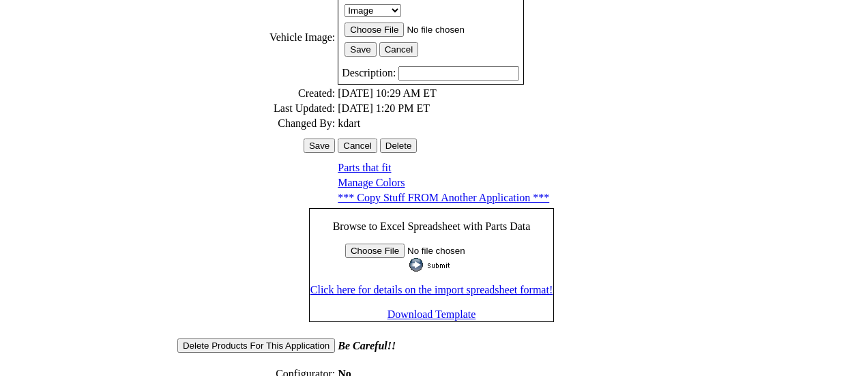
scroll to position [446, 0]
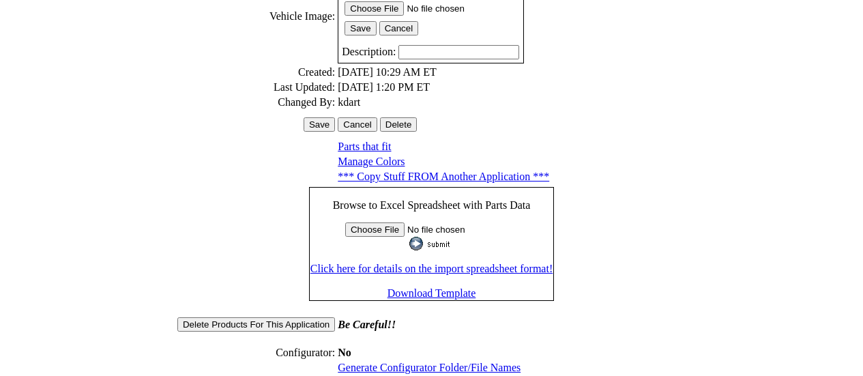
click at [439, 362] on link "Generate Configurator Folder/File Names" at bounding box center [429, 368] width 183 height 12
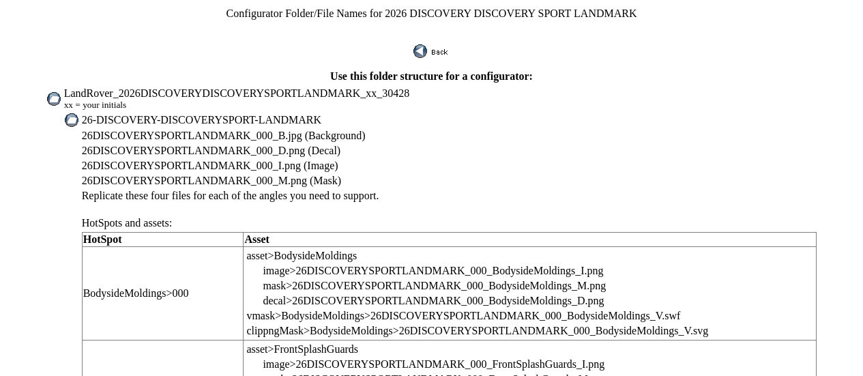
click at [111, 87] on span "LandRover_2026DISCOVERYDISCOVERYSPORTLANDMARK_xx_30428" at bounding box center [237, 93] width 346 height 12
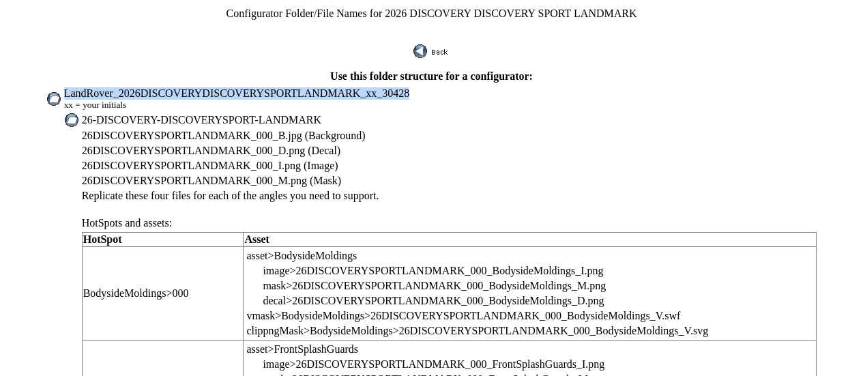
drag, startPoint x: 109, startPoint y: 84, endPoint x: 418, endPoint y: 81, distance: 309.8
copy span "LandRover_2026DISCOVERYDISCOVERYSPORTLANDMARK_xx_30428"
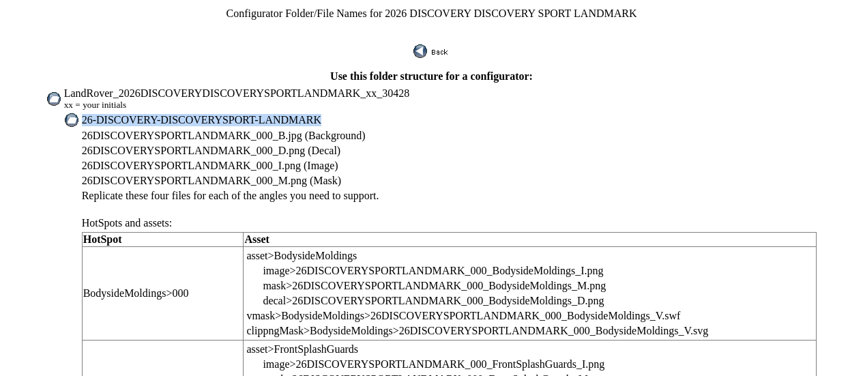
drag, startPoint x: 126, startPoint y: 111, endPoint x: 334, endPoint y: 114, distance: 208.2
click at [334, 114] on td "26-DISCOVERY-DISCOVERYSPORT-LANDMARK" at bounding box center [449, 120] width 737 height 15
copy span "26-DISCOVERY-DISCOVERYSPORT-LANDMARK"
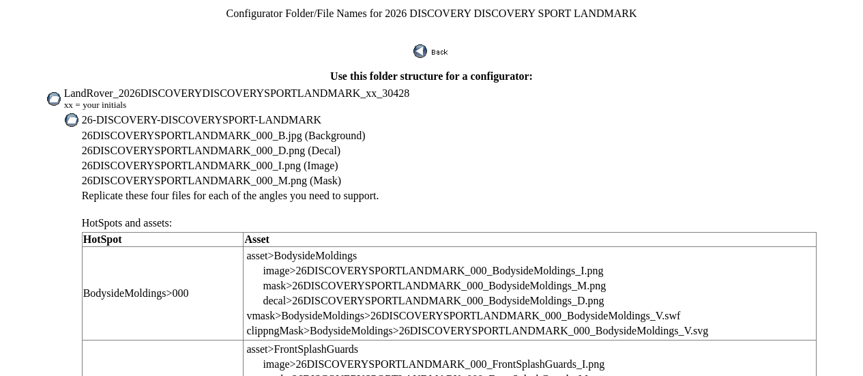
drag, startPoint x: 17, startPoint y: 99, endPoint x: 72, endPoint y: 109, distance: 56.2
drag, startPoint x: 126, startPoint y: 126, endPoint x: 270, endPoint y: 124, distance: 143.3
click at [270, 130] on span "26DISCOVERYSPORTLANDMARK_000_B.jpg (Background)" at bounding box center [224, 136] width 284 height 12
copy span "26DISCOVERYSPORTLANDMARK"
